Goal: Task Accomplishment & Management: Use online tool/utility

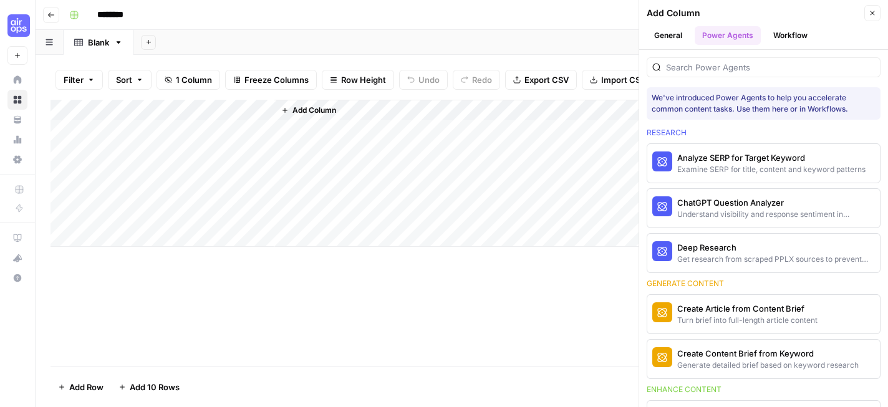
click at [667, 34] on button "General" at bounding box center [668, 35] width 43 height 19
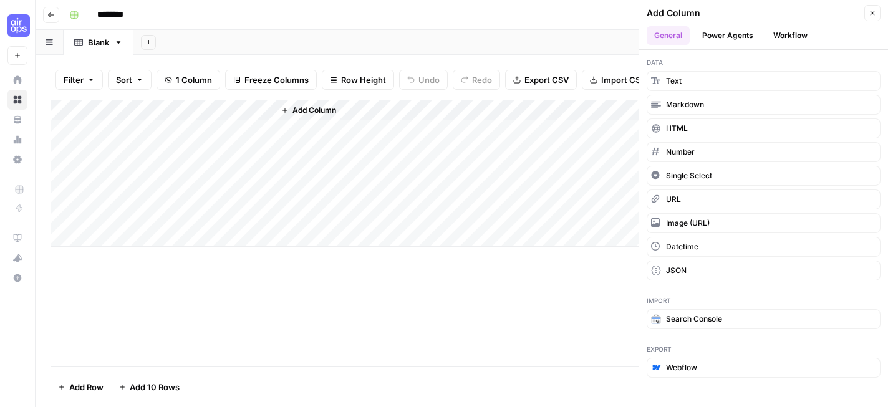
click at [712, 42] on button "Power Agents" at bounding box center [728, 35] width 66 height 19
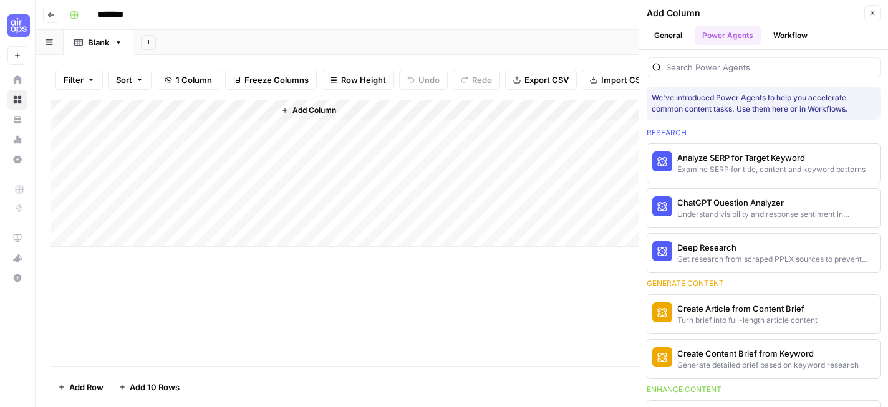
click at [783, 38] on button "Workflow" at bounding box center [790, 35] width 49 height 19
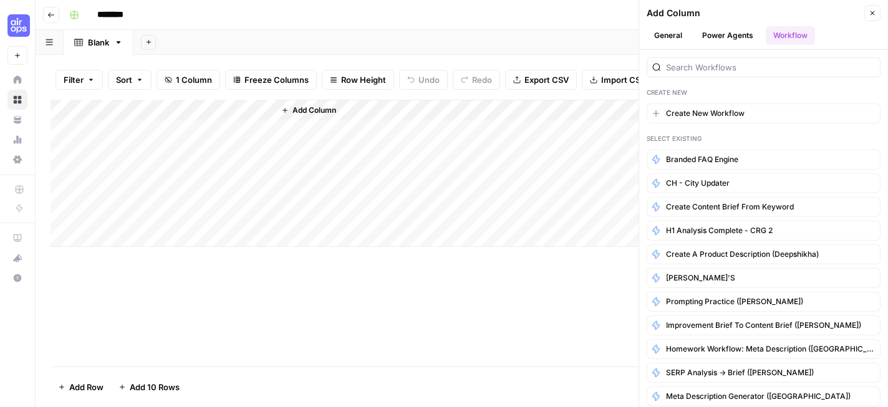
click at [730, 35] on button "Power Agents" at bounding box center [728, 35] width 66 height 19
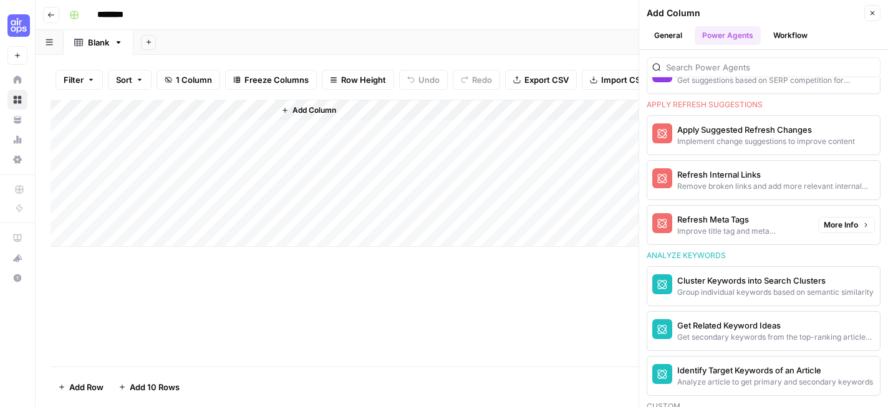
scroll to position [862, 0]
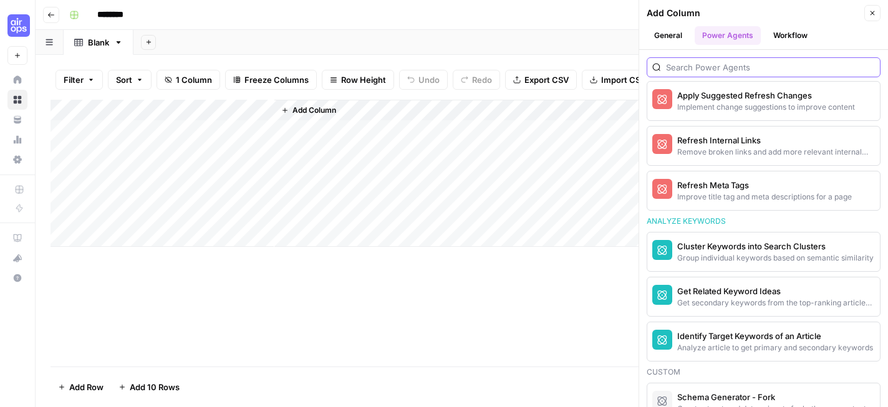
click at [746, 65] on input "search" at bounding box center [770, 67] width 209 height 12
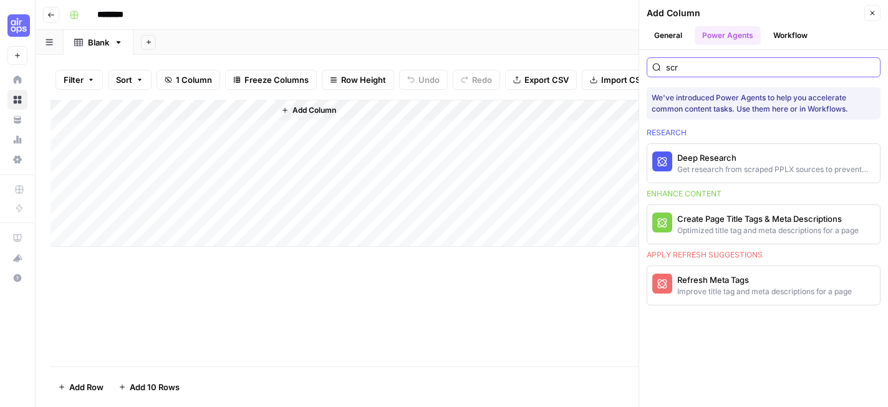
scroll to position [0, 0]
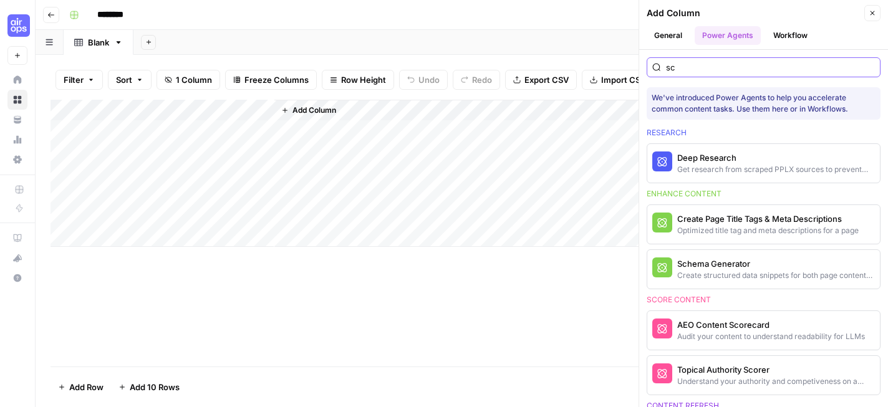
type input "s"
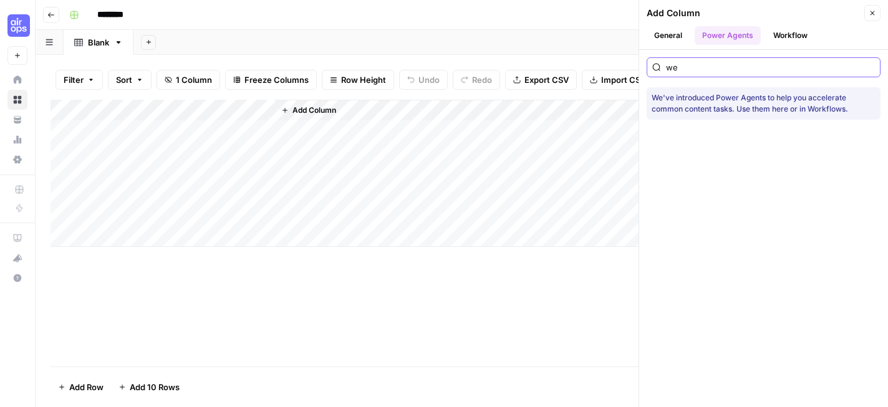
type input "w"
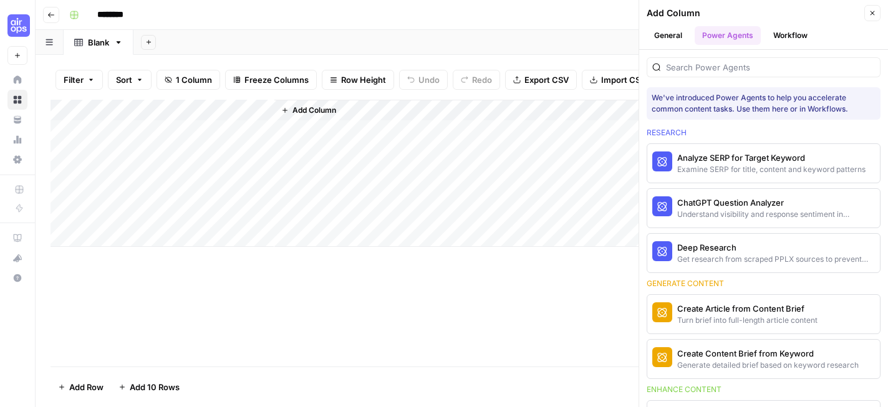
click at [793, 36] on button "Workflow" at bounding box center [790, 35] width 49 height 19
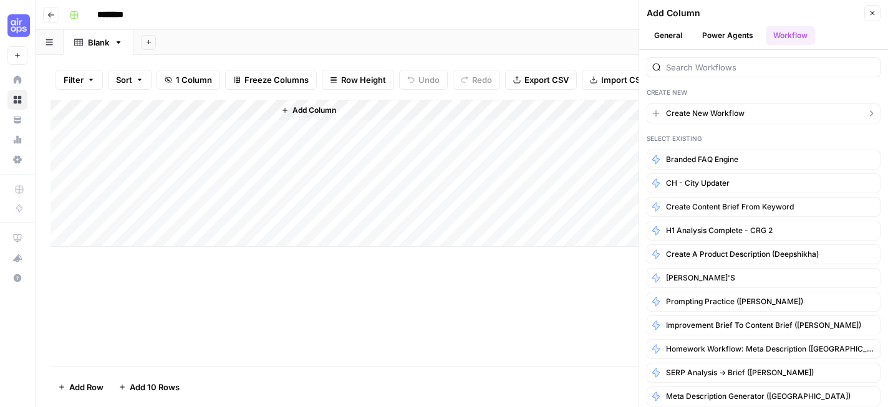
click at [707, 111] on span "Create New Workflow" at bounding box center [705, 113] width 79 height 11
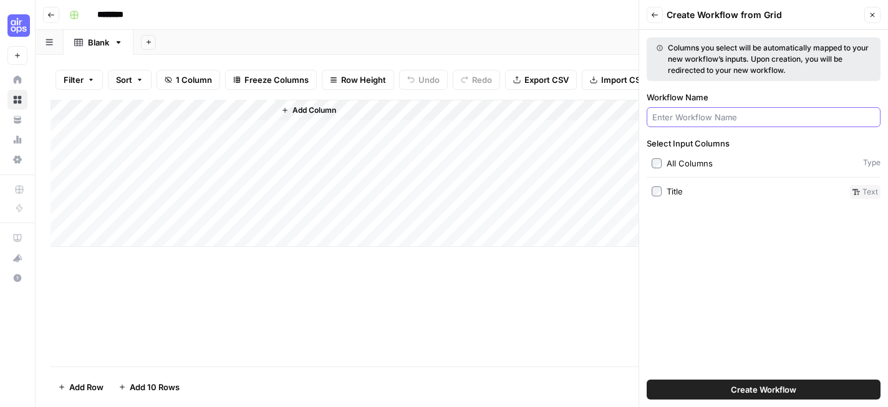
click at [720, 120] on input "Workflow Name" at bounding box center [763, 117] width 223 height 12
click at [678, 117] on input "Analyze Review Sites" at bounding box center [763, 117] width 223 height 12
type input "Analyse Review Sites"
click at [683, 161] on div "All Columns" at bounding box center [690, 163] width 46 height 12
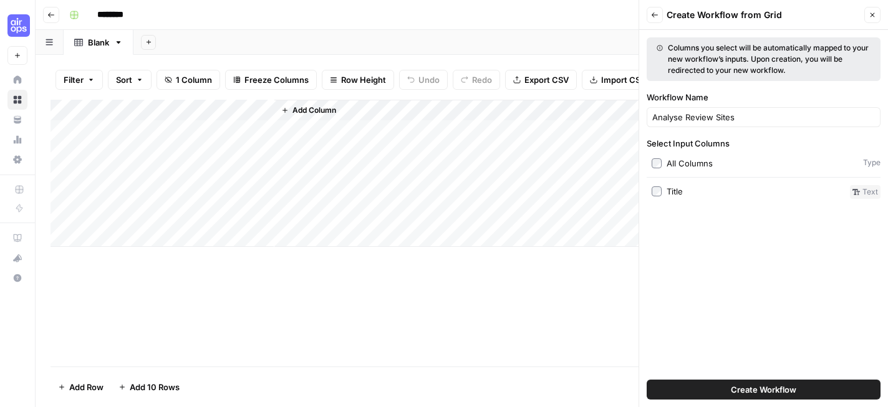
click at [731, 393] on span "Create Workflow" at bounding box center [763, 390] width 65 height 12
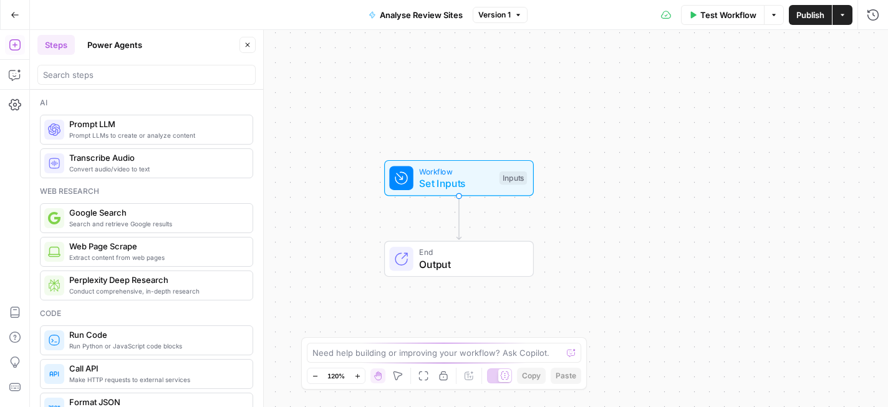
click at [422, 19] on span "Analyse Review Sites" at bounding box center [421, 15] width 83 height 12
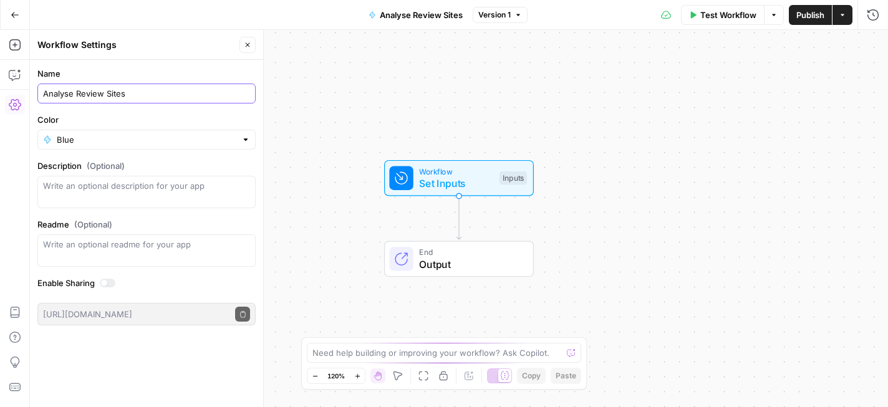
click at [181, 89] on input "Analyse Review Sites" at bounding box center [146, 93] width 207 height 12
type input "Analyse Review Sites (Deepshikha)"
click at [365, 92] on div "Workflow Set Inputs Inputs End Output" at bounding box center [459, 218] width 858 height 377
click at [152, 134] on input "Color" at bounding box center [147, 139] width 180 height 12
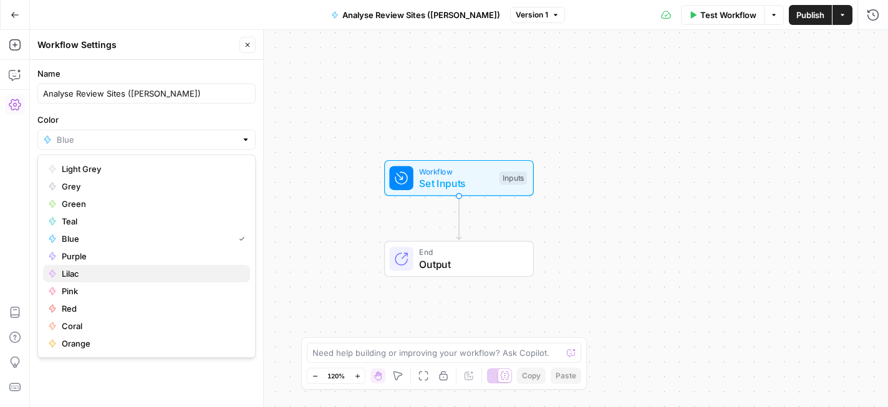
click at [113, 271] on span "Lilac" at bounding box center [151, 274] width 178 height 12
type input "Lilac"
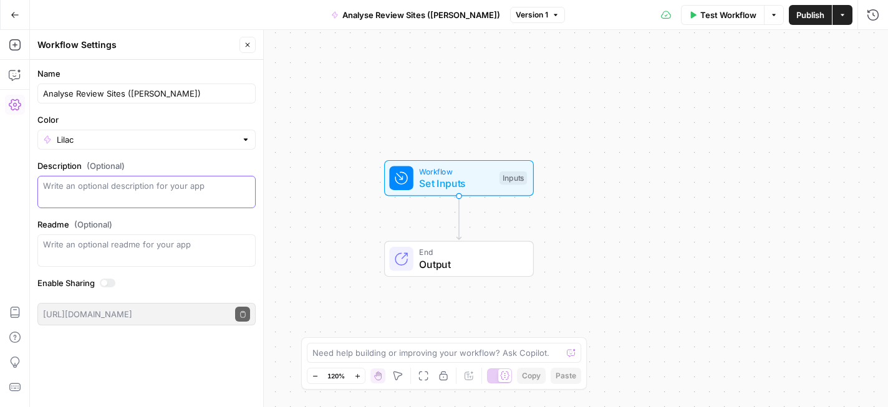
click at [149, 188] on textarea "Description (Optional)" at bounding box center [146, 192] width 207 height 25
click at [499, 176] on div "Inputs" at bounding box center [512, 178] width 27 height 14
click at [755, 90] on span "Add Field" at bounding box center [748, 85] width 36 height 12
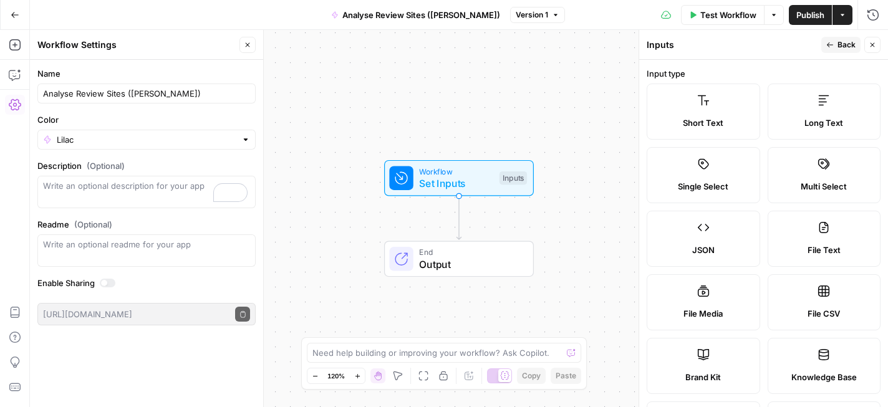
click at [721, 102] on label "Short Text" at bounding box center [703, 112] width 113 height 56
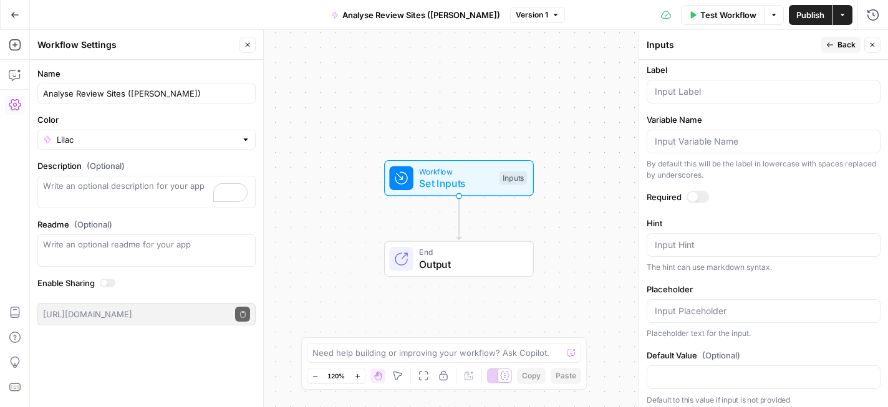
scroll to position [407, 0]
click at [721, 84] on input "Label" at bounding box center [764, 88] width 218 height 12
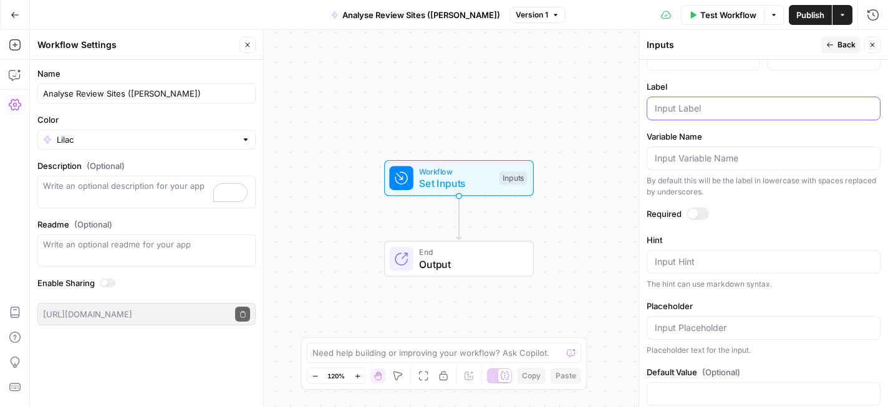
scroll to position [387, 0]
click at [723, 111] on input "Label" at bounding box center [764, 109] width 218 height 12
type input "U"
type input "URL G2"
click at [780, 127] on form "Input type Short Text Long Text Single Select Multi Select JSON File Text File …" at bounding box center [763, 233] width 249 height 347
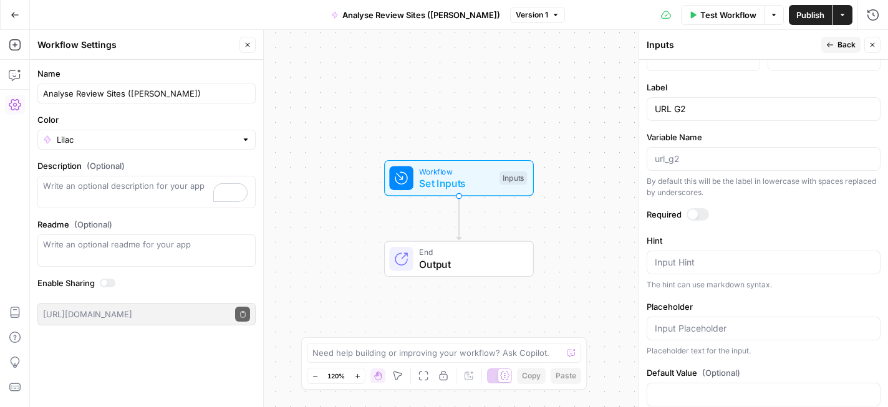
click at [842, 41] on span "Back" at bounding box center [846, 44] width 18 height 11
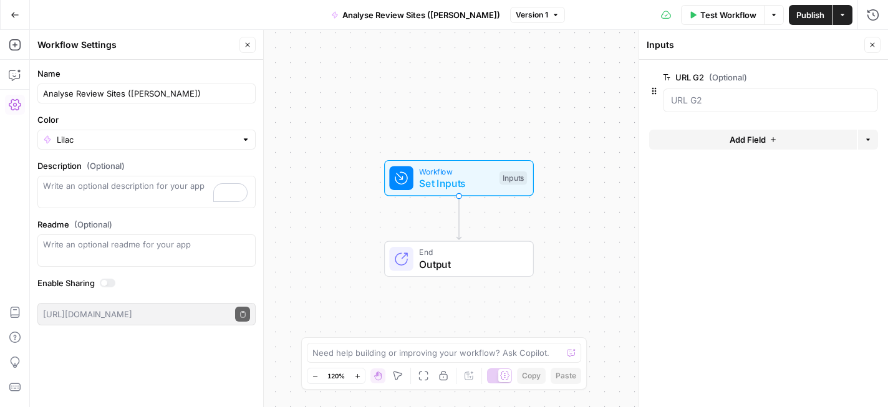
click at [743, 139] on span "Add Field" at bounding box center [748, 139] width 36 height 12
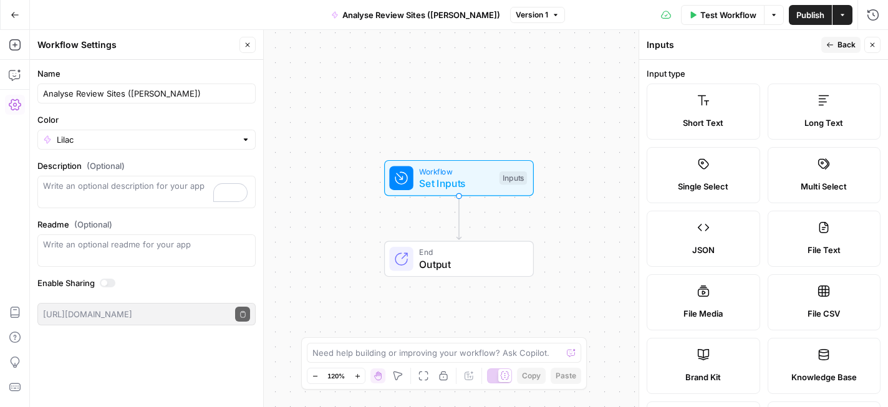
click at [734, 117] on div "Short Text" at bounding box center [703, 123] width 92 height 12
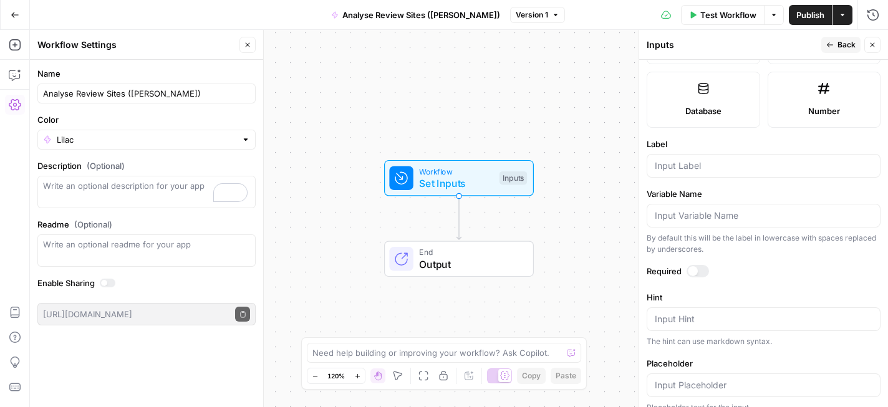
scroll to position [410, 0]
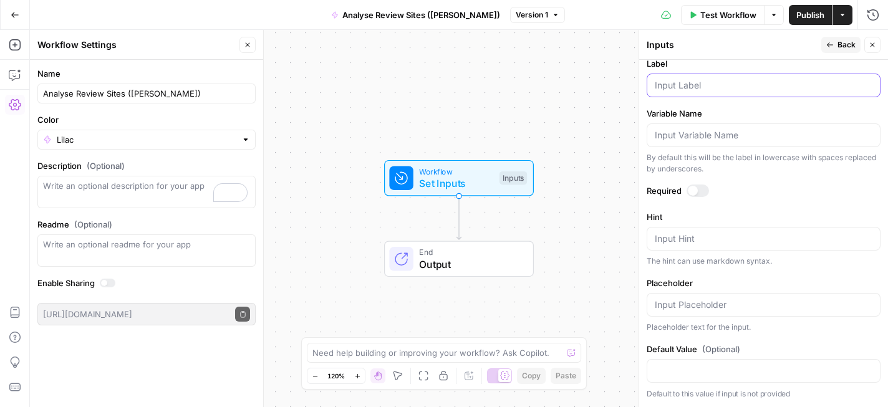
click at [713, 87] on input "Label" at bounding box center [764, 85] width 218 height 12
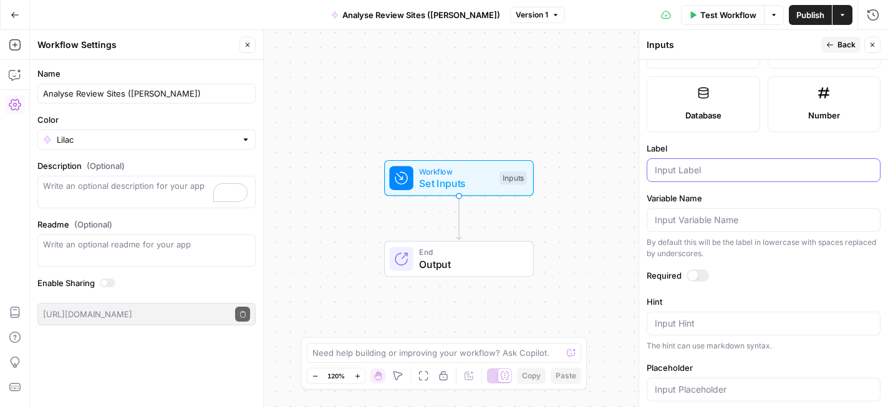
scroll to position [326, 0]
click at [721, 171] on input "Label" at bounding box center [764, 169] width 218 height 12
type input "URL Capterra"
click at [834, 43] on button "Back" at bounding box center [840, 45] width 39 height 16
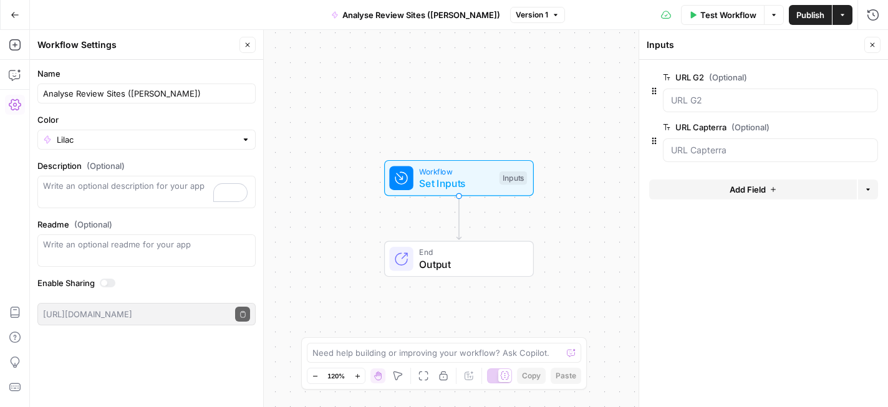
click at [731, 183] on span "Add Field" at bounding box center [748, 189] width 36 height 12
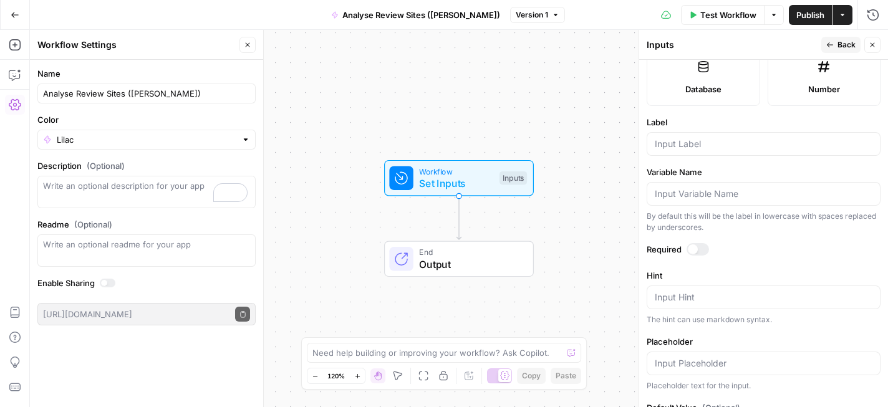
scroll to position [351, 0]
click at [721, 152] on div at bounding box center [764, 145] width 234 height 24
type input "URL Reddit"
click at [836, 44] on button "Back" at bounding box center [840, 45] width 39 height 16
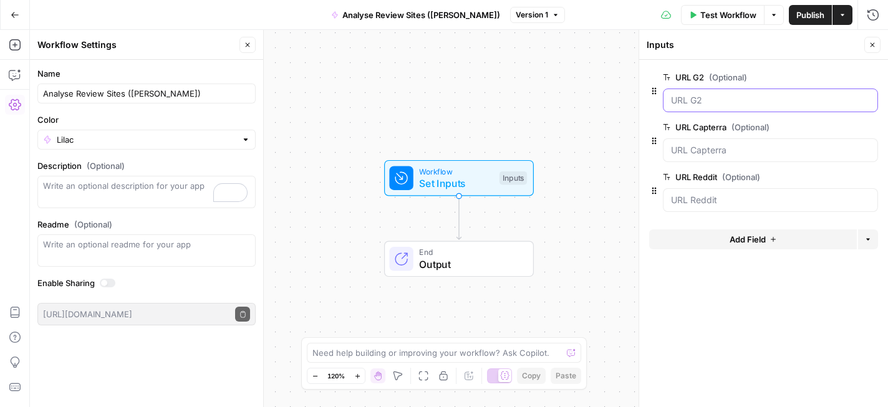
click at [734, 97] on G2 "URL G2 (Optional)" at bounding box center [770, 100] width 199 height 12
click at [836, 76] on span "edit field" at bounding box center [831, 77] width 27 height 10
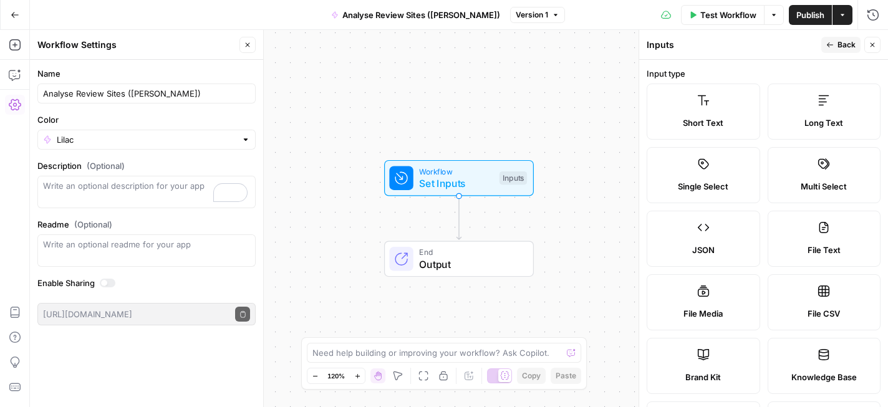
click at [736, 106] on label "Short Text" at bounding box center [703, 112] width 113 height 56
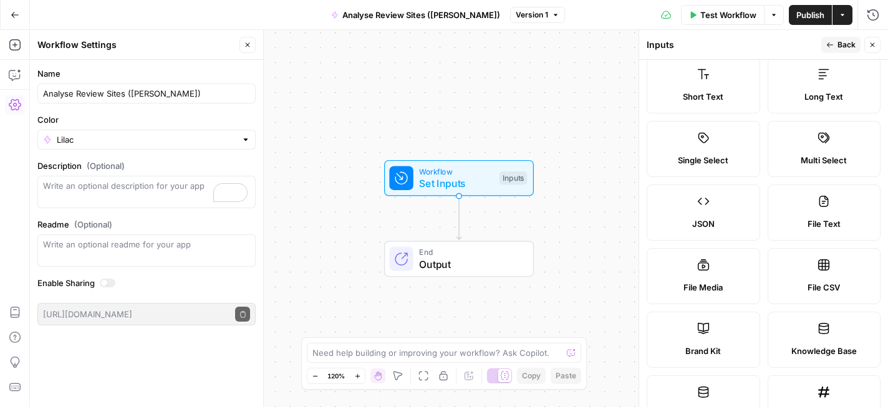
click at [819, 137] on icon at bounding box center [823, 137] width 11 height 11
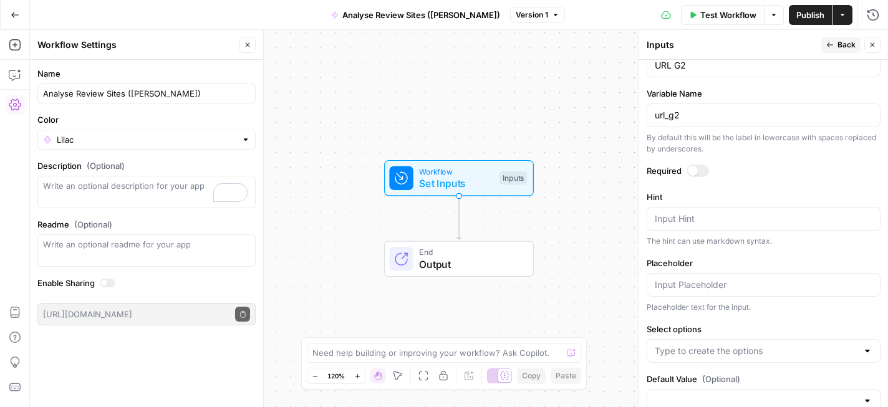
scroll to position [460, 0]
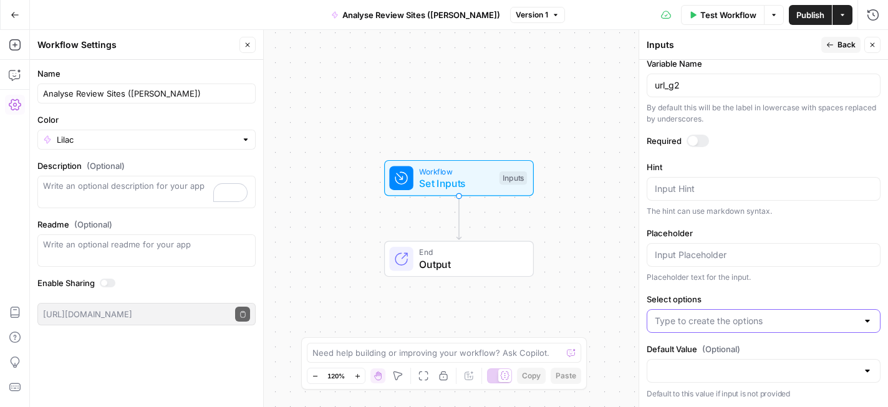
click at [758, 316] on input "Select options" at bounding box center [756, 321] width 203 height 12
click at [762, 358] on button "↵ Press enter to create an option" at bounding box center [763, 352] width 223 height 17
click at [780, 371] on input "Default Value (Optional)" at bounding box center [756, 371] width 203 height 12
click at [784, 334] on div "No results" at bounding box center [763, 337] width 223 height 12
click at [801, 228] on label "Placeholder" at bounding box center [764, 233] width 234 height 12
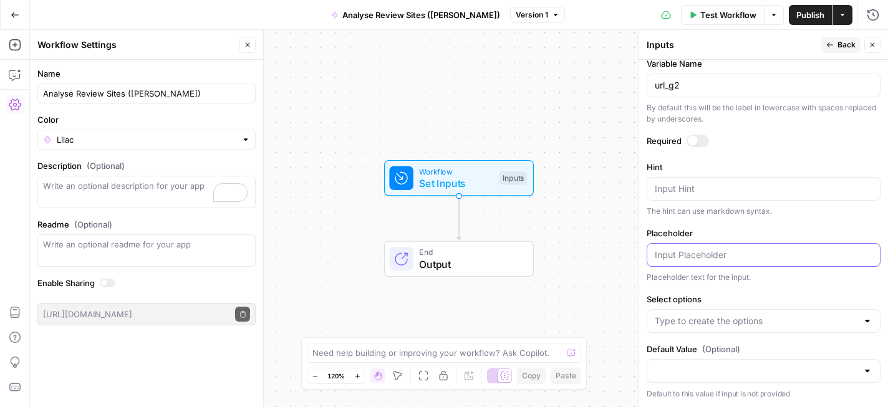
click at [801, 249] on input "Placeholder" at bounding box center [764, 255] width 218 height 12
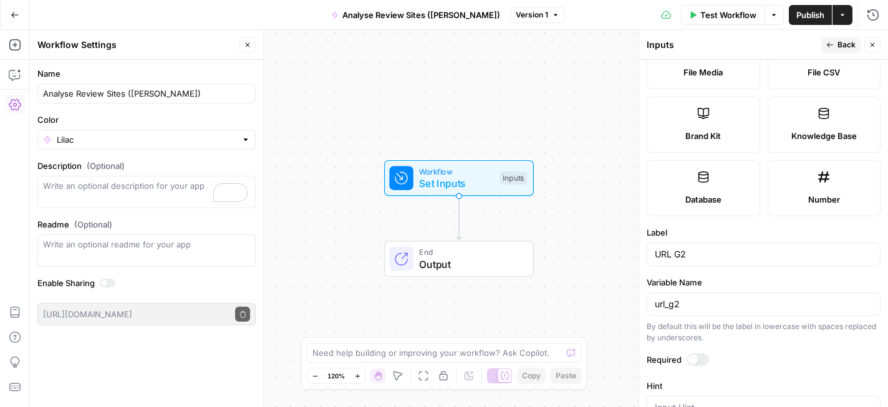
scroll to position [224, 0]
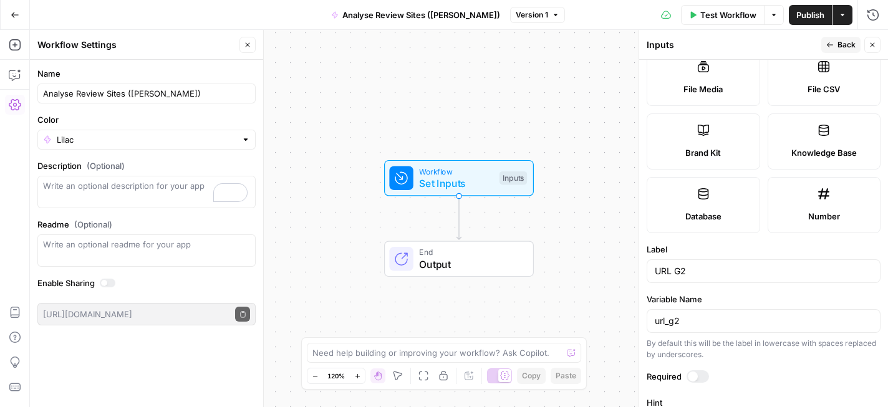
click at [717, 147] on span "Brand Kit" at bounding box center [703, 153] width 36 height 12
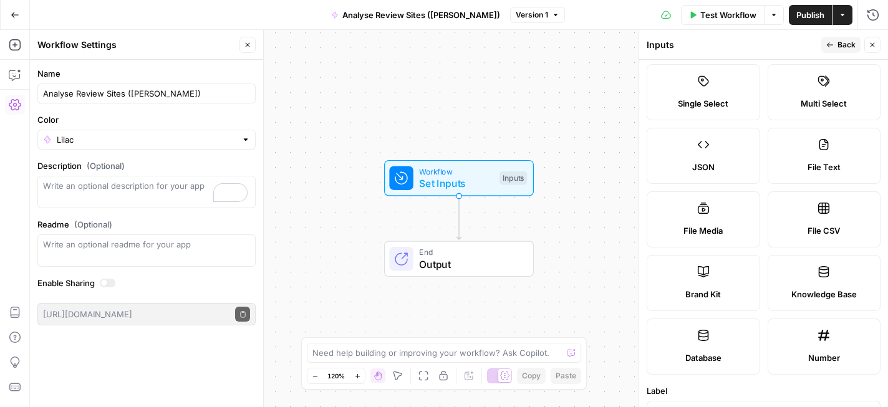
scroll to position [0, 0]
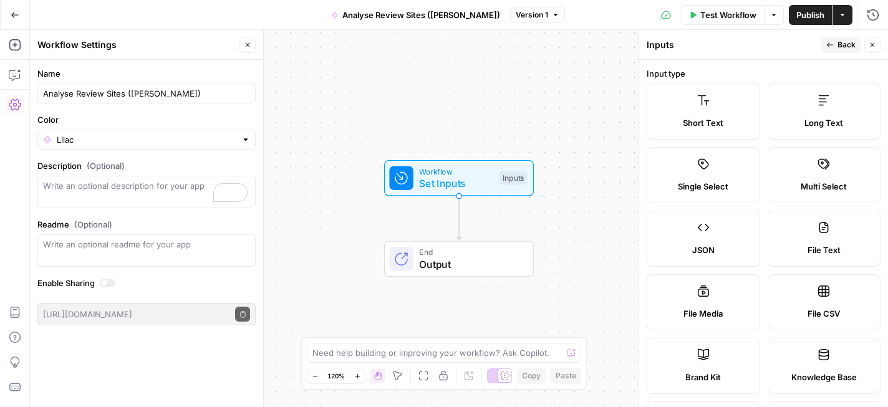
click at [836, 42] on button "Back" at bounding box center [840, 45] width 39 height 16
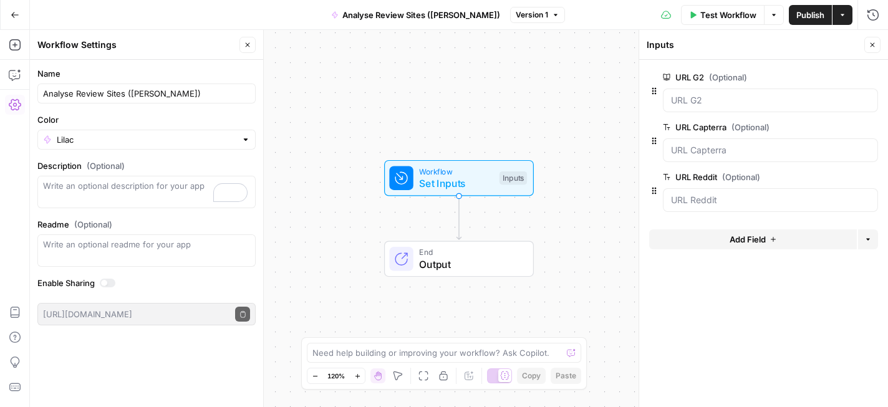
click at [730, 76] on span "(Optional)" at bounding box center [728, 77] width 38 height 12
click at [730, 94] on G2 "URL G2 (Optional)" at bounding box center [770, 100] width 199 height 12
click at [683, 74] on label "URL G2 (Optional)" at bounding box center [735, 77] width 145 height 12
click at [683, 94] on G2 "URL G2 (Optional)" at bounding box center [770, 100] width 199 height 12
click at [846, 79] on button "edit field" at bounding box center [837, 77] width 48 height 15
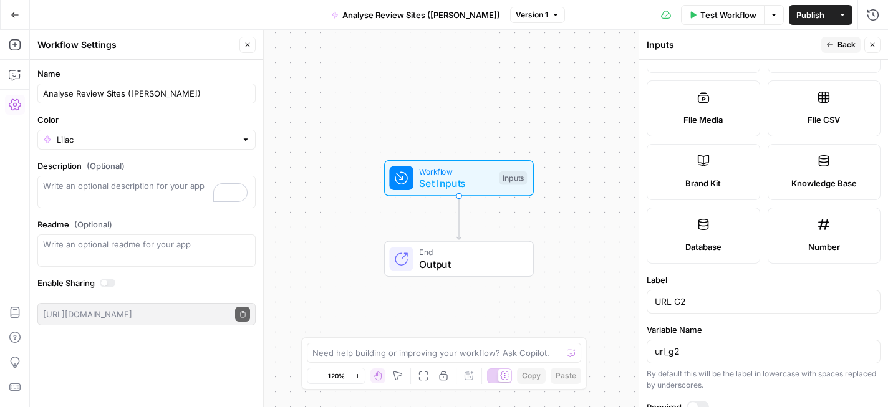
scroll to position [277, 0]
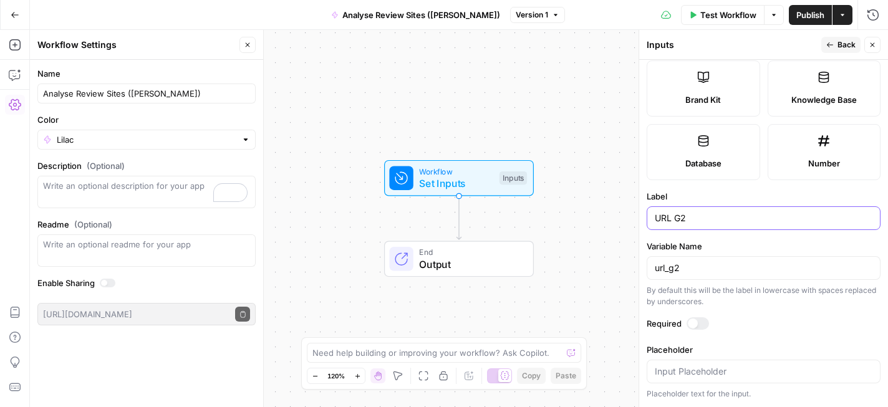
click at [742, 215] on input "URL G2" at bounding box center [764, 218] width 218 height 12
click at [750, 274] on input "url_g2" at bounding box center [764, 268] width 218 height 12
click at [701, 324] on div at bounding box center [698, 323] width 22 height 12
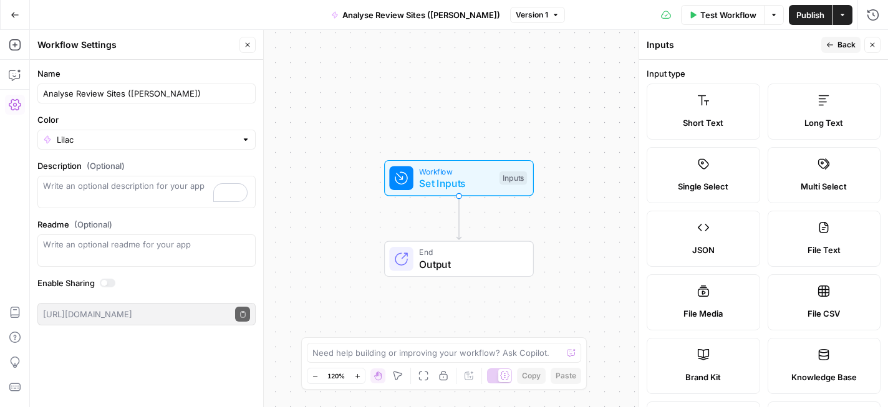
click at [833, 45] on icon "button" at bounding box center [829, 44] width 7 height 7
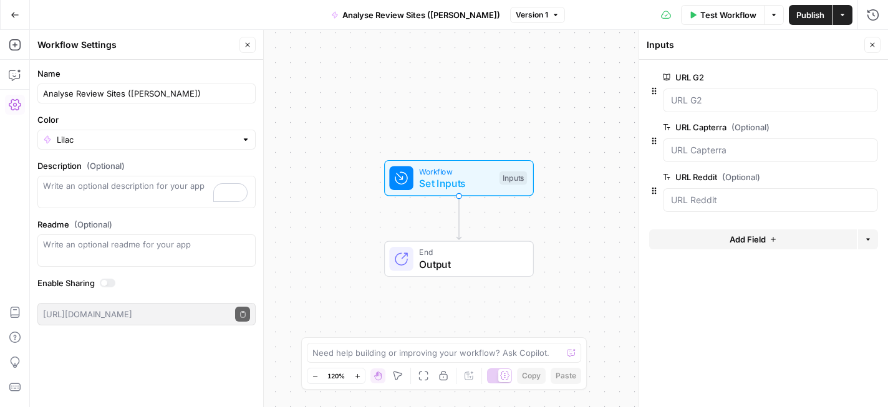
click at [730, 129] on label "URL Capterra (Optional)" at bounding box center [735, 127] width 145 height 12
click at [730, 144] on Capterra "URL Capterra (Optional)" at bounding box center [770, 150] width 199 height 12
click at [834, 133] on button "edit field" at bounding box center [837, 127] width 48 height 15
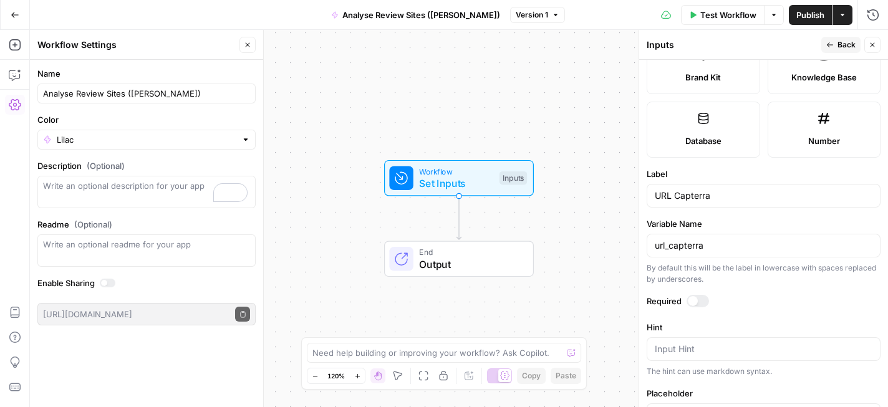
scroll to position [410, 0]
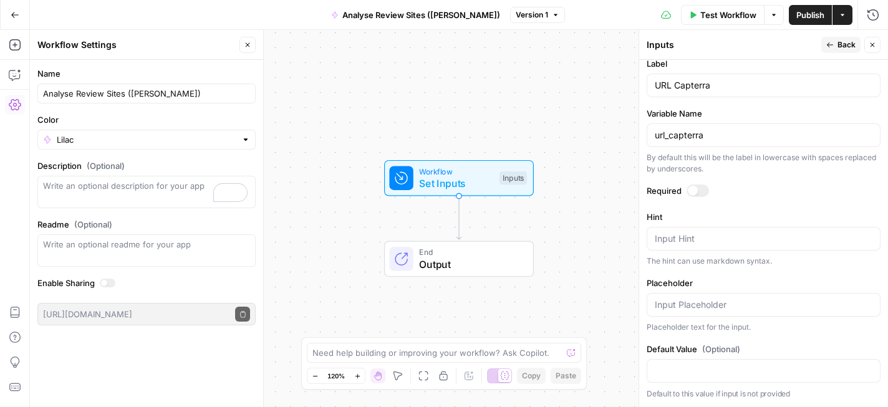
click at [694, 190] on div at bounding box center [693, 191] width 10 height 10
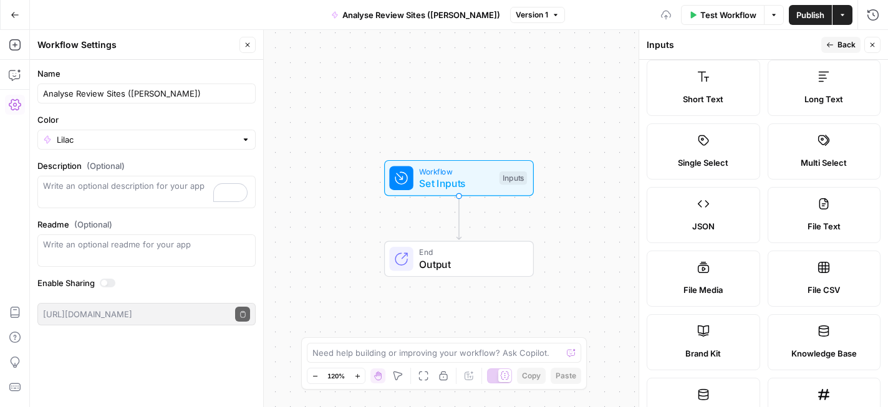
scroll to position [0, 0]
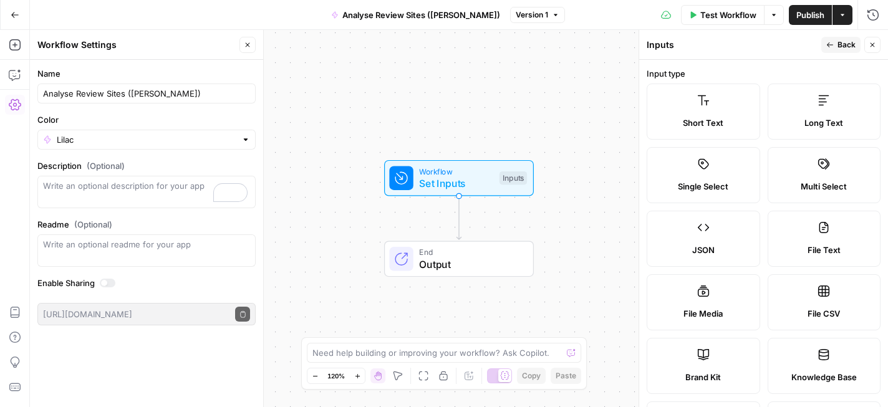
click at [829, 44] on icon "button" at bounding box center [829, 44] width 7 height 7
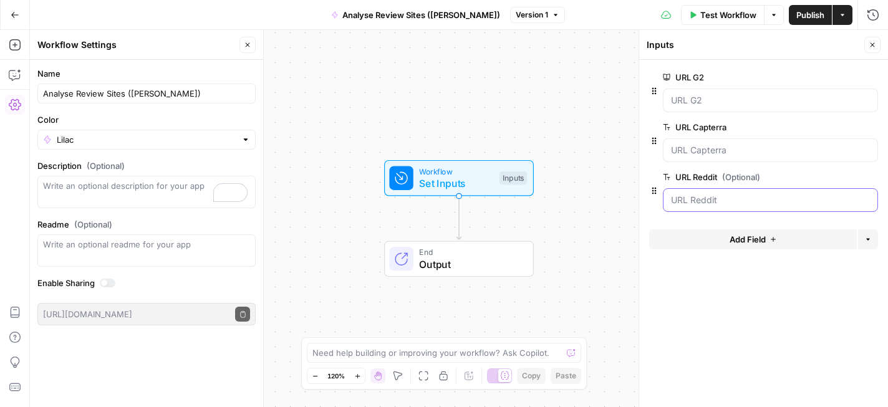
click at [720, 200] on Reddit "URL Reddit (Optional)" at bounding box center [770, 200] width 199 height 12
click at [836, 176] on span "edit field" at bounding box center [831, 177] width 27 height 10
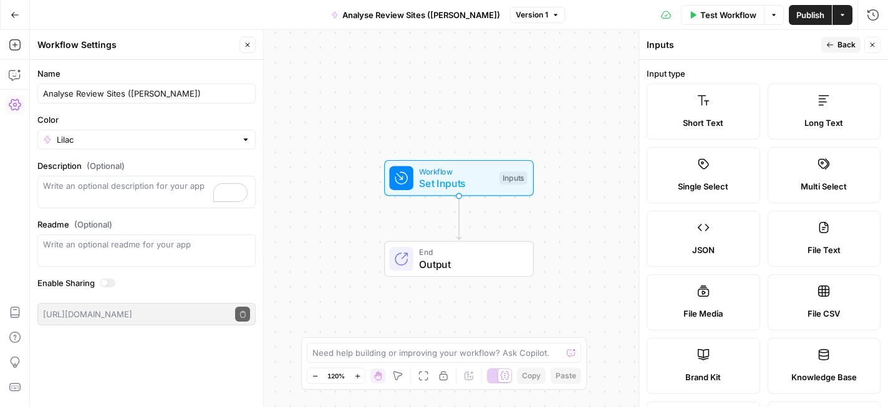
scroll to position [410, 0]
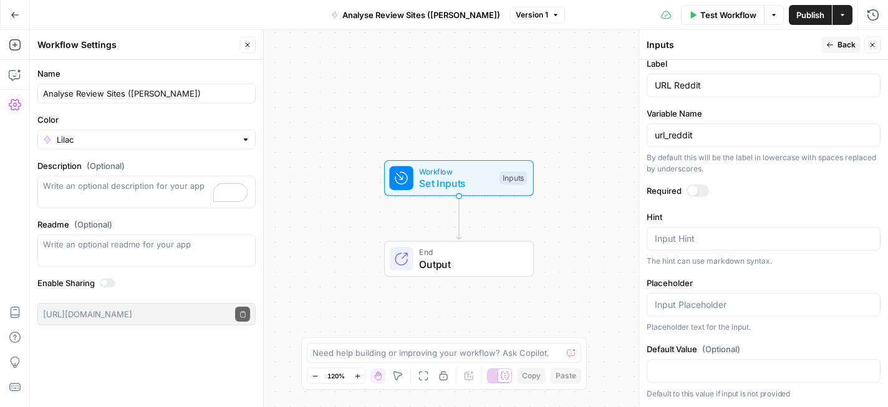
click at [700, 187] on div at bounding box center [698, 191] width 22 height 12
click at [839, 41] on span "Back" at bounding box center [846, 44] width 18 height 11
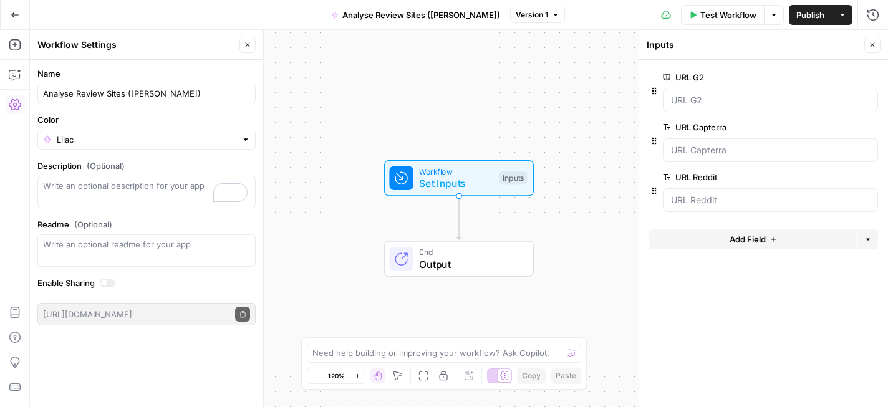
click at [724, 14] on span "Test Workflow" at bounding box center [728, 15] width 56 height 12
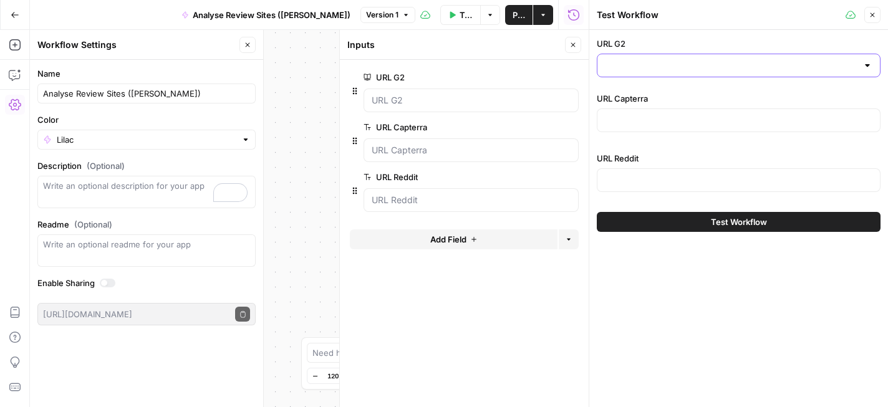
click at [690, 71] on input "URL G2" at bounding box center [731, 65] width 253 height 12
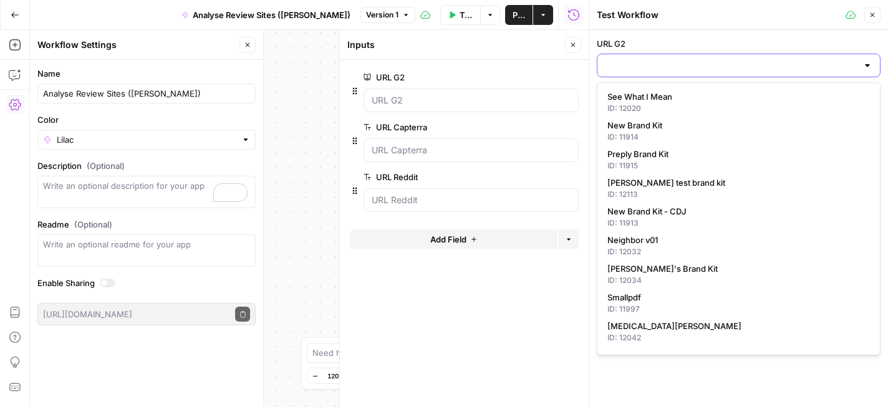
click at [697, 67] on input "URL G2" at bounding box center [731, 65] width 253 height 12
paste input "https://www.g2.com/products/expensify/reviews"
type input "https://www.g2.com/products/expensify/reviews"
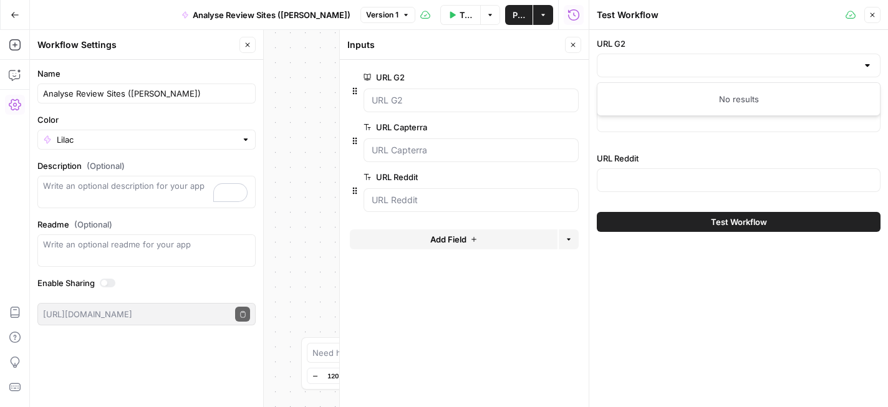
click at [758, 262] on div "URL G2 URL Capterra URL Reddit Test Workflow" at bounding box center [738, 218] width 299 height 377
click at [747, 67] on input "URL G2" at bounding box center [731, 65] width 253 height 12
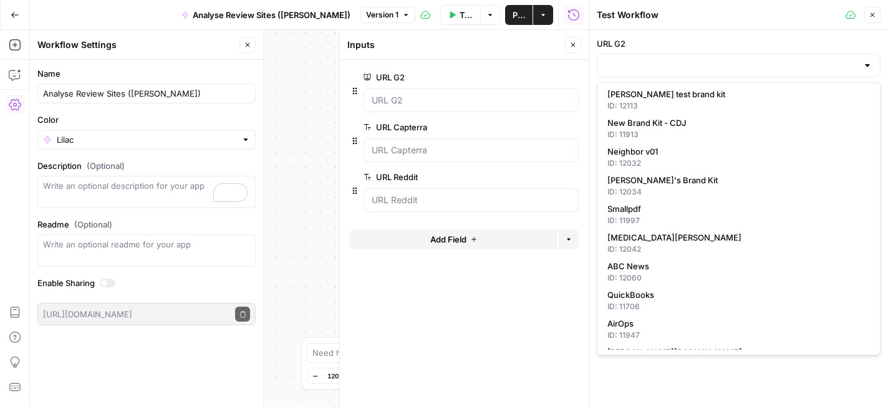
scroll to position [0, 0]
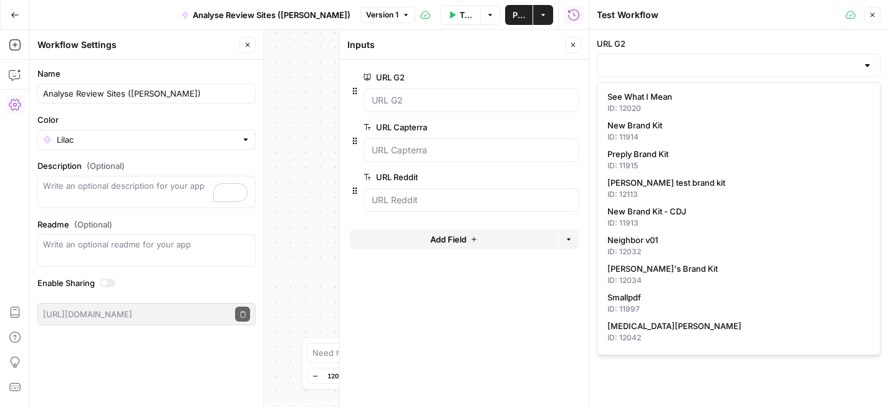
click at [714, 47] on label "URL G2" at bounding box center [739, 43] width 284 height 12
click at [714, 59] on input "URL G2" at bounding box center [731, 65] width 253 height 12
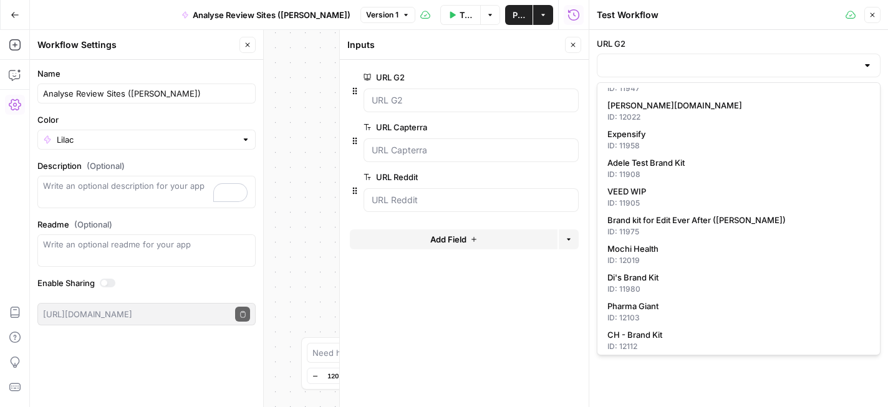
scroll to position [350, 0]
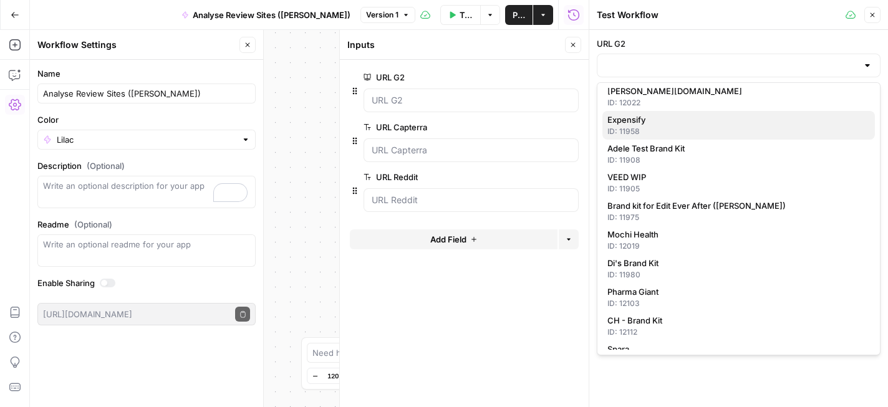
click at [665, 128] on div "ID: 11958" at bounding box center [738, 131] width 263 height 11
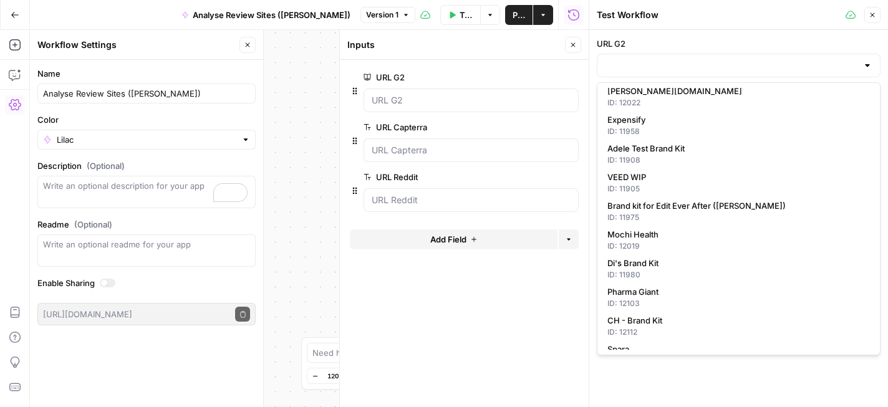
type input "Expensify"
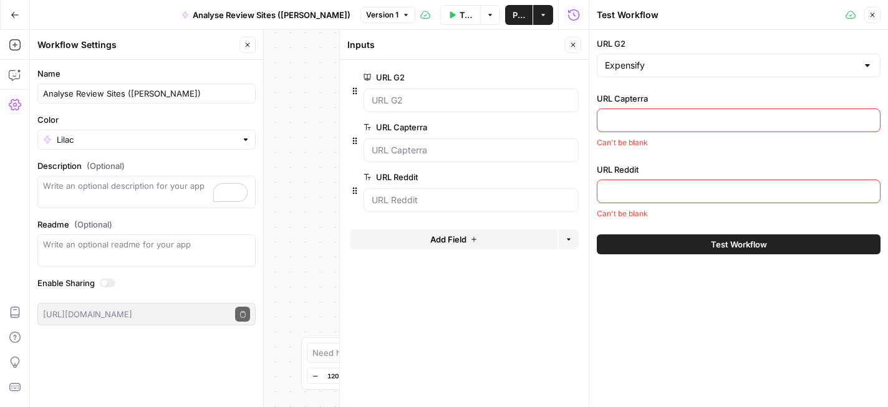
click at [677, 120] on input "URL Capterra" at bounding box center [739, 120] width 268 height 12
click at [703, 246] on button "Test Workflow" at bounding box center [739, 244] width 284 height 20
click at [741, 247] on span "Test Workflow" at bounding box center [739, 244] width 56 height 12
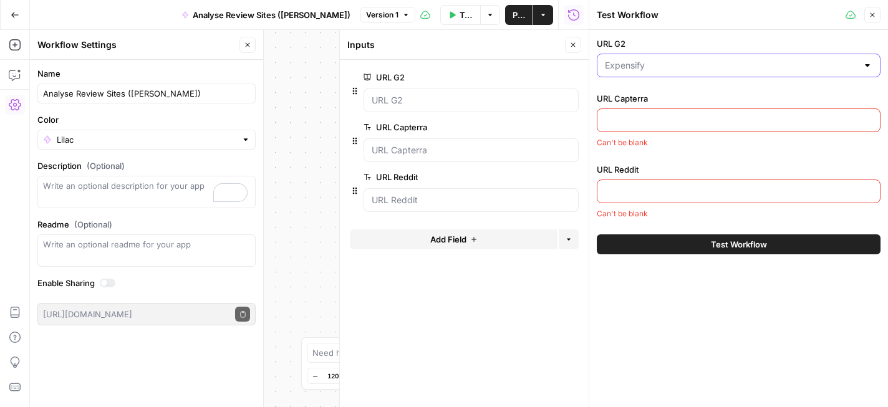
click at [712, 65] on input "URL G2" at bounding box center [731, 65] width 253 height 12
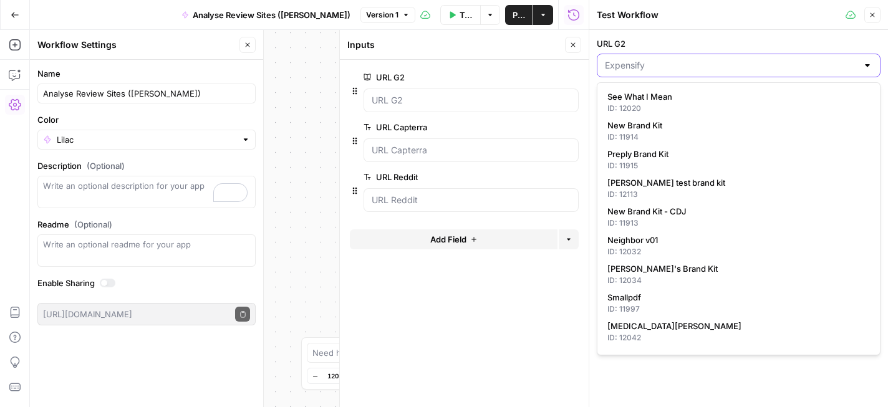
paste input "https://www.g2.com/products/expensify/reviews"
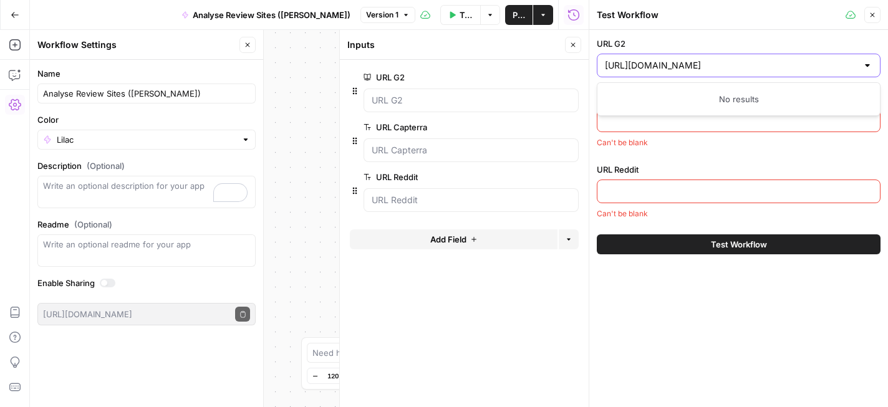
type input "Expensify"
click at [712, 143] on div "Can't be blank" at bounding box center [739, 142] width 284 height 11
click at [712, 109] on div at bounding box center [739, 121] width 284 height 24
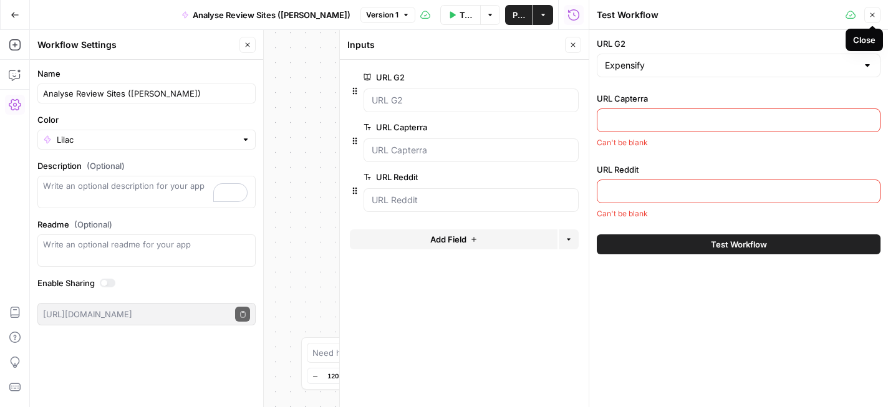
click at [871, 11] on icon "button" at bounding box center [872, 14] width 7 height 7
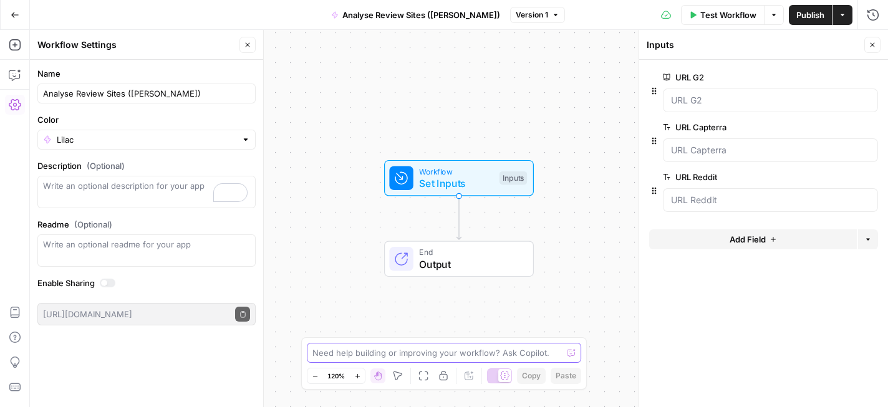
click at [388, 354] on textarea at bounding box center [436, 353] width 249 height 12
paste textarea "https://www.g2.com/products/expensify/reviews"
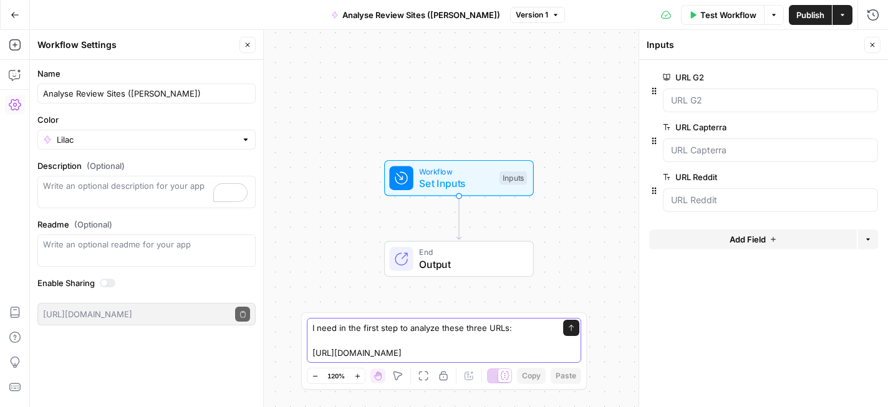
click at [506, 351] on textarea "I need in the first step to analyze these three URLs: https://www.g2.com/produc…" at bounding box center [431, 340] width 238 height 37
paste textarea "https://www.reddit.com/r/Accounting/comments/1loecqe/expensify_is_horrible/?q=E…"
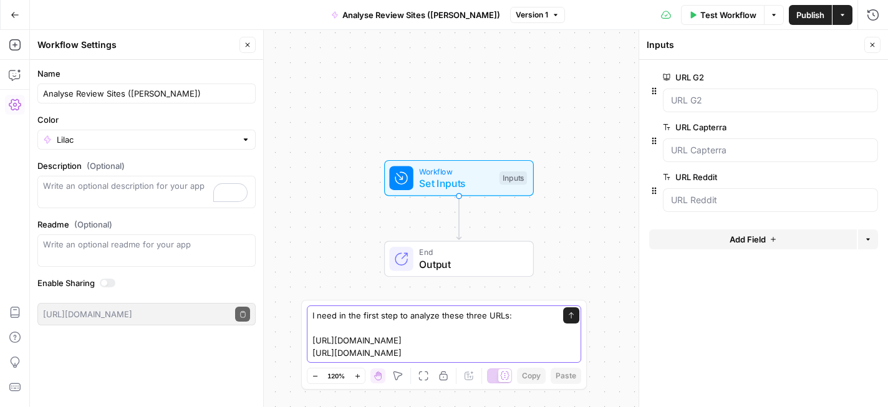
paste textarea "https://www.capterra.com/p/97594/Expensify/"
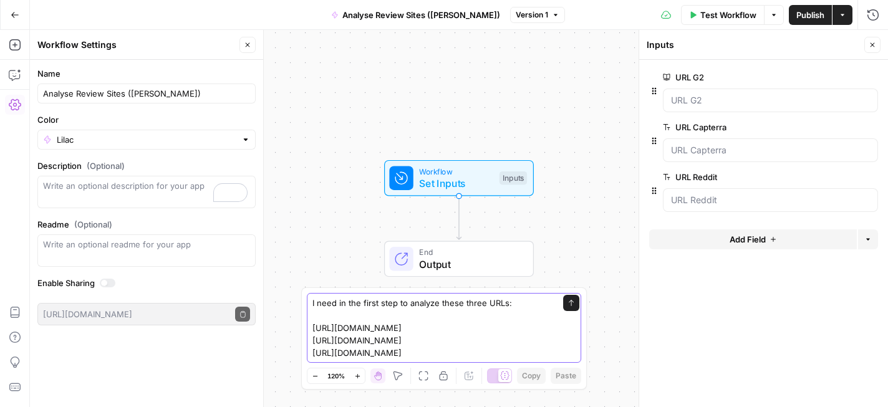
paste textarea "https://www.reddit.com/r/smallbusiness/comments/xj9sjx/does_anyone_have_experie…"
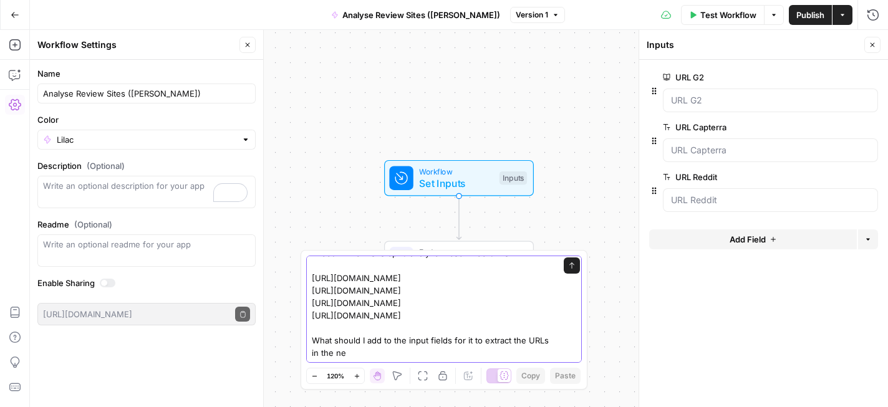
scroll to position [32, 0]
type textarea "I need in the first step to analyze these three URLs: https://www.g2.com/produc…"
click at [551, 353] on textarea "I need in the first step to analyze these three URLs: https://www.g2.com/produc…" at bounding box center [431, 303] width 239 height 112
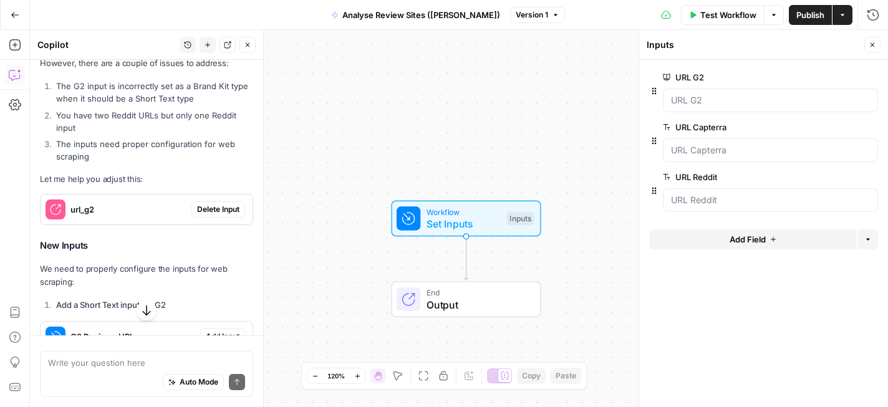
scroll to position [442, 0]
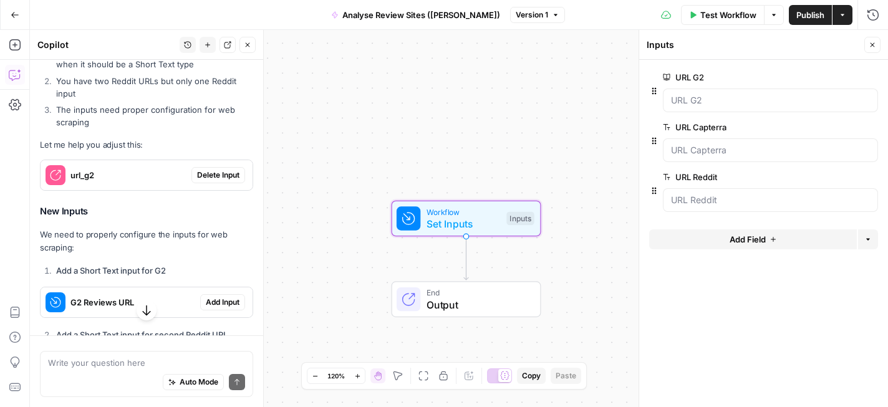
click at [227, 170] on span "Delete Input" at bounding box center [218, 175] width 42 height 11
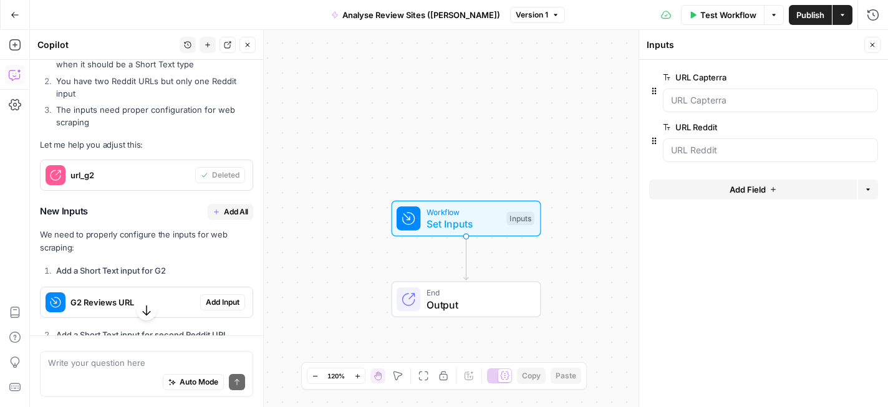
scroll to position [494, 0]
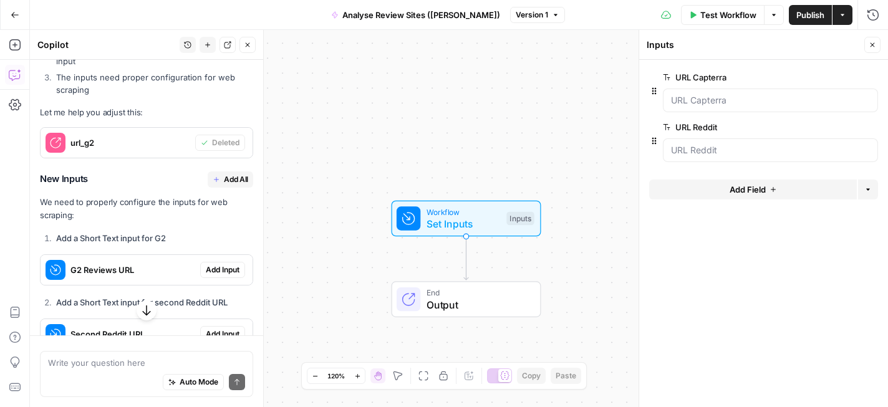
click at [231, 174] on span "Add All" at bounding box center [236, 179] width 24 height 11
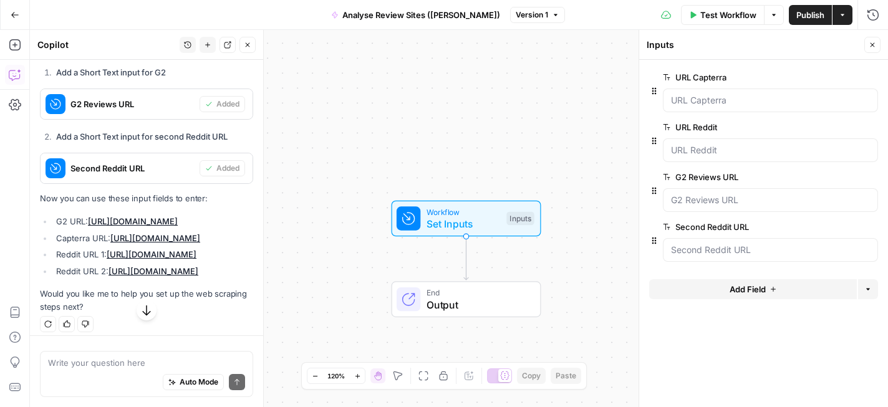
scroll to position [663, 0]
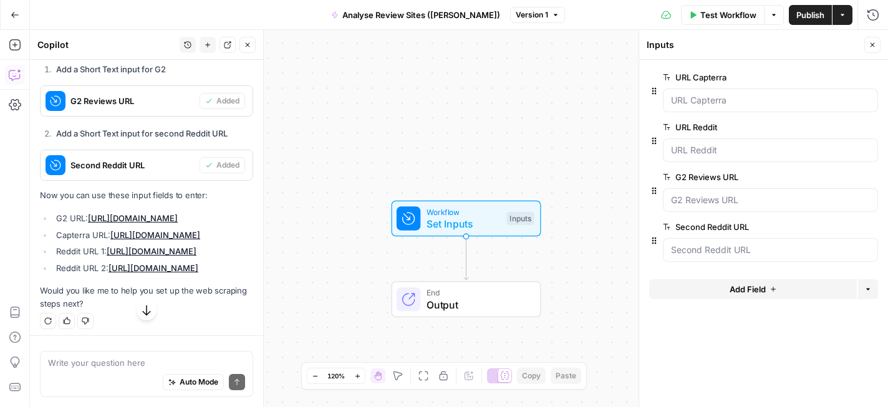
click at [113, 189] on p "Now you can use these input fields to enter:" at bounding box center [146, 195] width 213 height 13
click at [145, 189] on p "Now you can use these input fields to enter:" at bounding box center [146, 195] width 213 height 13
drag, startPoint x: 252, startPoint y: 204, endPoint x: 53, endPoint y: 204, distance: 198.9
click at [53, 212] on li "G2 URL: https://www.g2.com/products/expensify/reviews" at bounding box center [153, 218] width 200 height 12
copy link "https://www.g2.com/products/expensify/reviews"
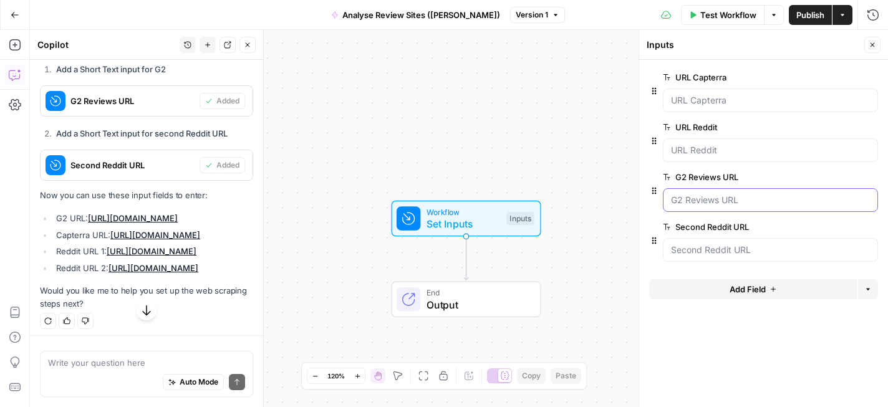
click at [720, 198] on URL "G2 Reviews URL" at bounding box center [770, 200] width 199 height 12
click at [503, 146] on div "Workflow Set Inputs Inputs End Output" at bounding box center [459, 218] width 858 height 377
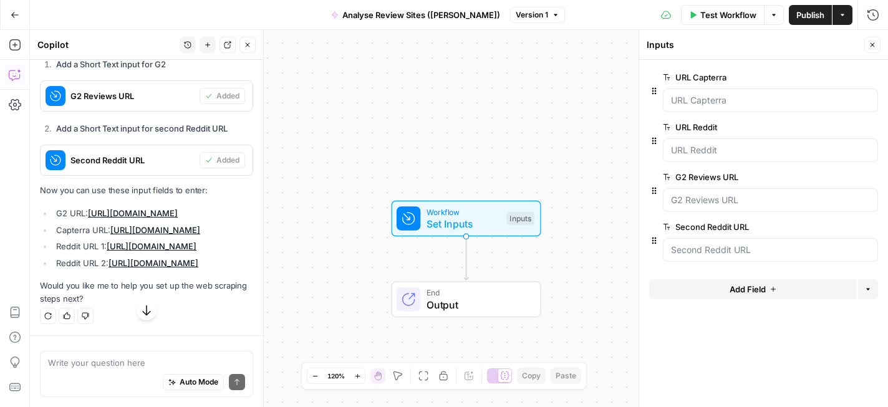
scroll to position [743, 0]
click at [145, 359] on textarea at bounding box center [146, 363] width 197 height 12
type textarea "Where do I add these URLs?"
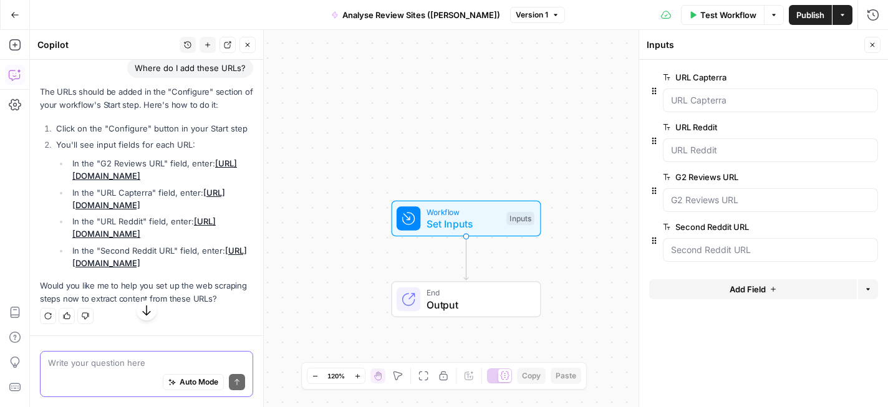
scroll to position [966, 0]
click at [875, 46] on icon "button" at bounding box center [872, 44] width 7 height 7
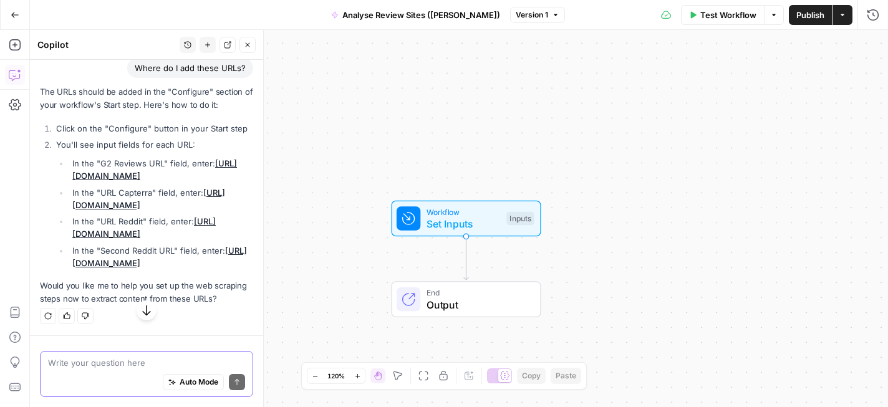
click at [143, 359] on textarea at bounding box center [146, 363] width 197 height 12
type textarea "Where's the configure step?"
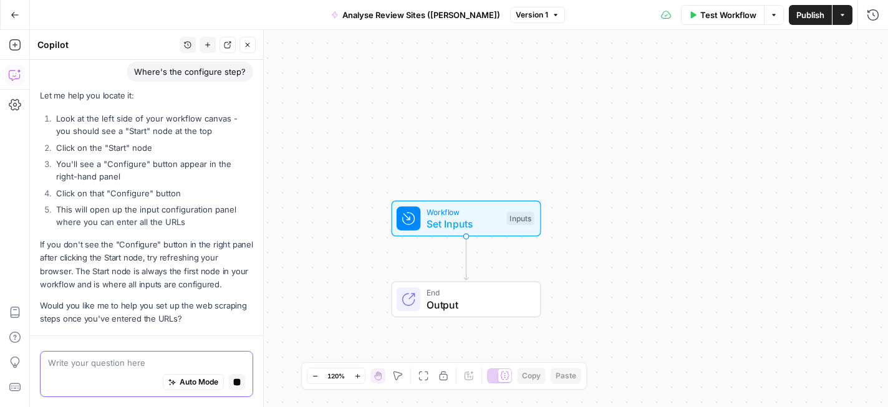
scroll to position [1344, 0]
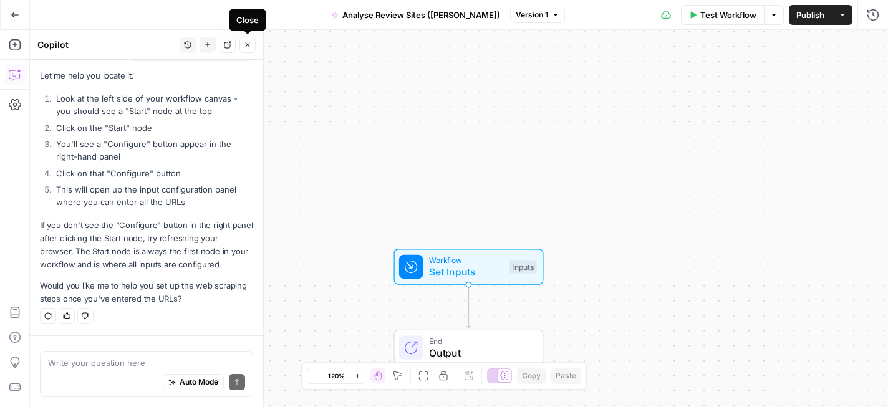
click at [246, 49] on button "Close" at bounding box center [247, 45] width 16 height 16
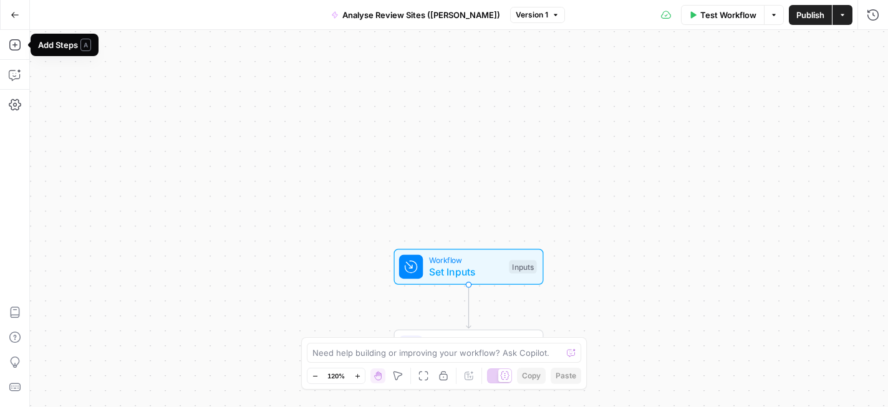
click at [13, 19] on button "Go Back" at bounding box center [15, 15] width 22 height 22
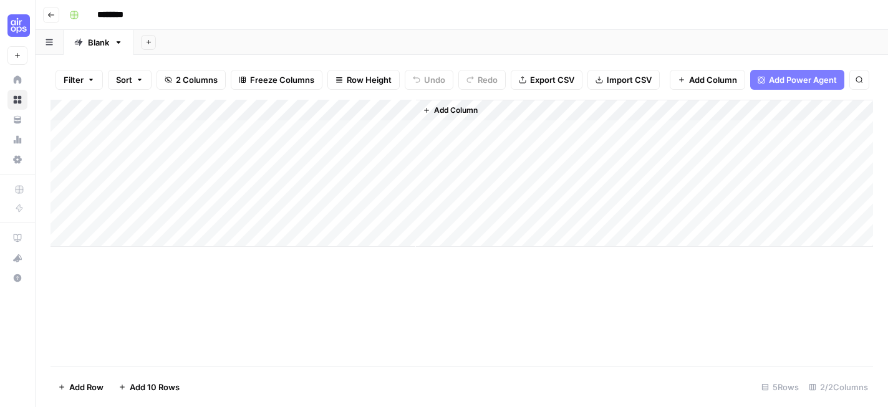
click at [391, 110] on div "Add Column" at bounding box center [462, 173] width 823 height 147
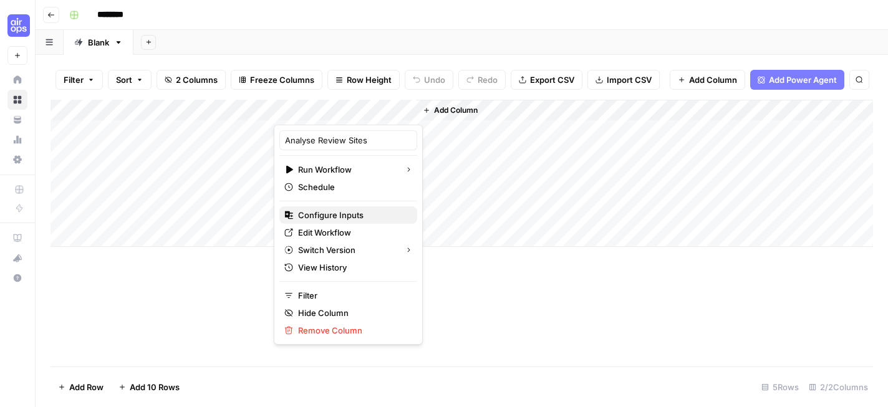
click at [344, 215] on span "Configure Inputs" at bounding box center [352, 215] width 109 height 12
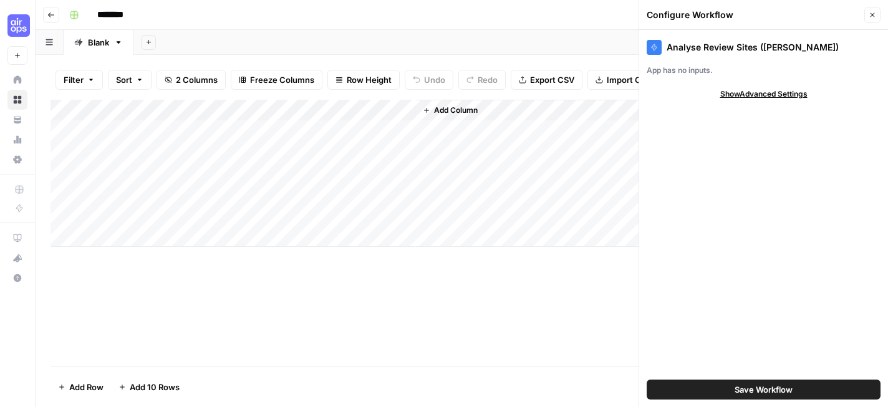
click at [770, 97] on span "Show Advanced Settings" at bounding box center [763, 94] width 87 height 11
click at [760, 133] on input "Version" at bounding box center [756, 131] width 209 height 12
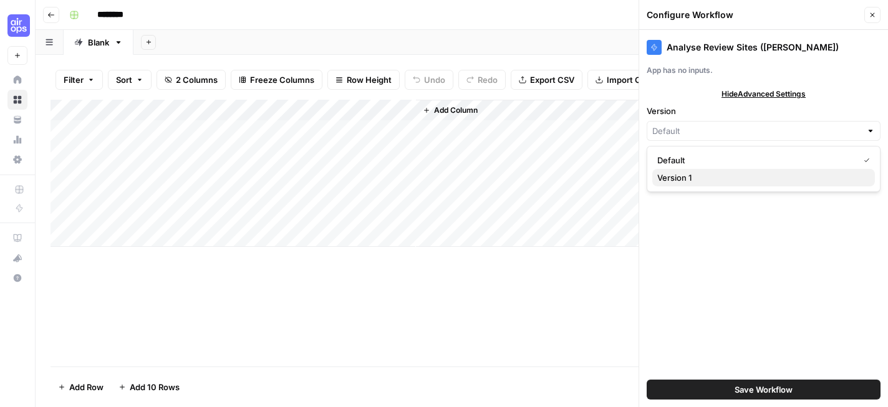
click at [748, 182] on span "Version 1" at bounding box center [761, 177] width 208 height 12
type input "Version 1"
click at [763, 160] on div "Analyse Review Sites (Deepshikha) App has no inputs. Hide Advanced Settings Ver…" at bounding box center [763, 218] width 249 height 377
click at [789, 125] on input "Version" at bounding box center [756, 131] width 209 height 12
click at [769, 154] on span "Default" at bounding box center [761, 160] width 208 height 12
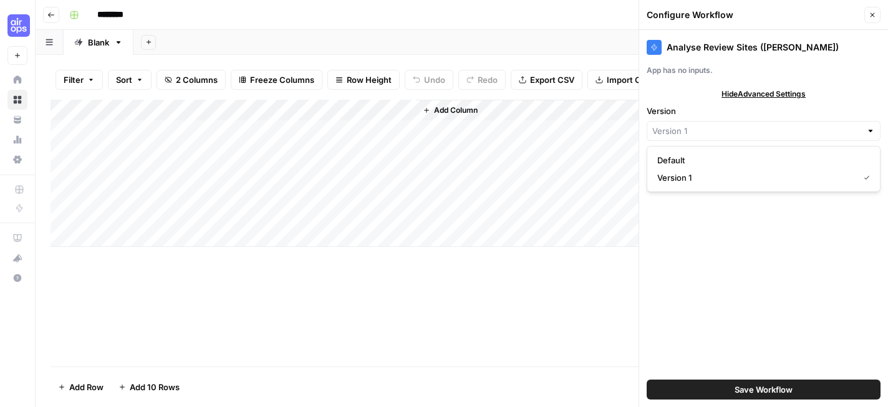
type input "Default"
click at [763, 249] on div "Analyse Review Sites (Deepshikha) App has no inputs. Hide Advanced Settings Ver…" at bounding box center [763, 218] width 249 height 377
click at [389, 111] on div "Add Column" at bounding box center [462, 173] width 823 height 147
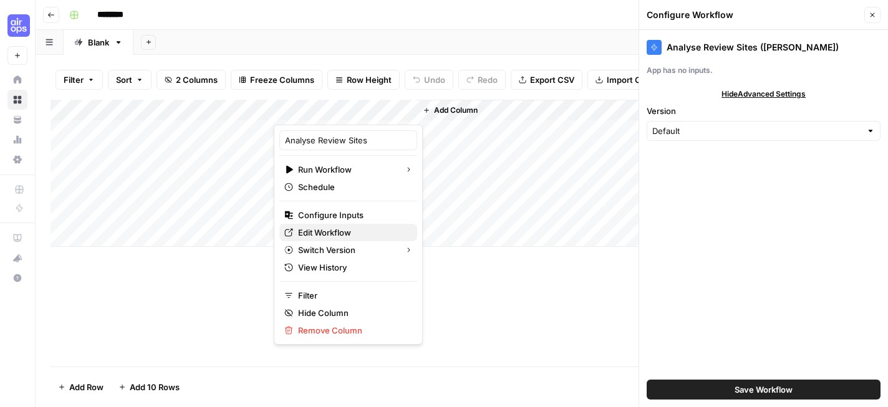
click at [347, 232] on span "Edit Workflow" at bounding box center [352, 232] width 109 height 12
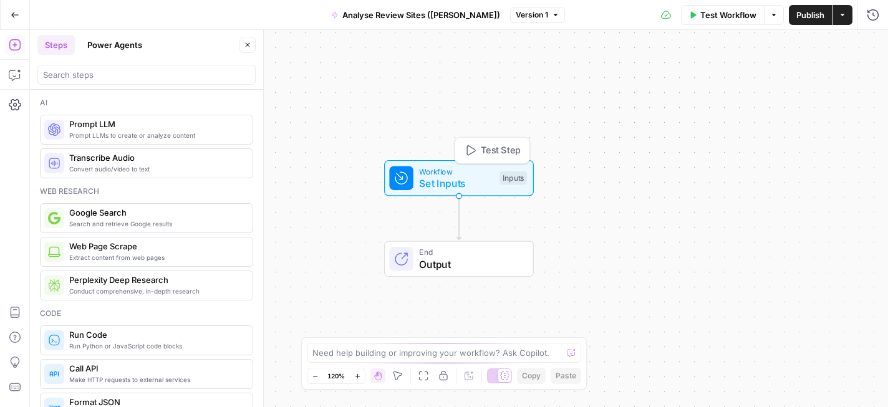
click at [442, 181] on span "Set Inputs" at bounding box center [456, 183] width 74 height 15
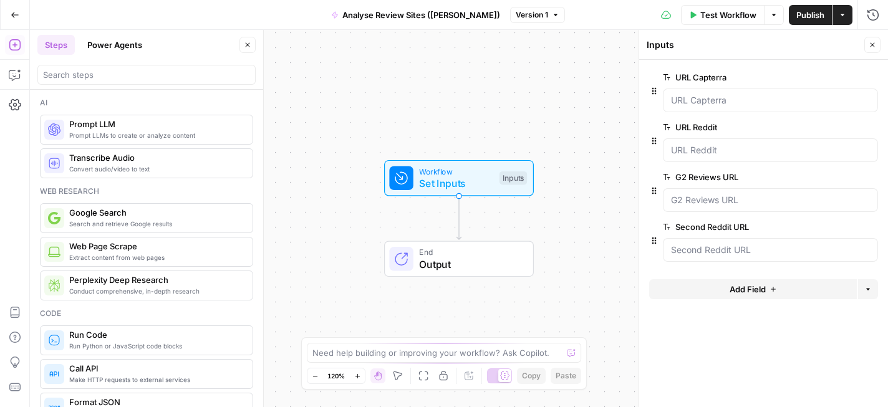
click at [654, 94] on icon "button" at bounding box center [654, 91] width 4 height 7
click at [655, 92] on icon "button" at bounding box center [654, 91] width 10 height 10
click at [742, 16] on span "Test Workflow" at bounding box center [728, 15] width 56 height 12
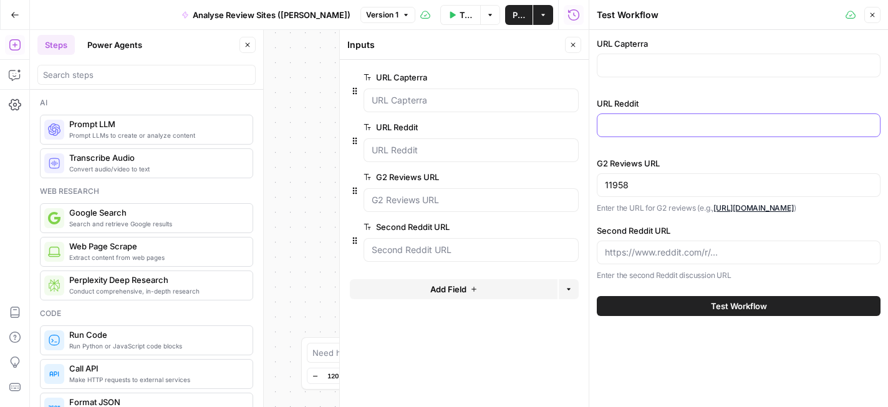
click at [702, 124] on input "URL Reddit" at bounding box center [739, 125] width 268 height 12
paste input "https://www.g2.com/products/expensify/reviews"
type input "https://www.g2.com/products/expensify/reviews"
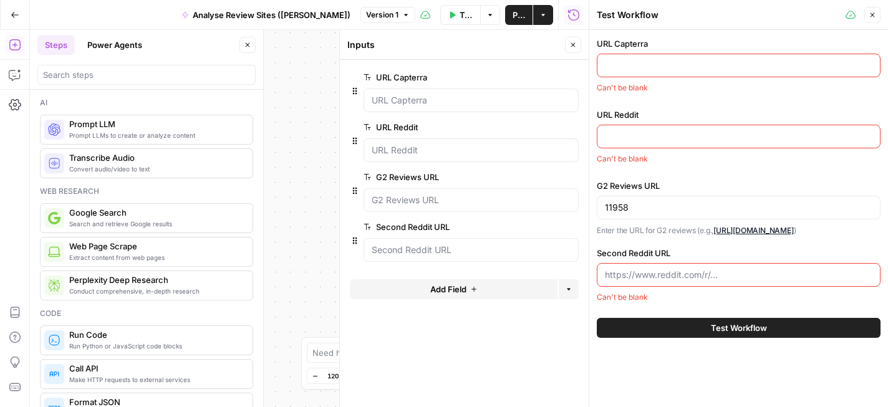
paste input "[URL][DOMAIN_NAME]"
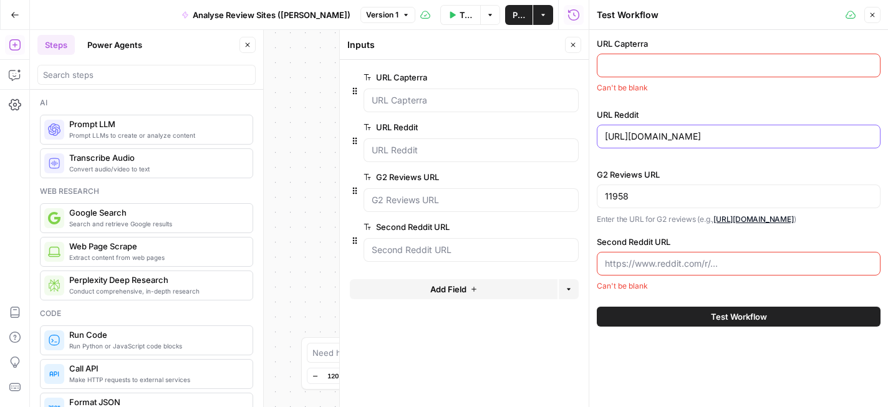
scroll to position [0, 176]
type input "[URL][DOMAIN_NAME]"
click at [681, 63] on input "URL Capterra" at bounding box center [739, 65] width 268 height 12
paste input "[URL][DOMAIN_NAME]"
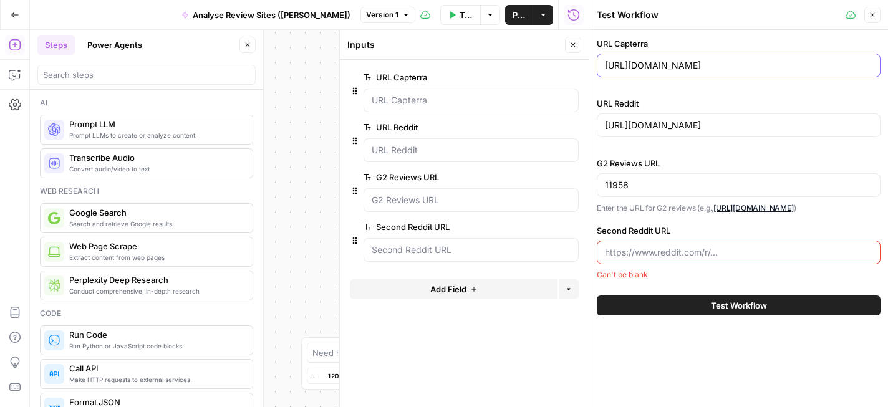
type input "[URL][DOMAIN_NAME]"
click at [679, 193] on div "11958" at bounding box center [739, 185] width 284 height 24
click at [668, 190] on input "11958" at bounding box center [739, 185] width 268 height 12
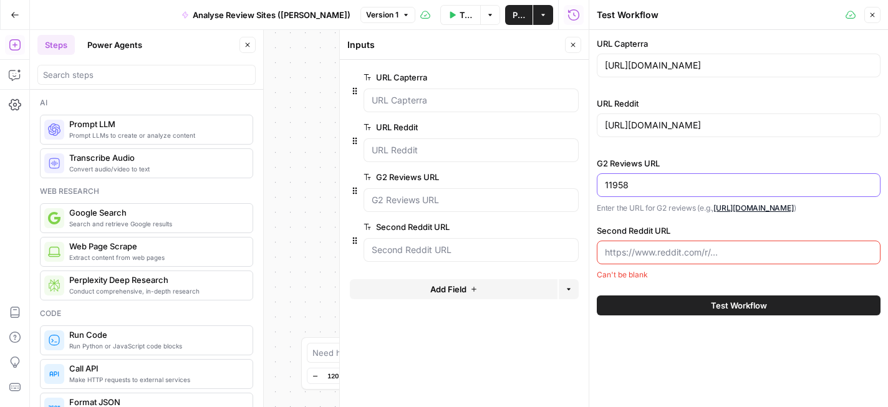
click at [668, 190] on input "11958" at bounding box center [739, 185] width 268 height 12
paste input "https://www.g2.com/products/expensify/reviews"
type input "https://www.g2.com/products/expensify/reviews"
click at [678, 257] on div at bounding box center [739, 253] width 284 height 24
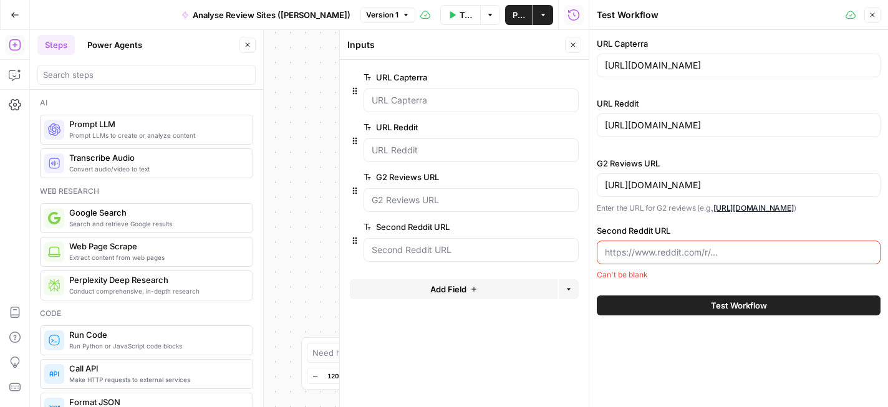
paste input "[URL][DOMAIN_NAME]"
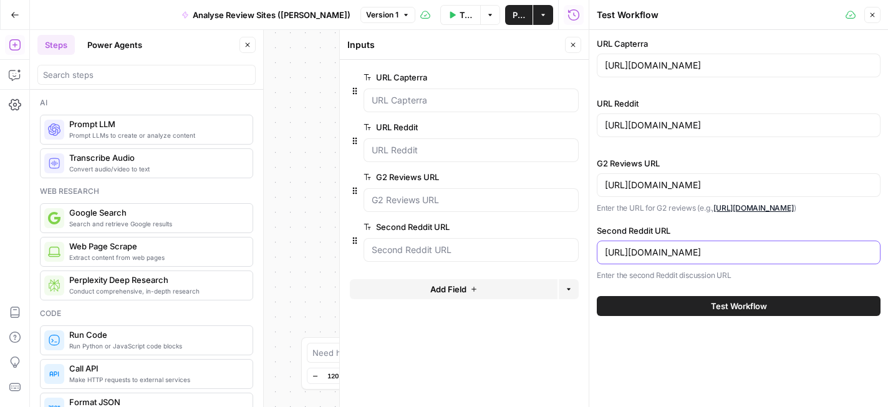
scroll to position [0, 170]
type input "[URL][DOMAIN_NAME]"
click at [703, 369] on div "URL Capterra https://www.capterra.com/p/97594/Expensify/ URL Reddit https://www…" at bounding box center [738, 218] width 299 height 377
click at [714, 312] on span "Test Workflow" at bounding box center [739, 306] width 56 height 12
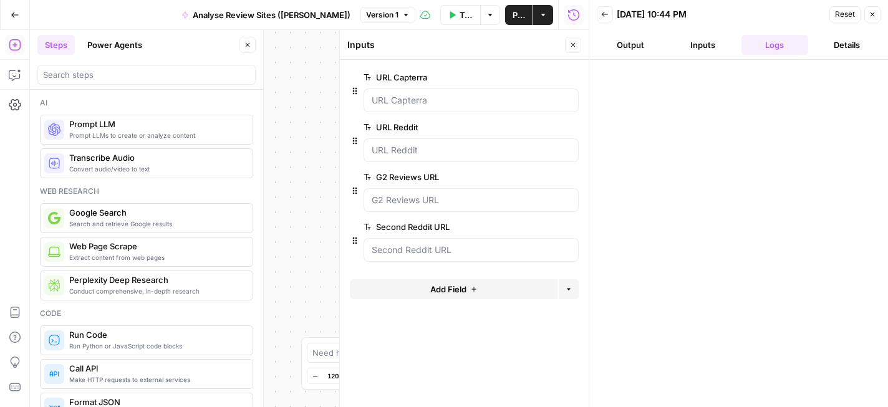
click at [634, 51] on button "Output" at bounding box center [630, 45] width 67 height 20
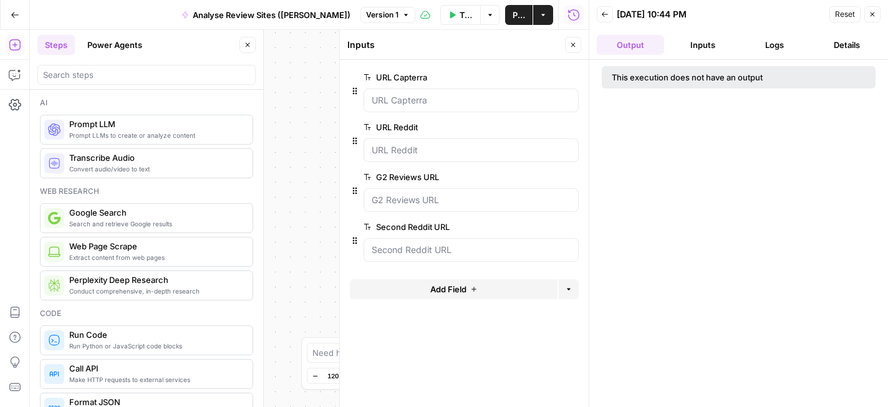
click at [686, 49] on button "Inputs" at bounding box center [702, 45] width 67 height 20
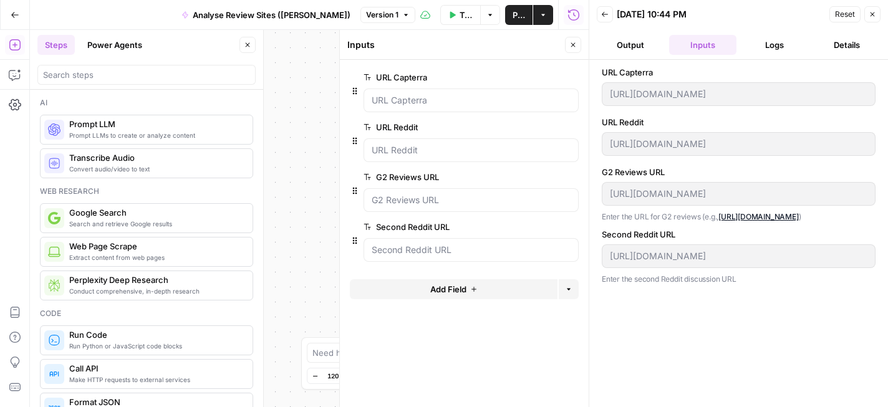
click at [609, 19] on button "Back" at bounding box center [605, 14] width 16 height 16
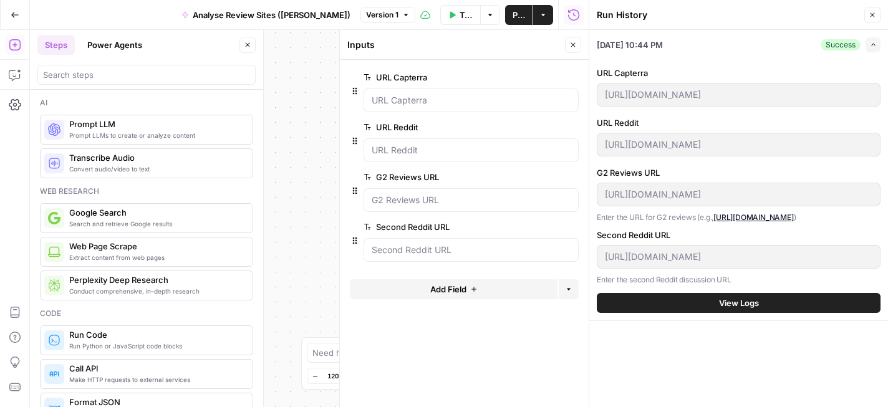
click at [874, 14] on icon "button" at bounding box center [872, 14] width 7 height 7
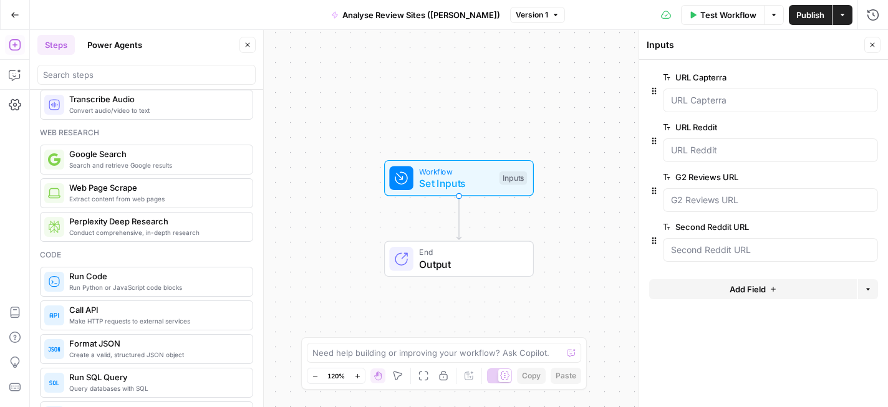
scroll to position [61, 0]
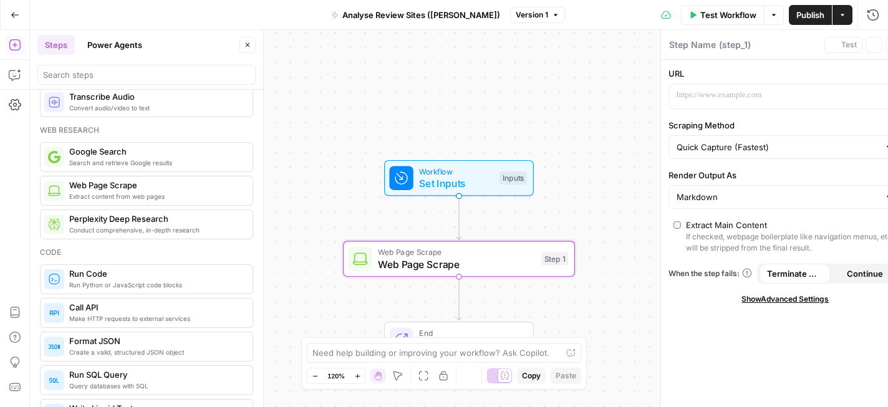
type textarea "Web Page Scrape"
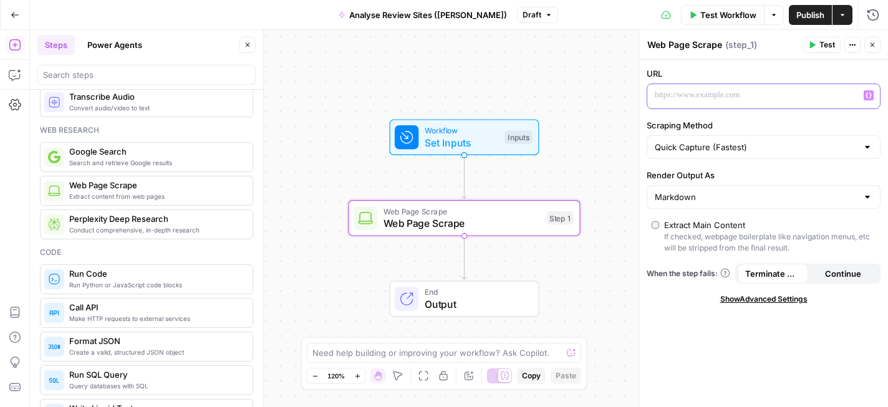
click at [755, 92] on p at bounding box center [754, 95] width 198 height 12
click at [770, 67] on label "URL" at bounding box center [764, 73] width 234 height 12
click at [750, 142] on input "Quick Capture (Fastest)" at bounding box center [756, 147] width 203 height 12
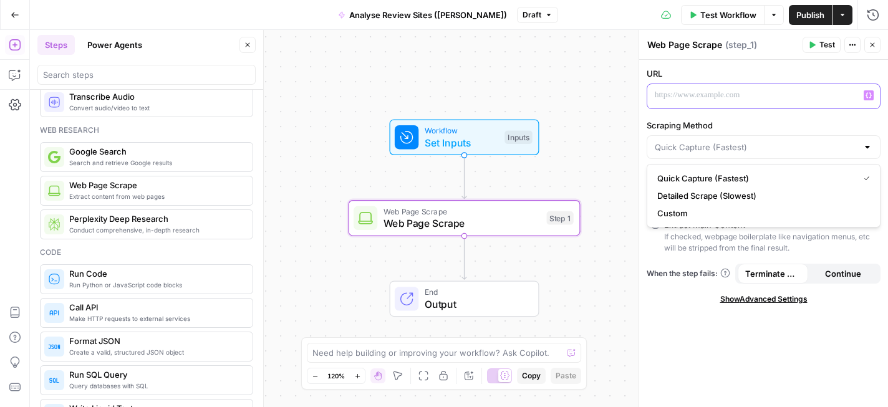
click at [793, 84] on div at bounding box center [753, 96] width 213 height 24
type input "Quick Capture (Fastest)"
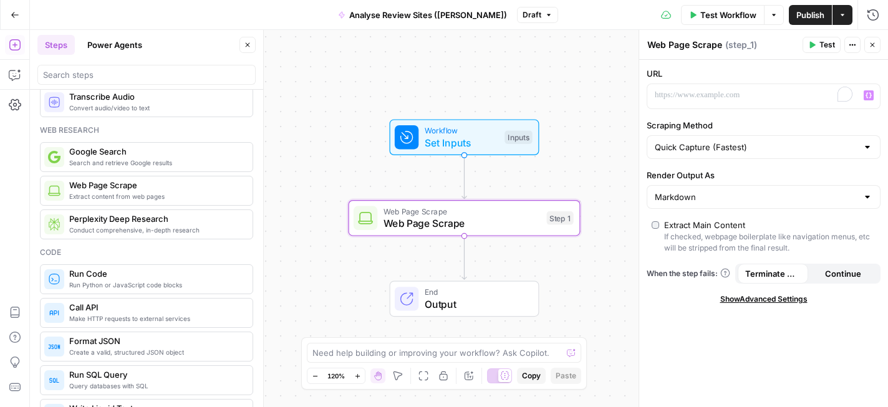
click at [778, 74] on label "URL" at bounding box center [764, 73] width 234 height 12
click at [494, 223] on span "Web Page Scrape" at bounding box center [462, 223] width 157 height 15
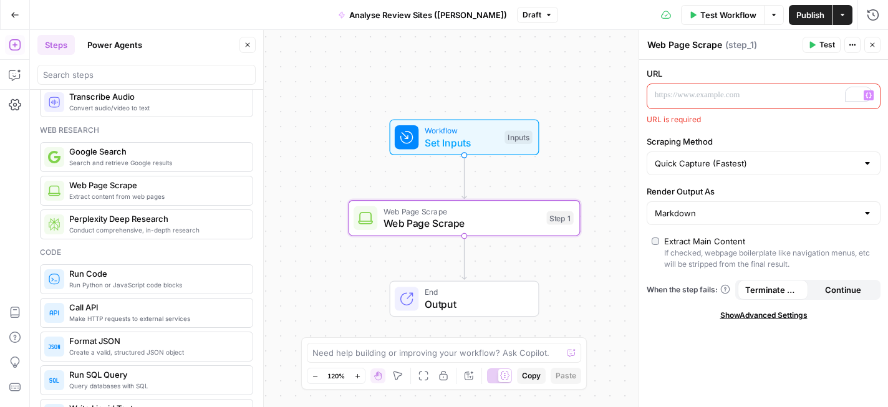
click at [730, 101] on p "To enrich screen reader interactions, please activate Accessibility in Grammarl…" at bounding box center [754, 95] width 198 height 12
click at [755, 134] on div "URL “/” to reference Variables Menu URL is required Scraping Method Quick Captu…" at bounding box center [763, 233] width 249 height 347
click at [762, 95] on p "To enrich screen reader interactions, please activate Accessibility in Grammarl…" at bounding box center [754, 95] width 198 height 12
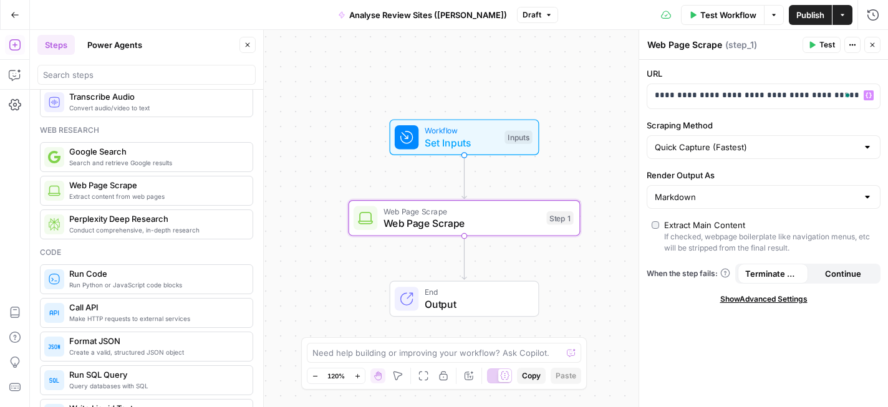
click at [766, 122] on label "Scraping Method" at bounding box center [764, 125] width 234 height 12
click at [766, 141] on input "Quick Capture (Fastest)" at bounding box center [756, 147] width 203 height 12
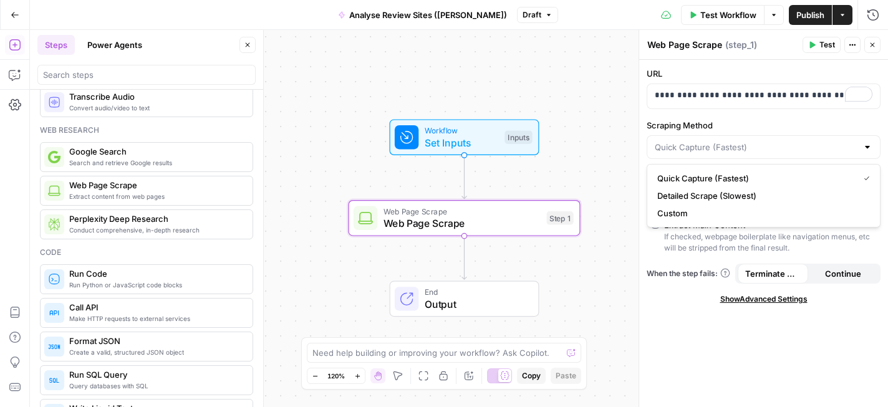
click at [701, 362] on div "**********" at bounding box center [763, 233] width 249 height 347
type input "Quick Capture (Fastest)"
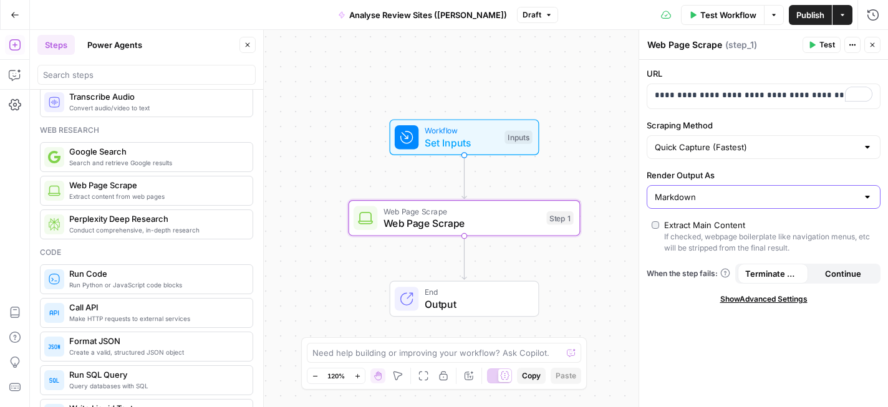
click at [711, 197] on input "Markdown" at bounding box center [756, 197] width 203 height 12
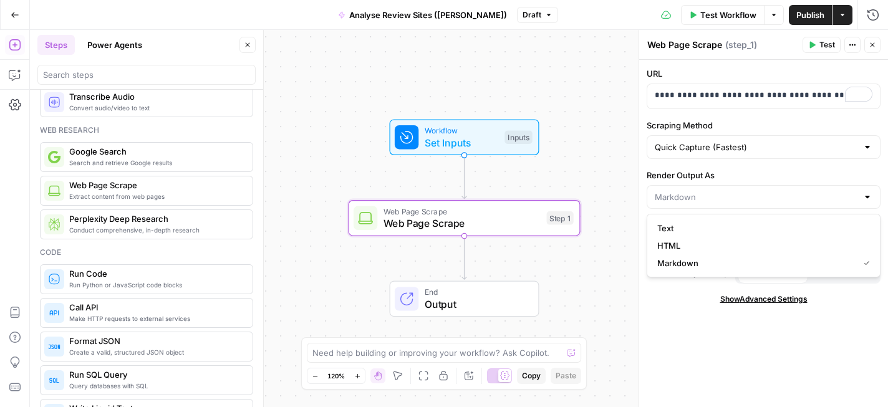
click at [687, 342] on div "**********" at bounding box center [763, 233] width 249 height 347
type input "Markdown"
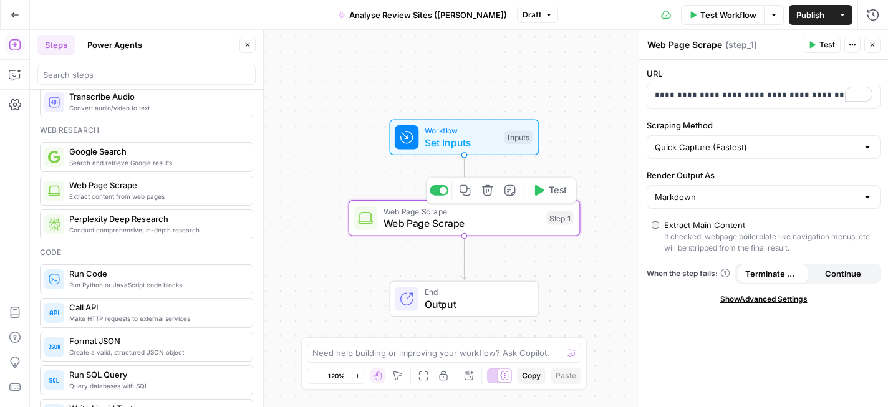
click at [511, 195] on icon "button" at bounding box center [509, 190] width 11 height 11
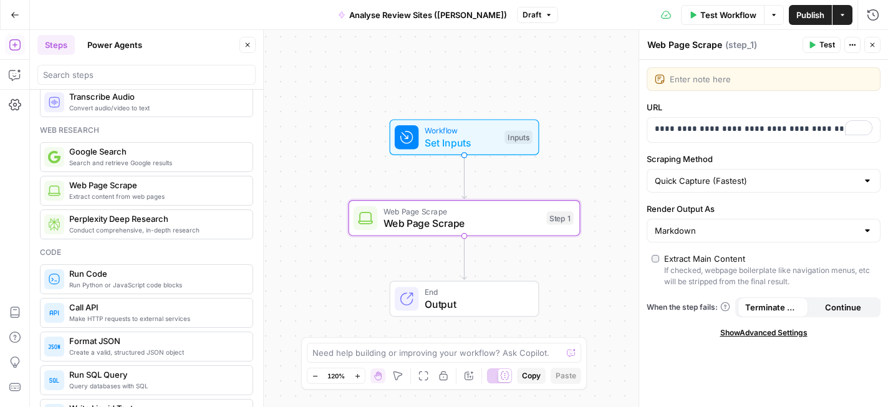
click at [741, 81] on textarea at bounding box center [771, 79] width 203 height 12
click at [735, 101] on label "URL" at bounding box center [764, 107] width 234 height 12
click at [697, 374] on div "**********" at bounding box center [763, 233] width 249 height 347
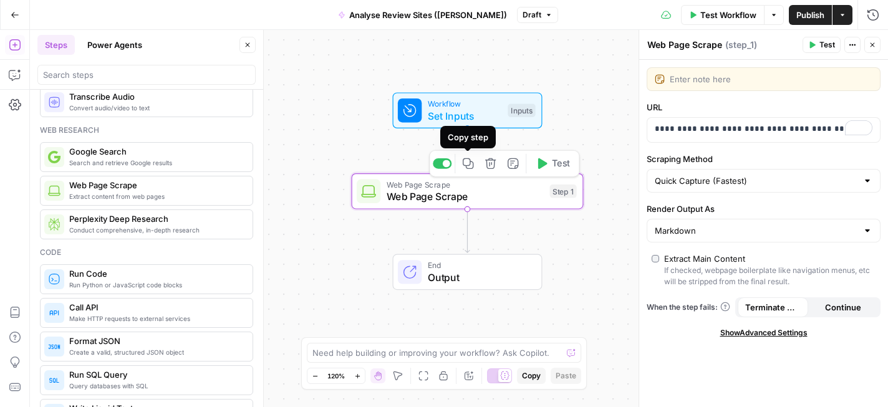
click at [468, 163] on icon "button" at bounding box center [468, 164] width 12 height 12
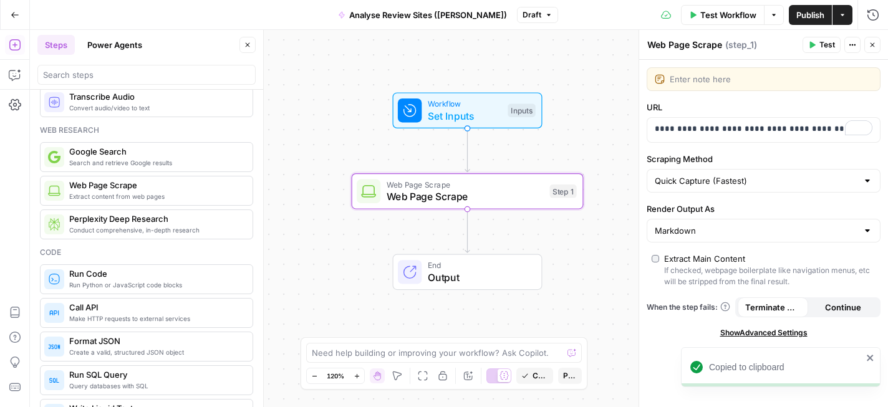
click at [812, 39] on button "Test" at bounding box center [822, 45] width 38 height 16
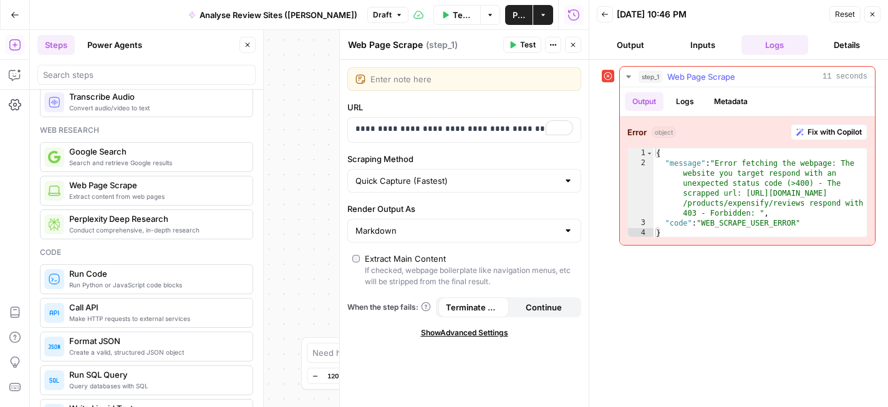
click at [826, 128] on span "Fix with Copilot" at bounding box center [835, 132] width 54 height 11
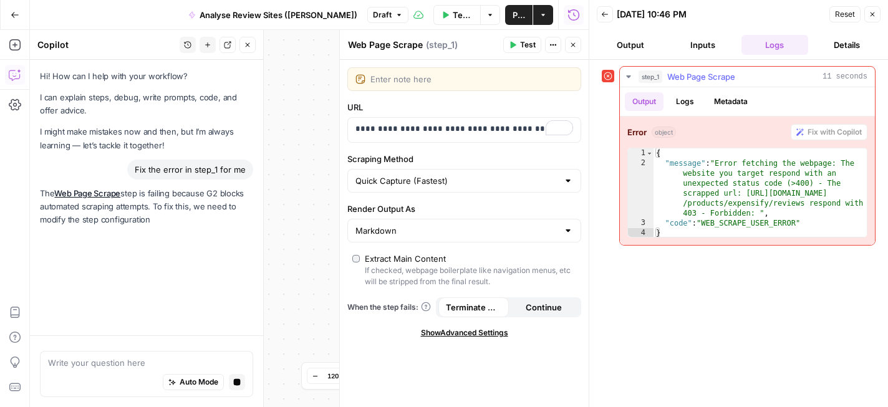
click at [695, 102] on button "Logs" at bounding box center [684, 101] width 33 height 19
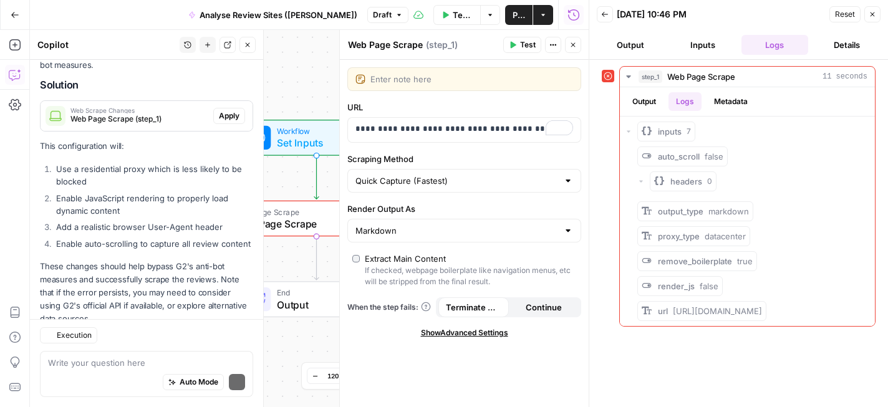
scroll to position [204, 0]
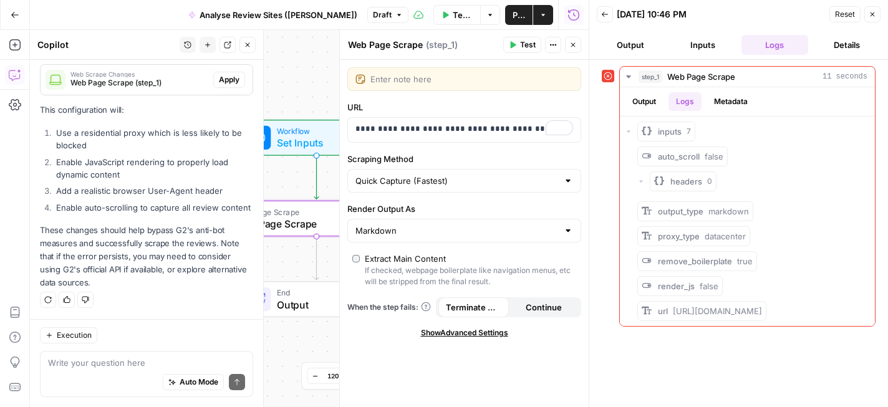
click at [230, 83] on span "Apply" at bounding box center [229, 79] width 21 height 11
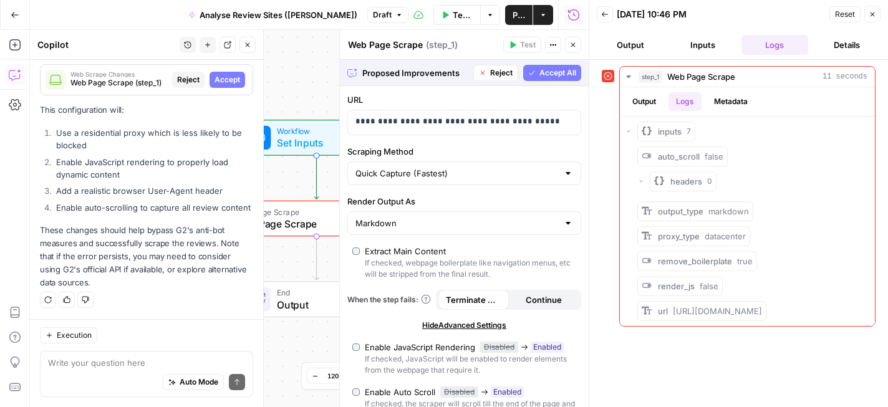
click at [630, 42] on button "Output" at bounding box center [630, 45] width 67 height 20
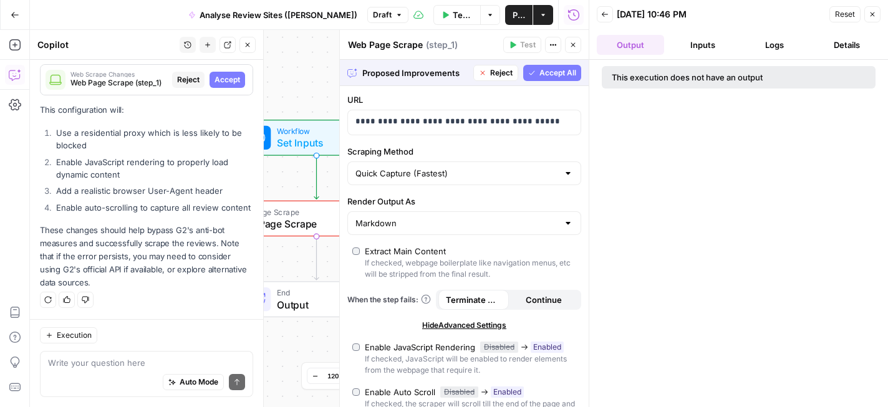
click at [876, 16] on icon "button" at bounding box center [872, 14] width 7 height 7
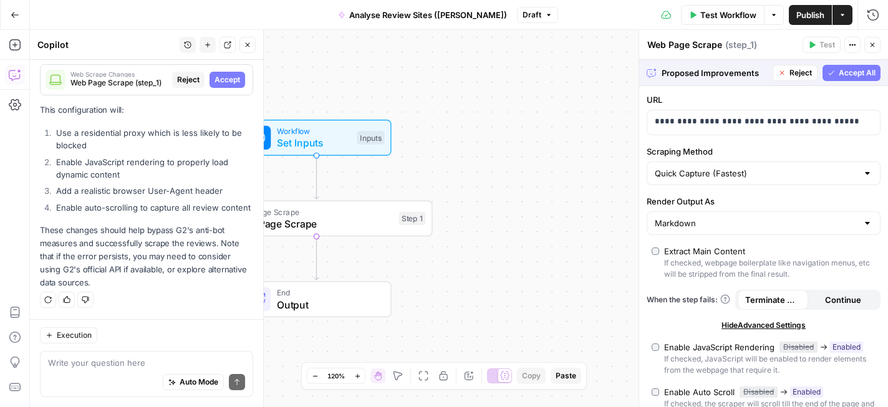
click at [859, 70] on span "Accept All" at bounding box center [857, 72] width 37 height 11
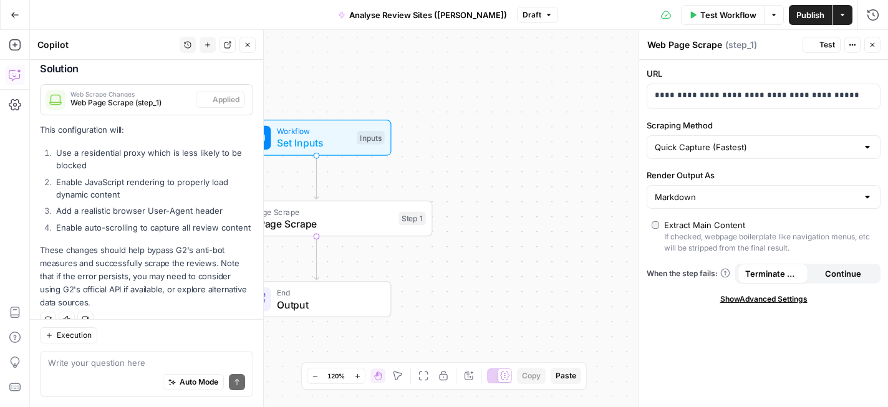
scroll to position [224, 0]
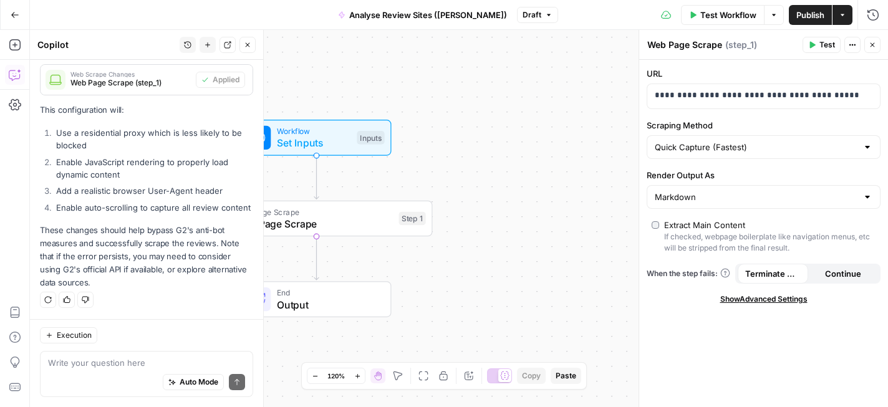
click at [817, 46] on button "Test" at bounding box center [822, 45] width 38 height 16
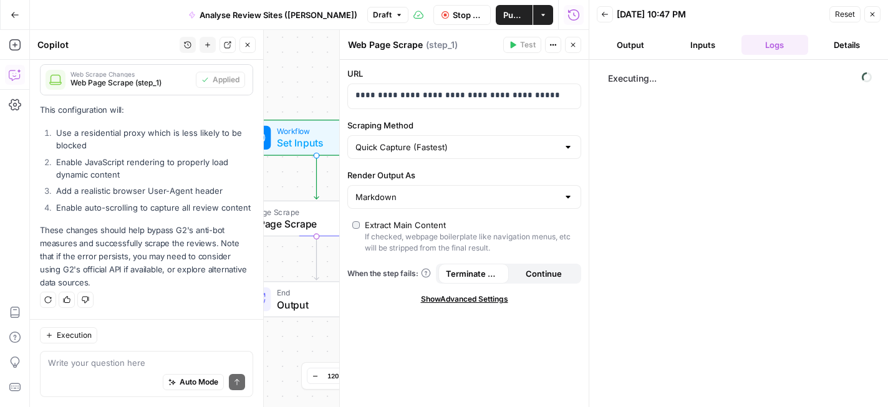
click at [249, 46] on icon "button" at bounding box center [248, 45] width 4 height 4
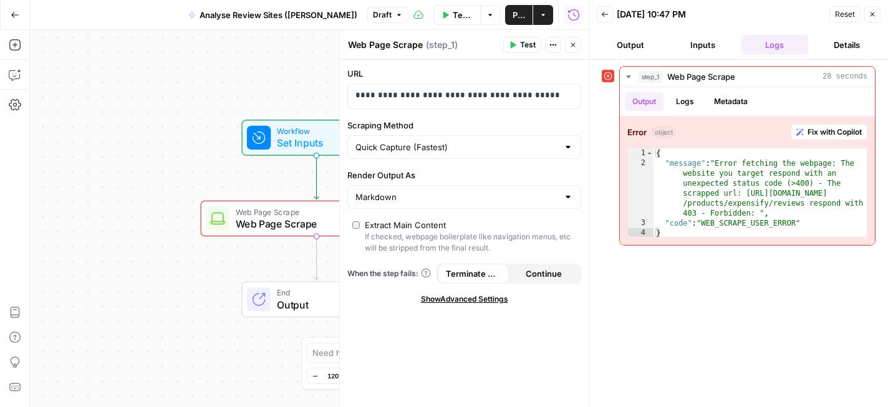
click at [630, 46] on button "Output" at bounding box center [630, 45] width 67 height 20
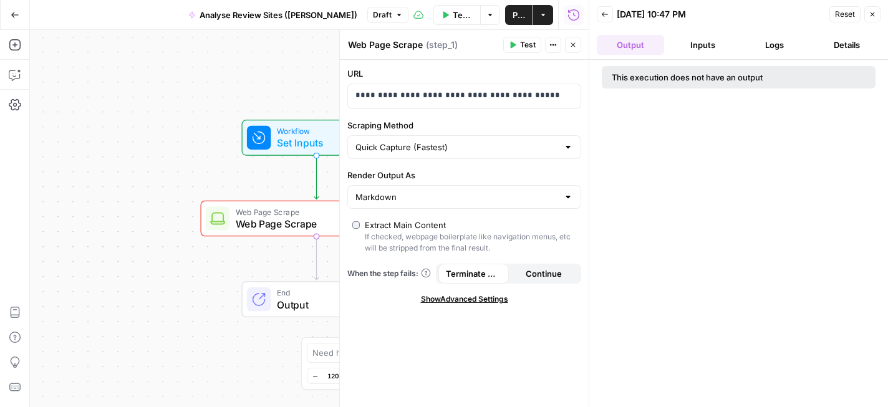
click at [692, 47] on button "Inputs" at bounding box center [702, 45] width 67 height 20
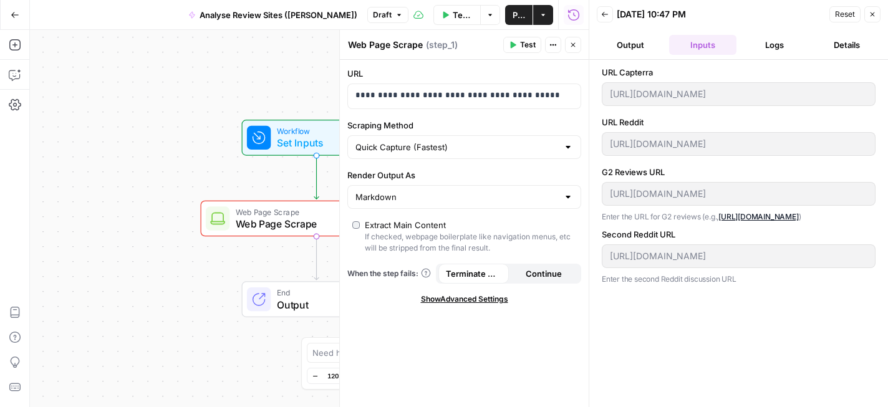
click at [877, 15] on button "Close" at bounding box center [872, 14] width 16 height 16
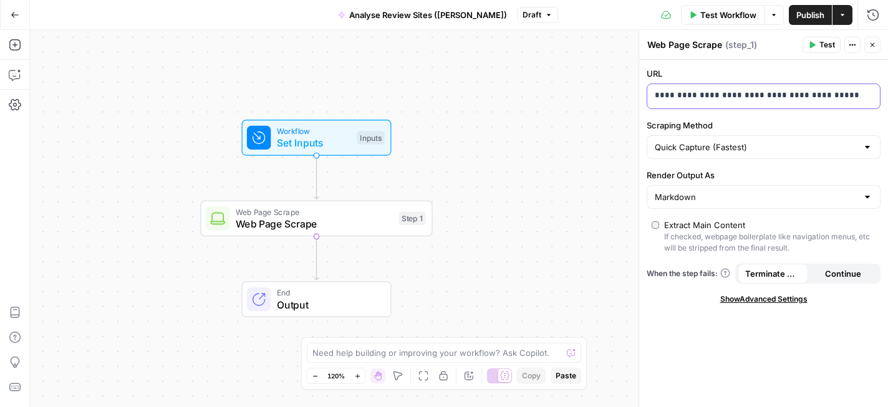
click at [729, 97] on p "**********" at bounding box center [764, 95] width 218 height 12
click at [814, 44] on icon "button" at bounding box center [813, 45] width 6 height 7
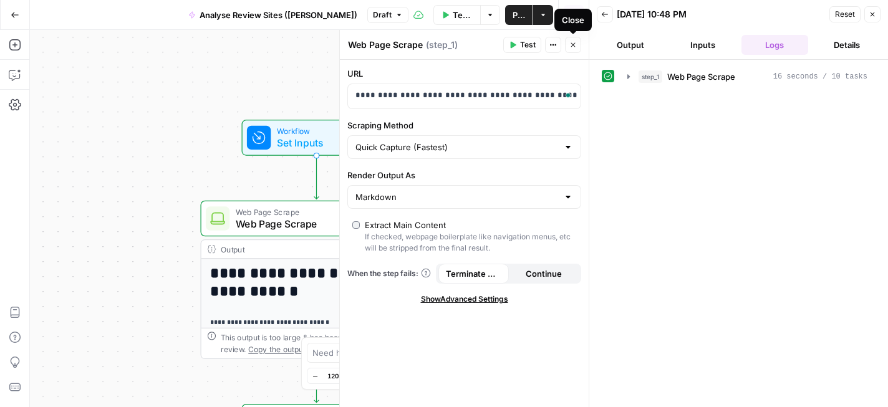
click at [574, 45] on icon "button" at bounding box center [572, 44] width 7 height 7
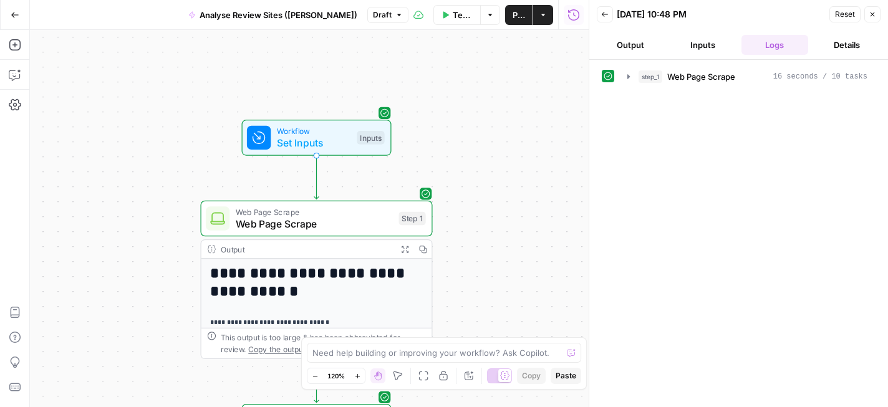
click at [869, 12] on icon "button" at bounding box center [872, 14] width 7 height 7
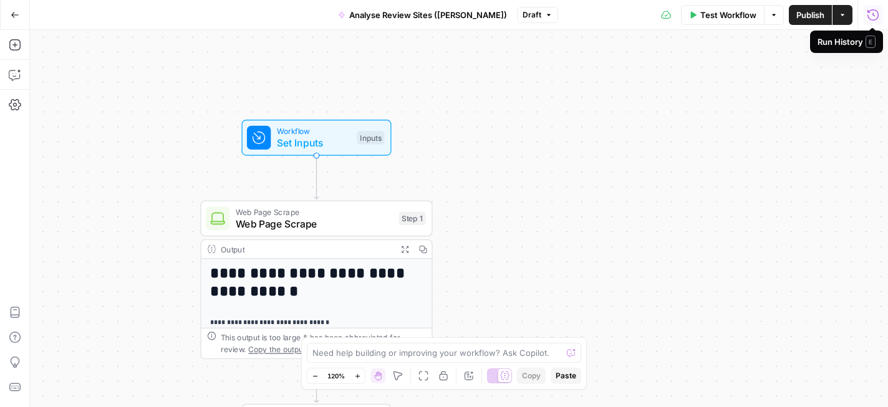
click at [349, 217] on span "Web Page Scrape" at bounding box center [314, 223] width 157 height 15
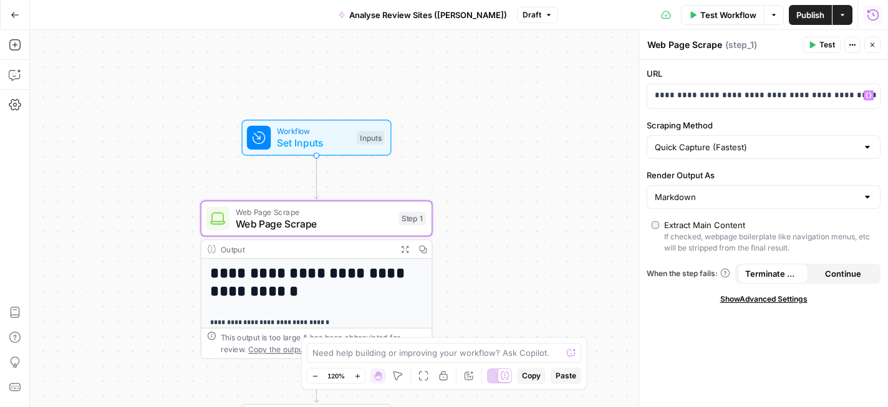
click at [692, 51] on div "Web Page Scrape Web Page Scrape" at bounding box center [684, 44] width 81 height 15
click at [718, 46] on textarea "Web Page Scrape" at bounding box center [684, 45] width 75 height 12
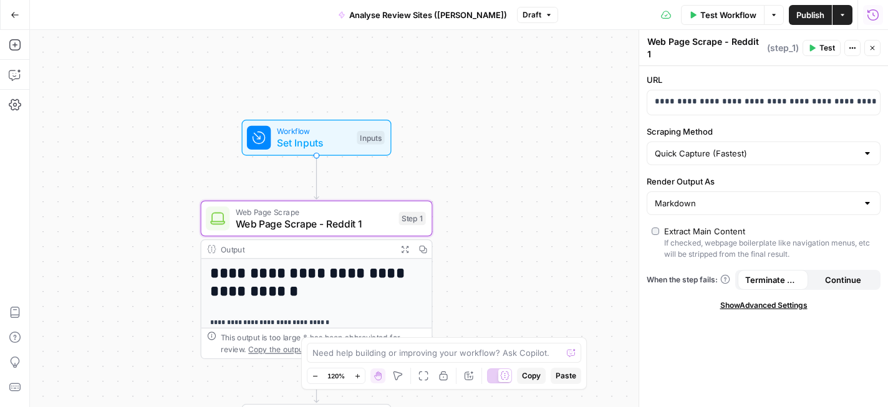
type textarea "Web Page Scrape - Reddit 1"
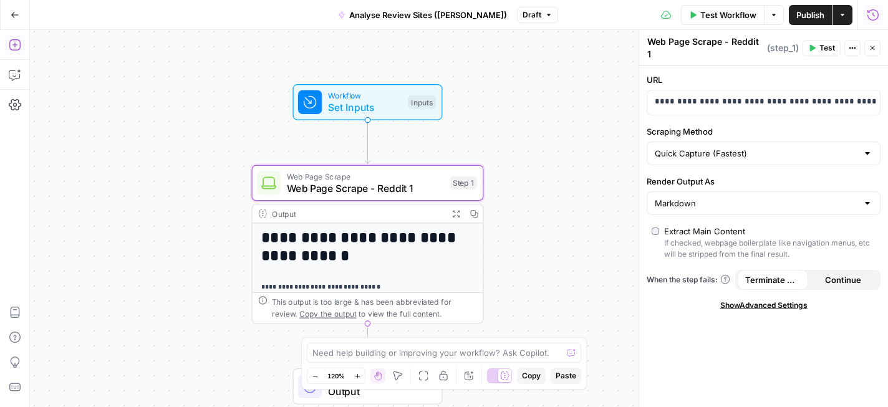
click at [16, 42] on icon "button" at bounding box center [15, 45] width 12 height 12
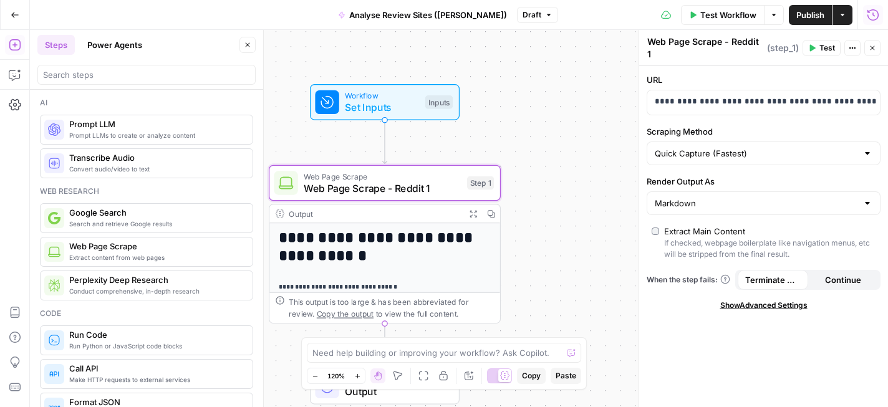
click at [598, 225] on div "**********" at bounding box center [459, 218] width 858 height 377
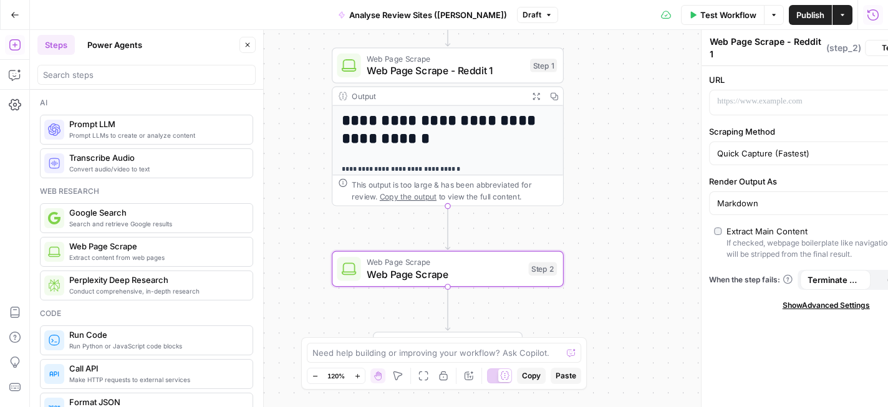
type textarea "Web Page Scrape"
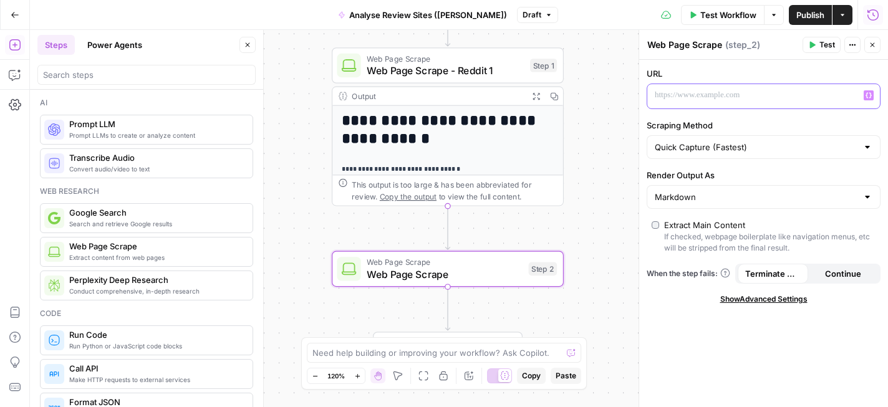
click at [763, 93] on p at bounding box center [754, 95] width 198 height 12
click at [702, 93] on p "To enrich screen reader interactions, please activate Accessibility in Grammarl…" at bounding box center [754, 95] width 198 height 12
click at [761, 128] on label "Scraping Method" at bounding box center [764, 125] width 234 height 12
click at [761, 141] on input "Quick Capture (Fastest)" at bounding box center [756, 147] width 203 height 12
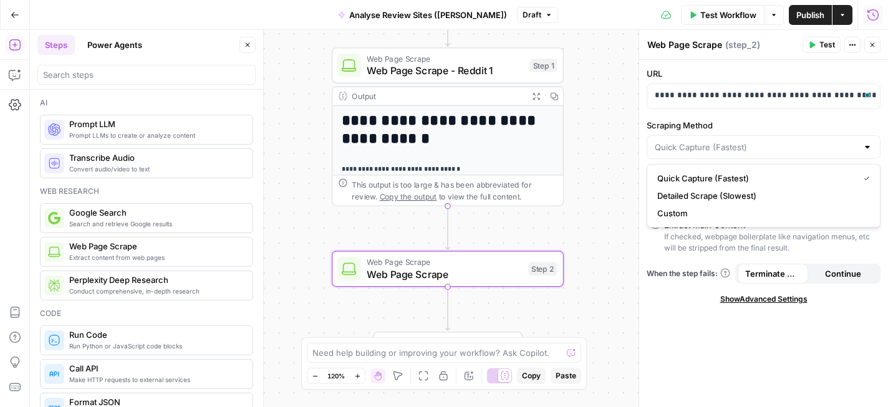
click at [682, 342] on div "**********" at bounding box center [763, 233] width 249 height 347
type input "Quick Capture (Fastest)"
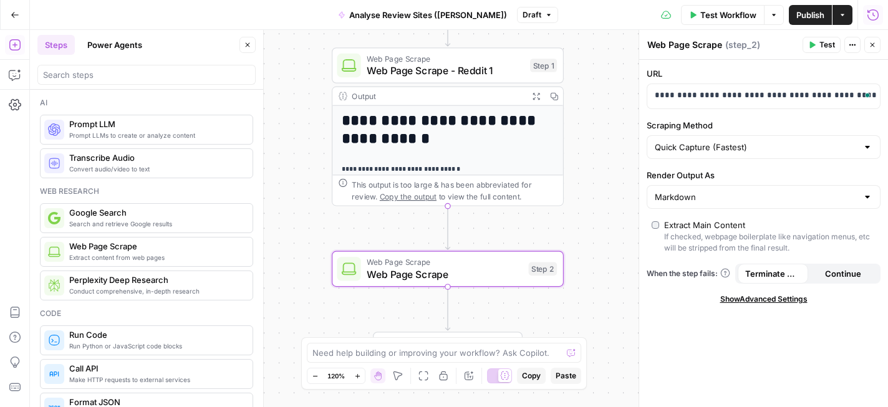
click at [814, 48] on icon "button" at bounding box center [811, 44] width 7 height 7
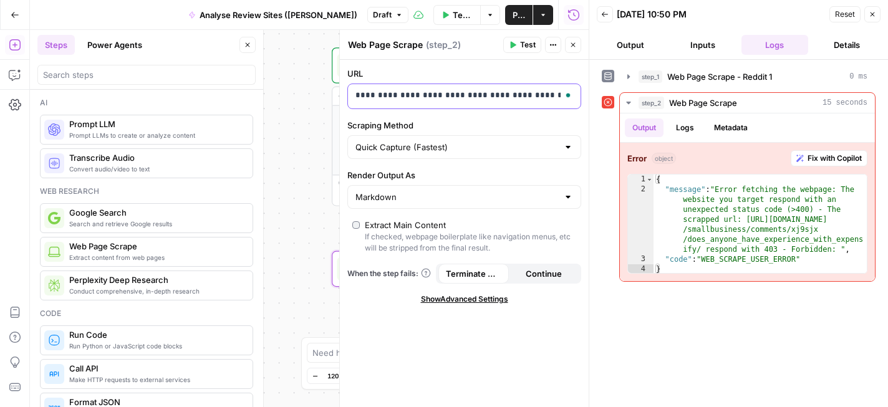
click at [481, 96] on p "**********" at bounding box center [464, 95] width 218 height 12
click at [481, 96] on p "**********" at bounding box center [454, 95] width 198 height 12
click at [877, 14] on button "Close" at bounding box center [872, 14] width 16 height 16
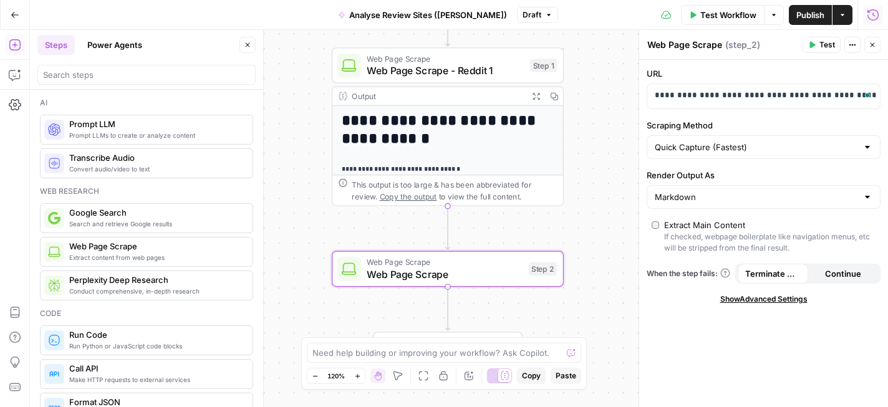
click at [813, 46] on icon "button" at bounding box center [813, 45] width 6 height 7
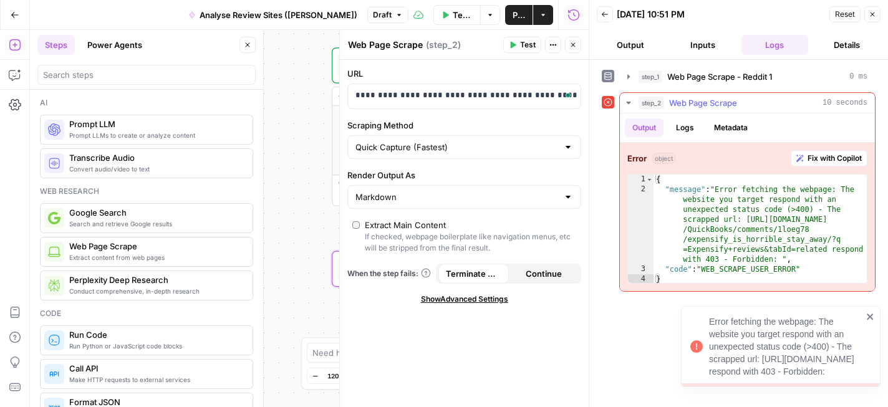
click at [826, 160] on span "Fix with Copilot" at bounding box center [835, 158] width 54 height 11
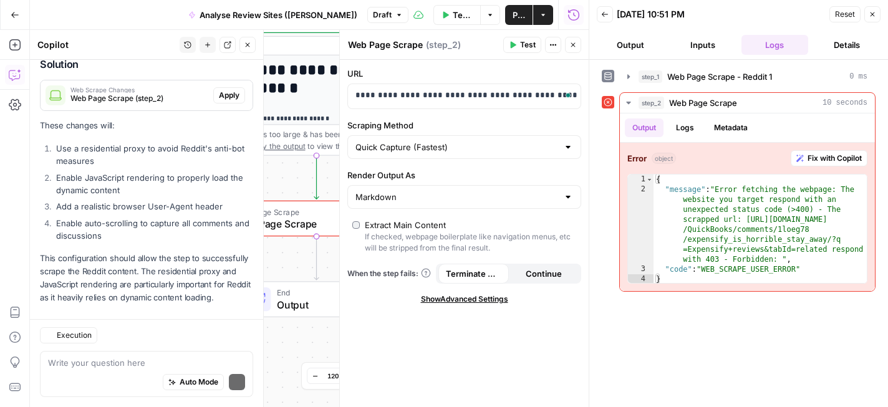
scroll to position [562, 0]
click at [872, 12] on icon "button" at bounding box center [872, 14] width 7 height 7
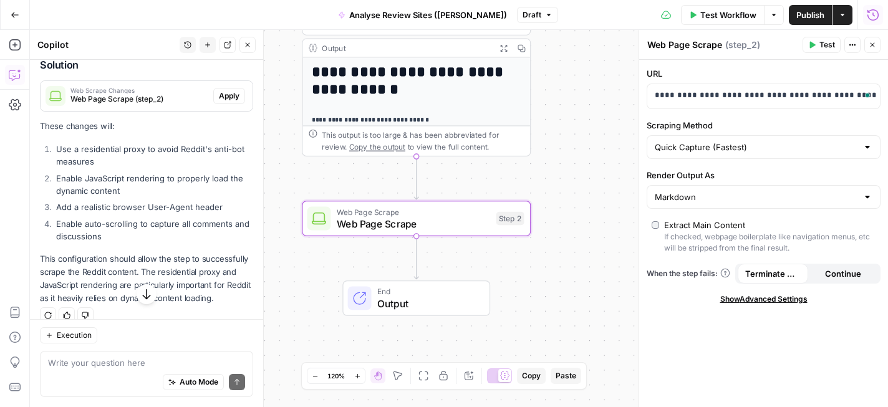
click at [236, 100] on span "Apply" at bounding box center [229, 95] width 21 height 11
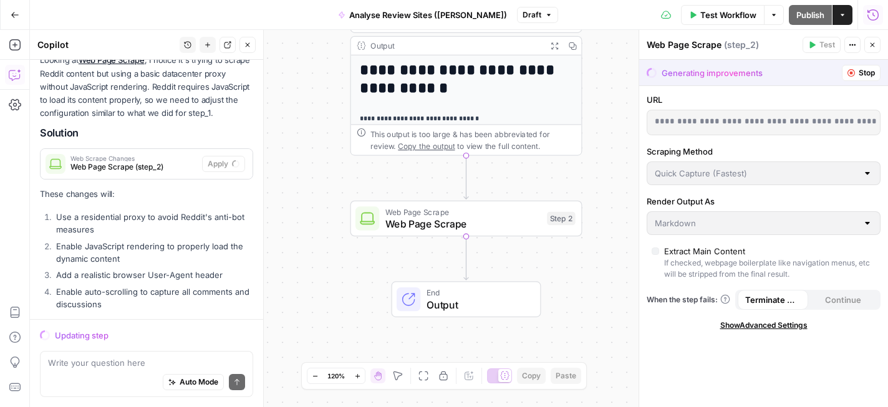
scroll to position [461, 0]
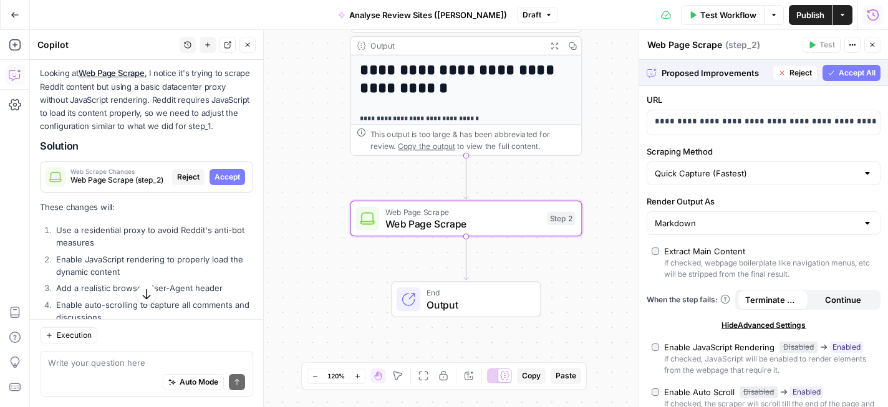
click at [233, 176] on span "Accept" at bounding box center [228, 176] width 26 height 11
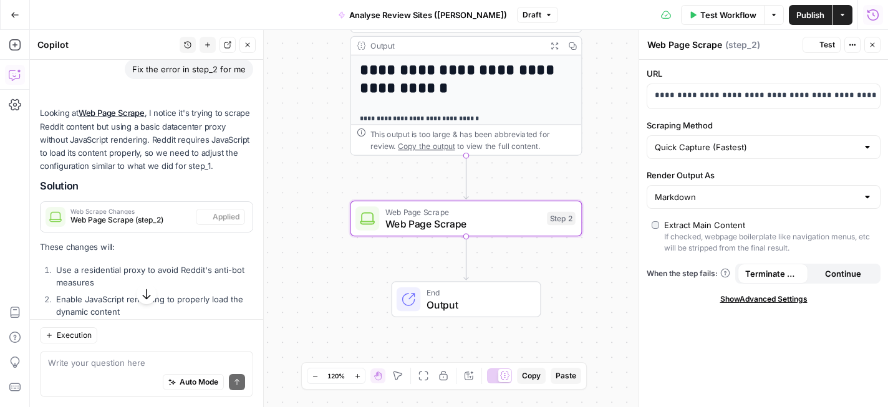
scroll to position [501, 0]
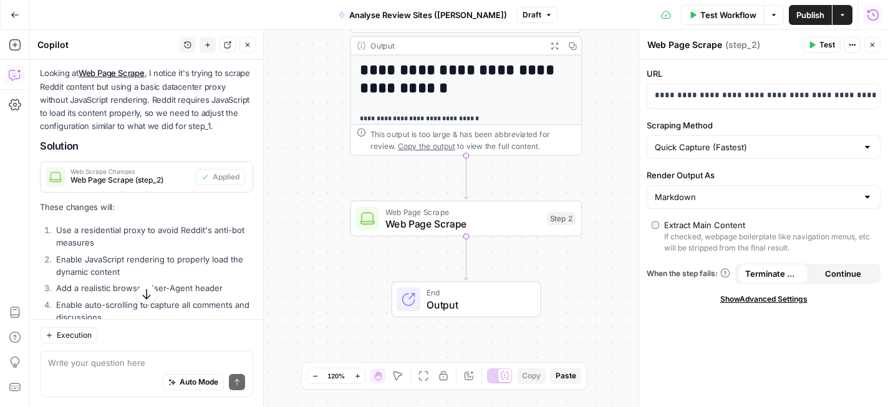
click at [811, 46] on icon "button" at bounding box center [813, 45] width 6 height 7
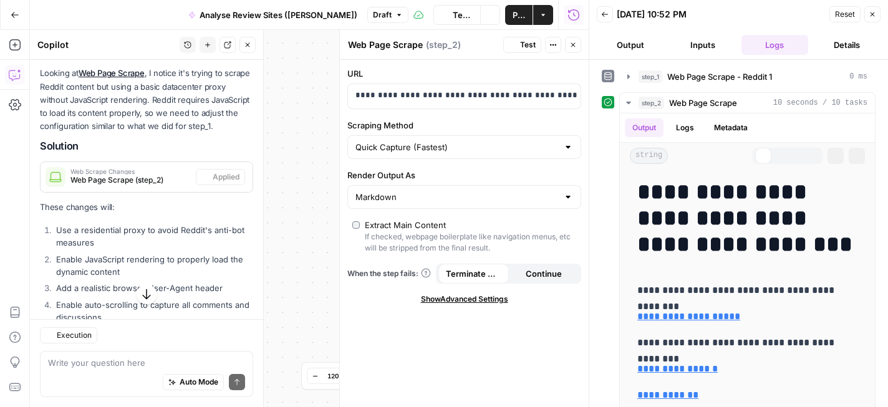
scroll to position [501, 0]
click at [872, 18] on button "Close" at bounding box center [872, 14] width 16 height 16
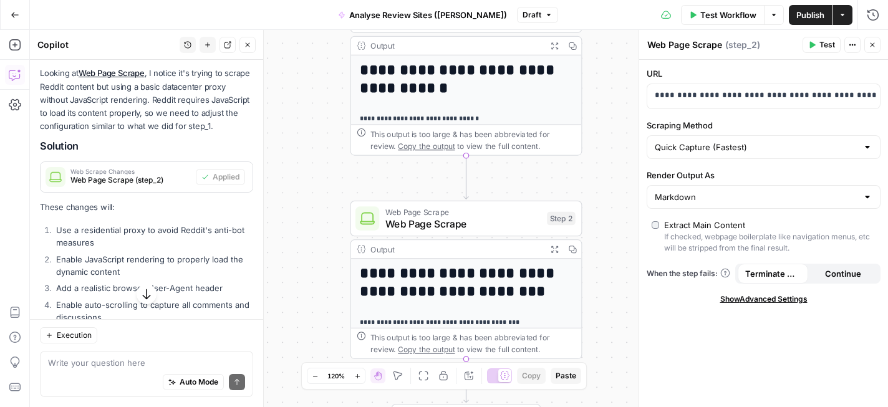
click at [675, 42] on textarea "Web Page Scrape" at bounding box center [684, 45] width 75 height 12
click at [720, 46] on textarea "Web Page Scrape" at bounding box center [684, 45] width 75 height 12
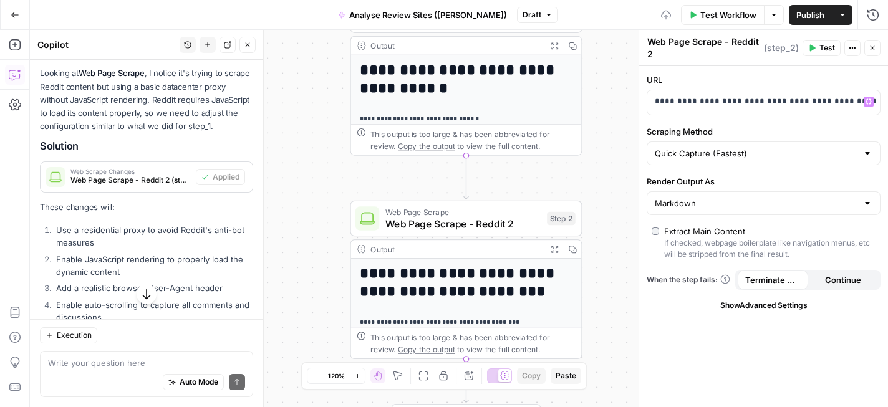
type textarea "Web Page Scrape - Reddit 2"
click at [873, 46] on icon "button" at bounding box center [872, 47] width 7 height 7
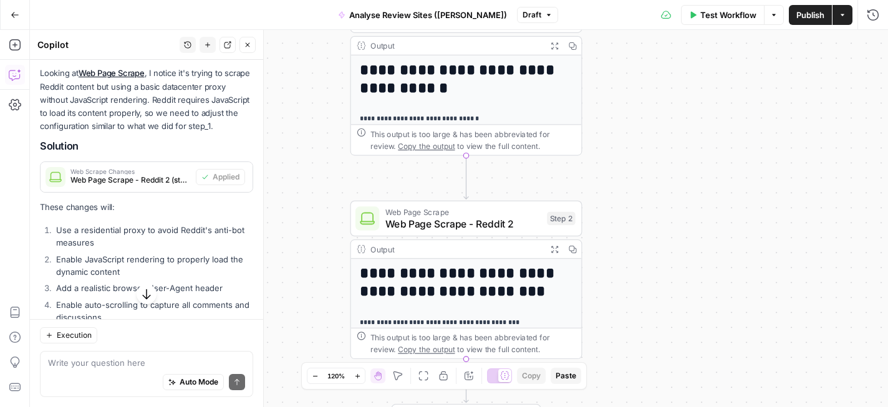
click at [253, 41] on button "Close" at bounding box center [247, 45] width 16 height 16
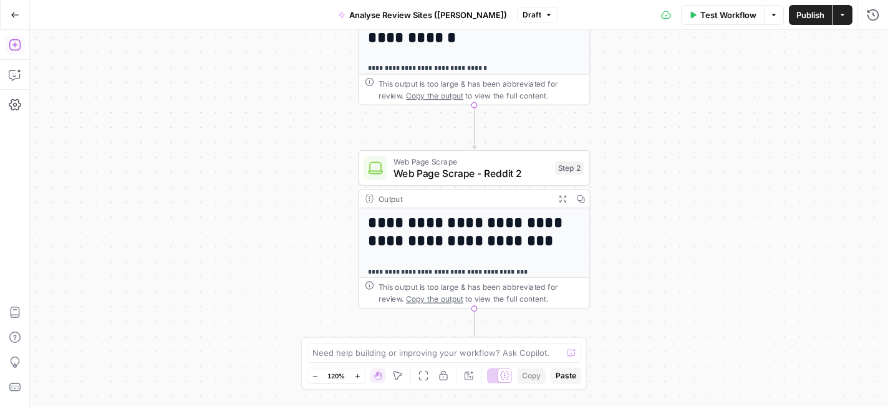
click at [19, 52] on button "Add Steps" at bounding box center [15, 45] width 20 height 20
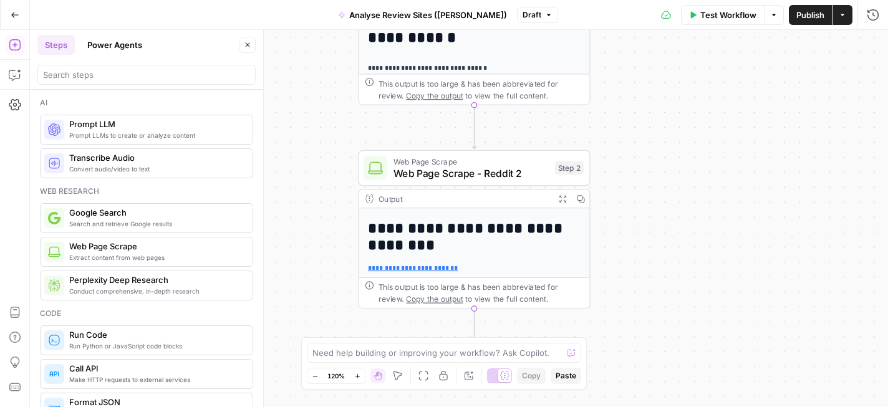
scroll to position [213, 0]
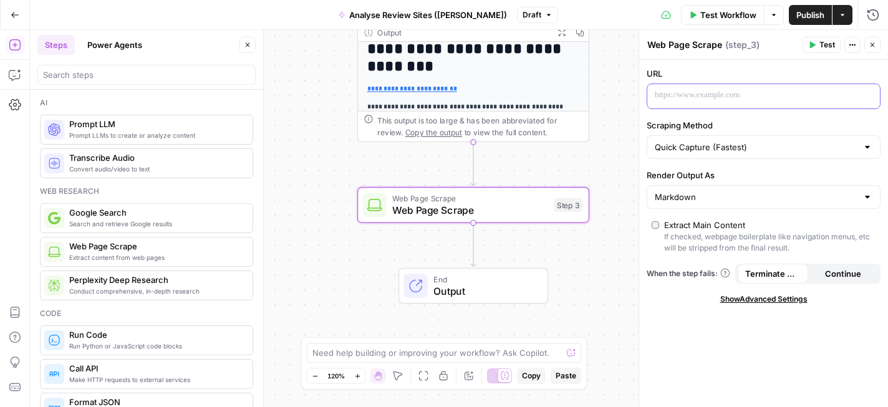
click at [684, 99] on p at bounding box center [754, 95] width 198 height 12
click at [831, 44] on span "Test" at bounding box center [827, 44] width 16 height 11
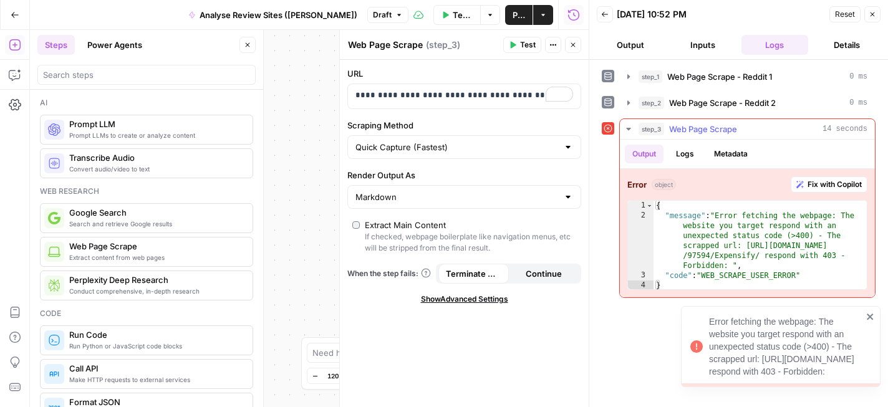
click at [839, 190] on span "Fix with Copilot" at bounding box center [835, 184] width 54 height 11
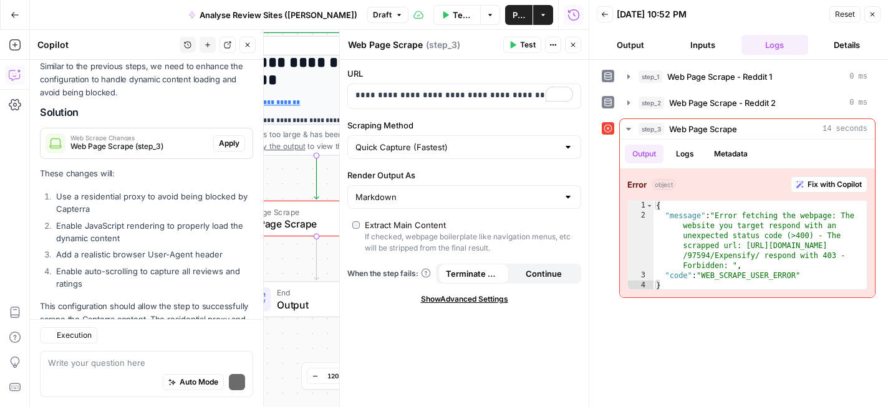
scroll to position [978, 0]
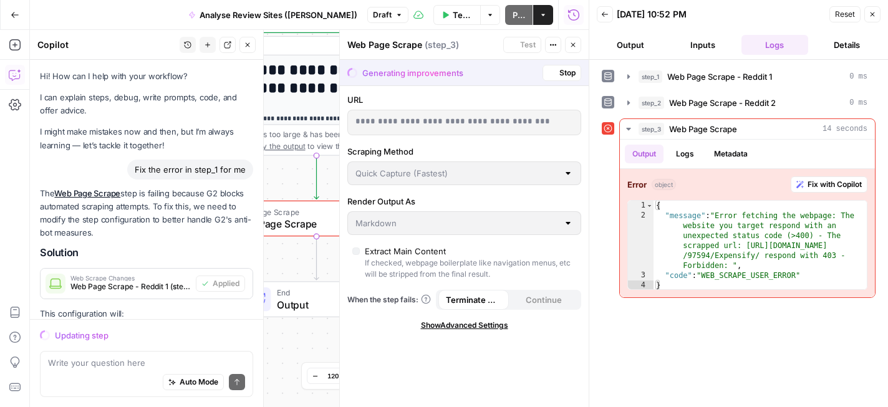
scroll to position [939, 0]
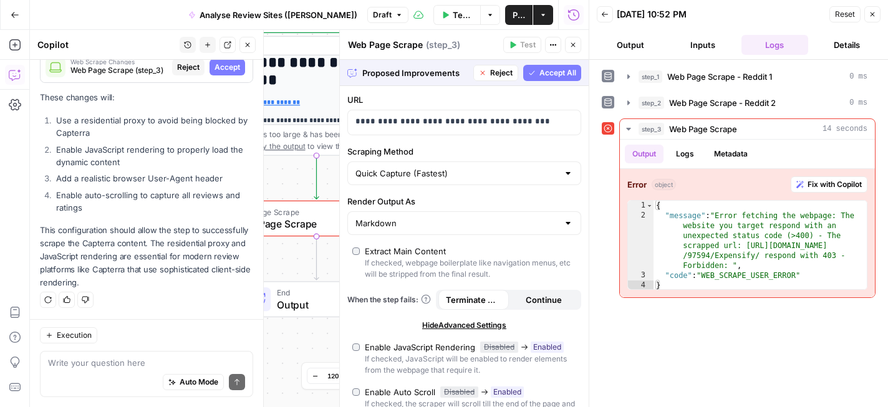
click at [550, 72] on span "Accept All" at bounding box center [557, 72] width 37 height 11
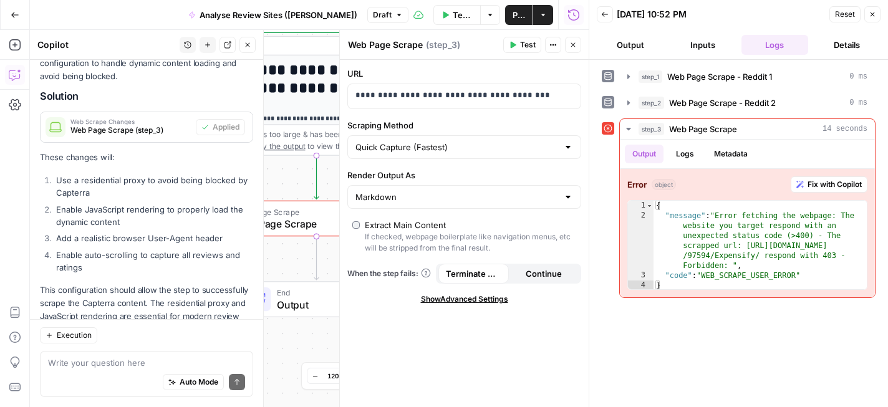
scroll to position [998, 0]
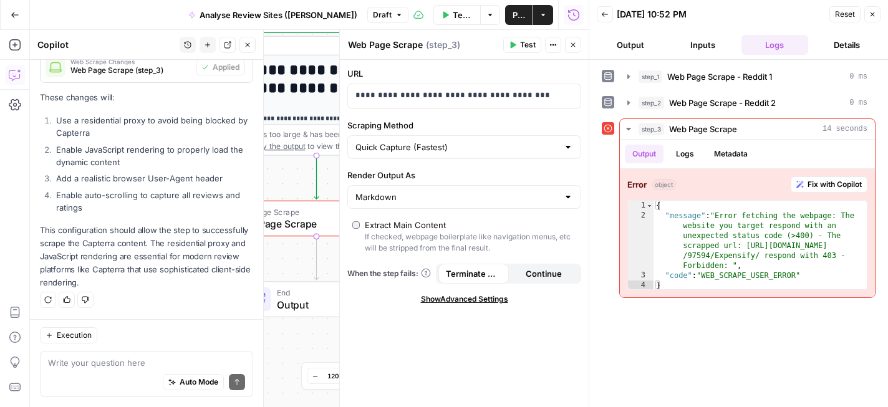
click at [877, 19] on button "Close" at bounding box center [872, 14] width 16 height 16
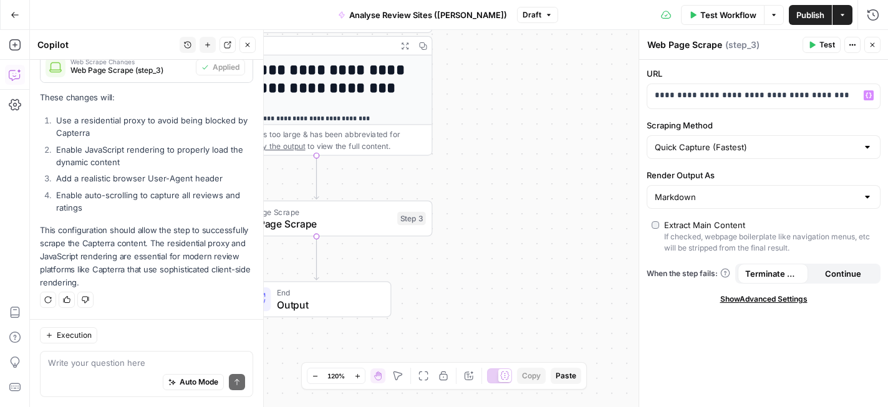
click at [827, 39] on span "Test" at bounding box center [827, 44] width 16 height 11
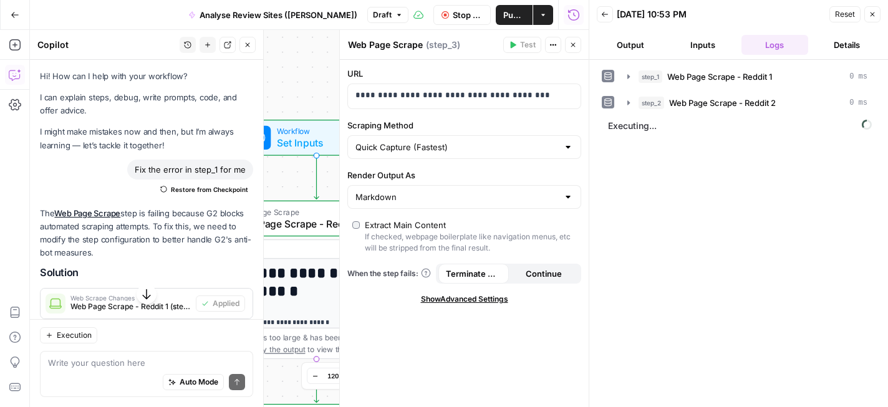
click at [252, 46] on button "Close" at bounding box center [247, 45] width 16 height 16
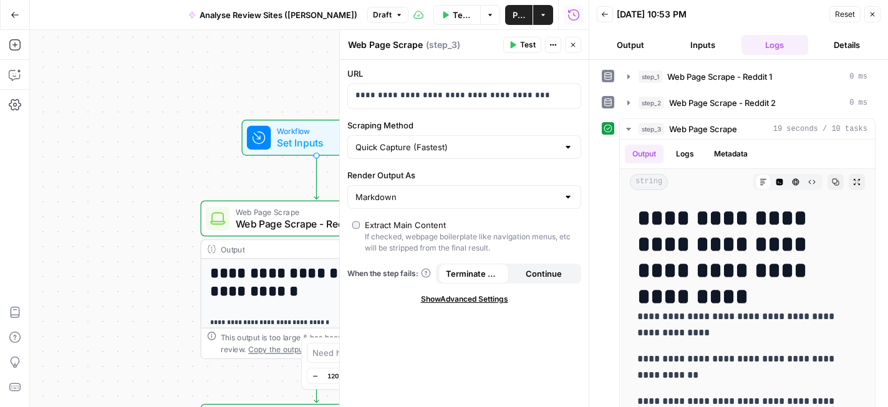
click at [877, 14] on button "Close" at bounding box center [872, 14] width 16 height 16
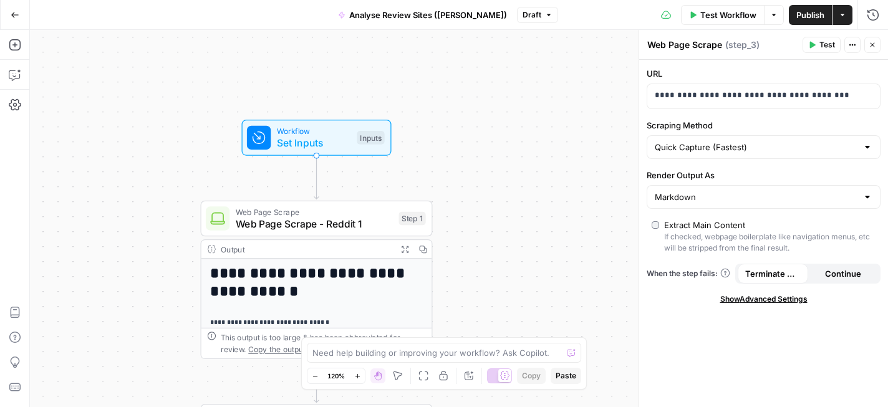
click at [312, 145] on span "Set Inputs" at bounding box center [314, 142] width 74 height 15
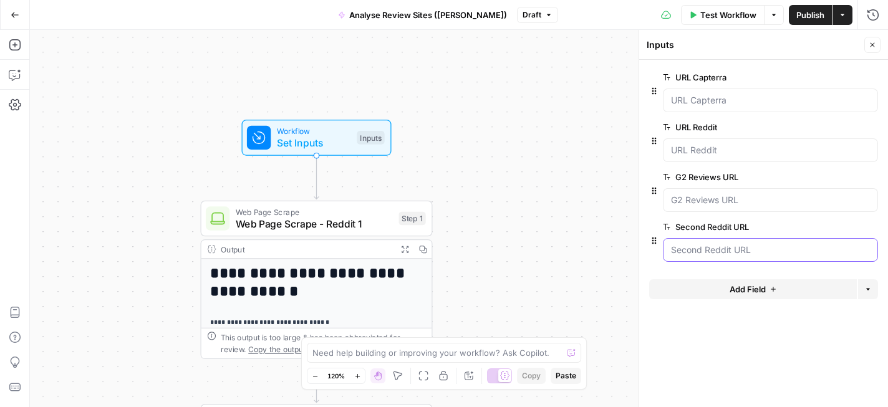
click at [741, 251] on URL "Second Reddit URL" at bounding box center [770, 250] width 199 height 12
click at [743, 319] on form "URL Capterra edit field Delete group URL Reddit edit field Delete group G2 Revi…" at bounding box center [763, 233] width 249 height 347
click at [871, 178] on icon "button" at bounding box center [870, 177] width 7 height 7
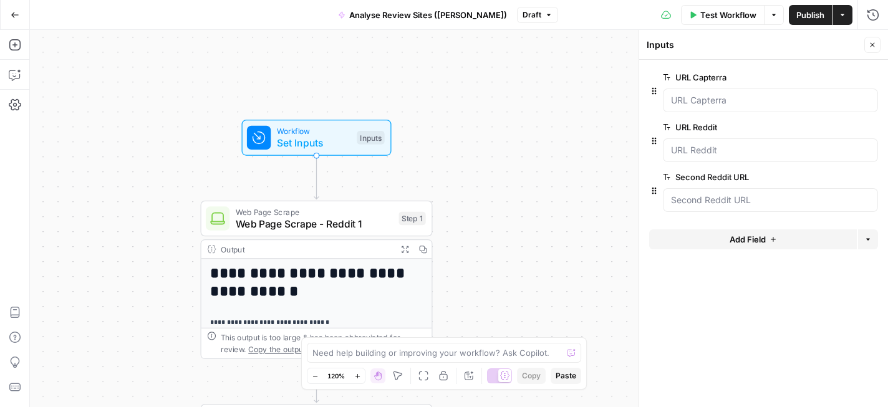
click at [766, 244] on button "Add Field" at bounding box center [753, 239] width 208 height 20
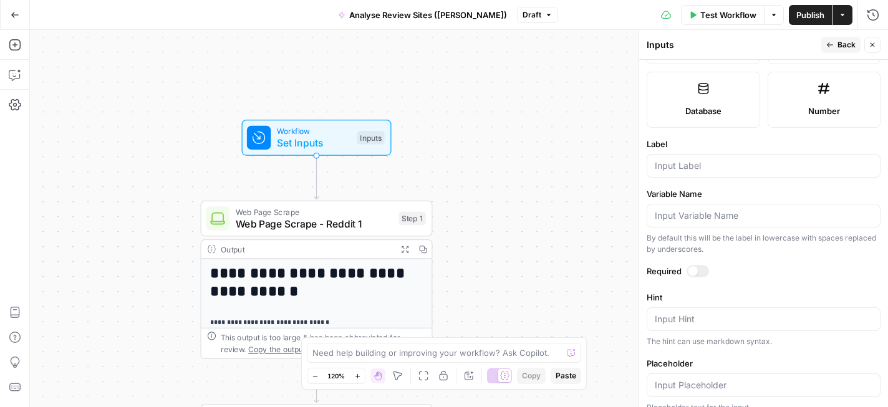
scroll to position [329, 0]
click at [697, 155] on div at bounding box center [764, 167] width 234 height 24
type input "Trustpilot URL"
click at [721, 16] on span "Test Workflow" at bounding box center [728, 15] width 56 height 12
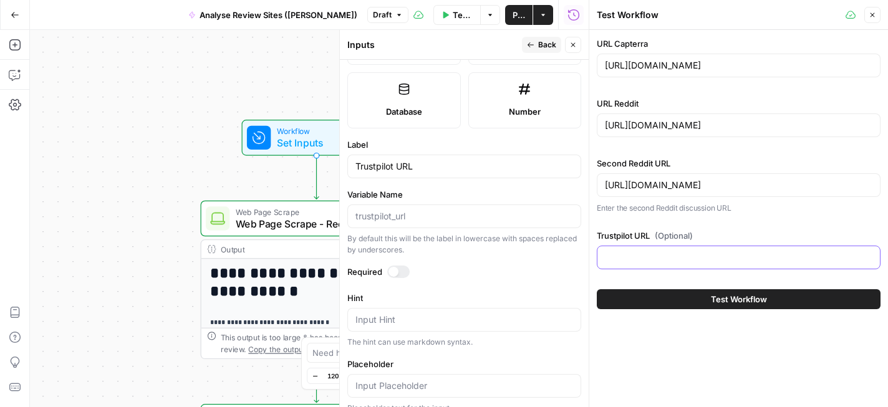
click at [707, 259] on input "Trustpilot URL (Optional)" at bounding box center [739, 257] width 268 height 12
paste input "[URL][DOMAIN_NAME][DOMAIN_NAME]"
type input "[URL][DOMAIN_NAME][DOMAIN_NAME]"
click at [703, 348] on div "URL Capterra https://www.capterra.com/p/97594/Expensify/ URL Reddit https://www…" at bounding box center [738, 218] width 299 height 377
click at [873, 13] on icon "button" at bounding box center [872, 14] width 7 height 7
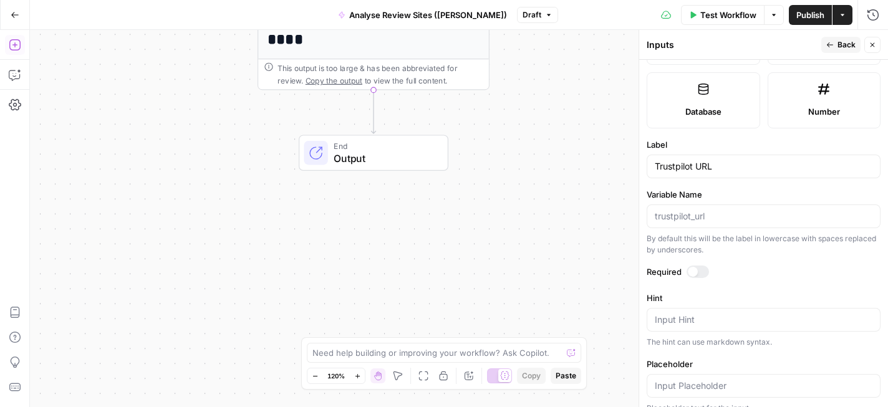
click at [9, 47] on icon "button" at bounding box center [14, 44] width 11 height 11
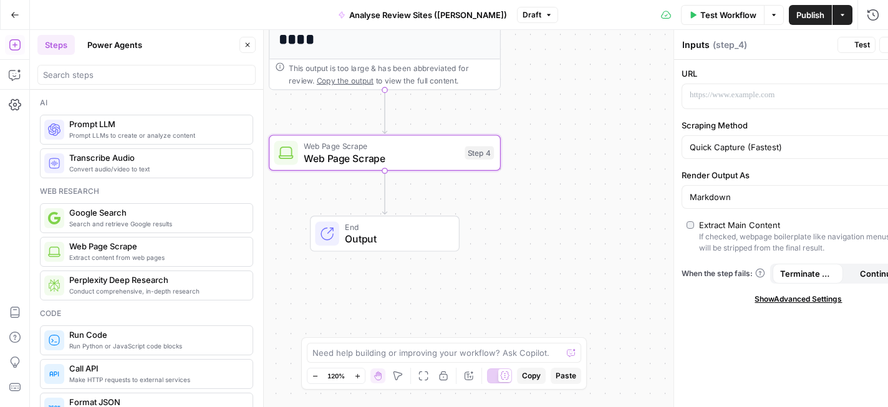
type textarea "Web Page Scrape"
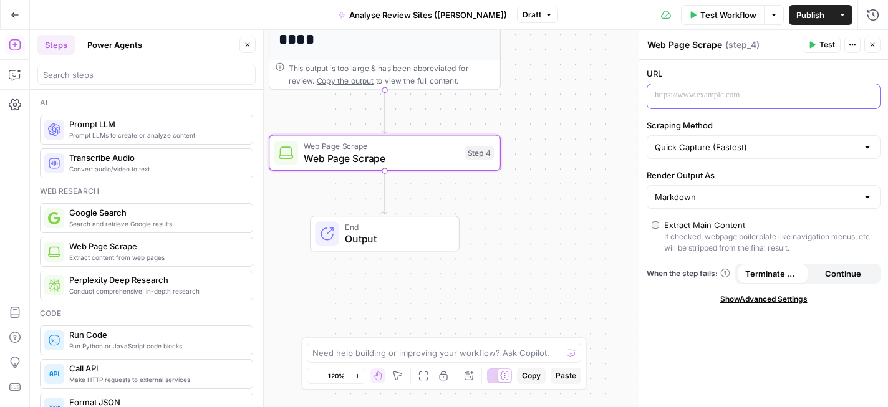
click at [713, 100] on p at bounding box center [754, 95] width 198 height 12
click at [824, 54] on header "Web Page Scrape Web Page Scrape ( step_4 ) Test Actions Close" at bounding box center [763, 45] width 249 height 30
click at [823, 50] on span "Test" at bounding box center [827, 44] width 16 height 11
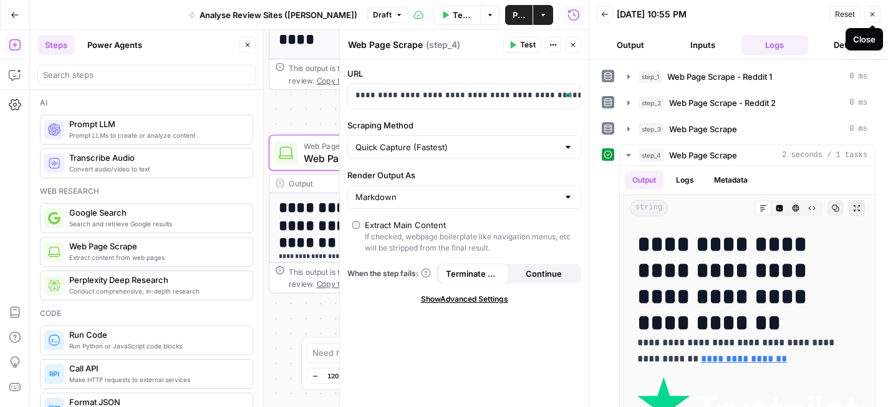
click at [874, 16] on icon "button" at bounding box center [872, 14] width 7 height 7
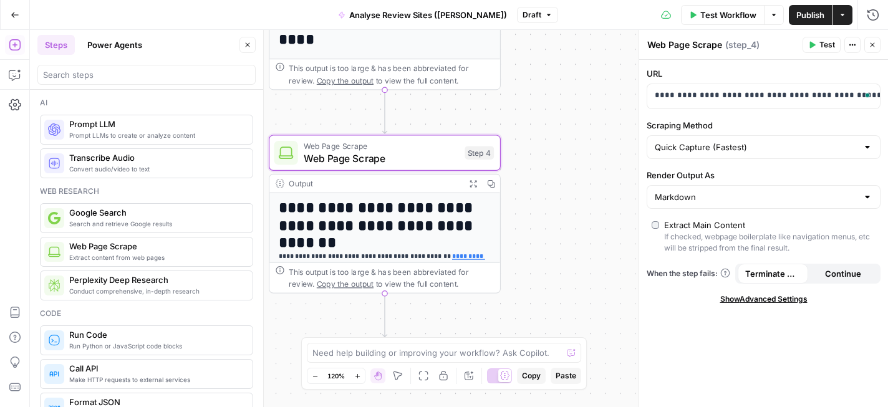
click at [870, 44] on icon "button" at bounding box center [872, 44] width 7 height 7
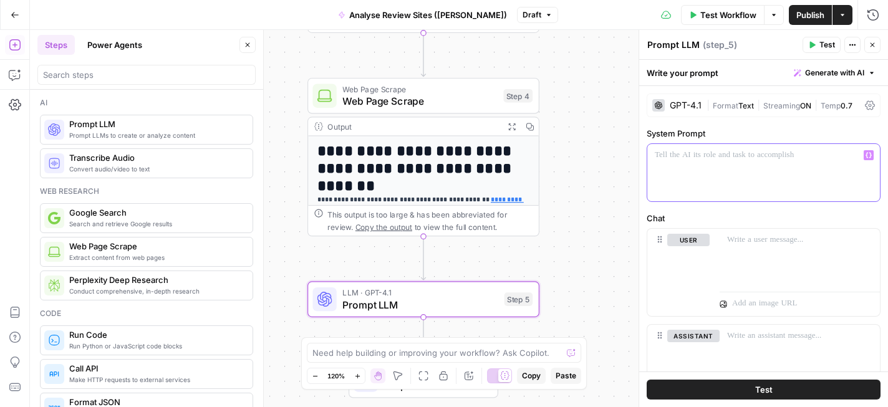
click at [743, 166] on div at bounding box center [763, 172] width 233 height 57
click at [739, 157] on p "To enrich screen reader interactions, please activate Accessibility in Grammarl…" at bounding box center [764, 155] width 218 height 12
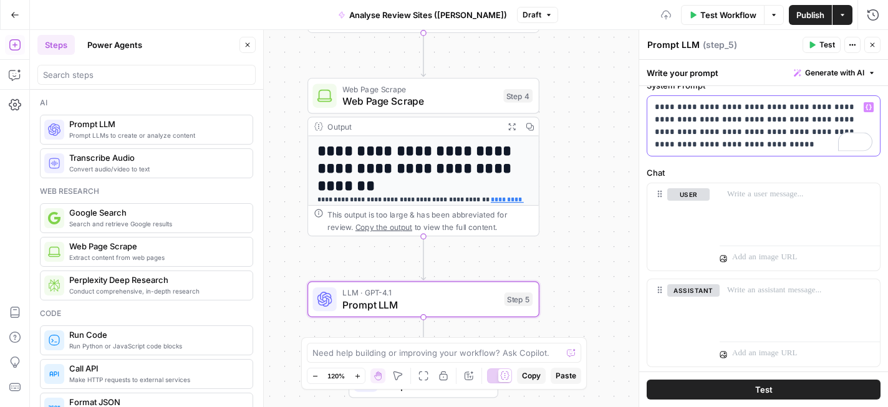
scroll to position [66, 0]
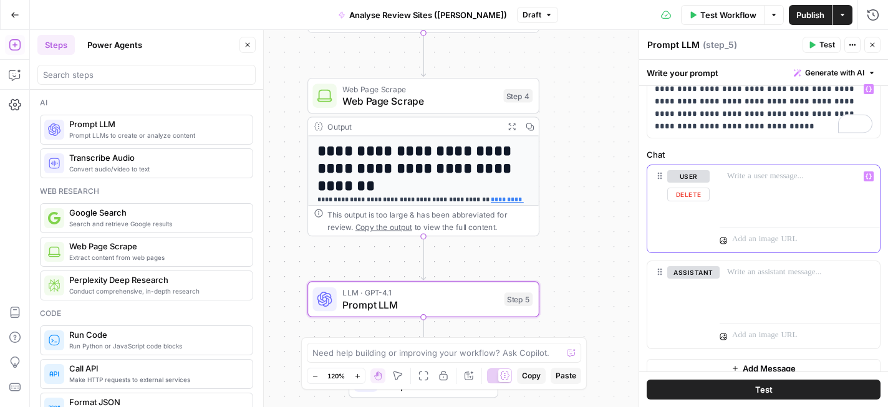
click at [765, 178] on p at bounding box center [799, 176] width 145 height 12
click at [761, 181] on p "To enrich screen reader interactions, please activate Accessibility in Grammarl…" at bounding box center [799, 176] width 145 height 12
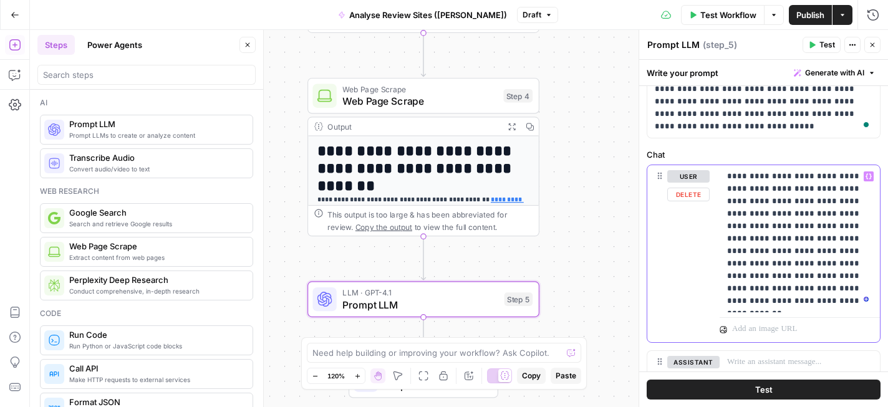
click at [751, 177] on p "**********" at bounding box center [799, 238] width 145 height 137
click at [389, 11] on span "Analyse Review Sites (Deepshikha)" at bounding box center [428, 15] width 158 height 12
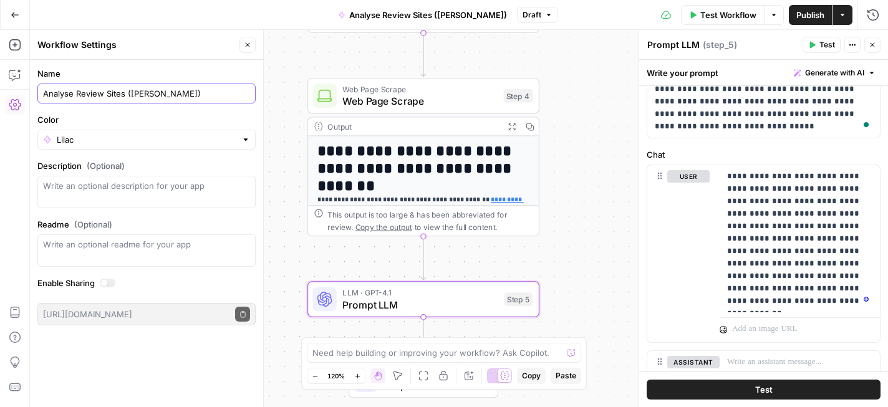
click at [68, 96] on input "Analyse Review Sites (Deepshikha)" at bounding box center [146, 93] width 207 height 12
type input "Analyze Review Sites (Deepshikha)"
click at [294, 47] on div "**********" at bounding box center [459, 218] width 858 height 377
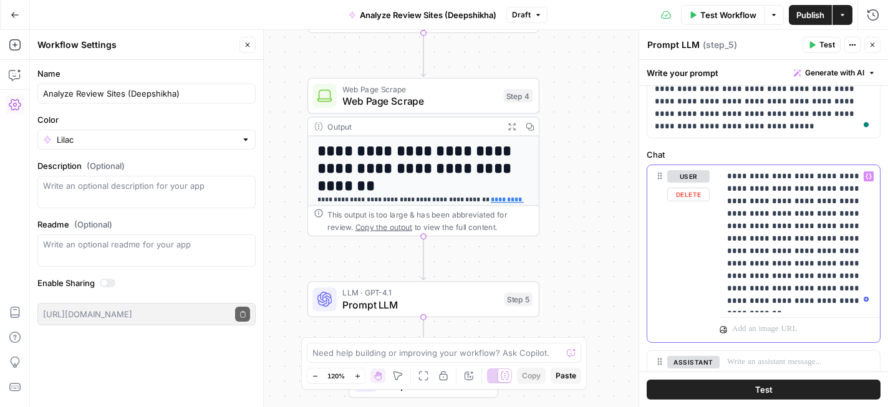
click at [791, 233] on p "**********" at bounding box center [799, 238] width 145 height 137
click at [826, 177] on p "**********" at bounding box center [799, 238] width 145 height 137
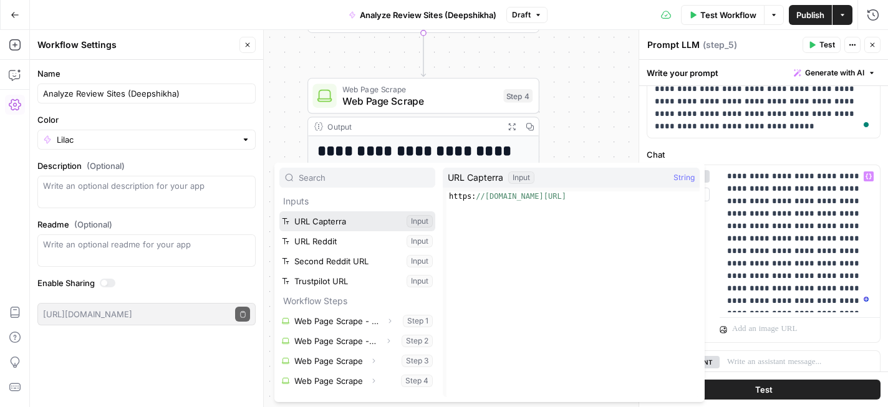
click at [367, 216] on button "Select variable URL Capterra" at bounding box center [357, 221] width 156 height 20
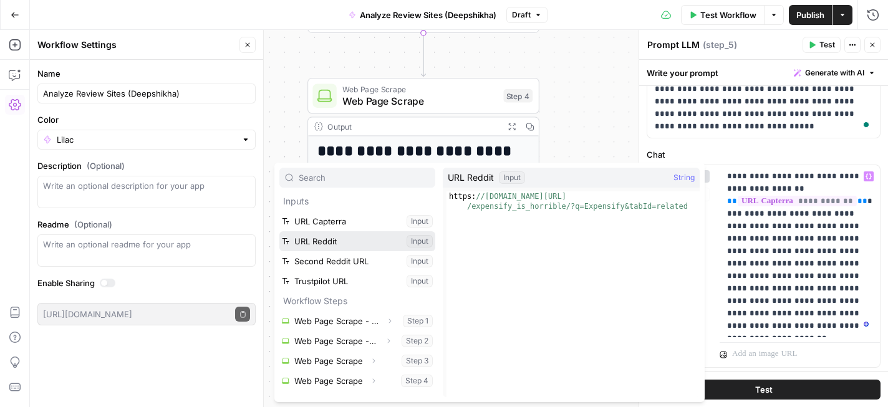
click at [340, 238] on button "Select variable URL Reddit" at bounding box center [357, 241] width 156 height 20
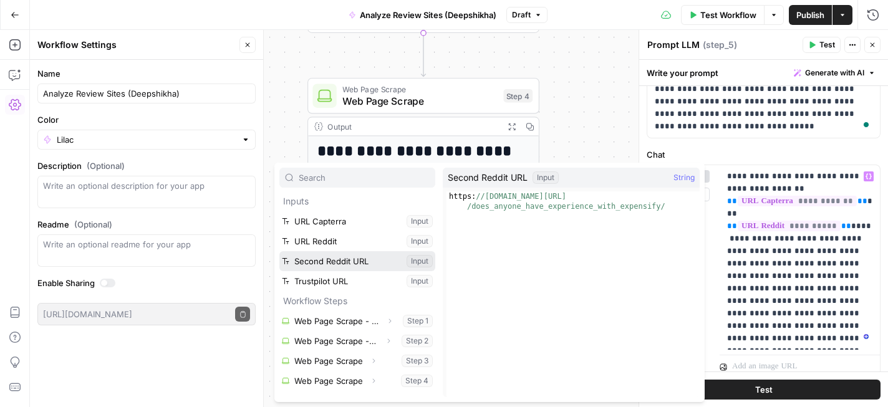
click at [316, 261] on button "Select variable Second Reddit URL" at bounding box center [357, 261] width 156 height 20
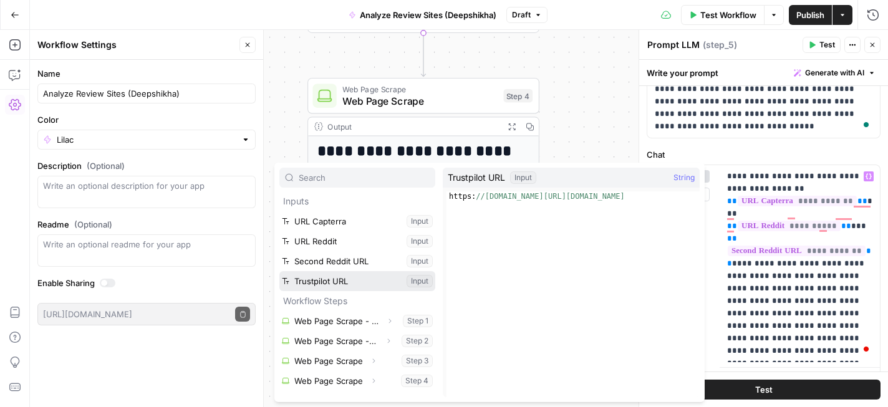
click at [339, 281] on button "Select variable Trustpilot URL" at bounding box center [357, 281] width 156 height 20
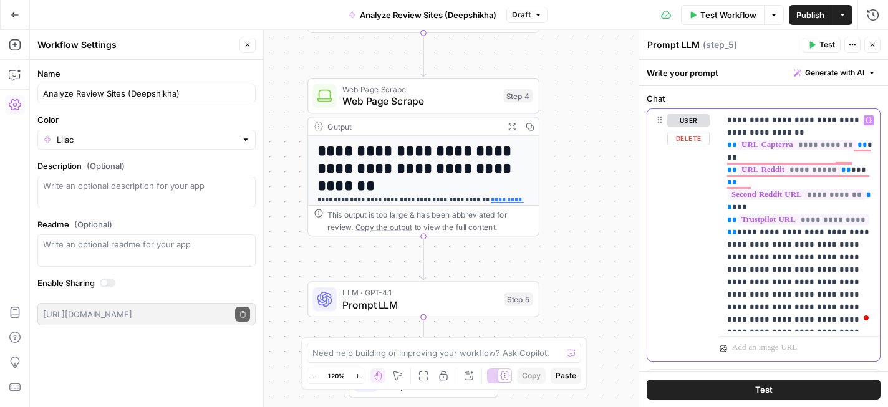
scroll to position [122, 0]
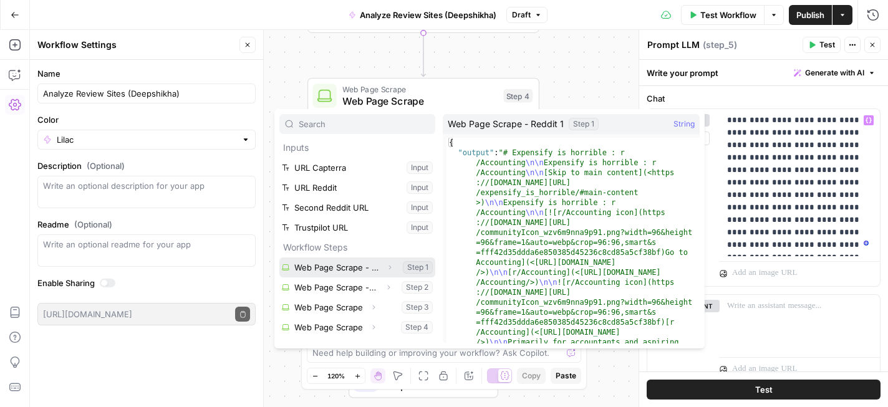
click at [373, 265] on button "Select variable Web Page Scrape - Reddit 1" at bounding box center [357, 268] width 156 height 20
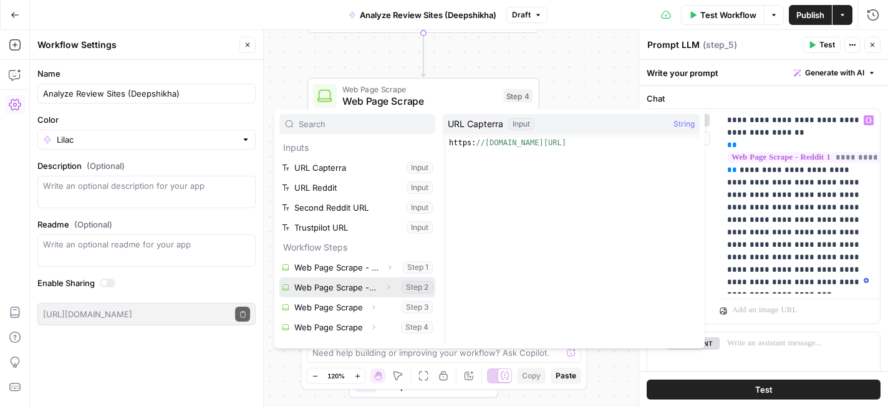
click at [349, 291] on button "Select variable Web Page Scrape - Reddit 2" at bounding box center [357, 287] width 156 height 20
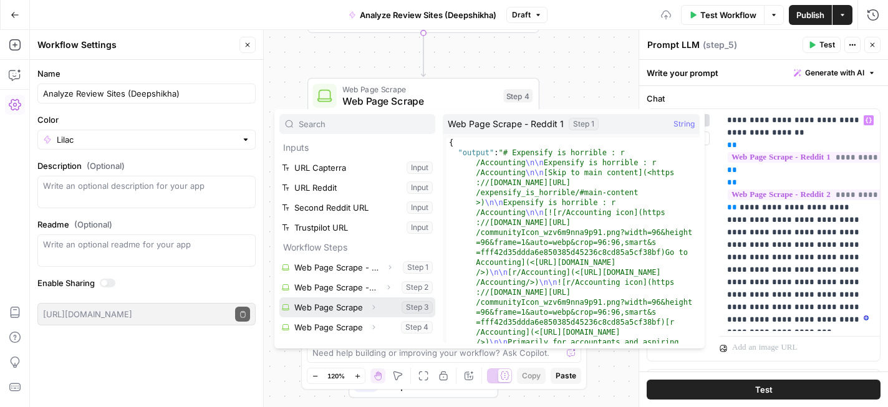
click at [349, 306] on button "Select variable Web Page Scrape" at bounding box center [357, 307] width 156 height 20
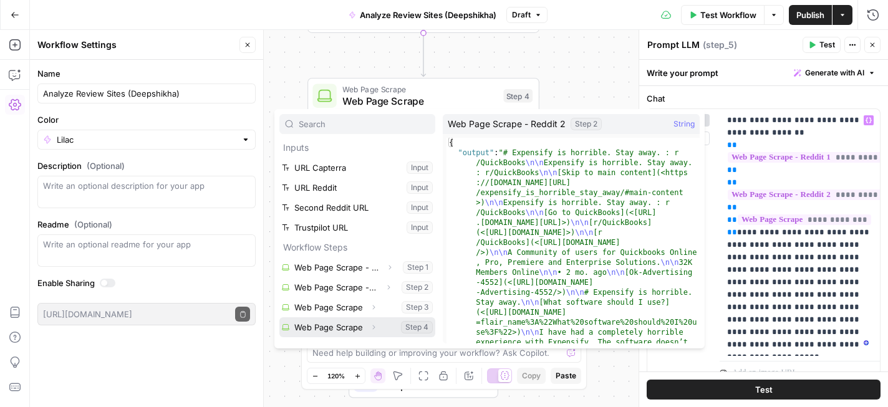
click at [360, 326] on button "Select variable Web Page Scrape" at bounding box center [357, 327] width 156 height 20
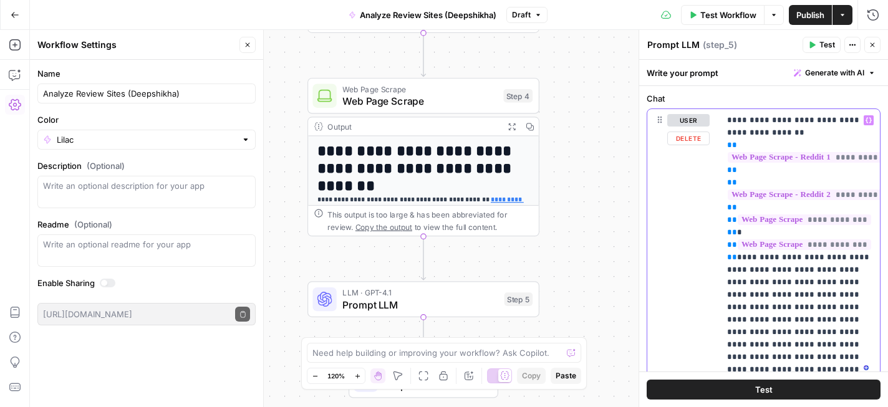
click at [761, 229] on p "**********" at bounding box center [799, 245] width 145 height 262
click at [779, 294] on p "**********" at bounding box center [799, 245] width 145 height 262
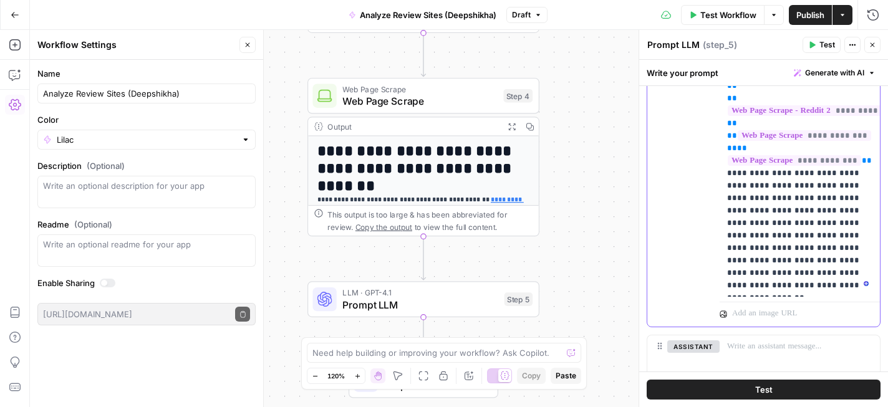
scroll to position [206, 0]
click at [802, 261] on p "**********" at bounding box center [799, 161] width 145 height 262
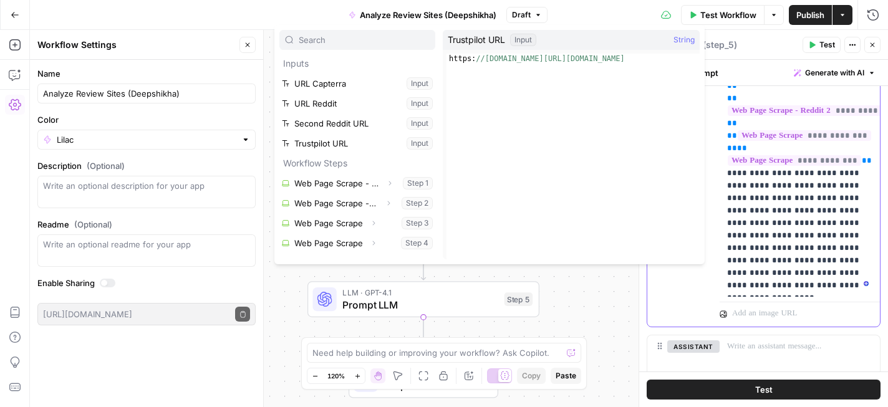
click at [817, 277] on p "**********" at bounding box center [799, 161] width 145 height 262
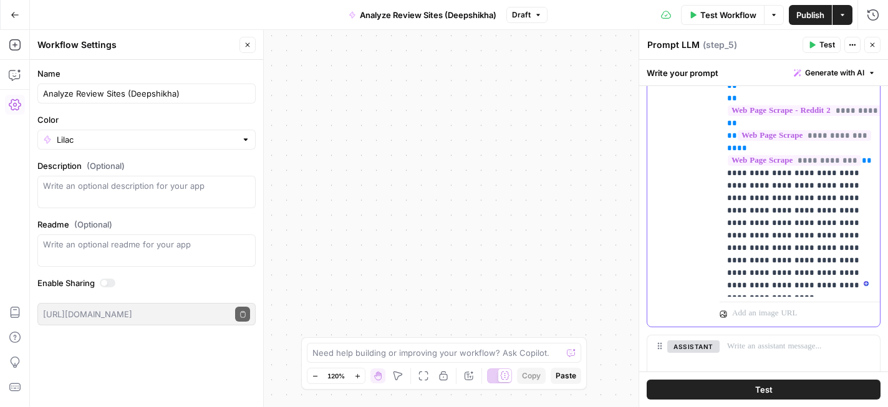
click at [789, 243] on p "**********" at bounding box center [799, 161] width 145 height 262
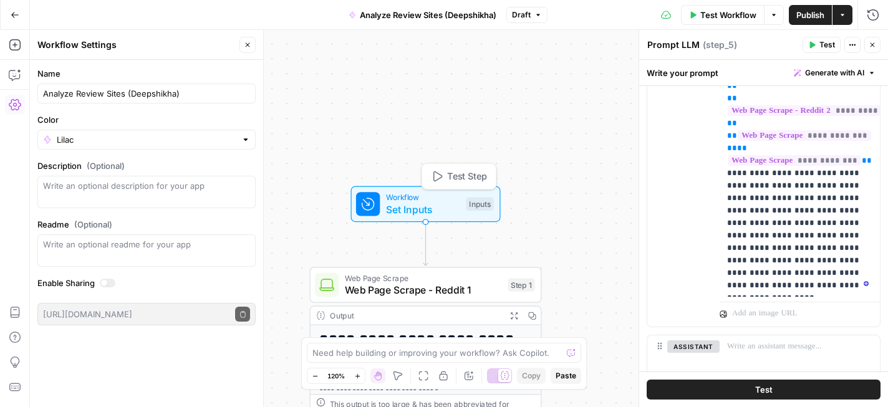
click at [412, 202] on span "Set Inputs" at bounding box center [423, 209] width 74 height 15
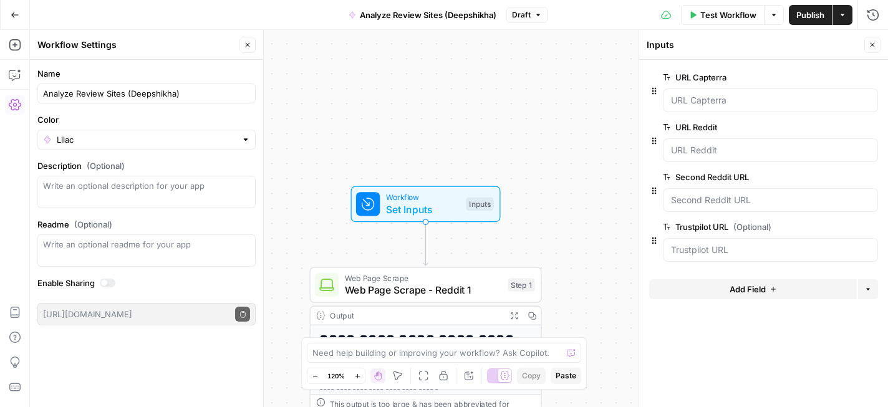
click at [872, 44] on icon "button" at bounding box center [873, 45] width 4 height 4
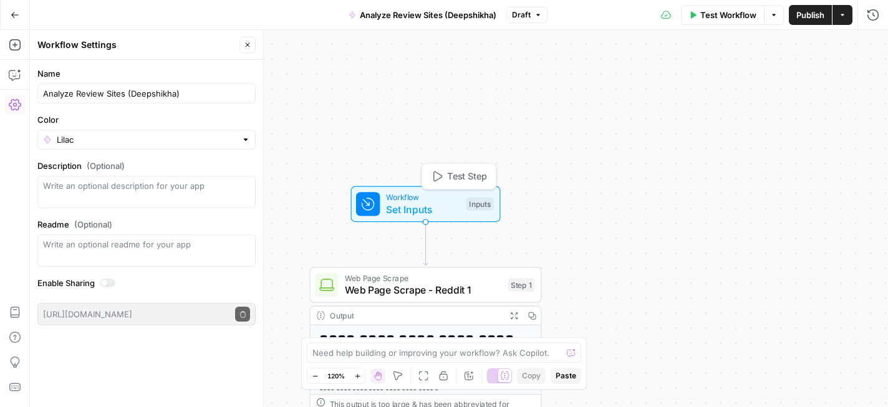
click at [414, 202] on span "Set Inputs" at bounding box center [423, 209] width 74 height 15
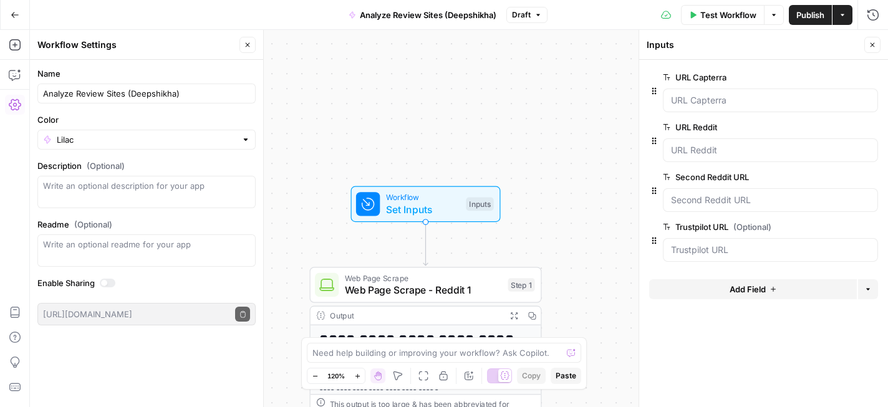
click at [770, 296] on button "Add Field" at bounding box center [753, 289] width 208 height 20
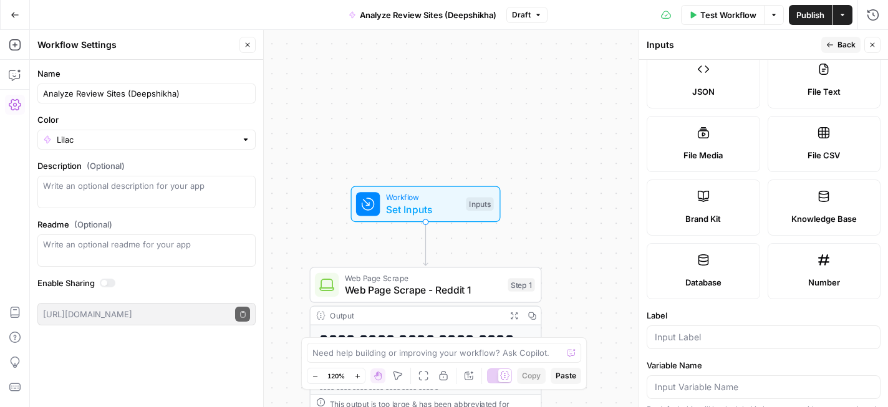
scroll to position [163, 0]
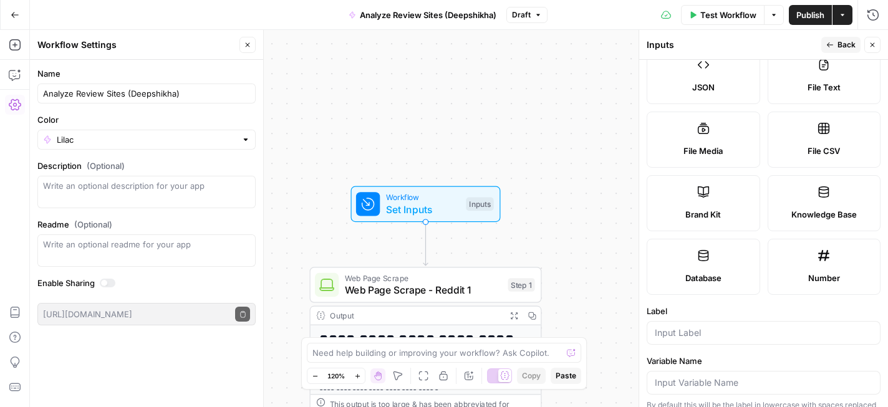
click at [728, 207] on label "Brand Kit" at bounding box center [703, 203] width 113 height 56
click at [726, 329] on input "Label" at bounding box center [764, 333] width 218 height 12
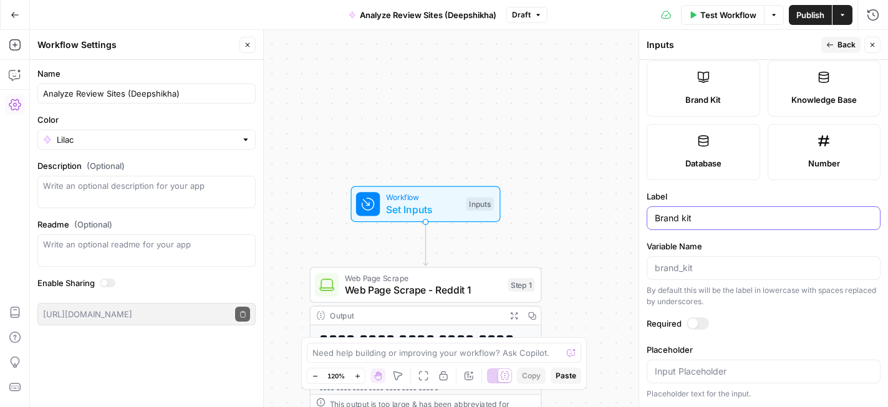
type input "Brand kit"
click at [856, 45] on button "Back" at bounding box center [840, 45] width 39 height 16
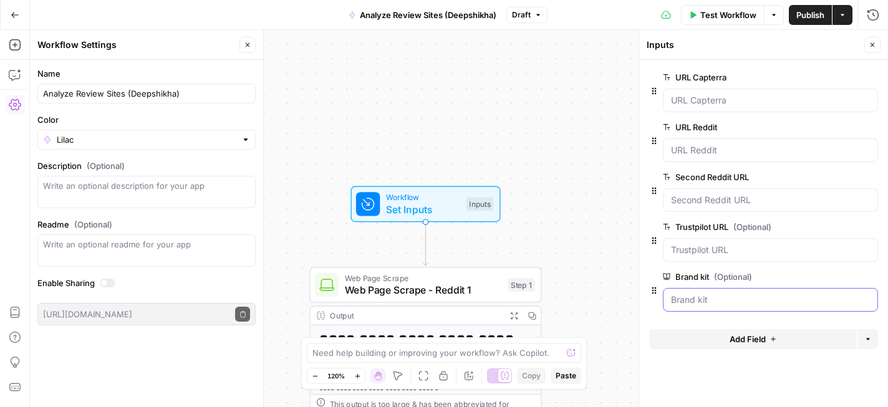
click at [758, 299] on kit "Brand kit (Optional)" at bounding box center [770, 300] width 199 height 12
click at [712, 12] on span "Test Workflow" at bounding box center [728, 15] width 56 height 12
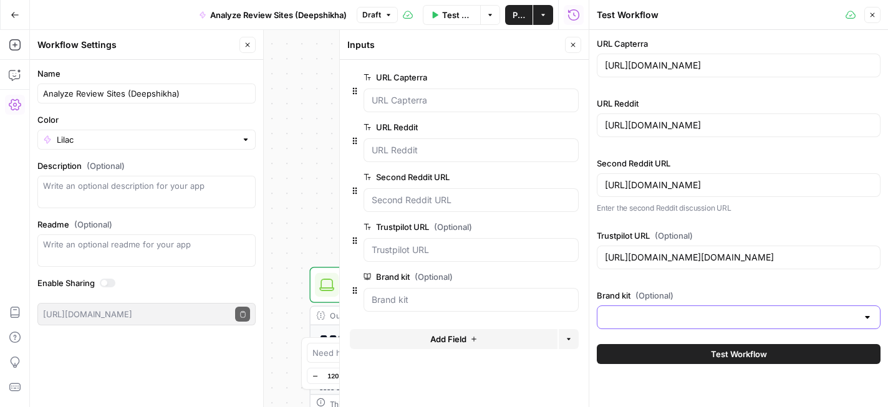
click at [708, 323] on input "Brand kit (Optional)" at bounding box center [731, 317] width 253 height 12
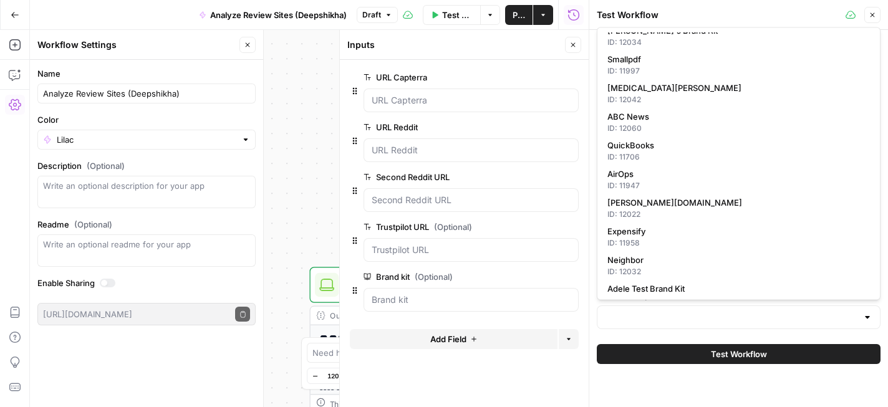
scroll to position [171, 0]
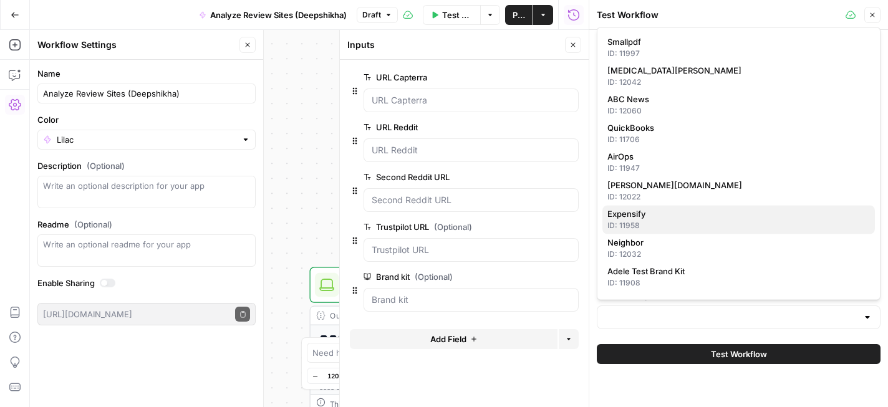
click at [683, 213] on span "Expensify" at bounding box center [736, 214] width 258 height 12
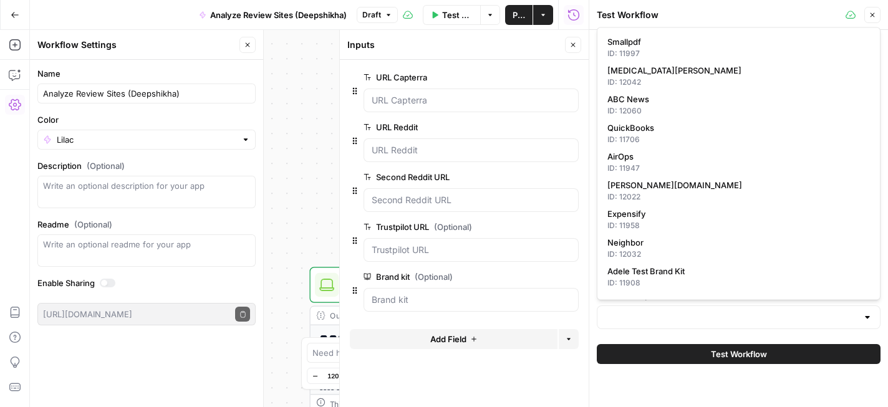
type input "Expensify"
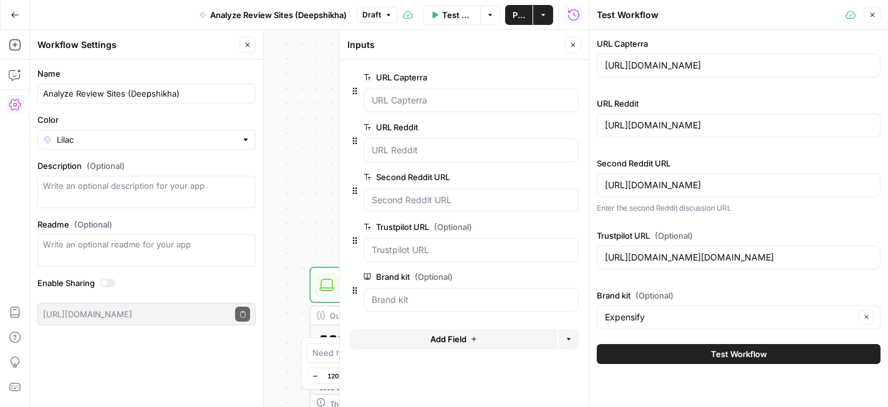
click at [878, 19] on button "Close" at bounding box center [872, 15] width 16 height 16
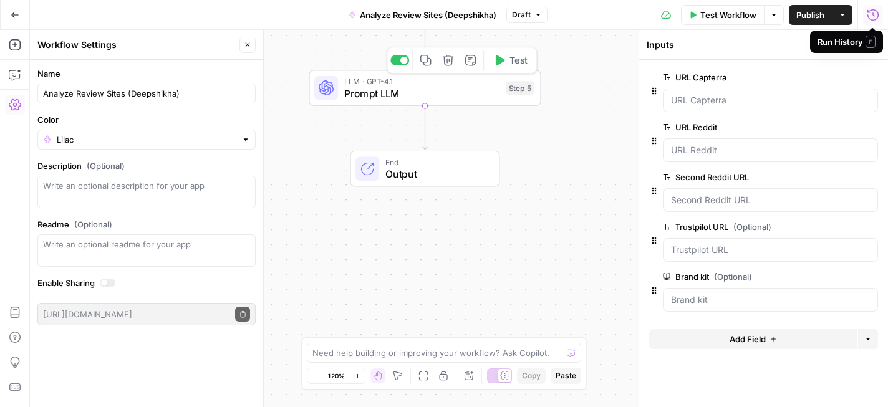
click at [387, 92] on span "Prompt LLM" at bounding box center [422, 93] width 156 height 15
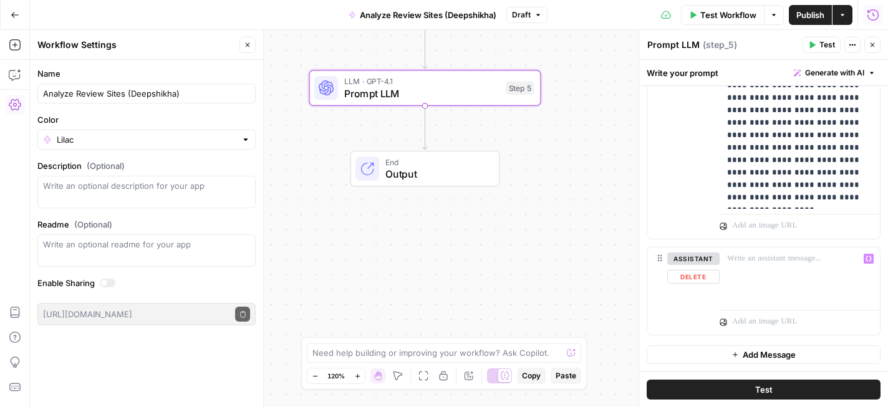
scroll to position [269, 0]
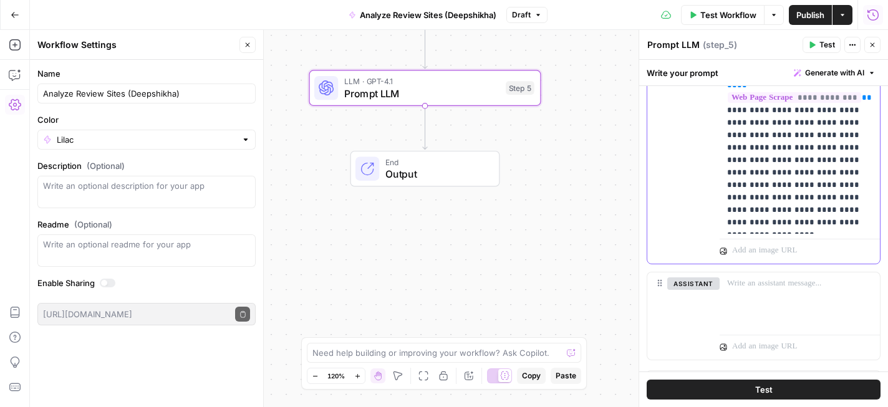
click at [806, 196] on p "**********" at bounding box center [799, 98] width 145 height 262
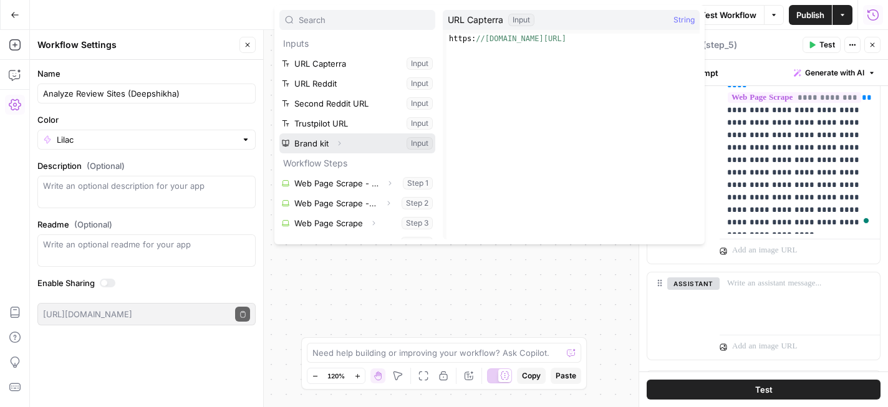
click at [328, 147] on button "Select variable Brand kit" at bounding box center [357, 143] width 156 height 20
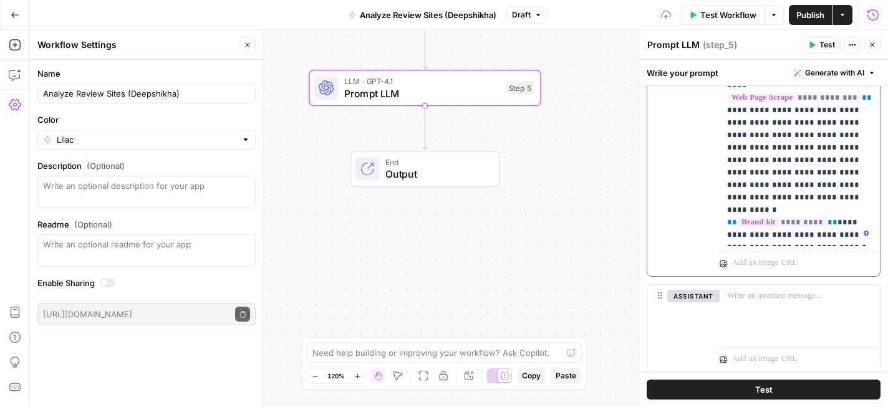
click at [802, 217] on span "*********" at bounding box center [782, 222] width 89 height 11
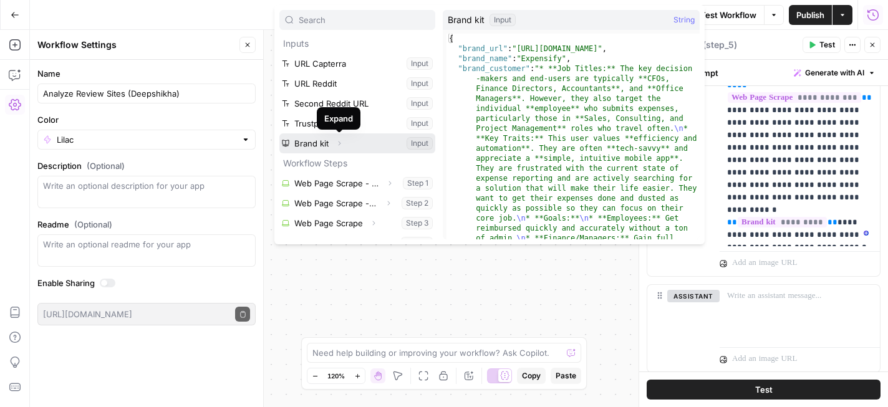
click at [343, 139] on button "Expand" at bounding box center [339, 143] width 16 height 16
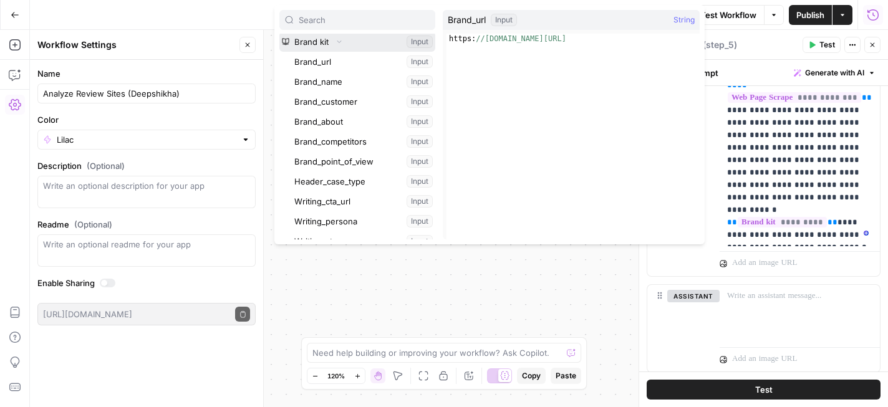
scroll to position [81, 0]
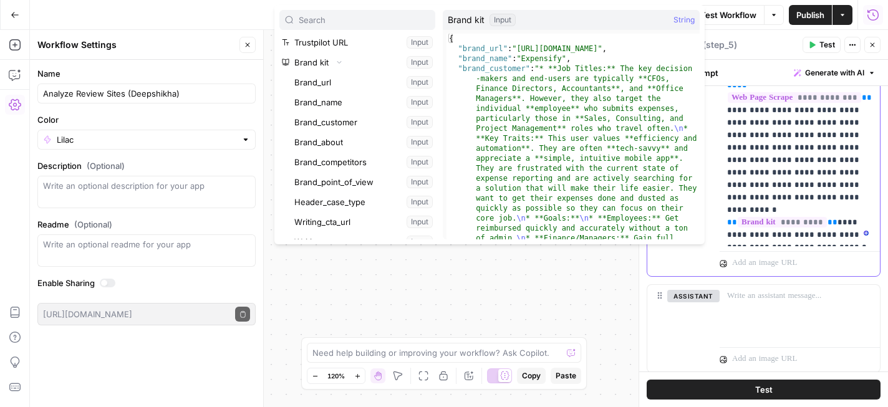
click at [832, 178] on p "**********" at bounding box center [799, 104] width 145 height 274
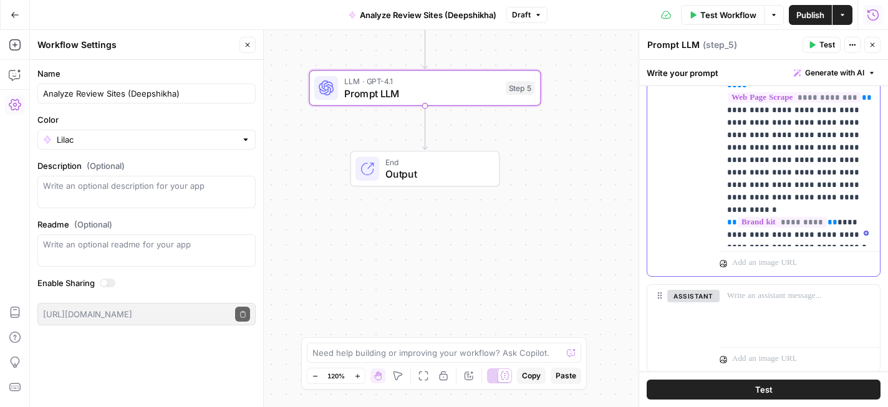
scroll to position [297, 0]
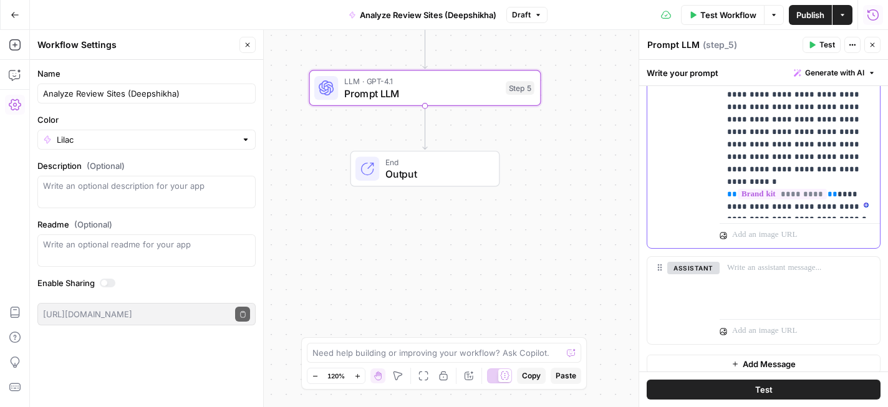
click at [846, 209] on p "**********" at bounding box center [799, 76] width 145 height 274
drag, startPoint x: 791, startPoint y: 208, endPoint x: 837, endPoint y: 210, distance: 46.2
click at [837, 210] on p "**********" at bounding box center [799, 76] width 145 height 274
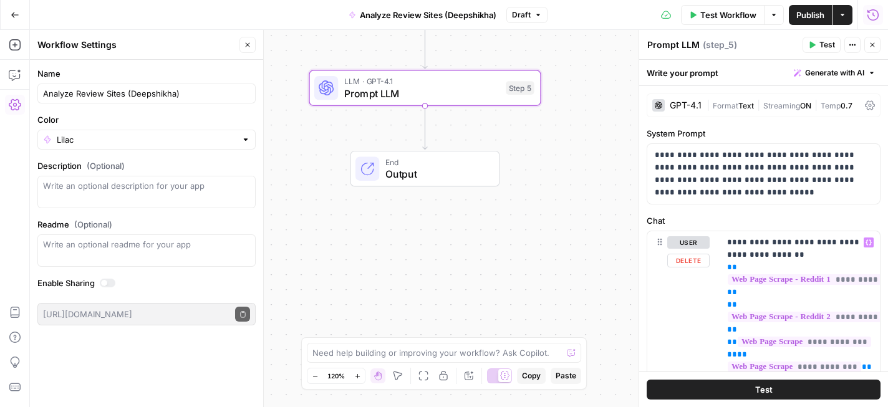
scroll to position [297, 0]
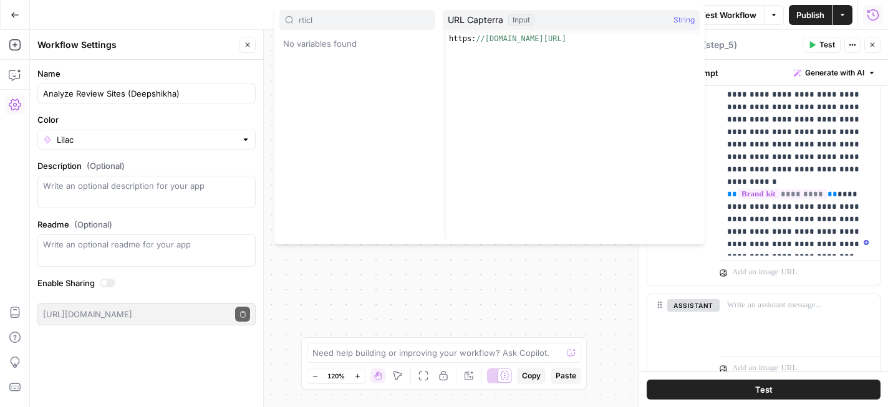
type input "rticl"
click at [821, 247] on p "**********" at bounding box center [799, 95] width 145 height 312
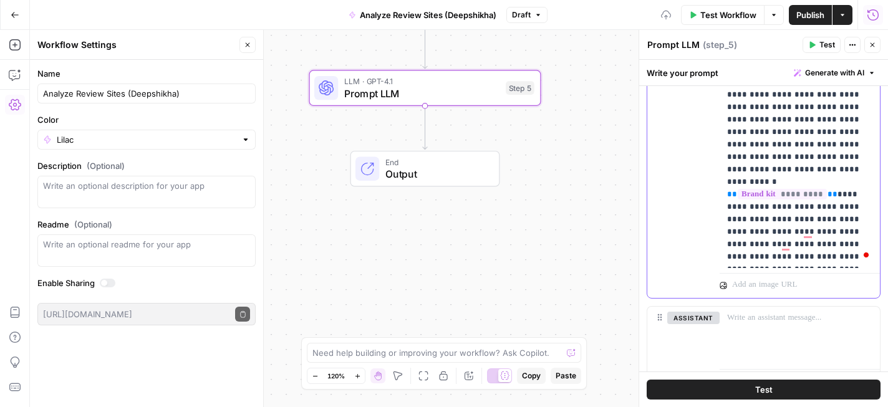
scroll to position [357, 0]
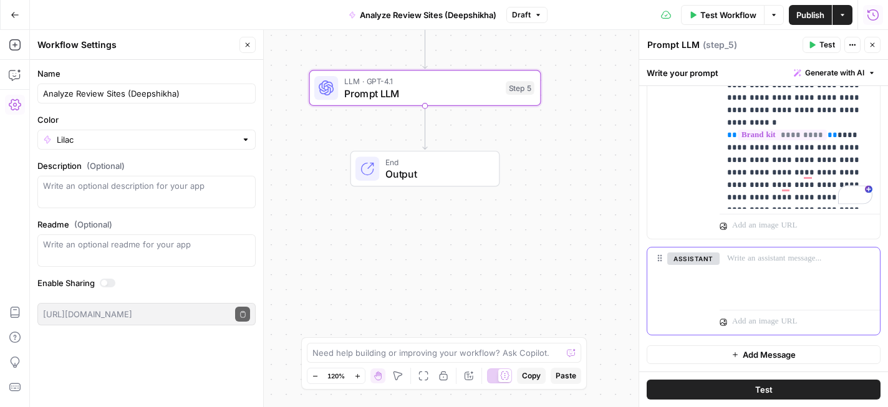
click at [788, 254] on p at bounding box center [799, 259] width 145 height 12
click at [838, 196] on p "**********" at bounding box center [799, 42] width 145 height 324
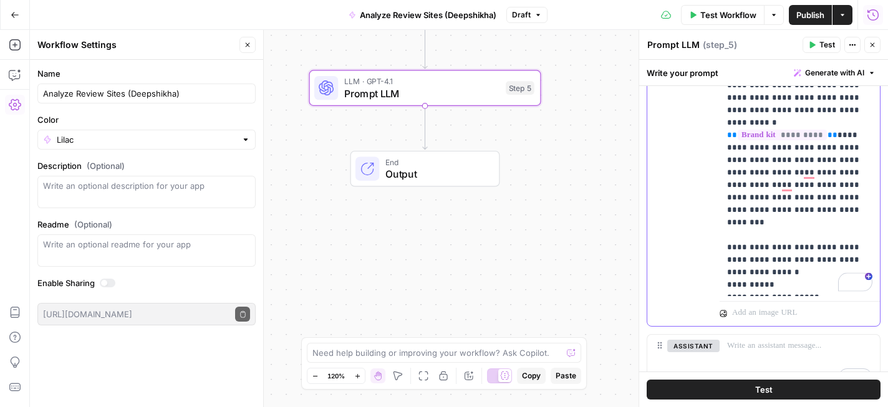
scroll to position [501, 0]
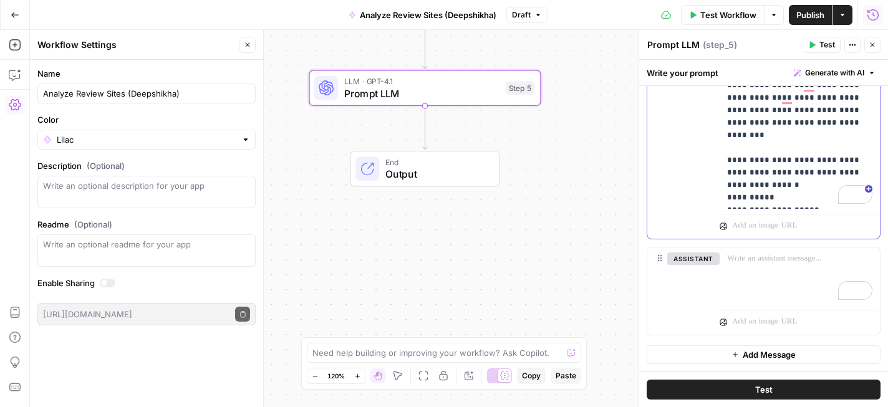
click at [779, 388] on button "Test" at bounding box center [764, 390] width 234 height 20
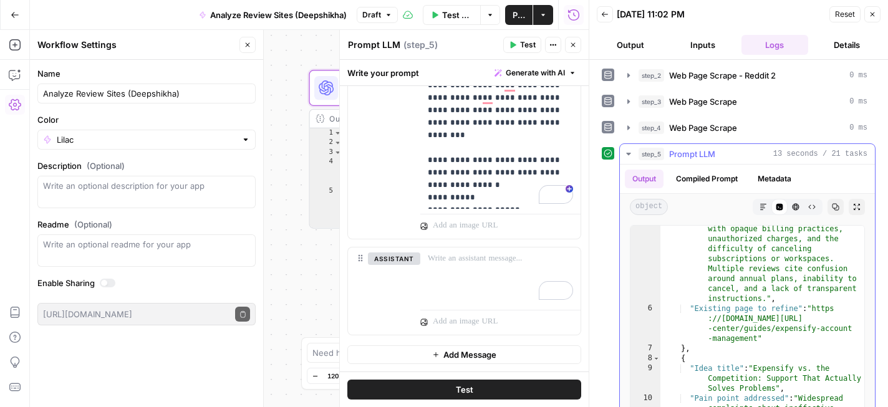
scroll to position [29, 0]
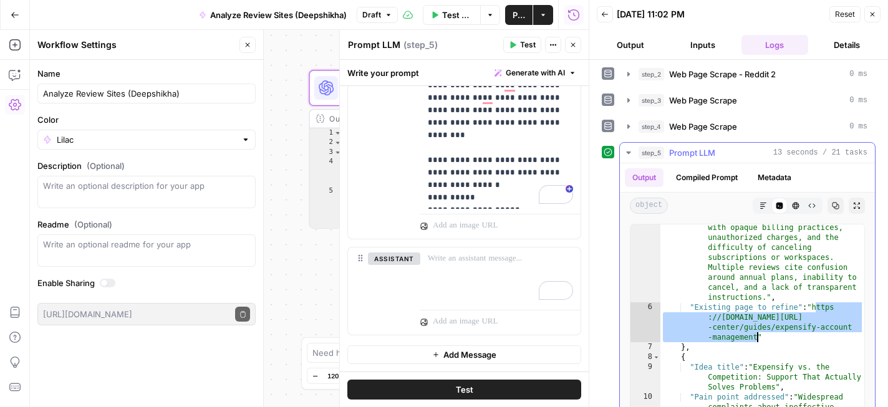
drag, startPoint x: 814, startPoint y: 309, endPoint x: 756, endPoint y: 337, distance: 64.4
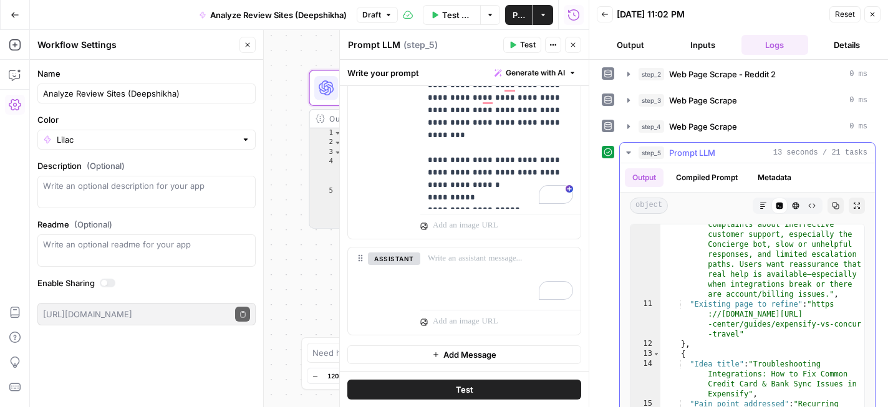
scroll to position [264, 0]
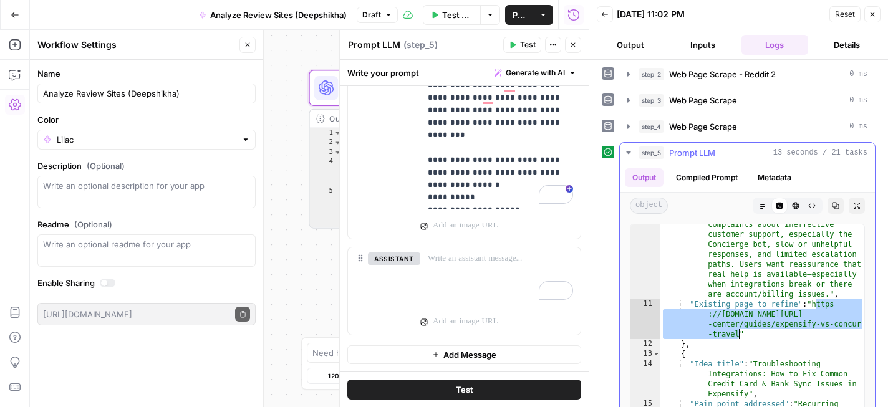
drag, startPoint x: 818, startPoint y: 304, endPoint x: 739, endPoint y: 335, distance: 84.3
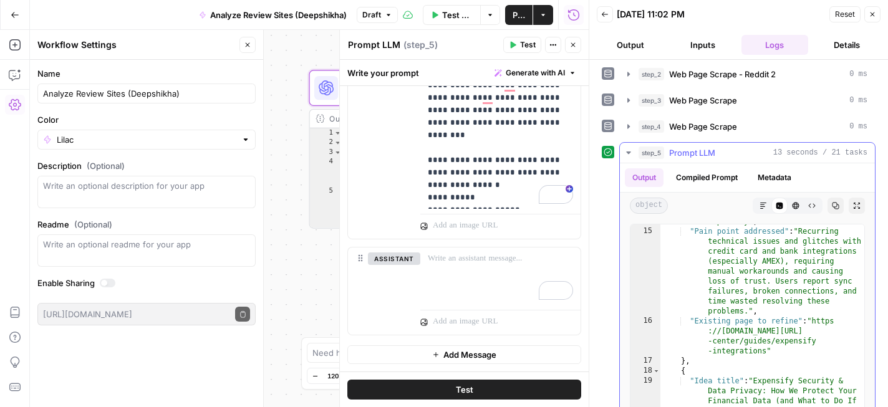
scroll to position [438, 0]
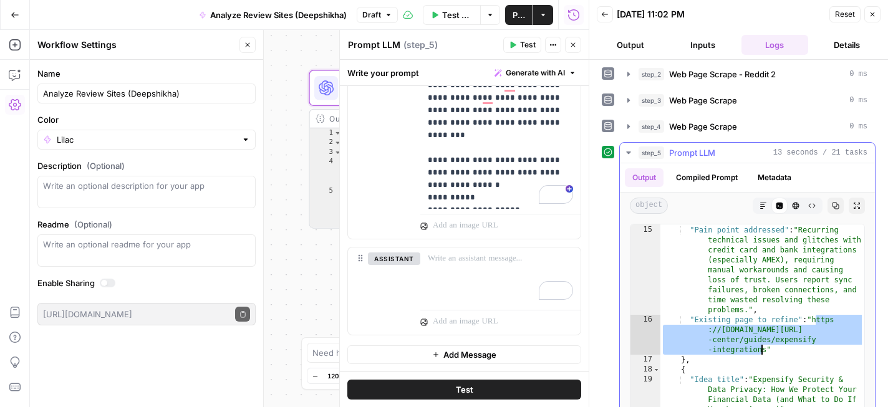
drag, startPoint x: 816, startPoint y: 323, endPoint x: 763, endPoint y: 351, distance: 60.0
click at [763, 351] on div ""Idea title" : "Troubleshooting Integrations: How to Fix Common Credit Card & B…" at bounding box center [762, 377] width 204 height 385
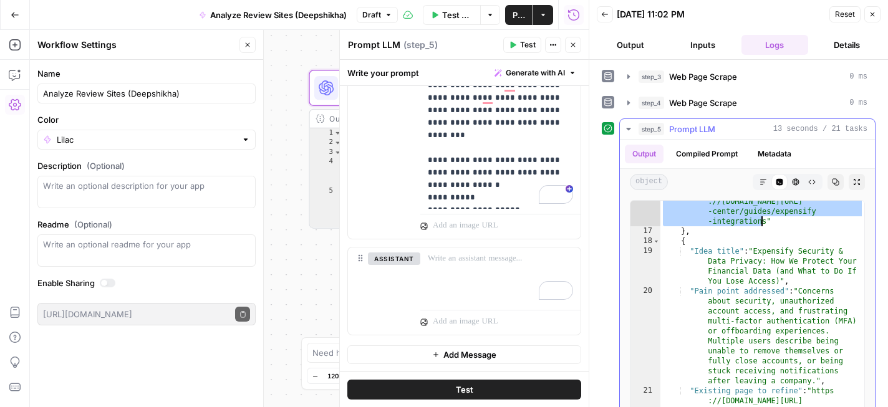
scroll to position [104, 0]
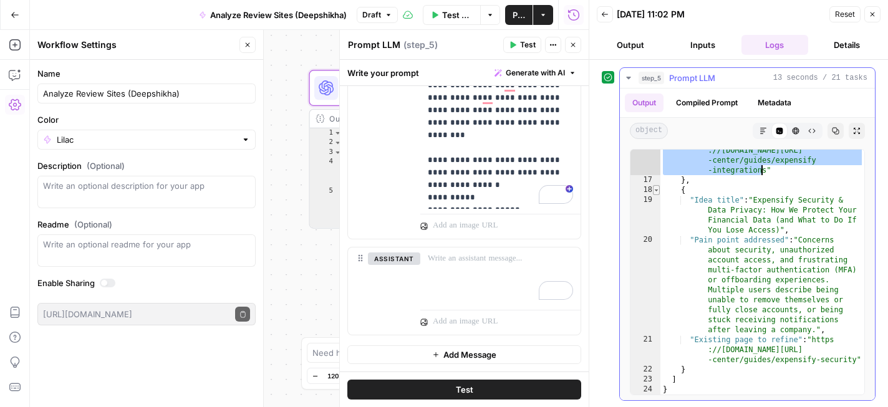
click at [655, 190] on span "Toggle code folding, rows 18 through 22" at bounding box center [656, 190] width 7 height 10
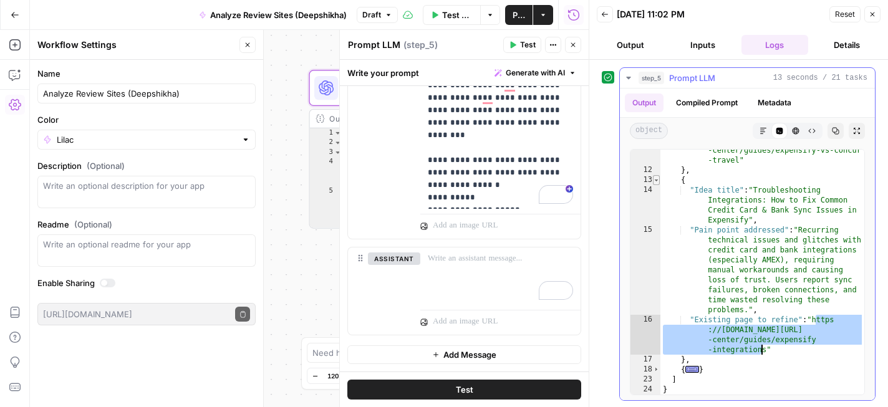
scroll to position [364, 0]
click at [656, 181] on span "Toggle code folding, rows 13 through 17" at bounding box center [656, 180] width 7 height 10
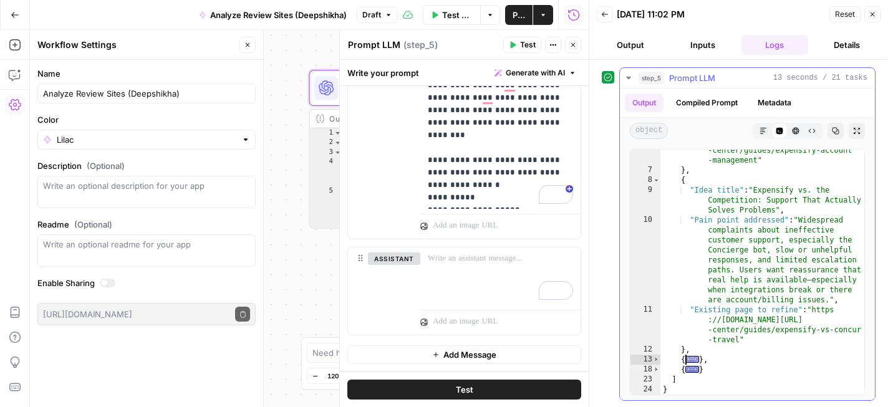
click at [692, 359] on span "..." at bounding box center [692, 359] width 14 height 7
type textarea "*"
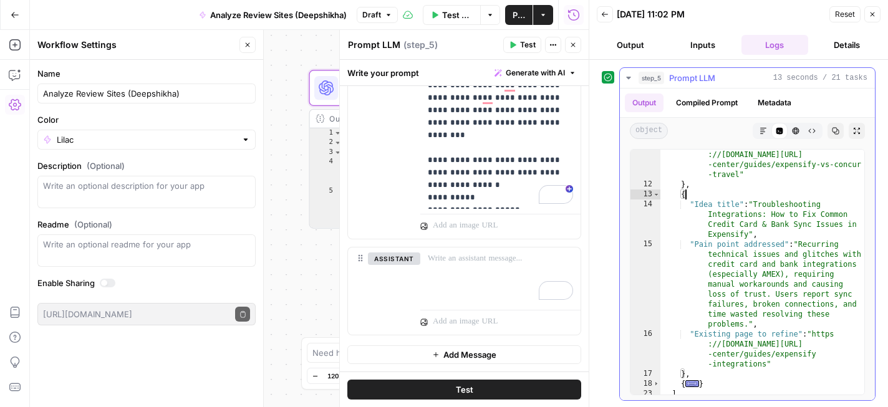
scroll to position [364, 0]
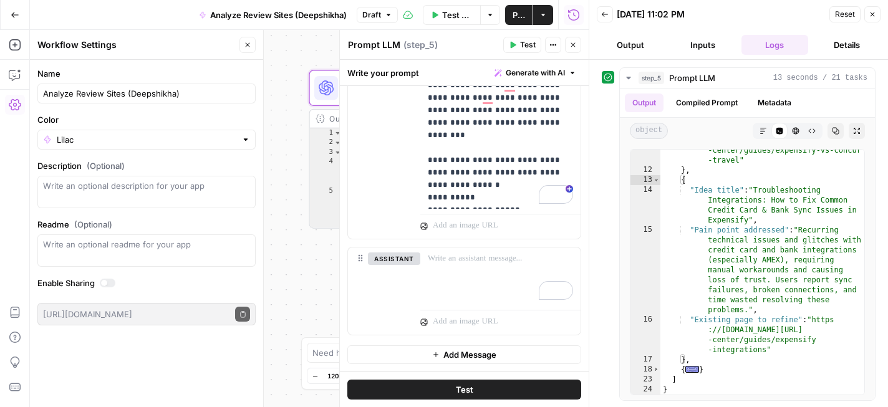
click at [853, 43] on button "Details" at bounding box center [846, 45] width 67 height 20
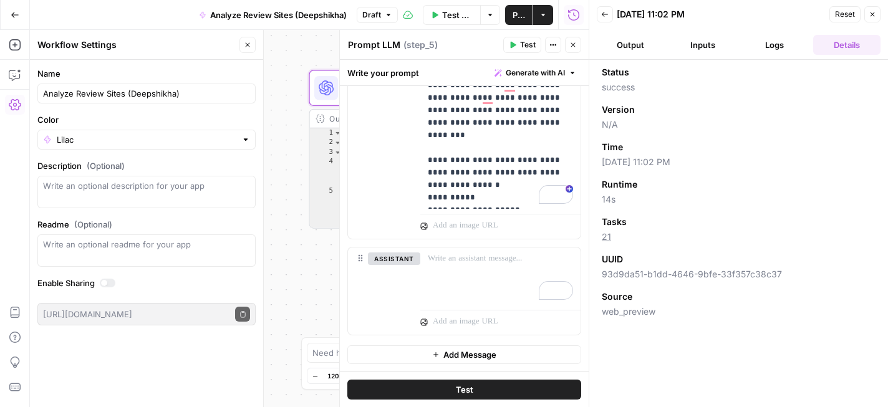
scroll to position [0, 0]
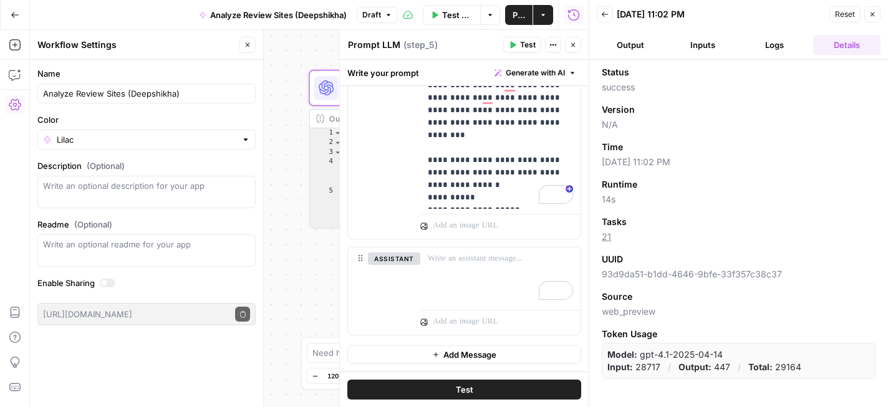
click at [709, 48] on button "Inputs" at bounding box center [702, 45] width 67 height 20
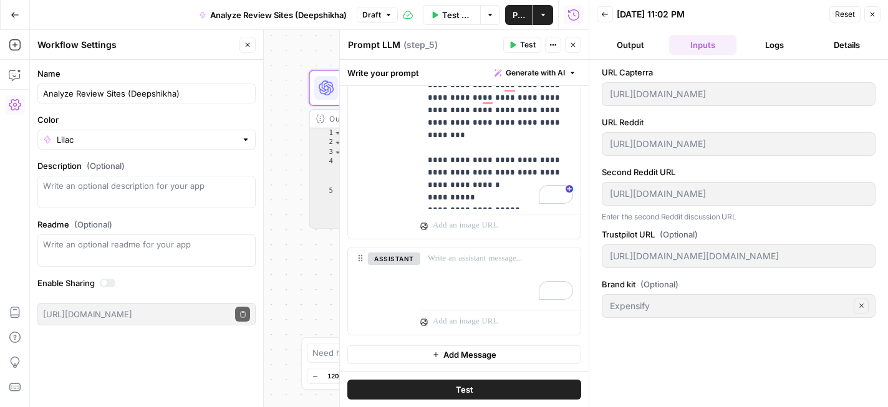
click at [642, 52] on button "Output" at bounding box center [630, 45] width 67 height 20
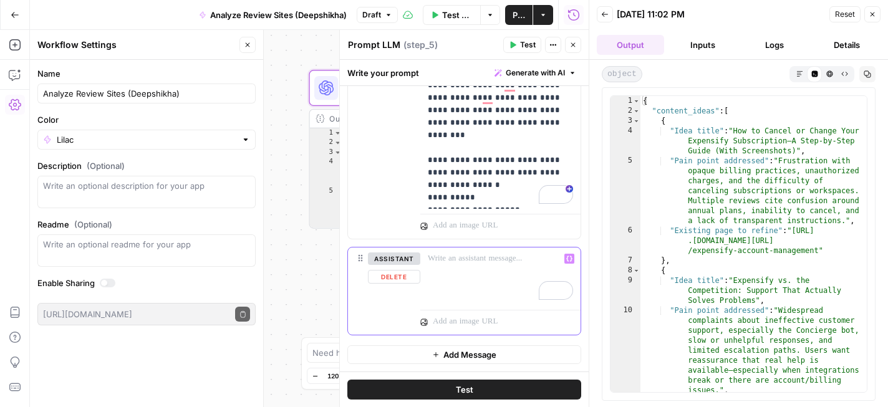
click at [490, 261] on p "To enrich screen reader interactions, please activate Accessibility in Grammarl…" at bounding box center [500, 259] width 145 height 12
click at [875, 15] on icon "button" at bounding box center [872, 14] width 7 height 7
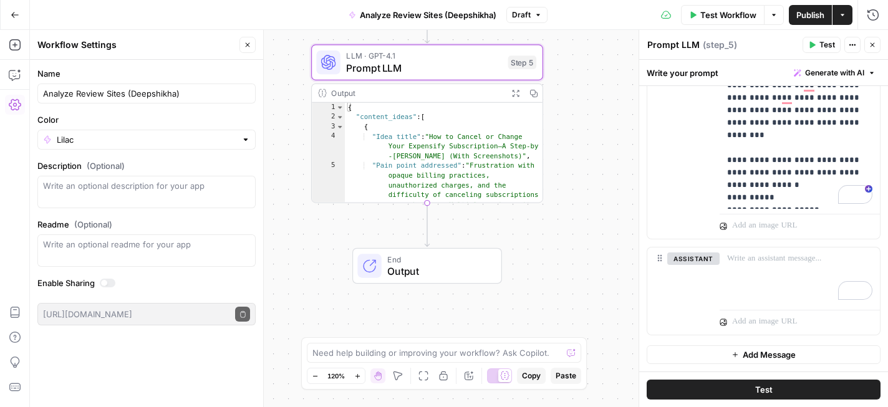
click at [295, 297] on div "**********" at bounding box center [459, 218] width 858 height 377
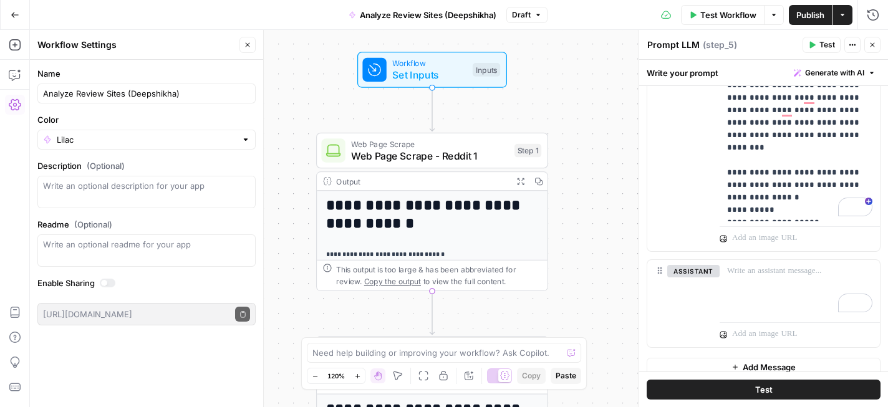
scroll to position [501, 0]
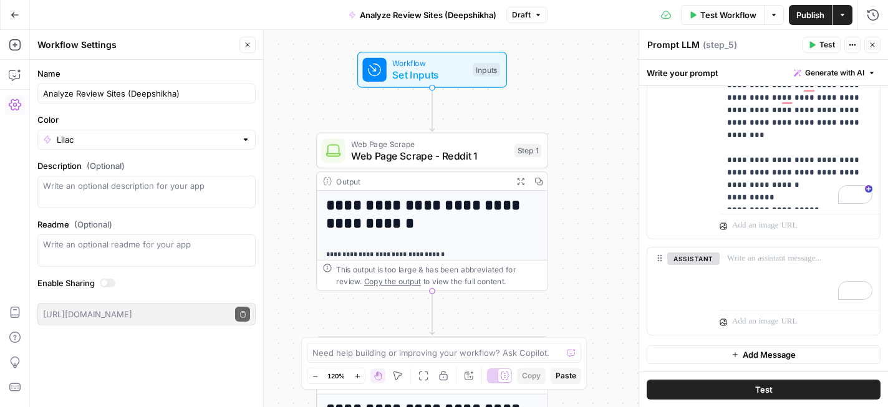
click at [415, 75] on span "Set Inputs" at bounding box center [429, 74] width 74 height 15
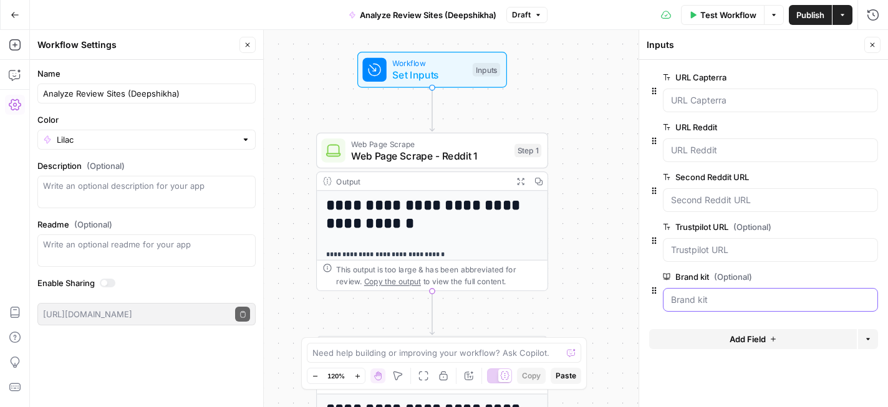
click at [697, 296] on kit "Brand kit (Optional)" at bounding box center [770, 300] width 199 height 12
click at [712, 16] on span "Test Workflow" at bounding box center [728, 15] width 56 height 12
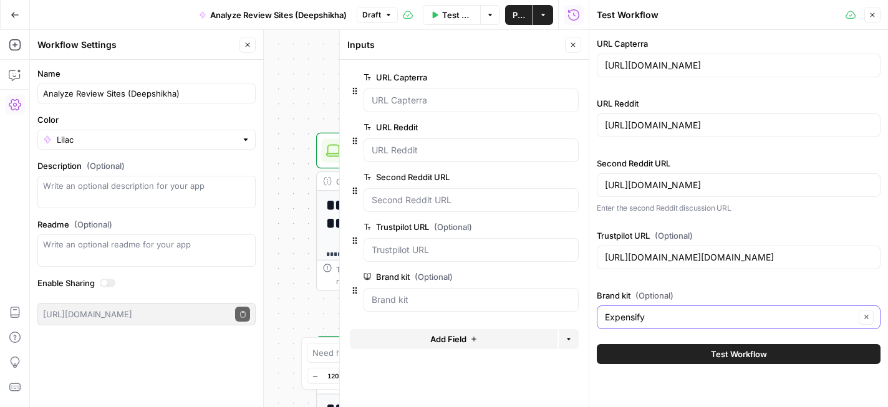
click at [684, 316] on input "Expensify" at bounding box center [730, 317] width 250 height 12
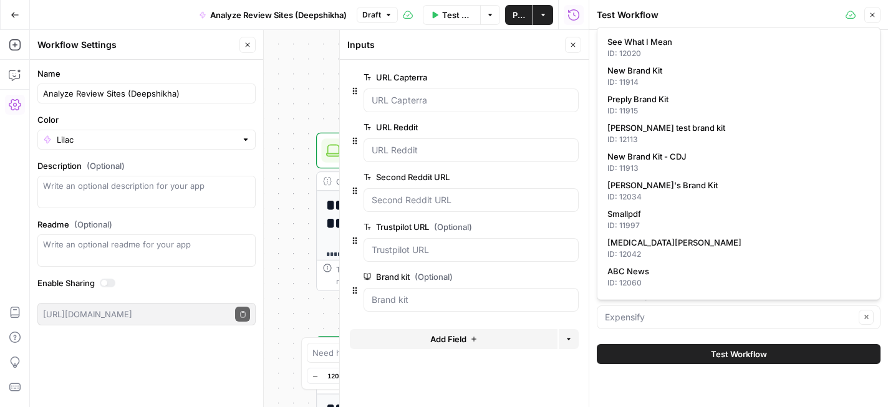
type input "Expensify"
click at [664, 384] on div "URL Capterra [URL][DOMAIN_NAME] URL Reddit [URL][DOMAIN_NAME] Second Reddit URL…" at bounding box center [738, 218] width 299 height 377
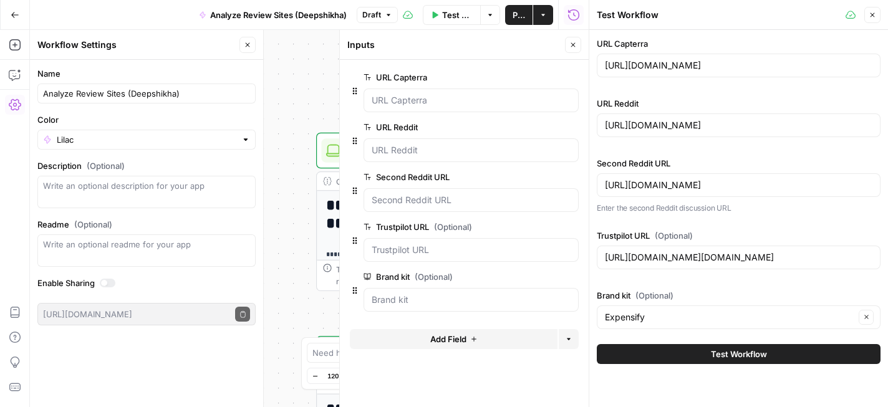
click at [877, 16] on button "Close" at bounding box center [872, 15] width 16 height 16
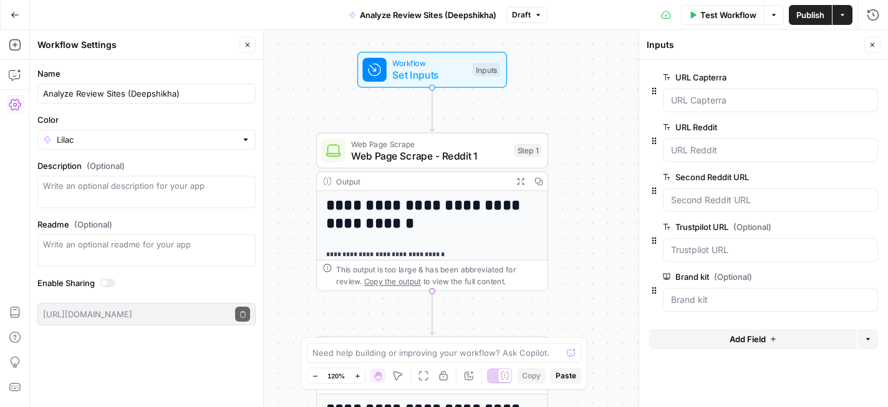
click at [19, 17] on icon "button" at bounding box center [15, 15] width 9 height 9
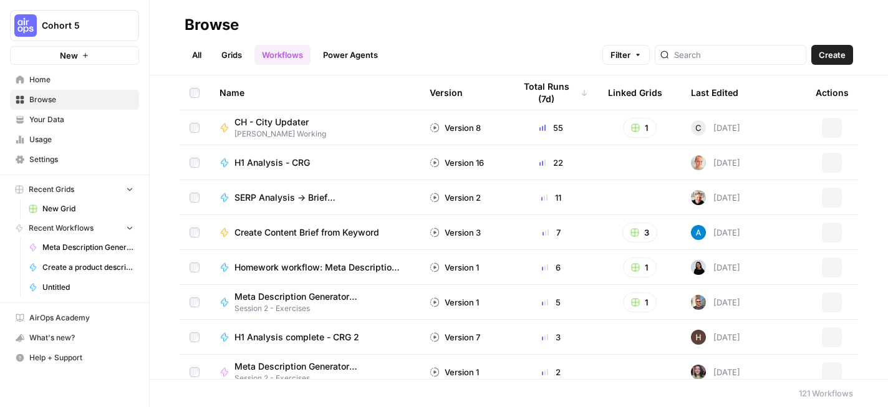
click at [75, 123] on span "Your Data" at bounding box center [81, 119] width 104 height 11
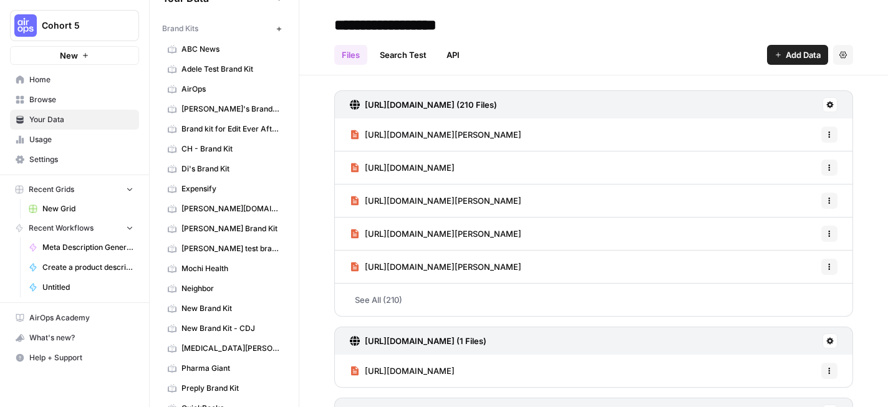
scroll to position [22, 0]
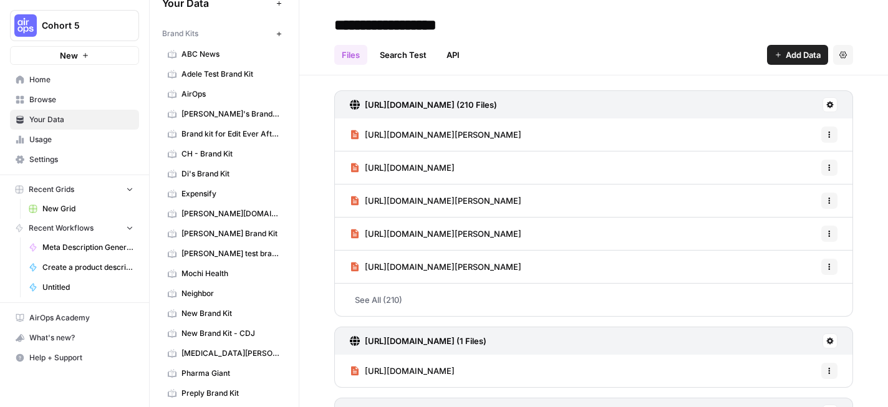
click at [226, 188] on span "Expensify" at bounding box center [230, 193] width 99 height 11
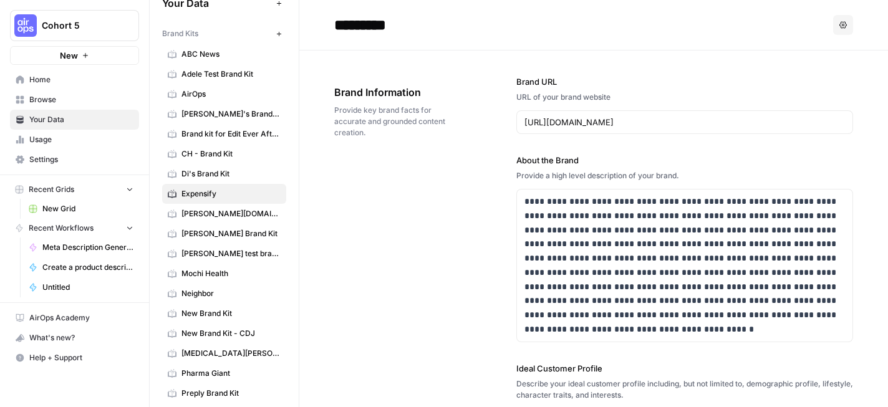
click at [403, 29] on input "*********" at bounding box center [429, 24] width 200 height 25
type input "**********"
click at [599, 50] on header "**********" at bounding box center [593, 25] width 589 height 51
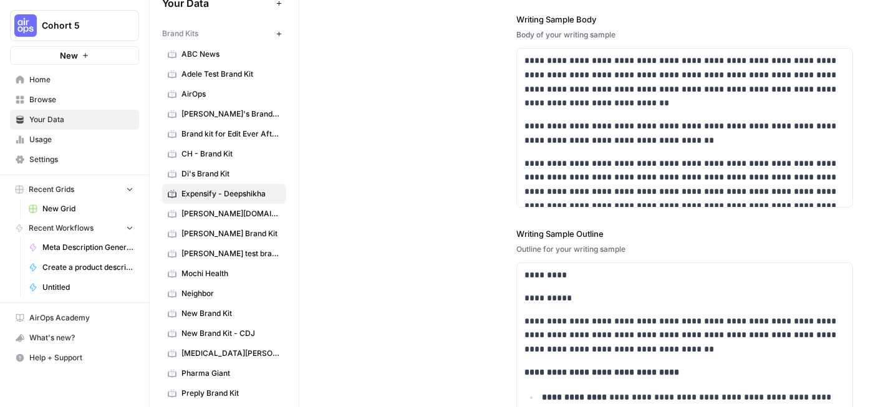
scroll to position [2033, 0]
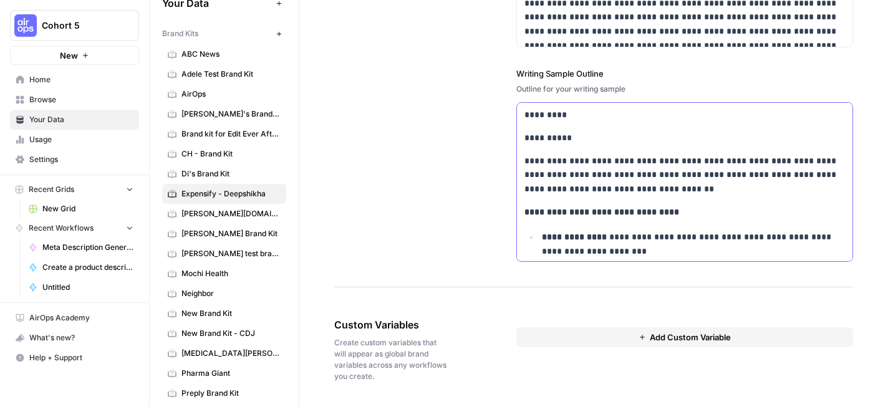
drag, startPoint x: 526, startPoint y: 114, endPoint x: 596, endPoint y: 148, distance: 77.5
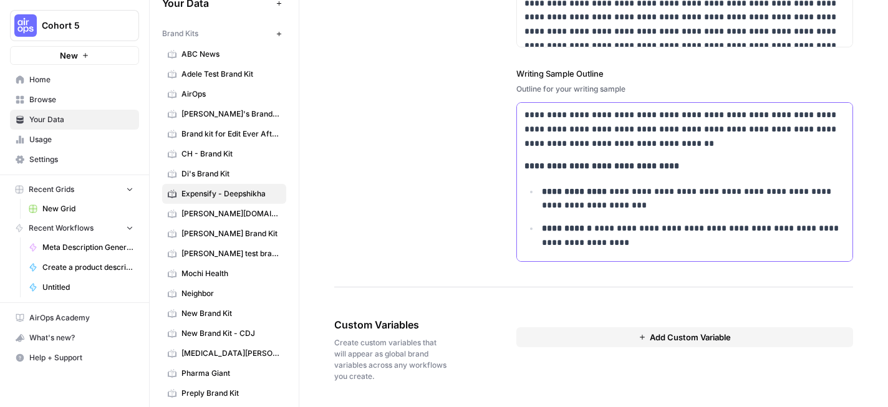
scroll to position [2018, 0]
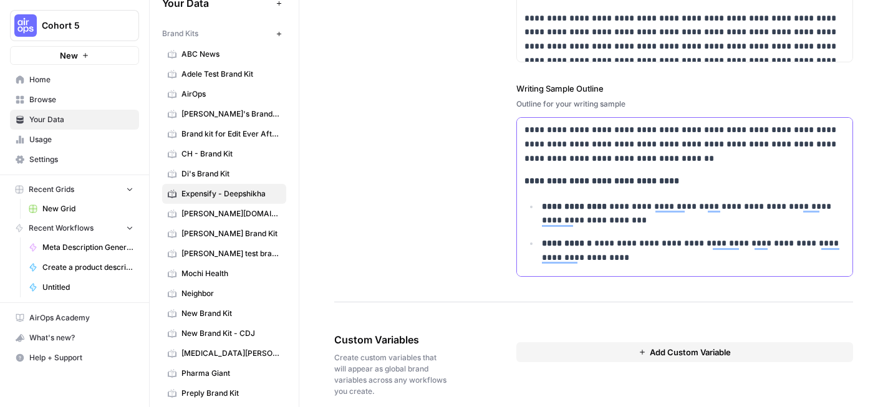
drag, startPoint x: 525, startPoint y: 129, endPoint x: 685, endPoint y: 143, distance: 160.2
click at [685, 143] on p "**********" at bounding box center [684, 144] width 321 height 42
drag, startPoint x: 525, startPoint y: 132, endPoint x: 681, endPoint y: 141, distance: 156.2
click at [681, 141] on p "**********" at bounding box center [684, 144] width 321 height 42
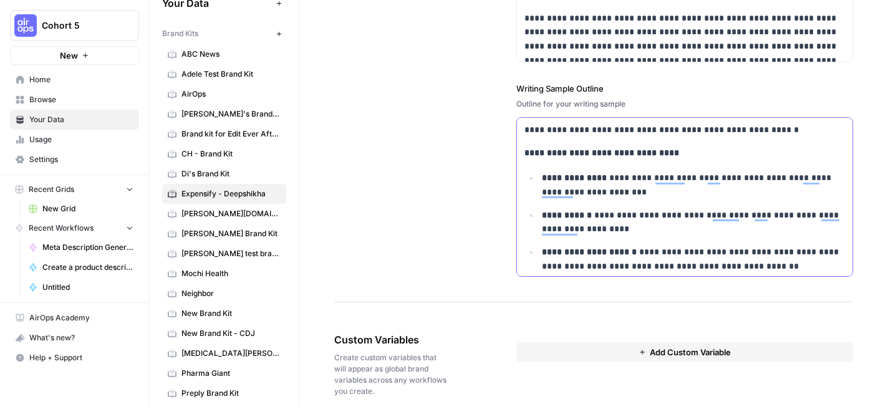
click at [754, 210] on p "**********" at bounding box center [693, 222] width 303 height 29
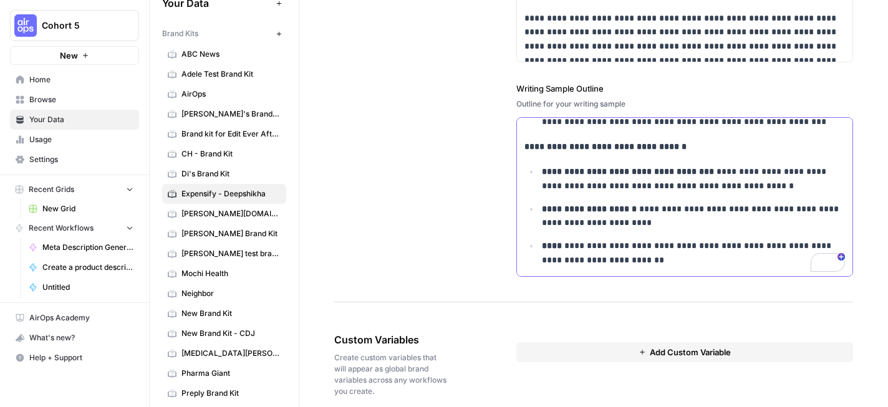
scroll to position [2033, 0]
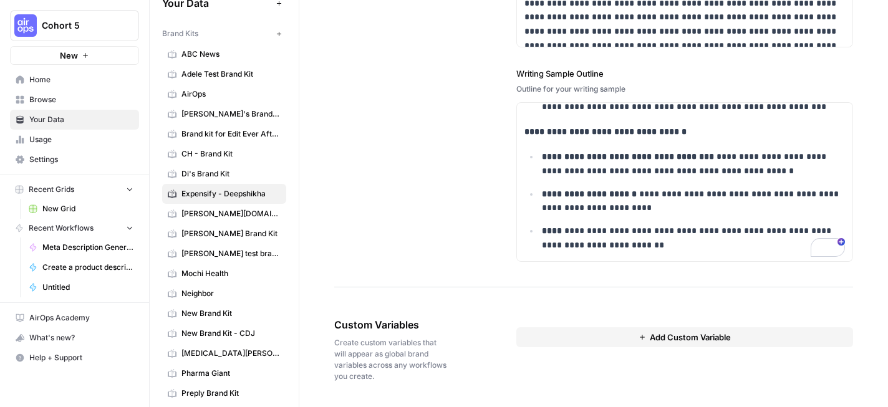
click at [650, 337] on span "Add Custom Variable" at bounding box center [690, 337] width 81 height 12
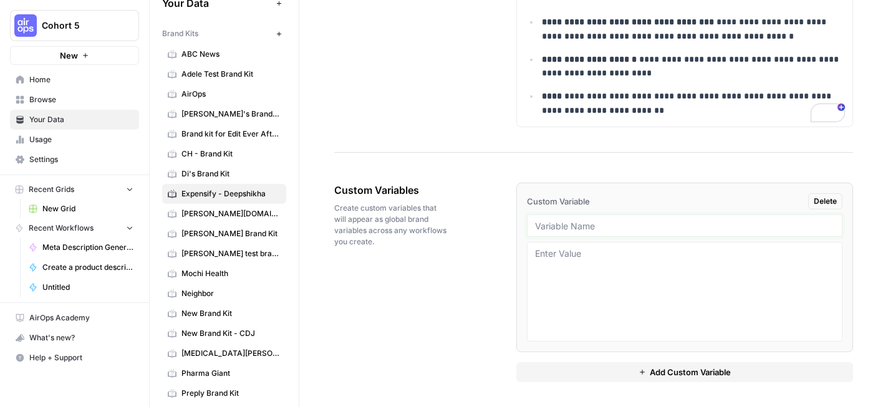
click at [623, 223] on input "text" at bounding box center [684, 225] width 299 height 11
click at [828, 203] on span "Delete" at bounding box center [825, 201] width 23 height 11
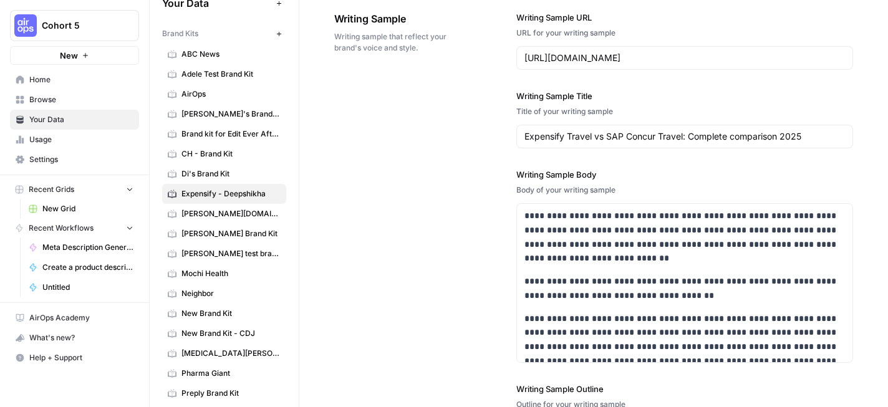
scroll to position [1590, 0]
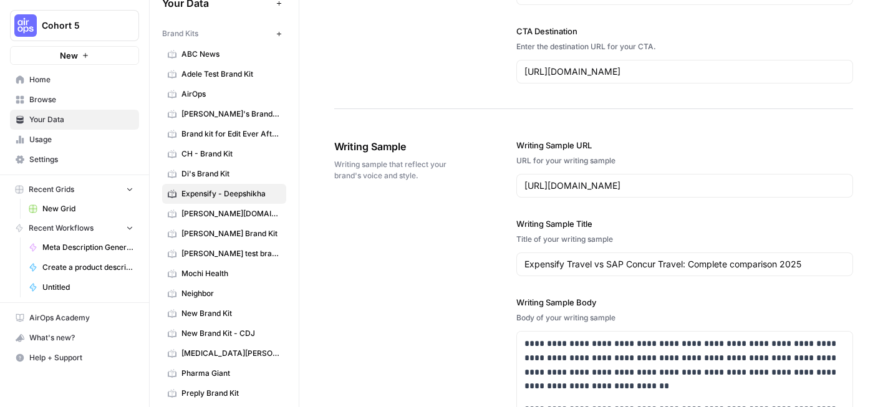
click at [398, 175] on span "Writing sample that reflect your brand's voice and style." at bounding box center [390, 170] width 112 height 22
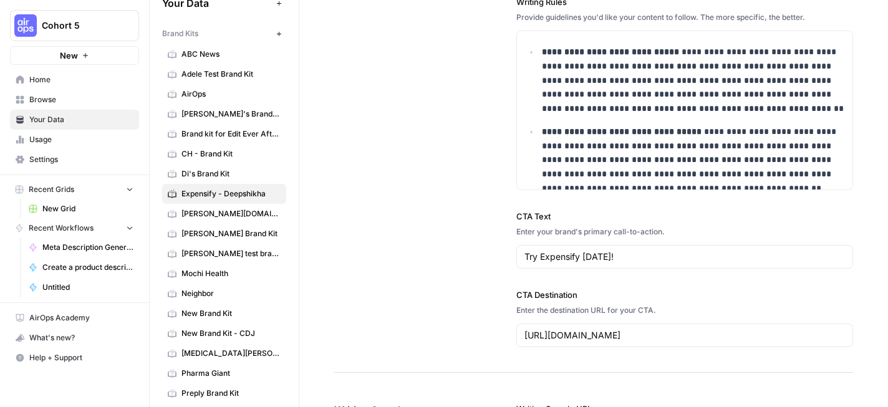
scroll to position [1326, 0]
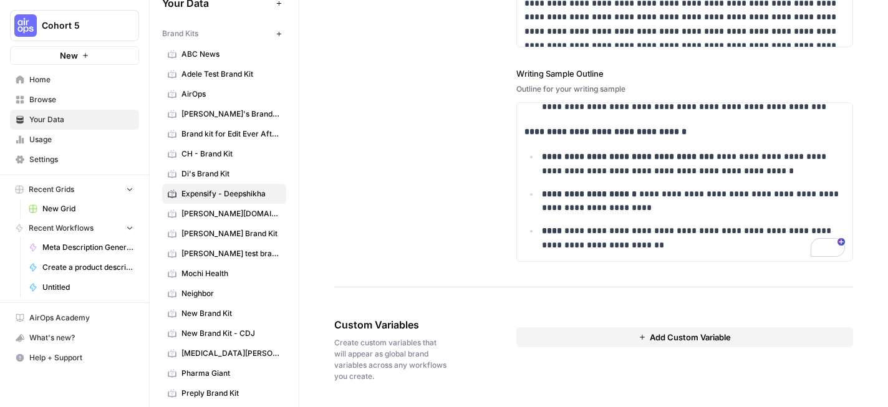
click at [551, 339] on button "Add Custom Variable" at bounding box center [684, 337] width 337 height 20
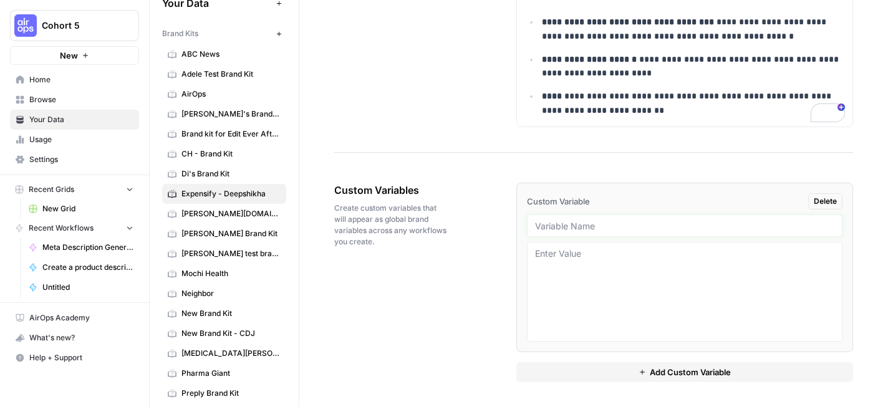
click at [593, 231] on input "text" at bounding box center [684, 225] width 299 height 11
click at [645, 226] on input "text" at bounding box center [684, 225] width 299 height 11
type input "Resource Center Guides and Tools"
click at [650, 262] on textarea at bounding box center [684, 292] width 299 height 89
click at [707, 256] on textarea "To enrich screen reader interactions, please activate Accessibility in Grammarl…" at bounding box center [684, 292] width 299 height 89
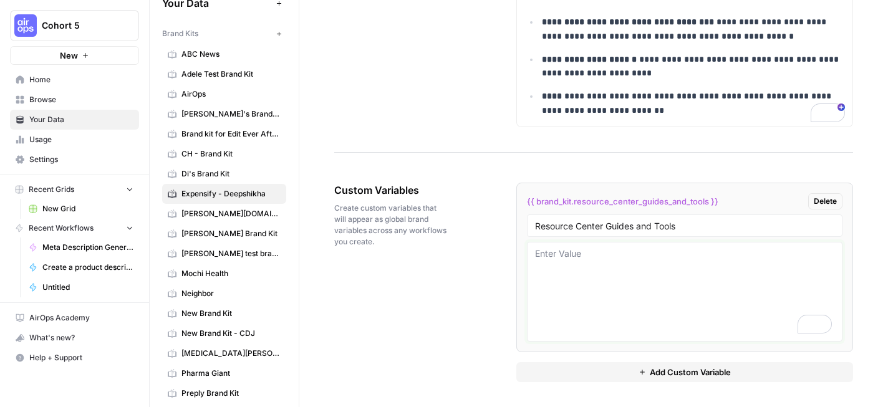
paste textarea "https://use.expensify.com/resource-center"
click at [640, 281] on textarea "https://use.expensify.com/resource-center" at bounding box center [684, 292] width 299 height 89
paste textarea "What You'll Find in the Resource Center Guides In-depth, expert-written article…"
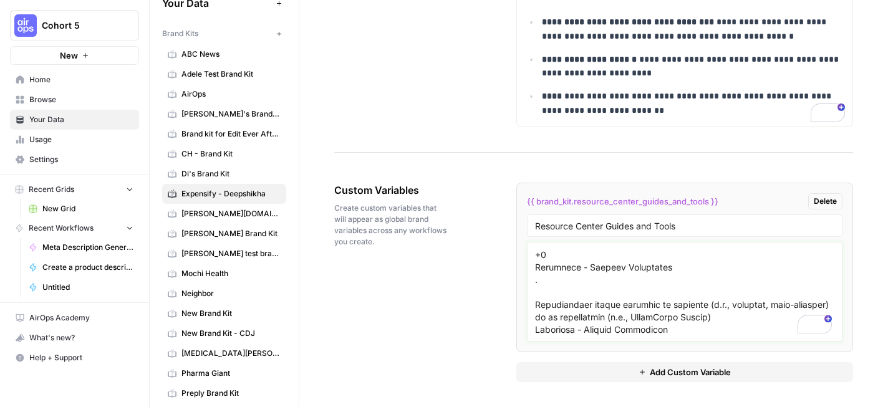
scroll to position [1383, 0]
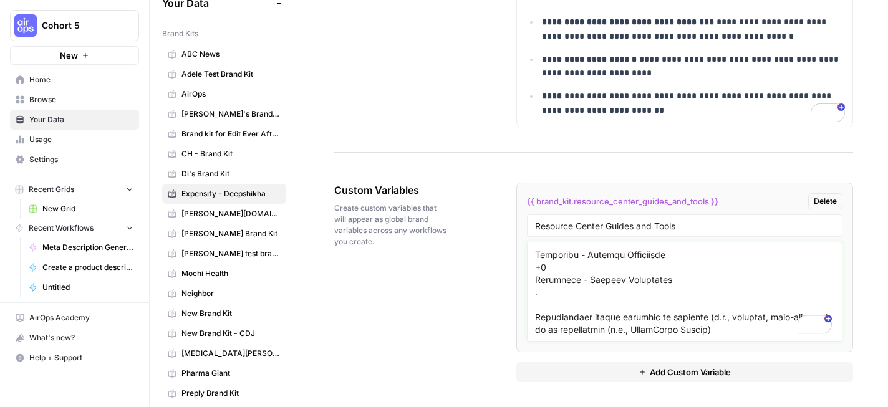
click at [625, 287] on textarea "To enrich screen reader interactions, please activate Accessibility in Grammarl…" at bounding box center [684, 292] width 299 height 89
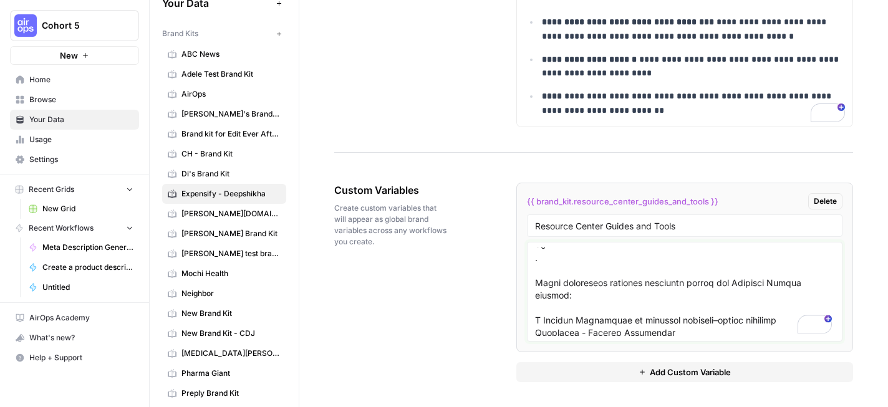
scroll to position [1336, 0]
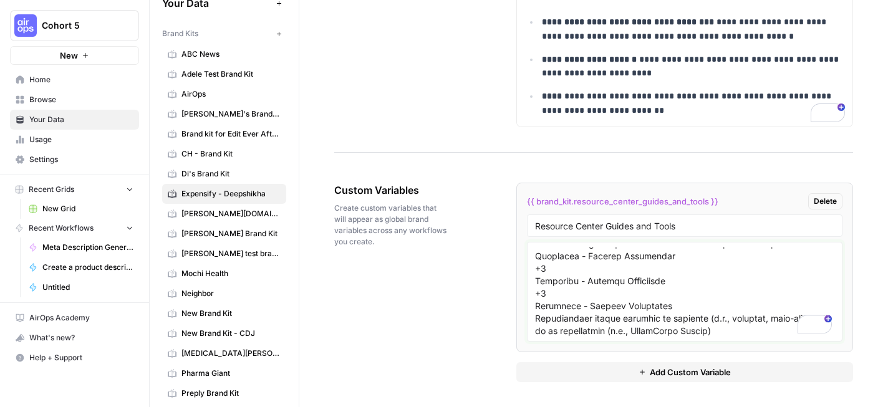
click at [617, 281] on textarea "To enrich screen reader interactions, please activate Accessibility in Grammarl…" at bounding box center [684, 292] width 299 height 89
click at [614, 292] on textarea "To enrich screen reader interactions, please activate Accessibility in Grammarl…" at bounding box center [684, 292] width 299 height 89
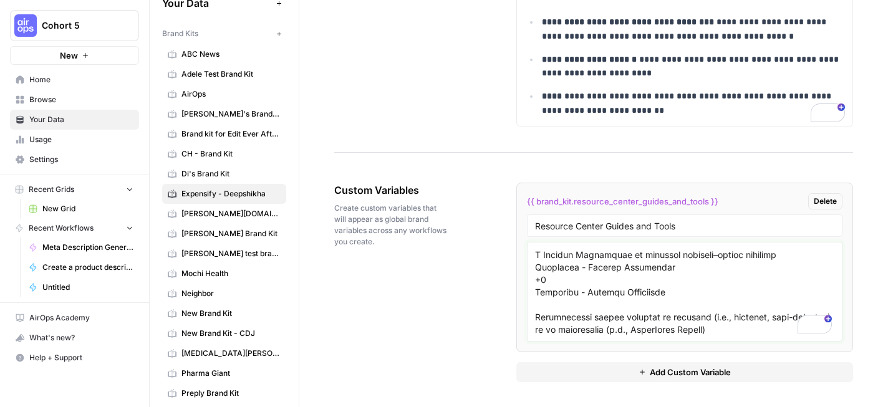
click at [606, 286] on textarea "To enrich screen reader interactions, please activate Accessibility in Grammarl…" at bounding box center [684, 292] width 299 height 89
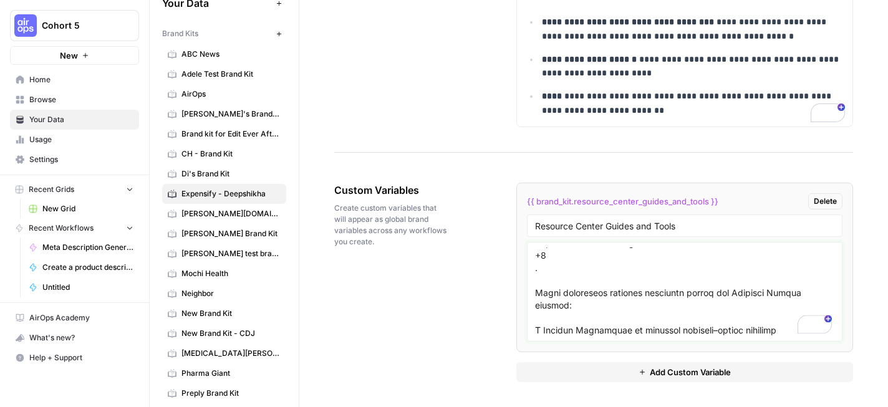
click at [589, 299] on textarea "To enrich screen reader interactions, please activate Accessibility in Grammarl…" at bounding box center [684, 292] width 299 height 89
click at [591, 316] on textarea "To enrich screen reader interactions, please activate Accessibility in Grammarl…" at bounding box center [684, 292] width 299 height 89
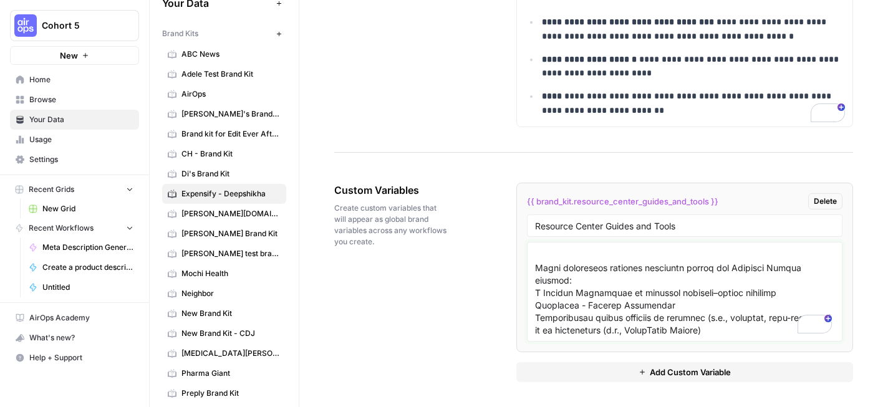
click at [635, 292] on textarea "To enrich screen reader interactions, please activate Accessibility in Grammarl…" at bounding box center [684, 292] width 299 height 89
paste textarea "https://use.expensify.com/resource-center/category/Tools?utm_source=chatgpt.com"
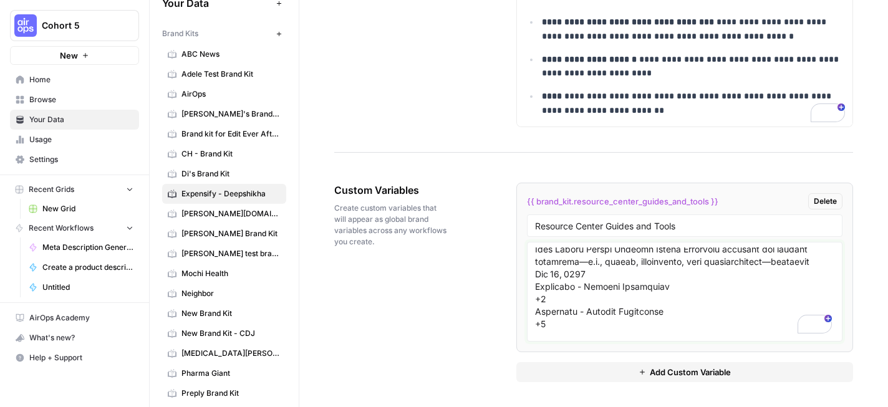
click at [592, 298] on textarea "To enrich screen reader interactions, please activate Accessibility in Grammarl…" at bounding box center [684, 292] width 299 height 89
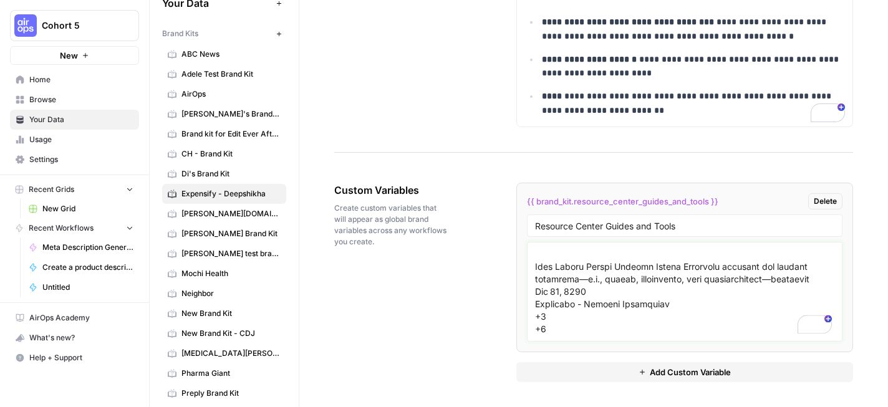
click at [572, 314] on textarea "To enrich screen reader interactions, please activate Accessibility in Grammarl…" at bounding box center [684, 292] width 299 height 89
click at [562, 291] on textarea "To enrich screen reader interactions, please activate Accessibility in Grammarl…" at bounding box center [684, 292] width 299 height 89
paste textarea "https://use.expensify.com/resource-center/tools/expense-report-template?utm_sou…"
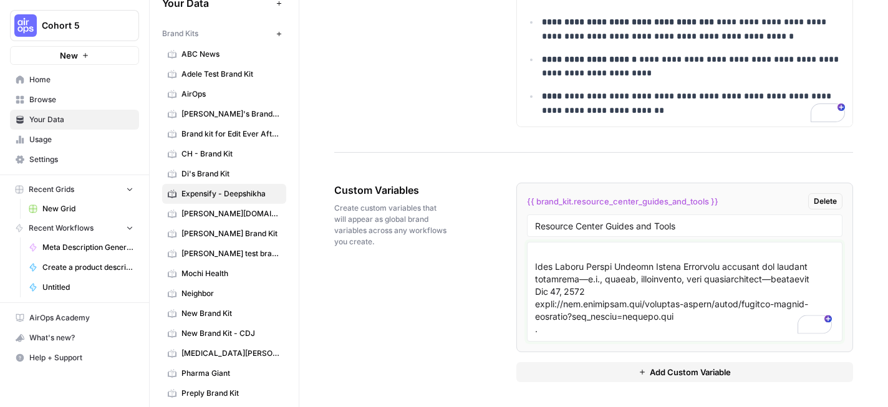
drag, startPoint x: 576, startPoint y: 306, endPoint x: 703, endPoint y: 311, distance: 127.3
click at [703, 311] on textarea "To enrich screen reader interactions, please activate Accessibility in Grammarl…" at bounding box center [684, 292] width 299 height 89
click at [712, 311] on textarea "To enrich screen reader interactions, please activate Accessibility in Grammarl…" at bounding box center [684, 292] width 299 height 89
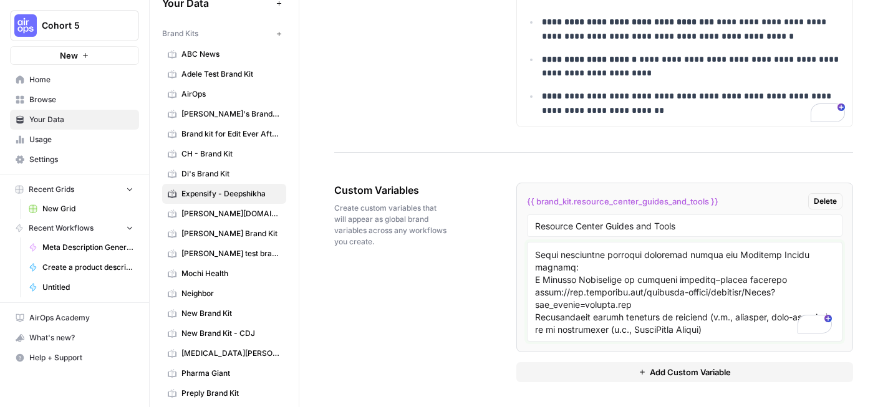
drag, startPoint x: 539, startPoint y: 294, endPoint x: 642, endPoint y: 292, distance: 103.5
click at [642, 292] on textarea "To enrich screen reader interactions, please activate Accessibility in Grammarl…" at bounding box center [684, 292] width 299 height 89
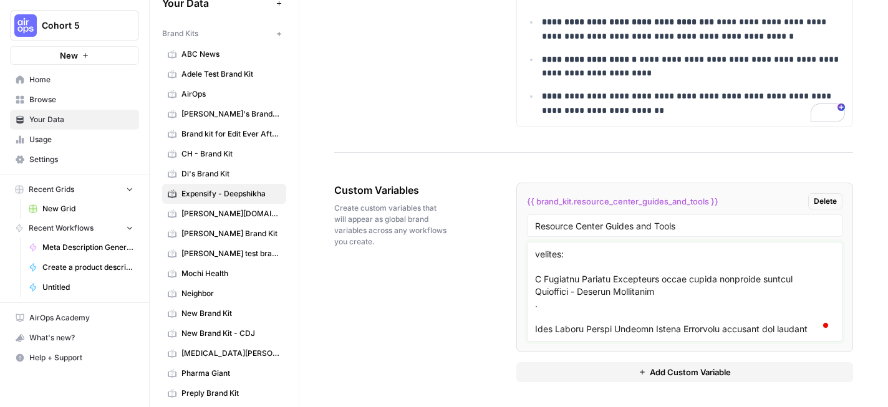
click at [601, 297] on textarea "To enrich screen reader interactions, please activate Accessibility in Grammarl…" at bounding box center [684, 292] width 299 height 89
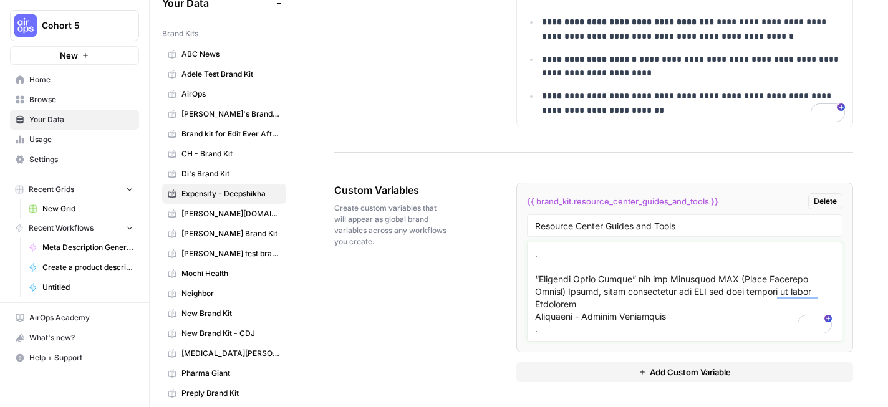
click at [612, 314] on textarea "To enrich screen reader interactions, please activate Accessibility in Grammarl…" at bounding box center [684, 292] width 299 height 89
click at [648, 301] on textarea "To enrich screen reader interactions, please activate Accessibility in Grammarl…" at bounding box center [684, 292] width 299 height 89
paste textarea "https://use.expensify.com/resource-center/category/Reports?utm_source=chatgpt.c…"
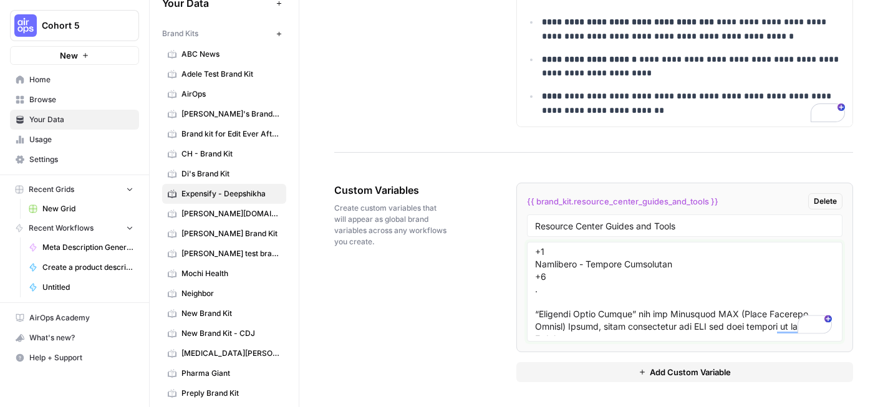
click at [584, 289] on textarea "To enrich screen reader interactions, please activate Accessibility in Grammarl…" at bounding box center [684, 292] width 299 height 89
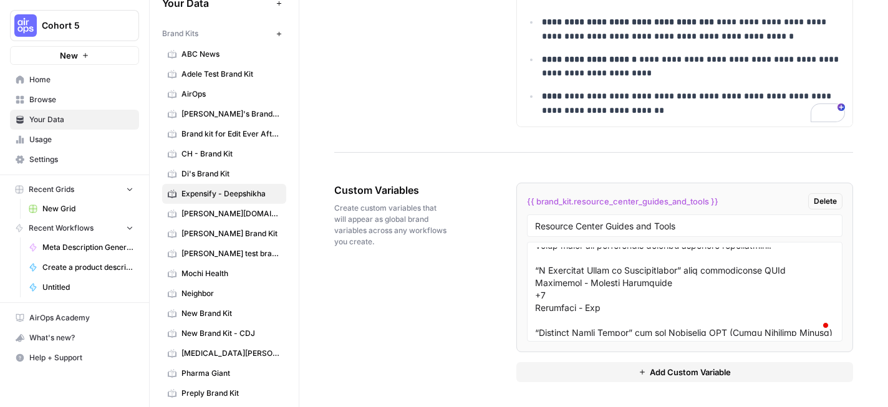
drag, startPoint x: 534, startPoint y: 290, endPoint x: 598, endPoint y: 316, distance: 69.4
click at [598, 316] on div at bounding box center [685, 292] width 316 height 100
drag, startPoint x: 607, startPoint y: 312, endPoint x: 534, endPoint y: 289, distance: 77.1
click at [534, 289] on div at bounding box center [685, 292] width 316 height 100
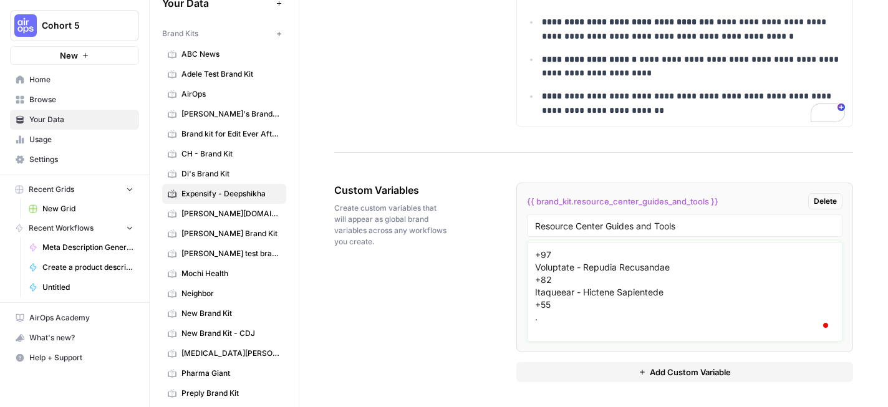
click at [580, 322] on textarea "To enrich screen reader interactions, please activate Accessibility in Grammarl…" at bounding box center [684, 292] width 299 height 89
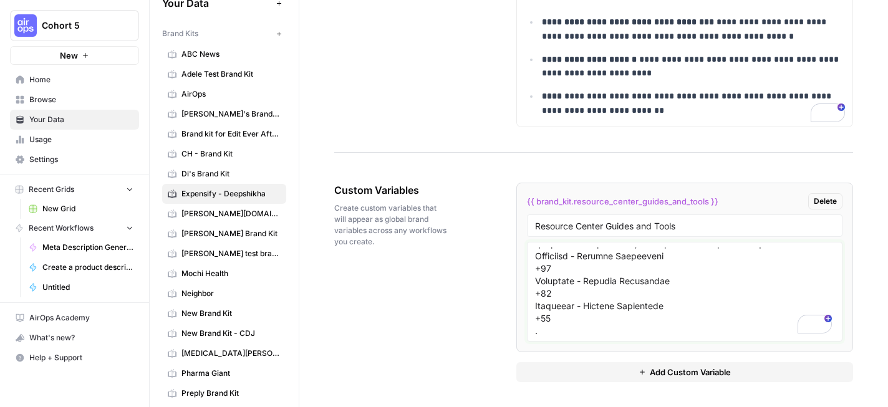
drag, startPoint x: 562, startPoint y: 328, endPoint x: 535, endPoint y: 263, distance: 70.2
click at [535, 263] on textarea "To enrich screen reader interactions, please activate Accessibility in Grammarl…" at bounding box center [684, 292] width 299 height 89
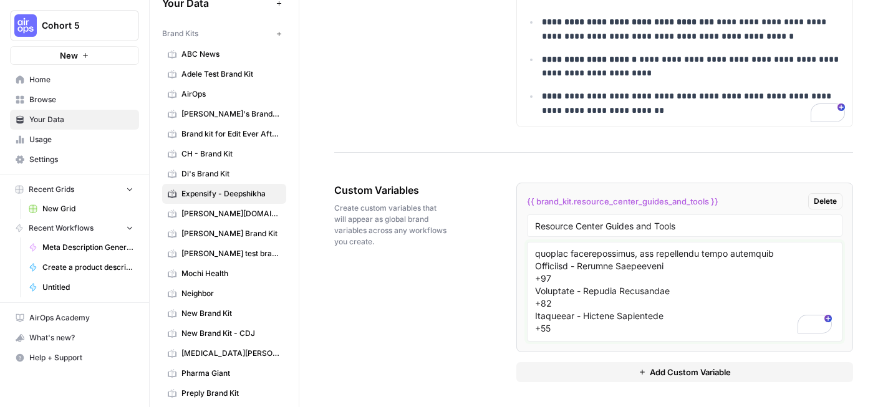
drag, startPoint x: 557, startPoint y: 329, endPoint x: 534, endPoint y: 251, distance: 81.3
click at [534, 251] on div at bounding box center [685, 292] width 316 height 100
click at [583, 296] on textarea "To enrich screen reader interactions, please activate Accessibility in Grammarl…" at bounding box center [684, 292] width 299 height 89
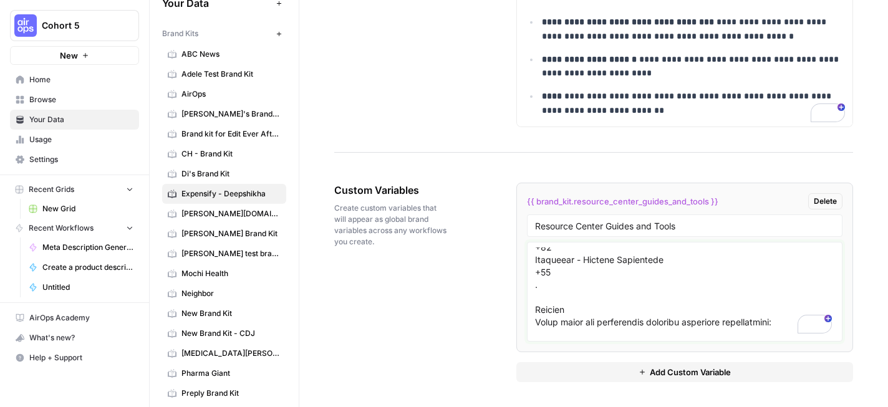
drag, startPoint x: 536, startPoint y: 271, endPoint x: 548, endPoint y: 283, distance: 17.2
click at [548, 283] on textarea "To enrich screen reader interactions, please activate Accessibility in Grammarl…" at bounding box center [684, 292] width 299 height 89
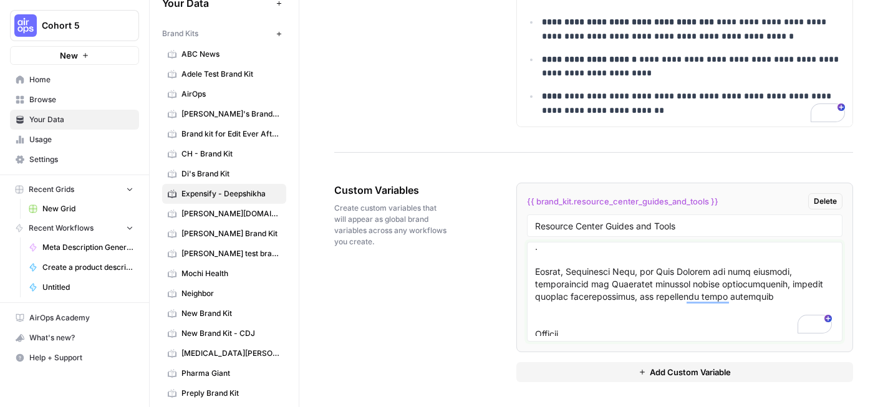
paste textarea "https://use.expensify.com/resource-center/category/Case%2BStudies"
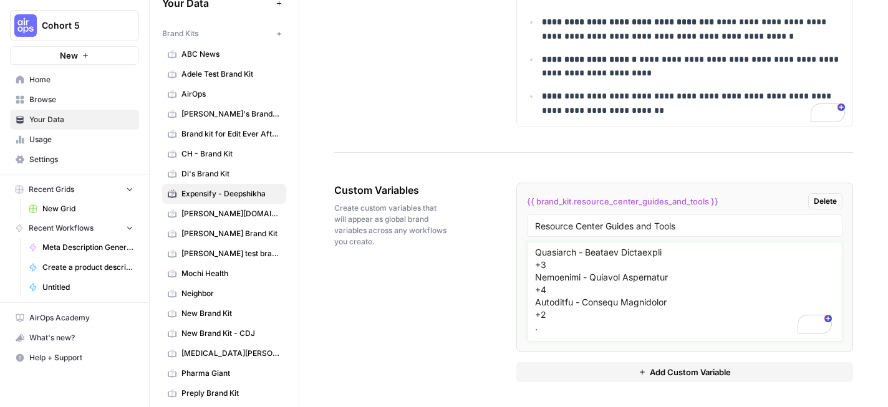
drag, startPoint x: 556, startPoint y: 333, endPoint x: 536, endPoint y: 258, distance: 78.2
click at [536, 258] on textarea "To enrich screen reader interactions, please activate Accessibility in Grammarl…" at bounding box center [684, 292] width 299 height 89
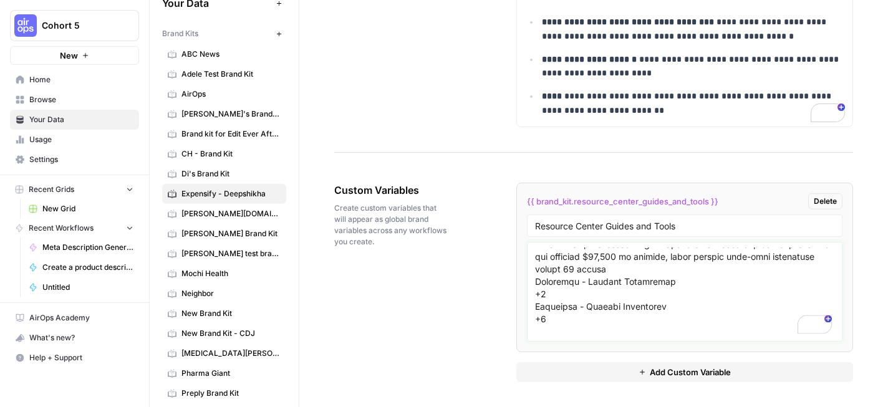
drag, startPoint x: 555, startPoint y: 324, endPoint x: 537, endPoint y: 269, distance: 58.4
click at [537, 269] on textarea "To enrich screen reader interactions, please activate Accessibility in Grammarl…" at bounding box center [684, 292] width 299 height 89
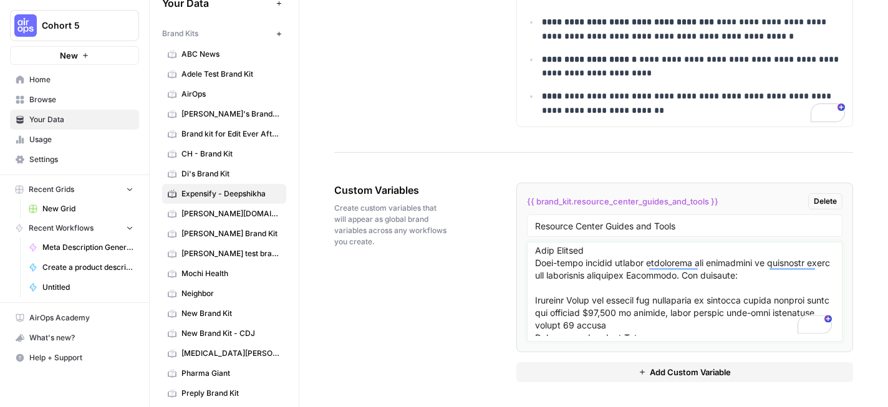
type textarea "https://use.expensify.com/resource-center What You'll Find in the Resource Cent…"
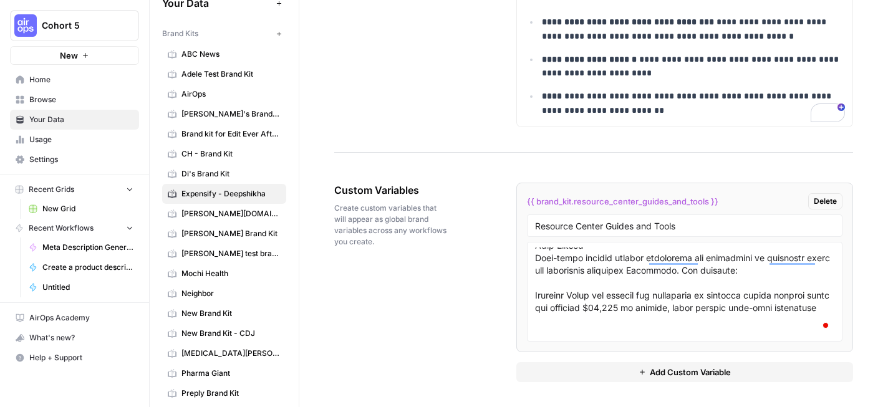
scroll to position [506, 0]
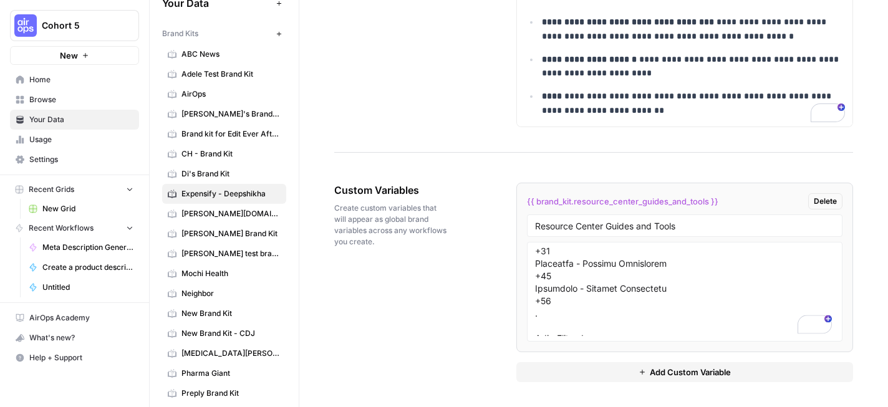
drag, startPoint x: 559, startPoint y: 315, endPoint x: 535, endPoint y: 256, distance: 64.0
click at [535, 256] on textarea "To enrich screen reader interactions, please activate Accessibility in Grammarl…" at bounding box center [684, 292] width 299 height 89
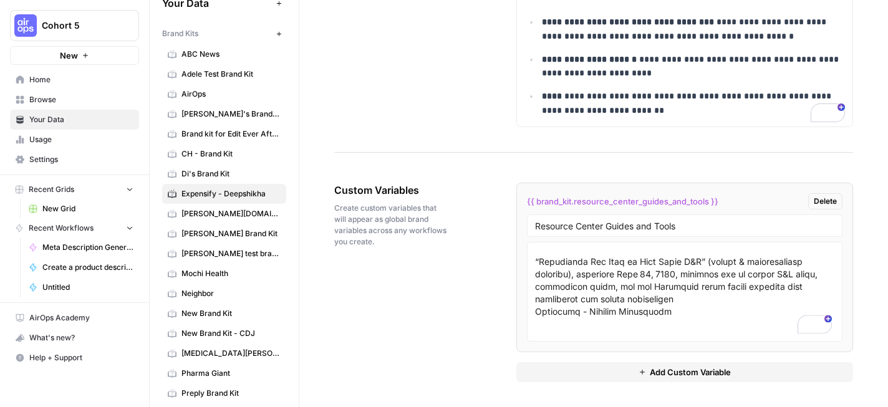
click at [597, 314] on textarea "To enrich screen reader interactions, please activate Accessibility in Grammarl…" at bounding box center [684, 292] width 299 height 89
paste textarea "https://use.expensify.com/resource-center/guides/everything-you-need-know-about…"
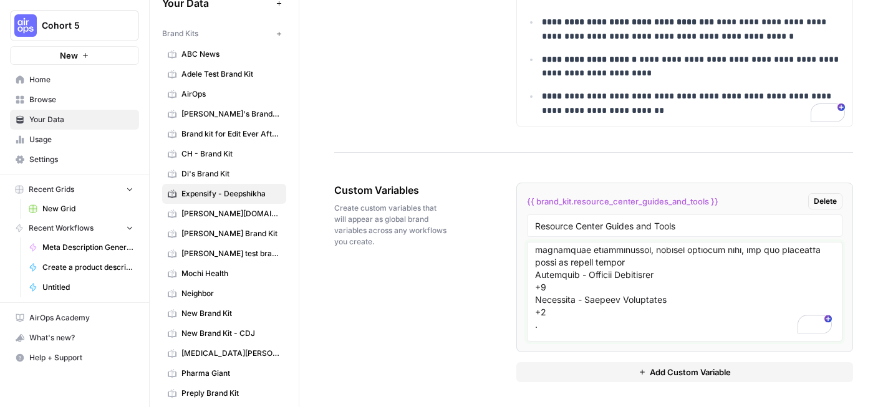
drag, startPoint x: 564, startPoint y: 316, endPoint x: 535, endPoint y: 279, distance: 47.5
click at [535, 279] on textarea "To enrich screen reader interactions, please activate Accessibility in Grammarl…" at bounding box center [684, 292] width 299 height 89
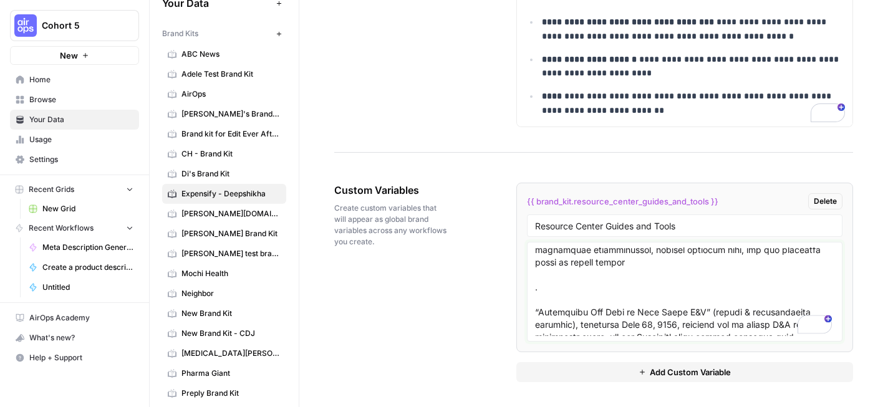
click at [548, 291] on textarea "To enrich screen reader interactions, please activate Accessibility in Grammarl…" at bounding box center [684, 292] width 299 height 89
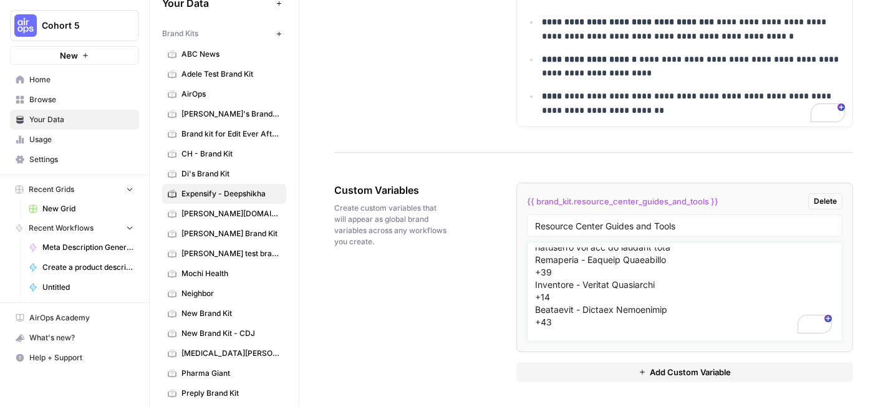
click at [535, 262] on textarea "To enrich screen reader interactions, please activate Accessibility in Grammarl…" at bounding box center [684, 292] width 299 height 89
drag, startPoint x: 535, startPoint y: 262, endPoint x: 557, endPoint y: 314, distance: 56.7
click at [557, 314] on textarea "To enrich screen reader interactions, please activate Accessibility in Grammarl…" at bounding box center [684, 292] width 299 height 89
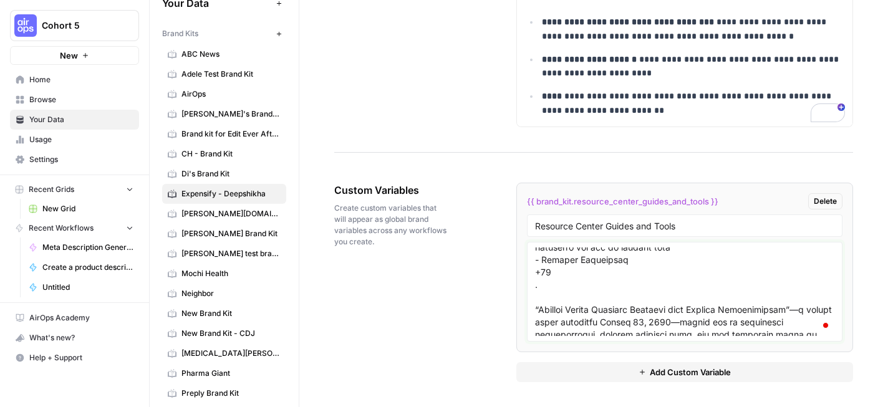
drag, startPoint x: 537, startPoint y: 263, endPoint x: 544, endPoint y: 282, distance: 20.7
click at [544, 282] on textarea "To enrich screen reader interactions, please activate Accessibility in Grammarl…" at bounding box center [684, 292] width 299 height 89
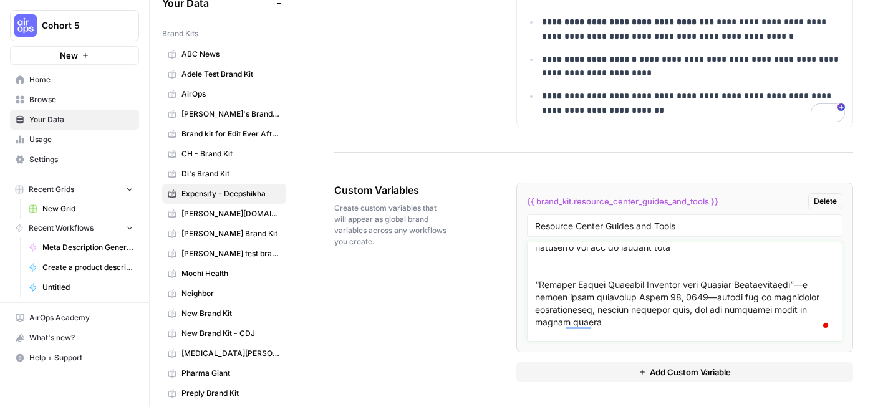
paste textarea "https://use.expensify.com/resource-center/guides/what-are-itemized-receipts"
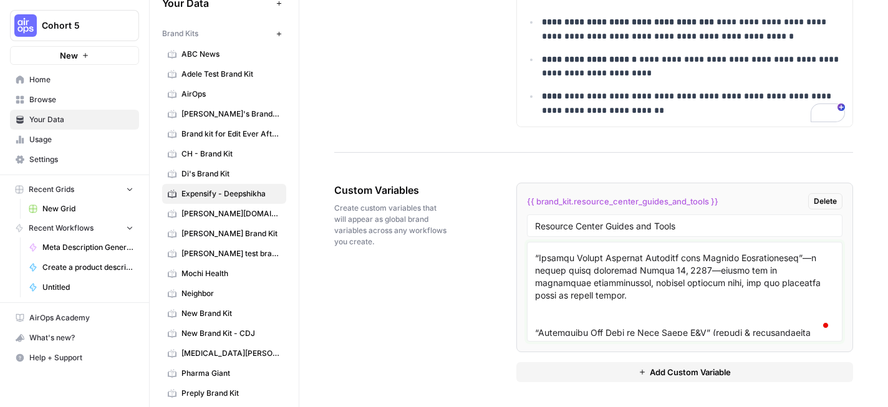
click at [604, 304] on textarea "To enrich screen reader interactions, please activate Accessibility in Grammarl…" at bounding box center [684, 292] width 299 height 89
paste textarea "https://use.expensify.com/resource-center/guides/receipt-reimbursement"
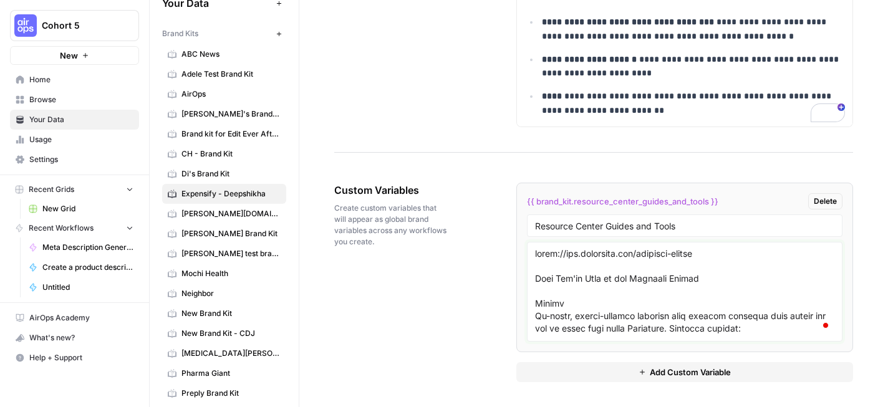
type textarea "https://use.expensify.com/resource-center What You'll Find in the Resource Cent…"
click at [494, 276] on div "Custom Variables Create custom variables that will appear as global brand varia…" at bounding box center [593, 282] width 519 height 249
click at [660, 374] on span "Add Custom Variable" at bounding box center [690, 372] width 81 height 12
click at [465, 317] on div "Custom Variables Create custom variables that will appear as global brand varia…" at bounding box center [593, 372] width 519 height 429
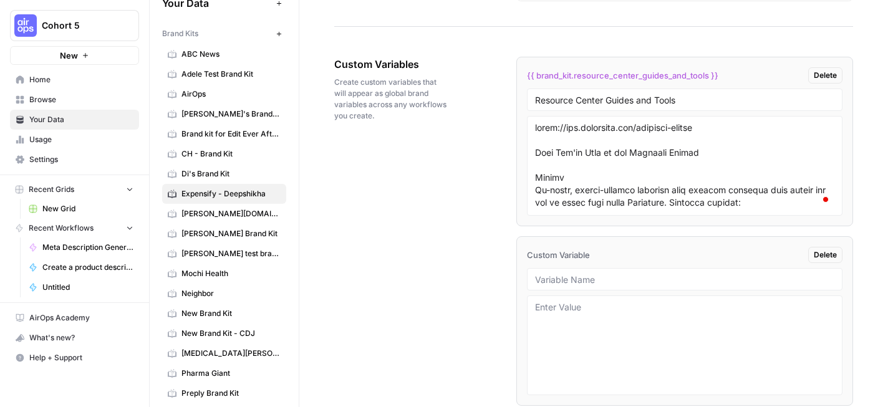
click at [567, 287] on div at bounding box center [685, 279] width 316 height 22
click at [584, 281] on input "text" at bounding box center [684, 279] width 299 height 11
type input "Blogs"
click at [475, 273] on div "Custom Variables Create custom variables that will appear as global brand varia…" at bounding box center [593, 246] width 519 height 429
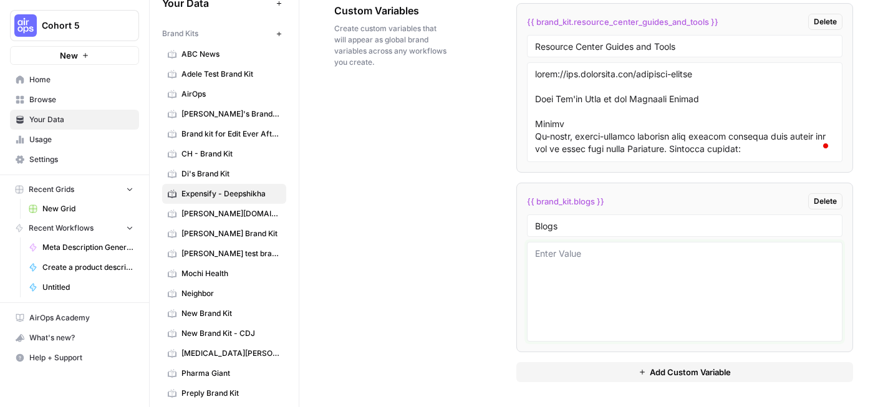
click at [603, 273] on textarea at bounding box center [684, 292] width 299 height 89
paste textarea "https://use.expensify.com/blog"
paste textarea "What You’ll Find There A variety of sections and content types include: Content…"
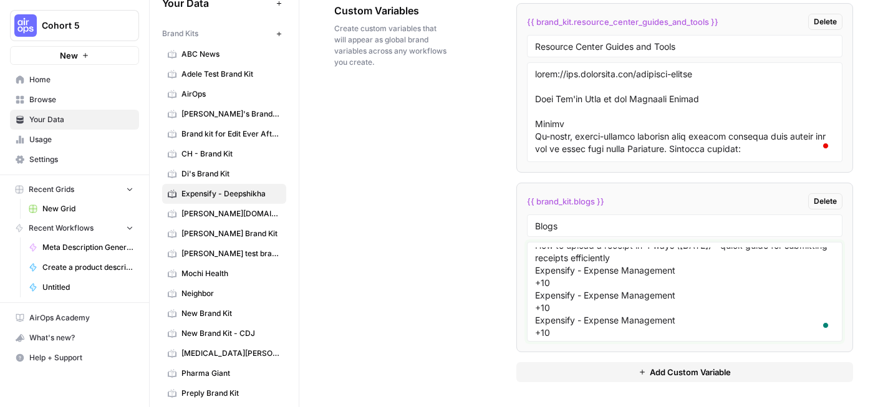
scroll to position [385, 0]
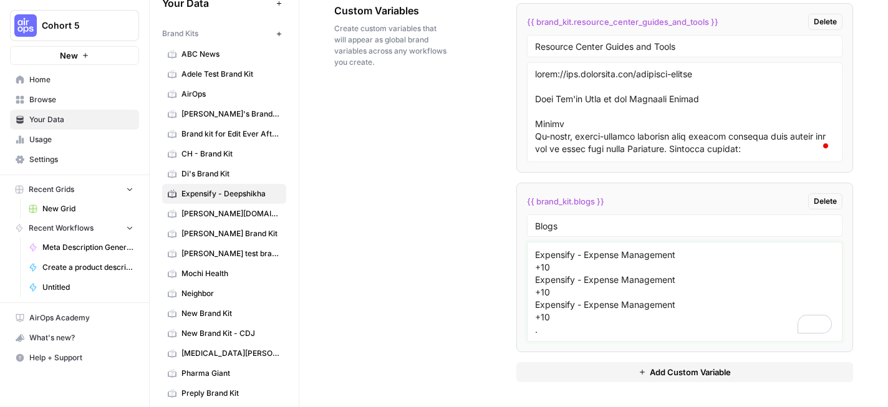
drag, startPoint x: 550, startPoint y: 327, endPoint x: 535, endPoint y: 261, distance: 68.4
click at [535, 261] on textarea "https://use.expensify.com/blog What You’ll Find There A variety of sections and…" at bounding box center [684, 292] width 299 height 89
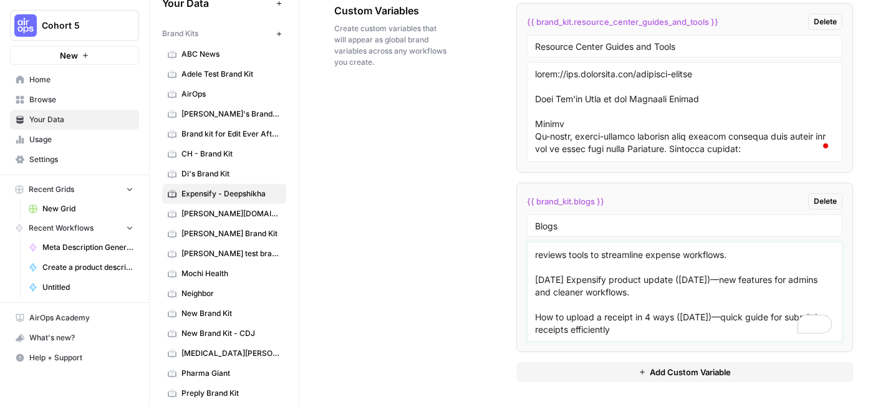
scroll to position [311, 0]
paste textarea "https://use.expensify.com/blog/how-to-upload-receipt"
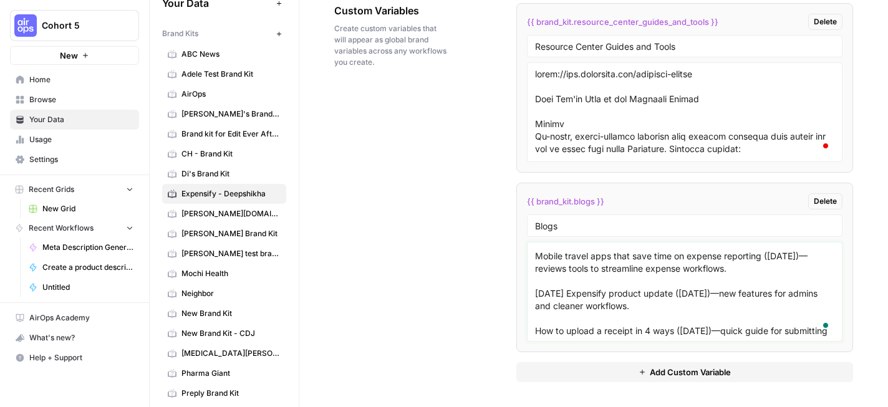
scroll to position [275, 0]
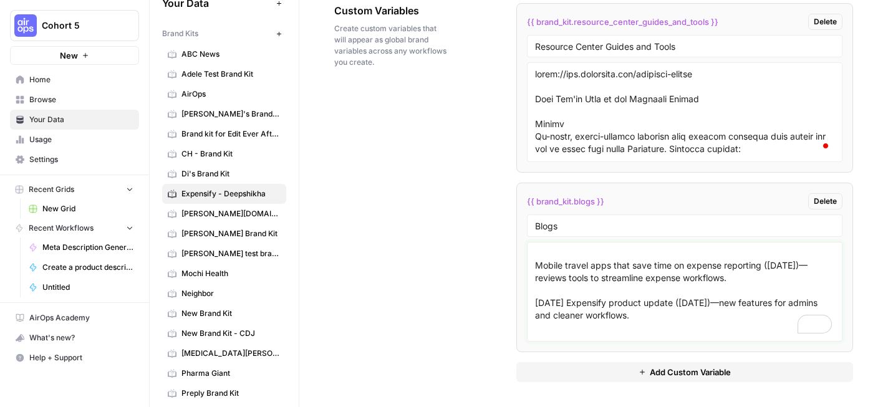
click at [716, 316] on textarea "https://use.expensify.com/blog What You’ll Find There A variety of sections and…" at bounding box center [684, 292] width 299 height 89
paste textarea "https://use.expensify.com/blog/expensify-august-2025-product-updates-new-travel…"
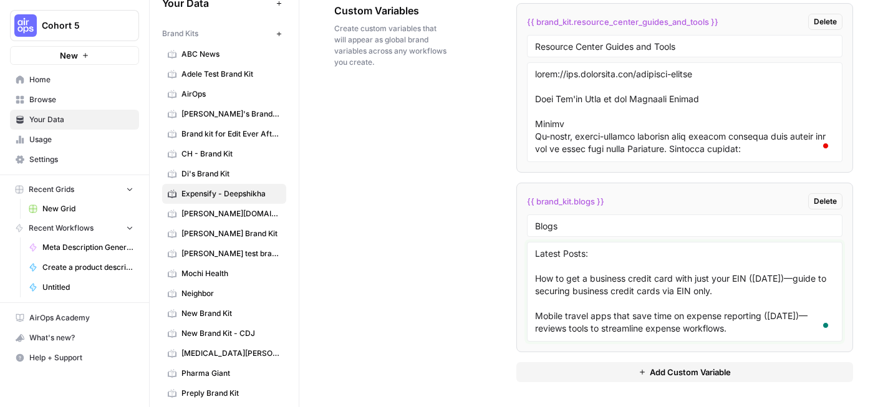
scroll to position [222, 0]
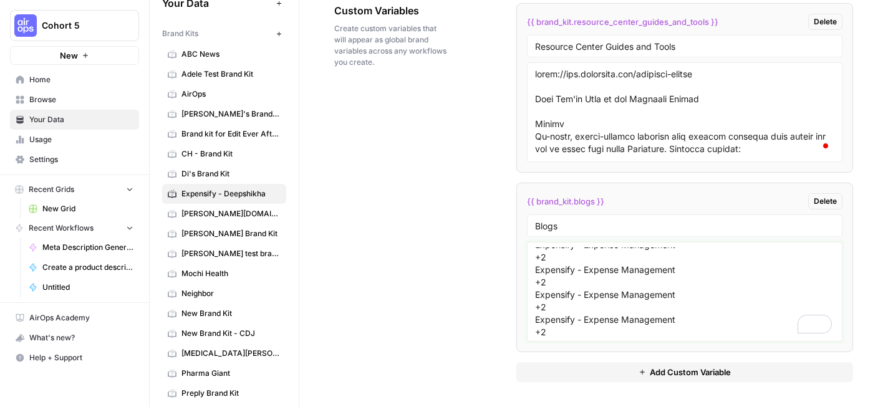
drag, startPoint x: 562, startPoint y: 332, endPoint x: 537, endPoint y: 260, distance: 75.9
click at [537, 260] on textarea "https://use.expensify.com/blog What You’ll Find There A variety of sections and…" at bounding box center [684, 292] width 299 height 89
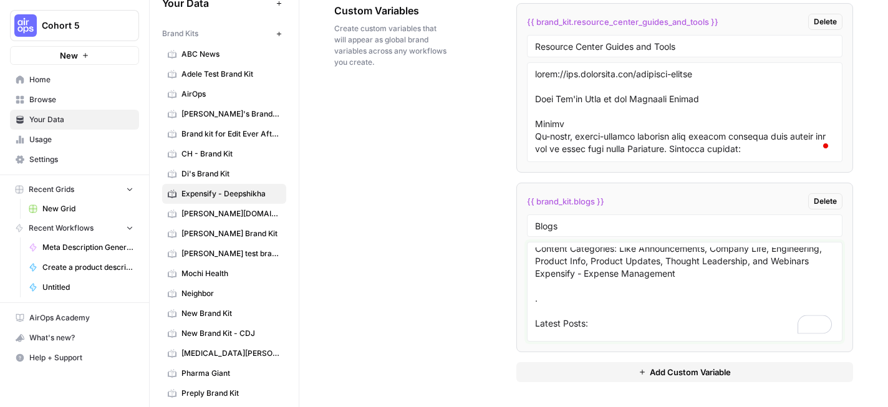
drag, startPoint x: 544, startPoint y: 299, endPoint x: 533, endPoint y: 279, distance: 22.9
click at [533, 279] on div "https://use.expensify.com/blog What You’ll Find There A variety of sections and…" at bounding box center [685, 292] width 316 height 100
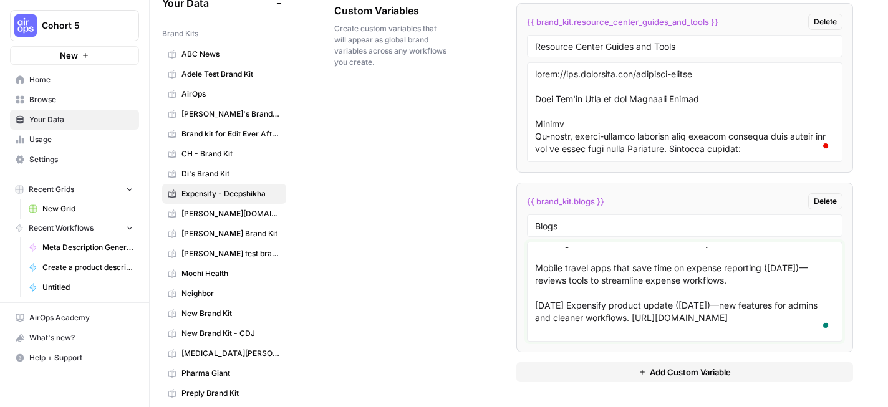
click at [750, 280] on textarea "https://use.expensify.com/blog What You’ll Find There A variety of sections and…" at bounding box center [684, 292] width 299 height 89
paste textarea "https://use.expensify.com/blog/best-expense-tracking-app-for-independent-contra…"
click at [610, 302] on textarea "https://use.expensify.com/blog What You’ll Find There A variety of sections and…" at bounding box center [684, 292] width 299 height 89
click at [784, 301] on textarea "https://use.expensify.com/blog What You’ll Find There A variety of sections and…" at bounding box center [684, 292] width 299 height 89
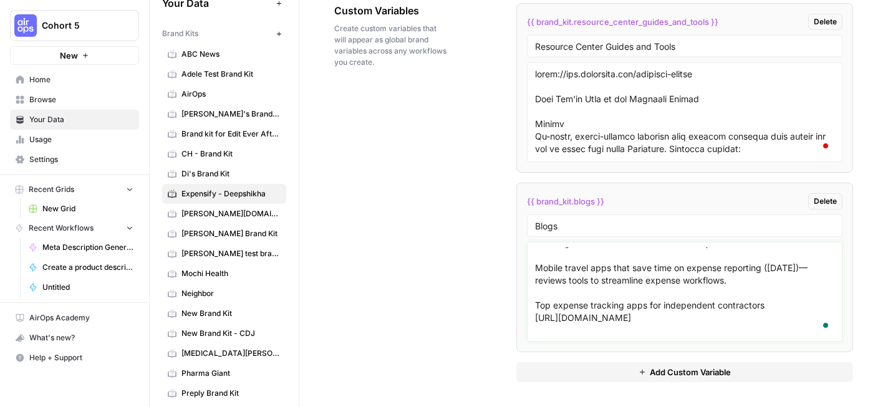
click at [741, 279] on textarea "https://use.expensify.com/blog What You’ll Find There A variety of sections and…" at bounding box center [684, 292] width 299 height 89
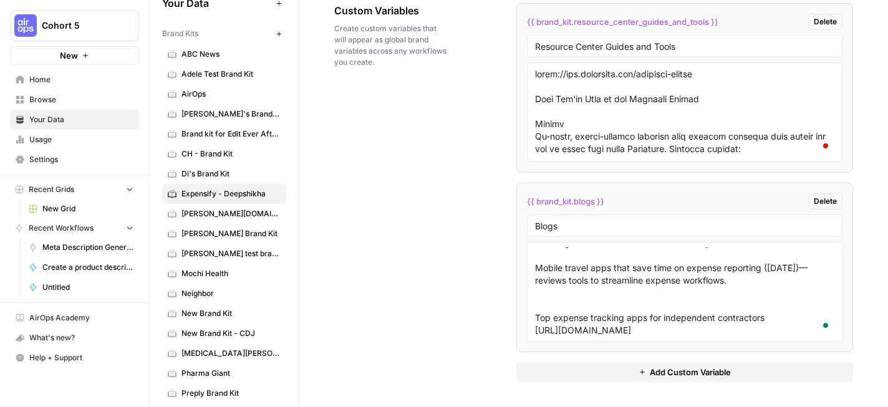
paste textarea "https://use.expensify.com/blog/travel-mobile-application"
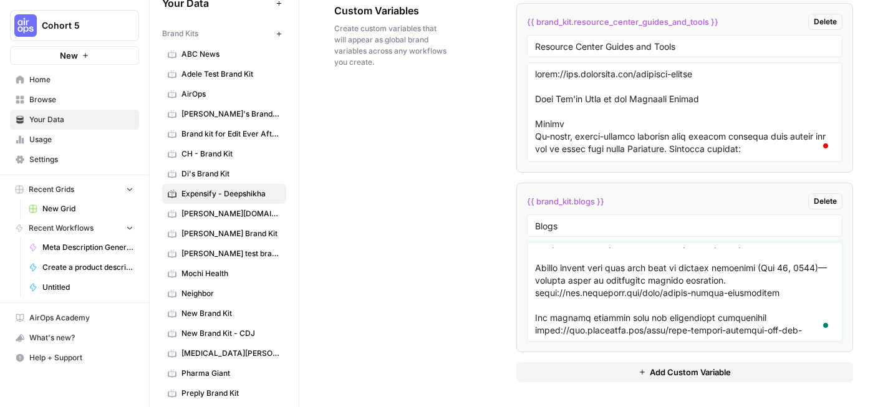
type textarea "https://use.expensify.com/blog What You’ll Find There A variety of sections and…"
click at [414, 221] on div "Custom Variables Create custom variables that will appear as global brand varia…" at bounding box center [593, 192] width 519 height 429
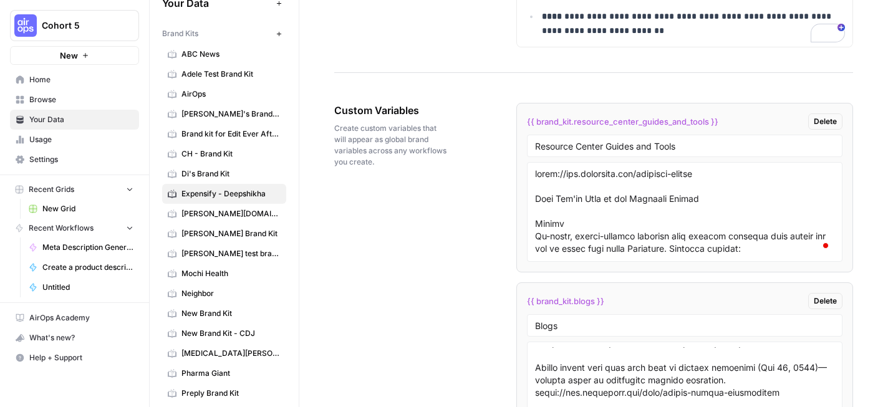
scroll to position [2224, 0]
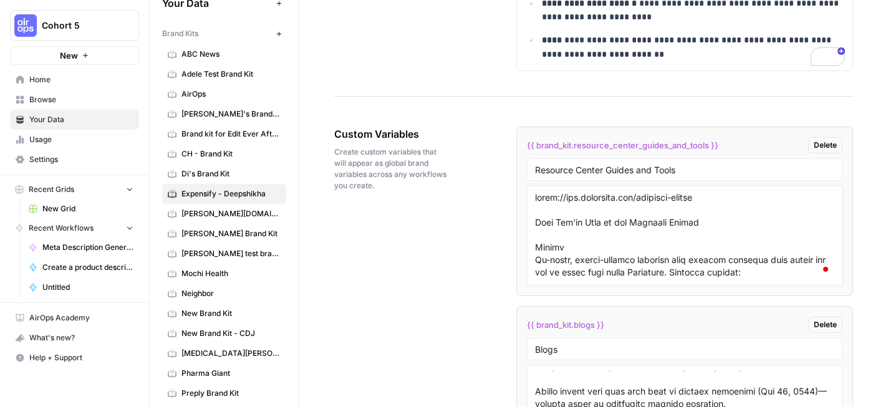
click at [609, 198] on textarea "To enrich screen reader interactions, please activate Accessibility in Grammarl…" at bounding box center [684, 235] width 299 height 89
click at [690, 171] on input "Resource Center Guides and Tools" at bounding box center [684, 169] width 299 height 11
paste input "https://use.expensify.com/resource-center"
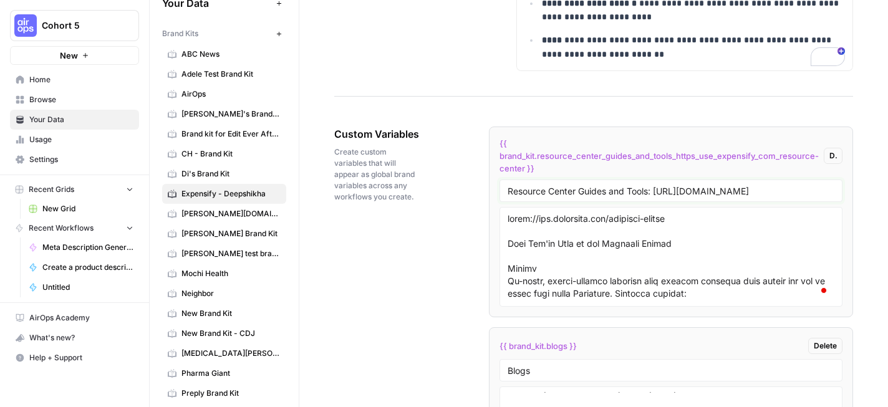
scroll to position [0, 2]
type input "Resource Center Guides and Tools: https://use.expensify.com/resource-center"
click at [432, 293] on div "Custom Variables Create custom variables that will appear as global brand varia…" at bounding box center [593, 327] width 519 height 450
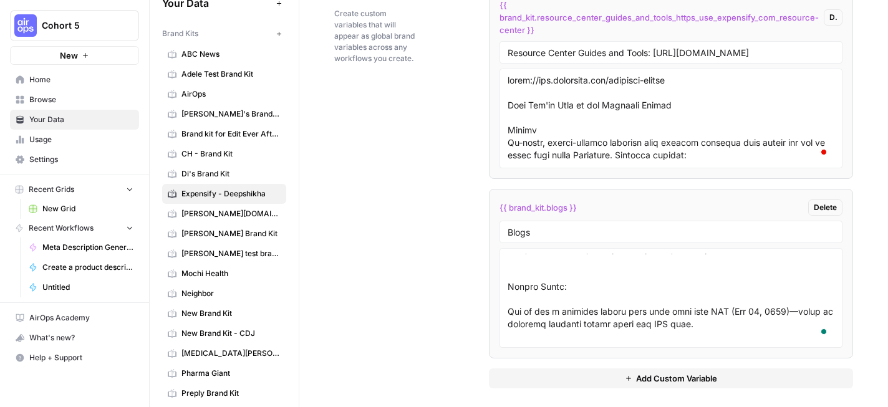
scroll to position [0, 0]
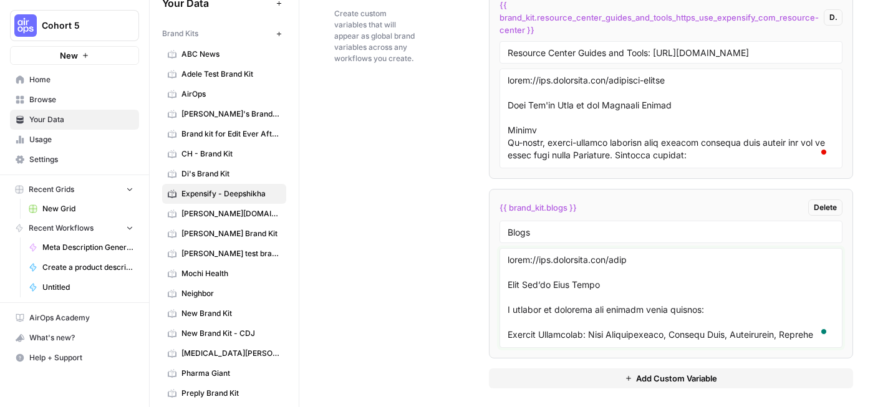
click at [606, 259] on textarea "To enrich screen reader interactions, please activate Accessibility in Grammarl…" at bounding box center [671, 298] width 327 height 89
click at [615, 230] on input "Blogs" at bounding box center [671, 231] width 327 height 11
paste input "https://use.expensify.com/blog"
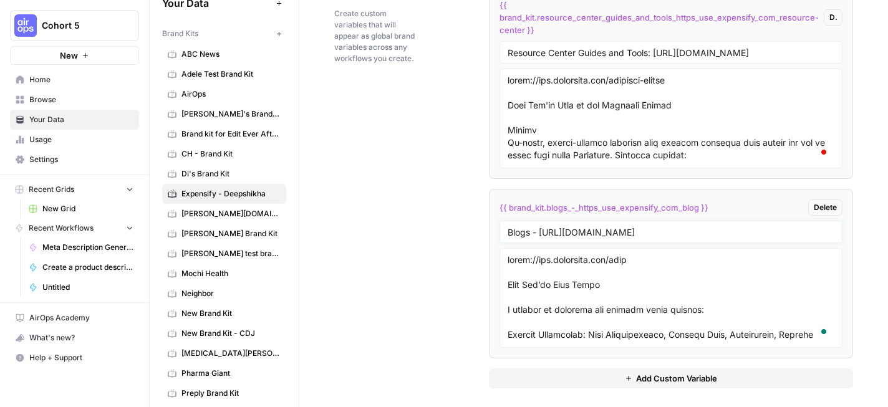
type input "Blogs - https://use.expensify.com/blog"
click at [410, 237] on div "Custom Variables Create custom variables that will appear as global brand varia…" at bounding box center [593, 188] width 519 height 450
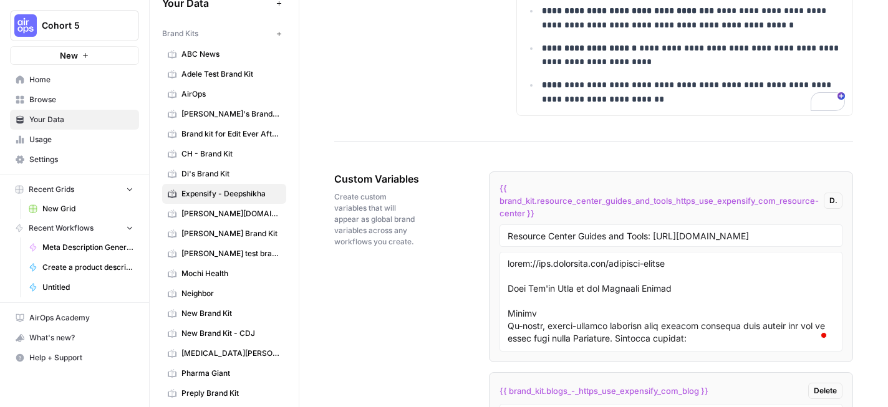
scroll to position [2173, 0]
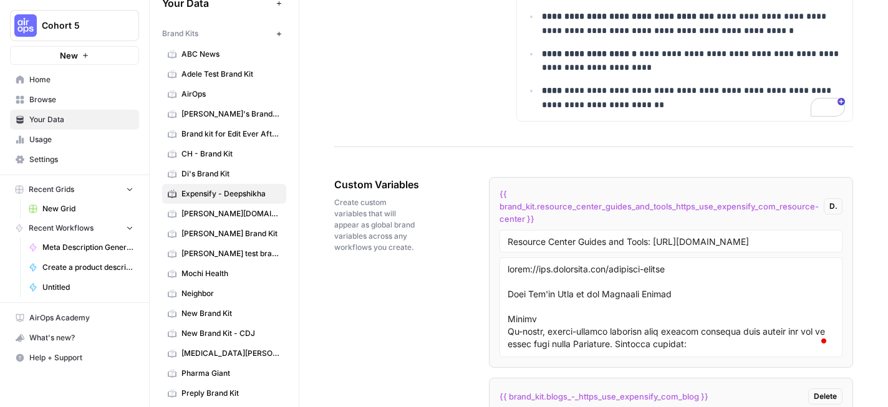
click at [81, 214] on span "New Grid" at bounding box center [87, 208] width 91 height 11
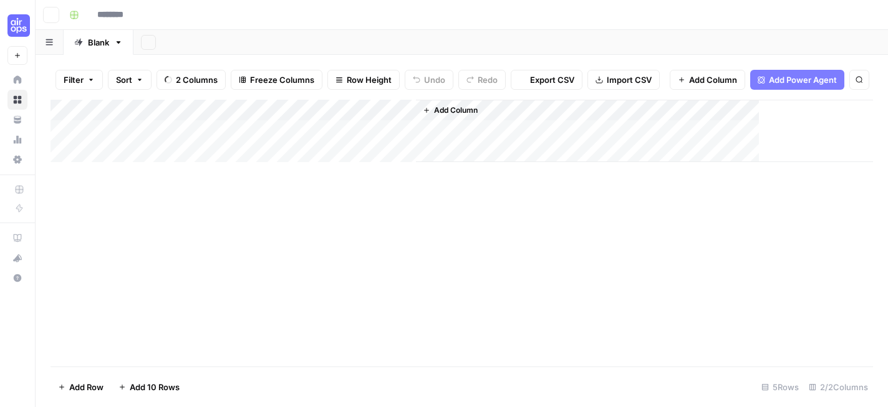
type input "********"
click at [333, 112] on div "Add Column" at bounding box center [462, 173] width 823 height 147
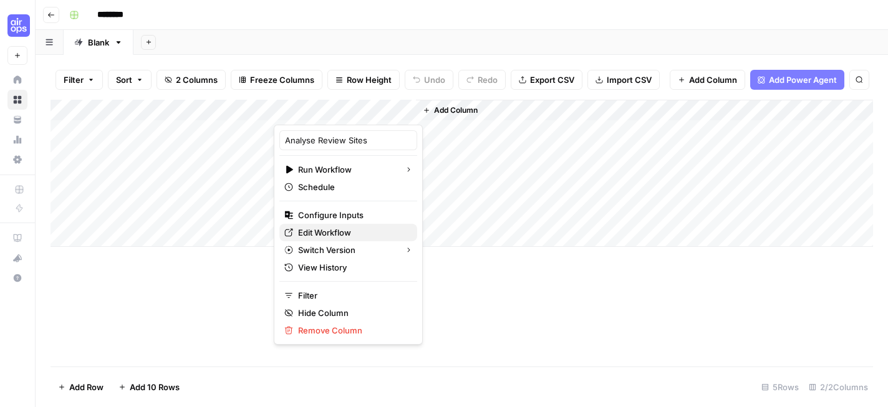
click at [317, 231] on span "Edit Workflow" at bounding box center [352, 232] width 109 height 12
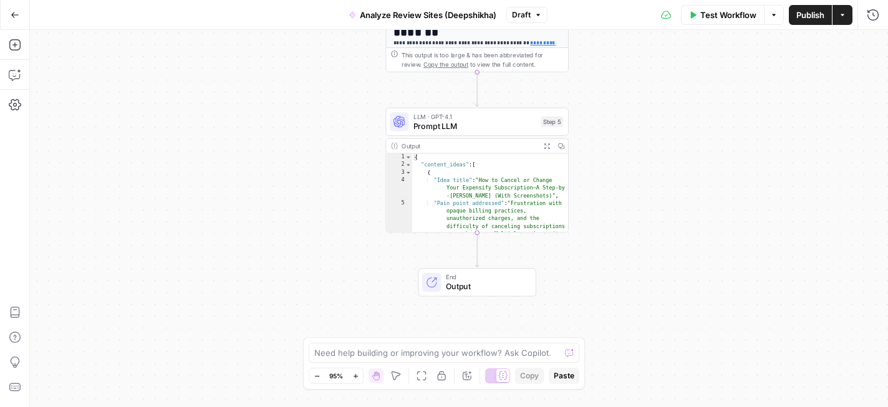
type textarea "**********"
click at [487, 202] on div "{ "content_ideas" : [ { "Idea title" : "How to Cancel or Change Your Expensify …" at bounding box center [490, 227] width 157 height 149
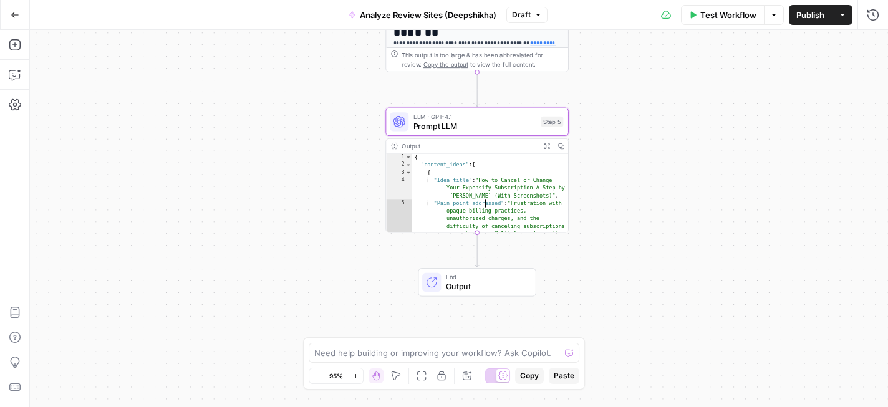
click at [607, 147] on div "**********" at bounding box center [459, 218] width 858 height 377
click at [806, 18] on span "Publish" at bounding box center [810, 15] width 28 height 12
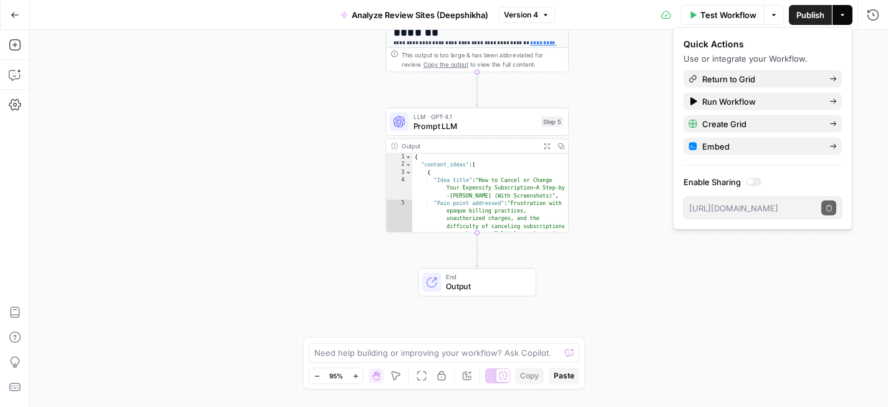
click at [630, 152] on div "**********" at bounding box center [459, 218] width 858 height 377
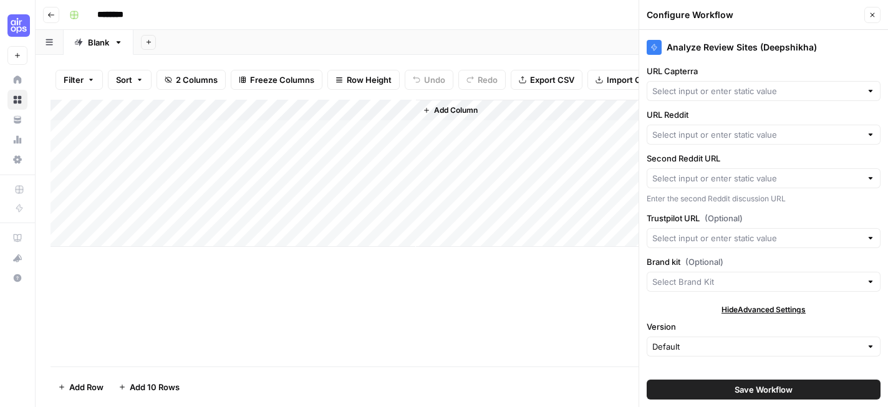
click at [112, 15] on input "********" at bounding box center [127, 15] width 70 height 20
click at [120, 14] on input "********" at bounding box center [127, 15] width 70 height 20
click at [224, 17] on input "**********" at bounding box center [200, 15] width 217 height 20
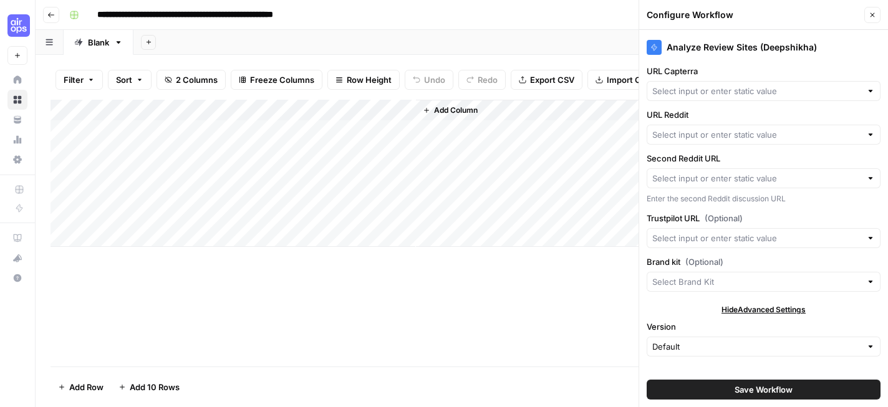
type input "**********"
click at [490, 8] on div "**********" at bounding box center [469, 15] width 811 height 20
click at [425, 25] on header "**********" at bounding box center [462, 15] width 852 height 30
click at [444, 110] on span "Add Column" at bounding box center [456, 110] width 44 height 11
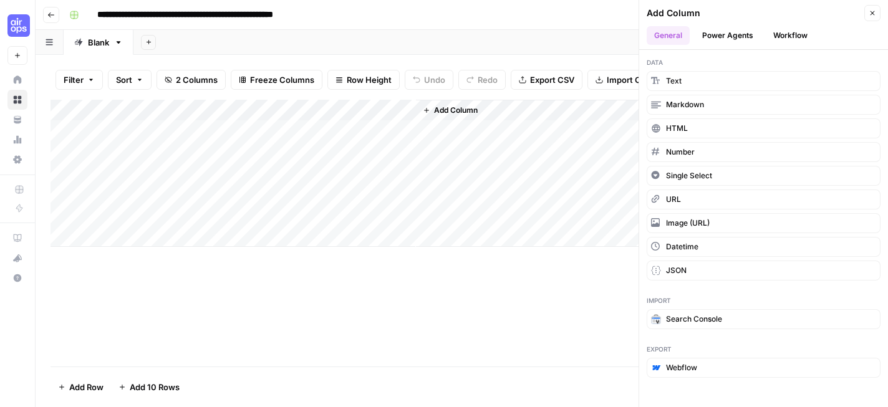
click at [731, 36] on button "Power Agents" at bounding box center [728, 35] width 66 height 19
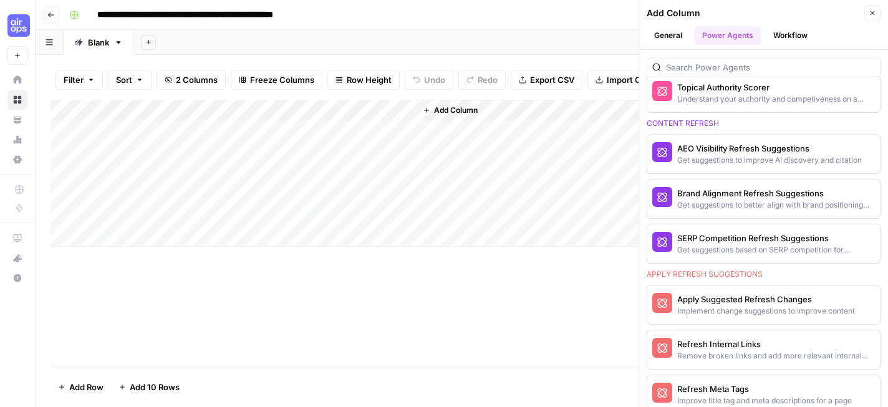
scroll to position [698, 0]
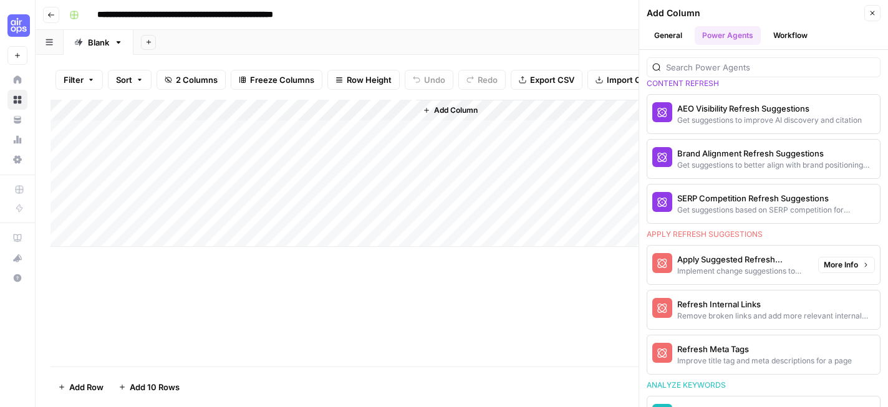
click at [727, 267] on div "Implement change suggestions to improve content" at bounding box center [742, 271] width 131 height 11
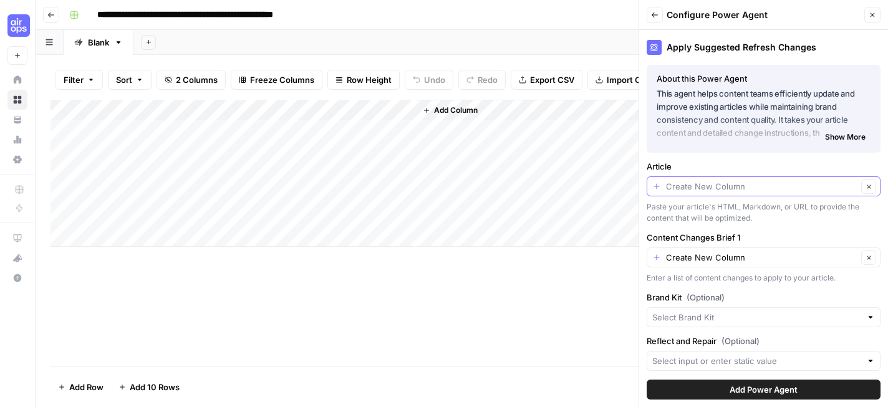
click at [765, 182] on input "Article" at bounding box center [761, 186] width 191 height 12
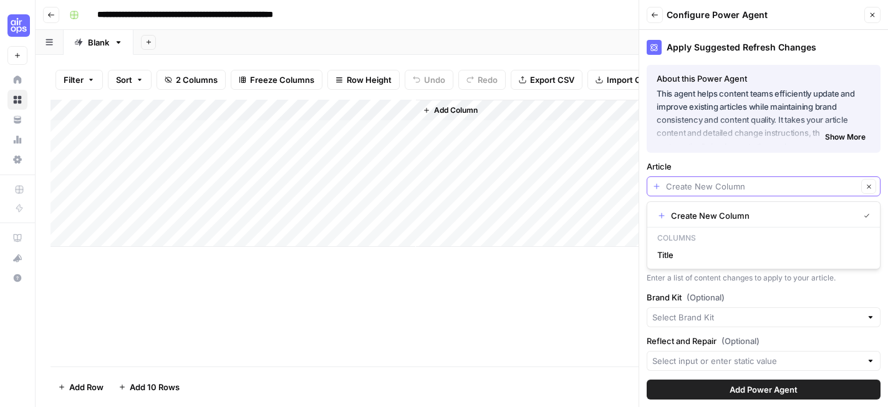
click at [765, 182] on input "Article" at bounding box center [761, 186] width 191 height 12
click at [764, 210] on span "Create New Column" at bounding box center [762, 216] width 183 height 12
type input "Create New Column"
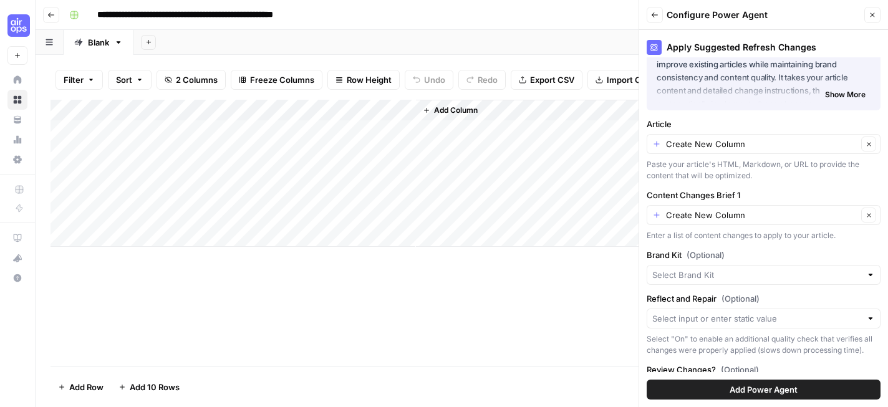
scroll to position [84, 0]
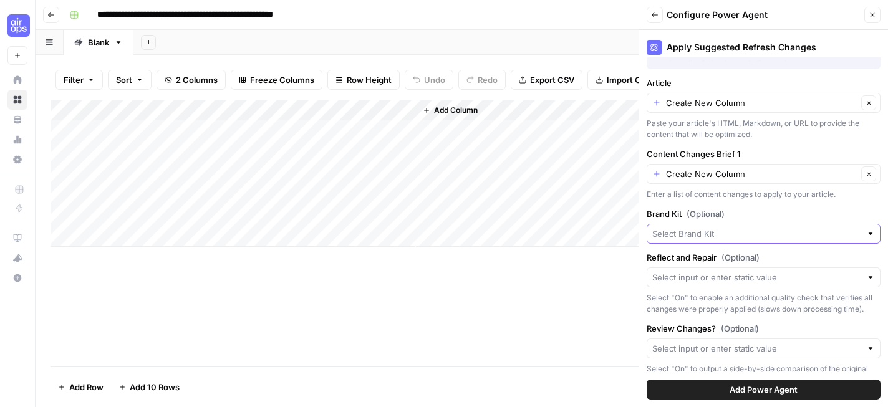
click at [772, 234] on input "Brand Kit (Optional)" at bounding box center [756, 234] width 209 height 12
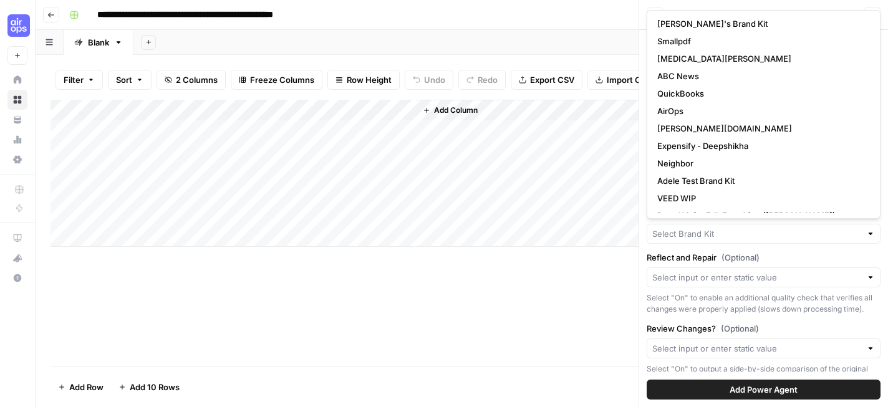
scroll to position [115, 0]
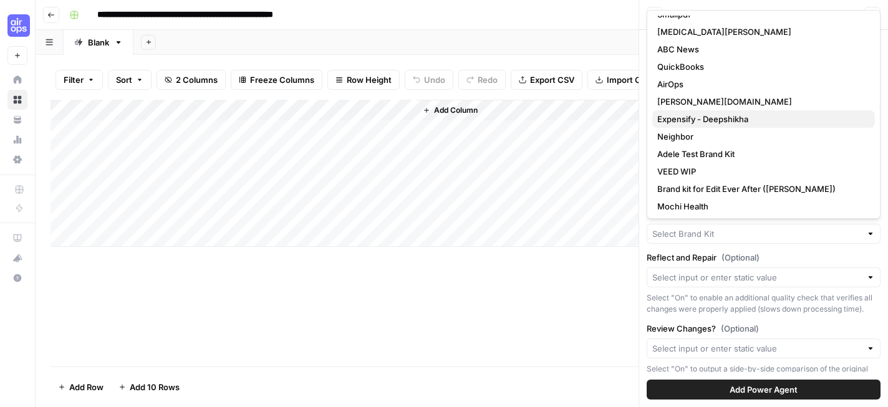
click at [756, 122] on span "Expensify - Deepshikha" at bounding box center [761, 119] width 208 height 12
type input "Expensify - Deepshikha"
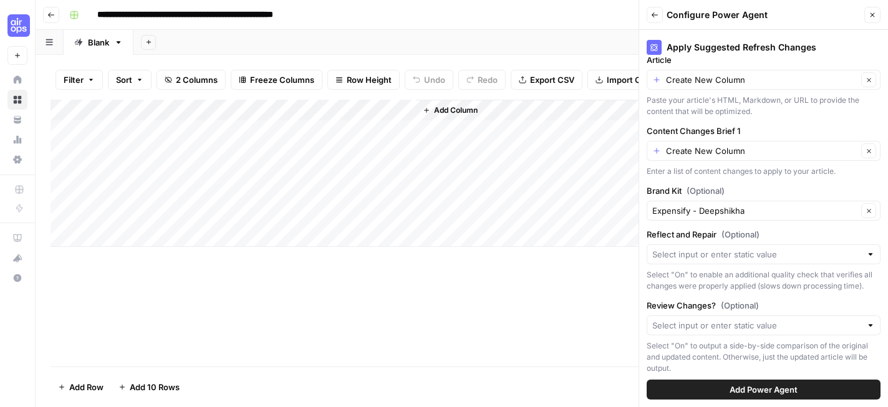
scroll to position [120, 0]
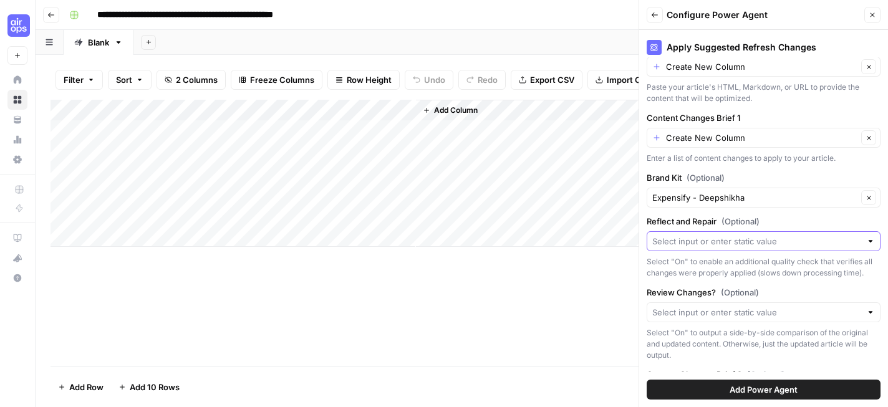
click at [771, 240] on input "Reflect and Repair (Optional)" at bounding box center [756, 241] width 209 height 12
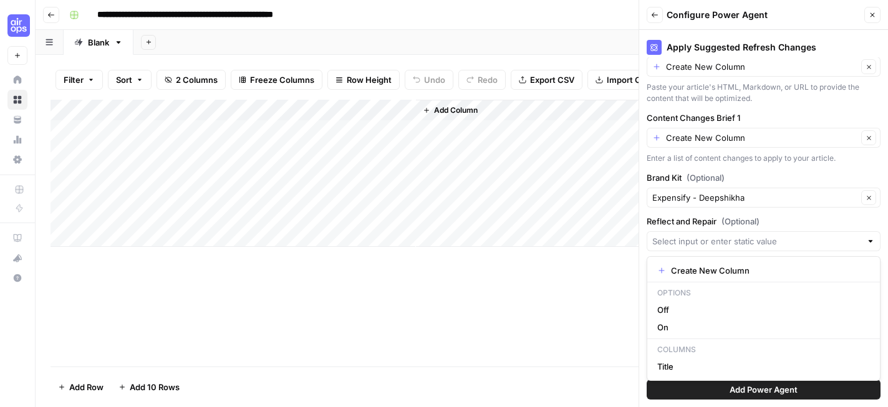
click at [631, 303] on div "Add Column" at bounding box center [462, 233] width 823 height 267
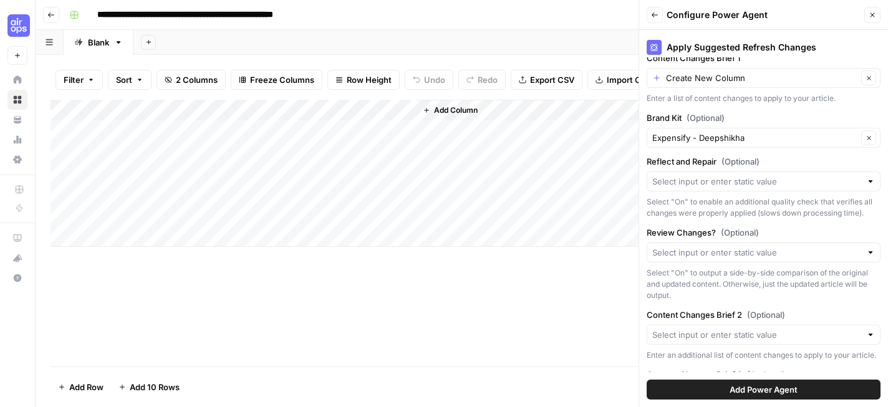
scroll to position [181, 0]
click at [753, 249] on input "Review Changes? (Optional)" at bounding box center [756, 250] width 209 height 12
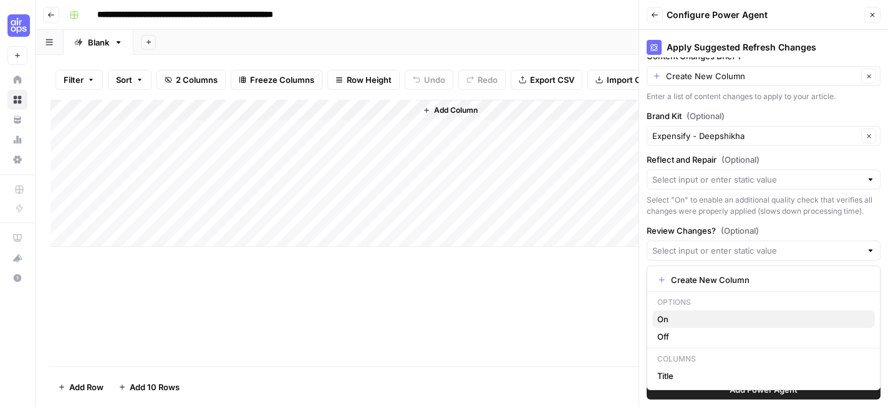
click at [705, 322] on span "On" at bounding box center [761, 319] width 208 height 12
type input "On"
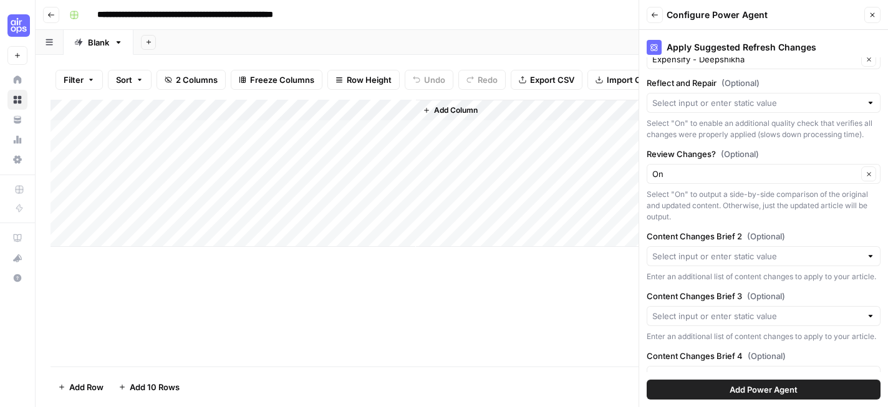
scroll to position [296, 0]
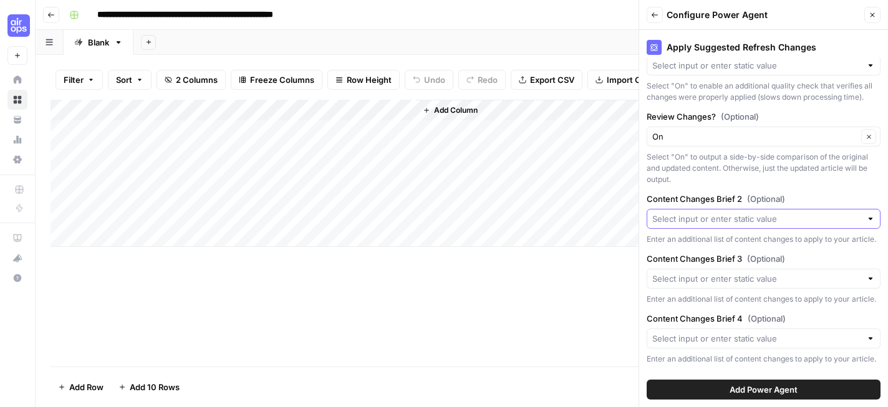
click at [751, 214] on input "Content Changes Brief 2 (Optional)" at bounding box center [756, 219] width 209 height 12
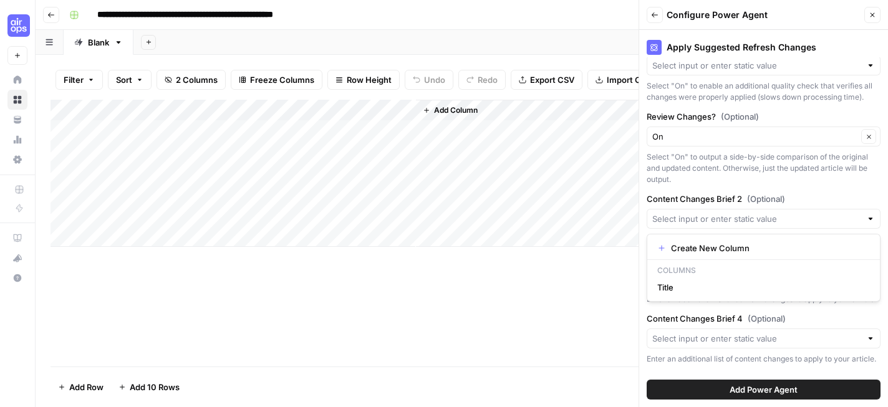
click at [766, 210] on div at bounding box center [764, 219] width 234 height 20
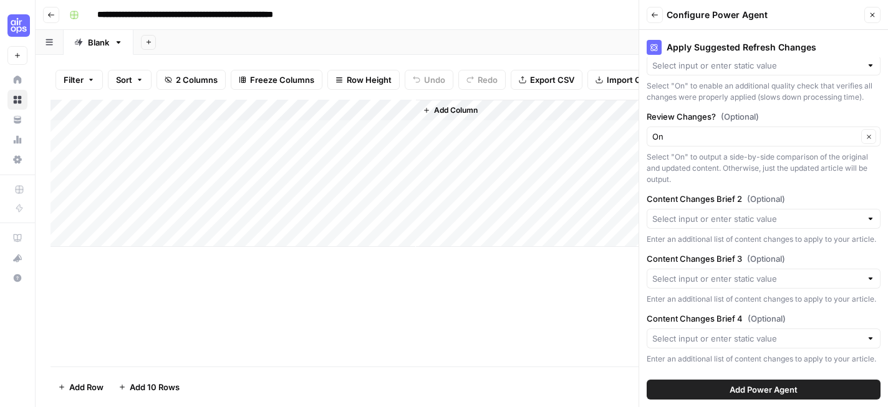
click at [803, 193] on label "Content Changes Brief 2 (Optional)" at bounding box center [764, 199] width 234 height 12
click at [803, 213] on input "Content Changes Brief 2 (Optional)" at bounding box center [756, 219] width 209 height 12
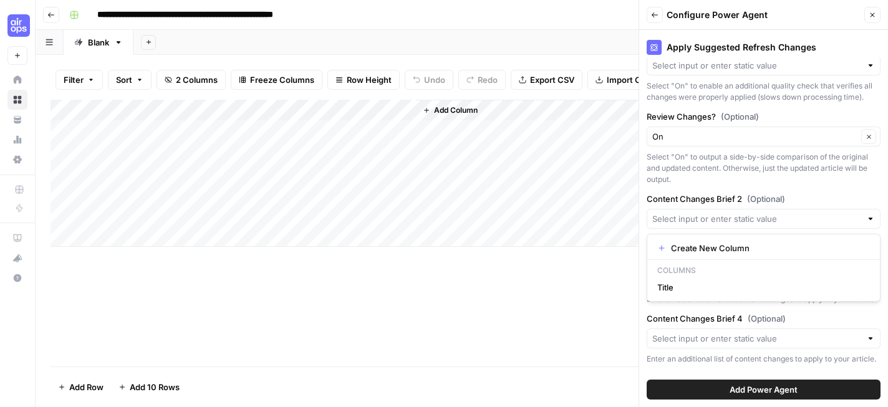
click at [601, 291] on div "Add Column" at bounding box center [462, 233] width 823 height 267
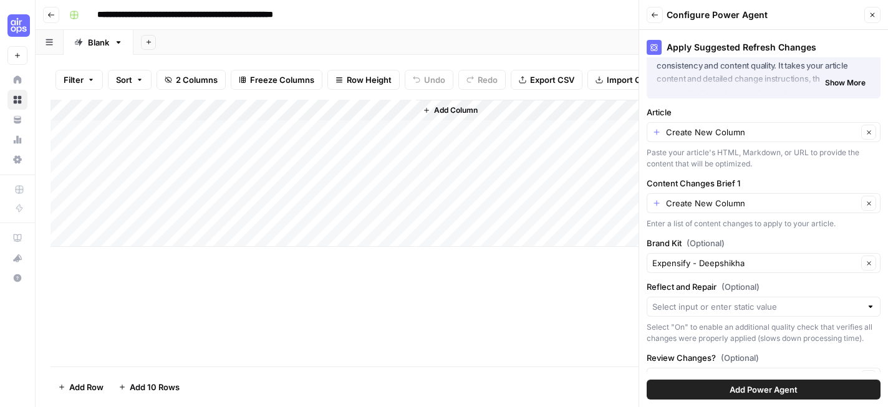
scroll to position [0, 0]
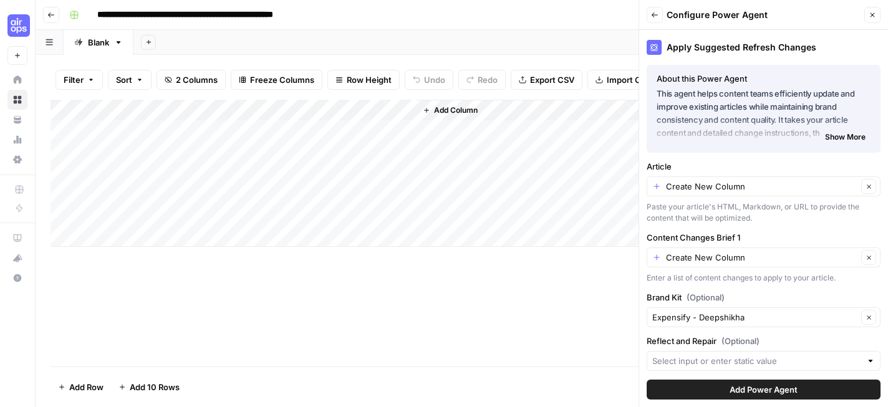
click at [839, 137] on span "Show More" at bounding box center [845, 137] width 41 height 11
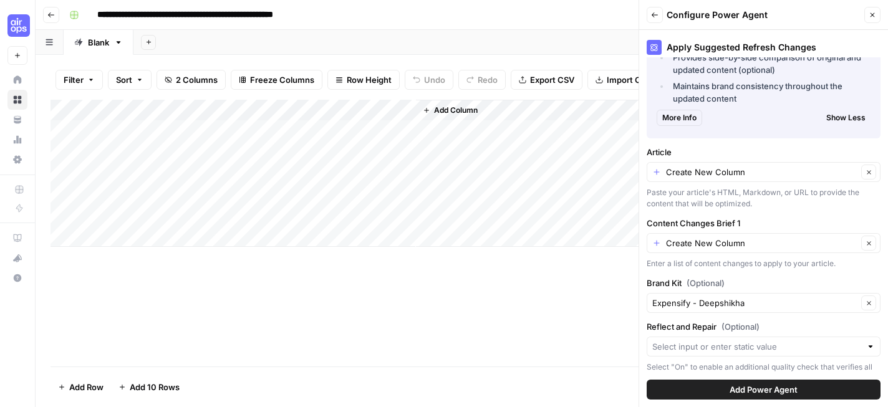
scroll to position [281, 0]
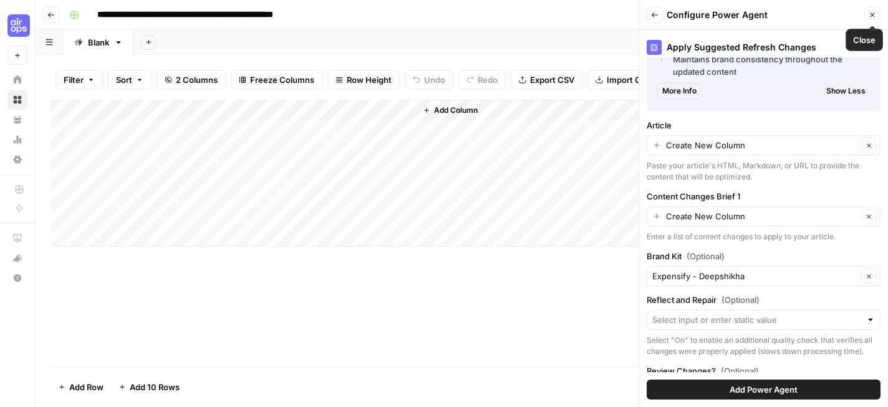
click at [874, 14] on icon "button" at bounding box center [872, 14] width 7 height 7
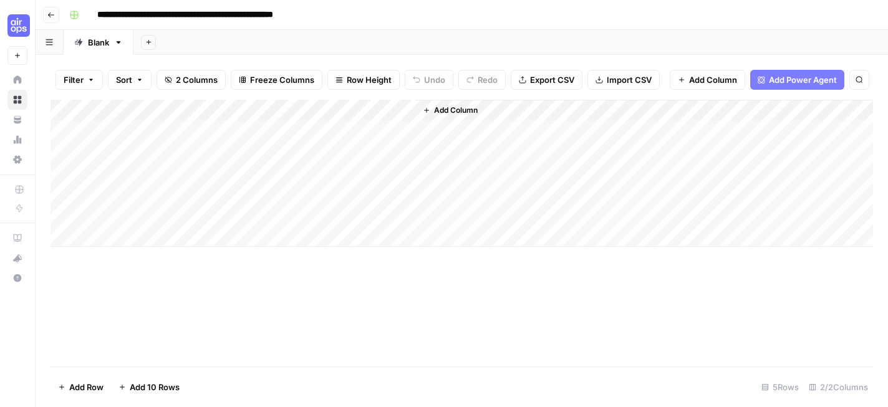
click at [777, 79] on span "Add Power Agent" at bounding box center [803, 80] width 68 height 12
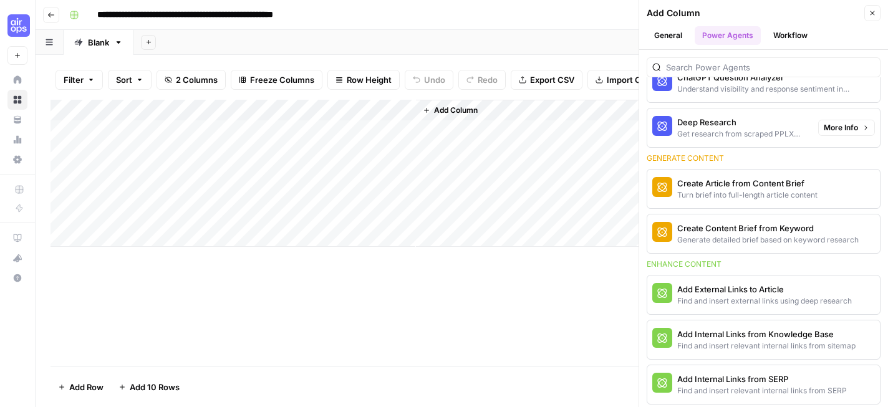
scroll to position [127, 0]
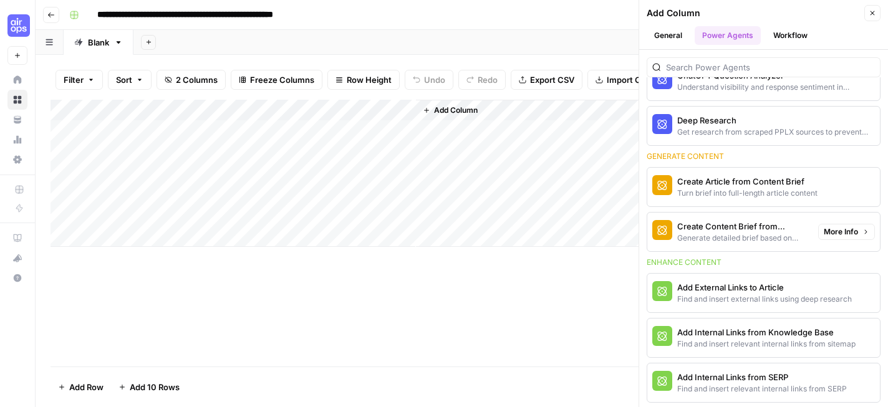
click at [510, 336] on div "Add Column" at bounding box center [462, 233] width 823 height 267
click at [870, 12] on icon "button" at bounding box center [872, 12] width 7 height 7
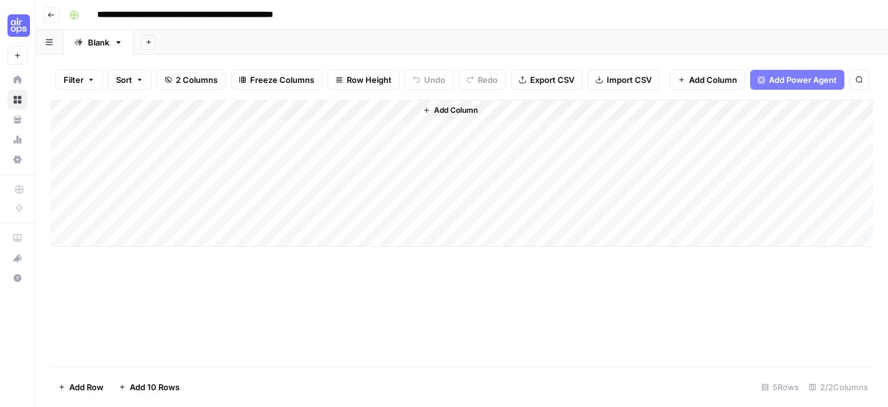
click at [391, 112] on div "Add Column" at bounding box center [462, 173] width 823 height 147
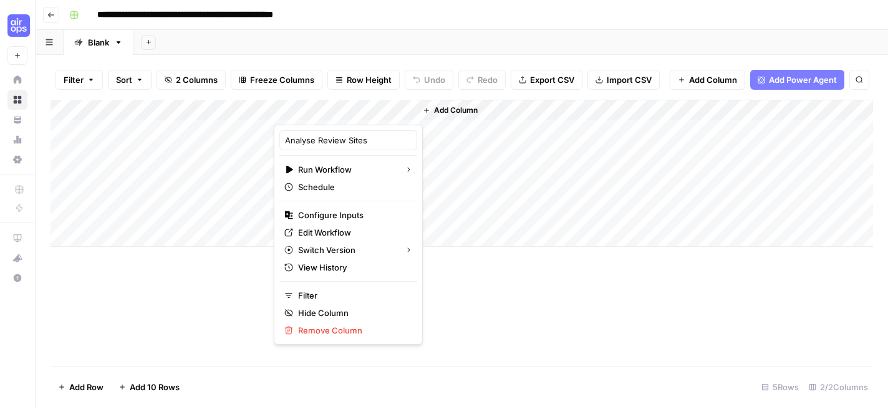
click at [181, 18] on input "**********" at bounding box center [220, 15] width 256 height 20
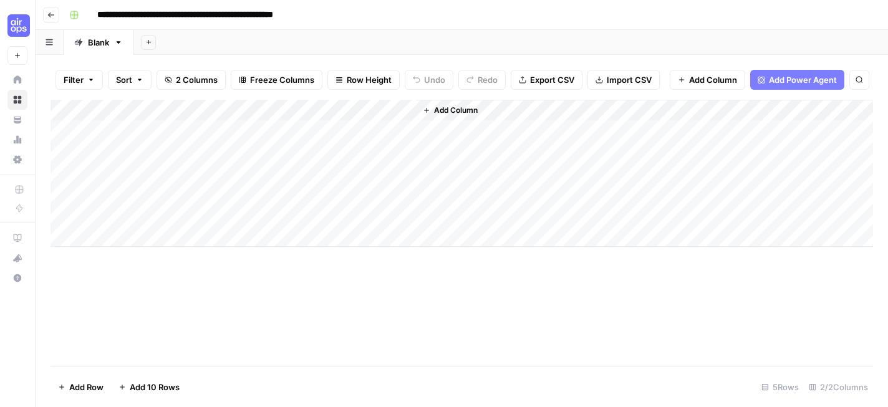
click at [181, 18] on input "**********" at bounding box center [220, 15] width 256 height 20
click at [182, 111] on div "Add Column" at bounding box center [462, 173] width 823 height 147
click at [176, 144] on input "Title" at bounding box center [168, 140] width 127 height 12
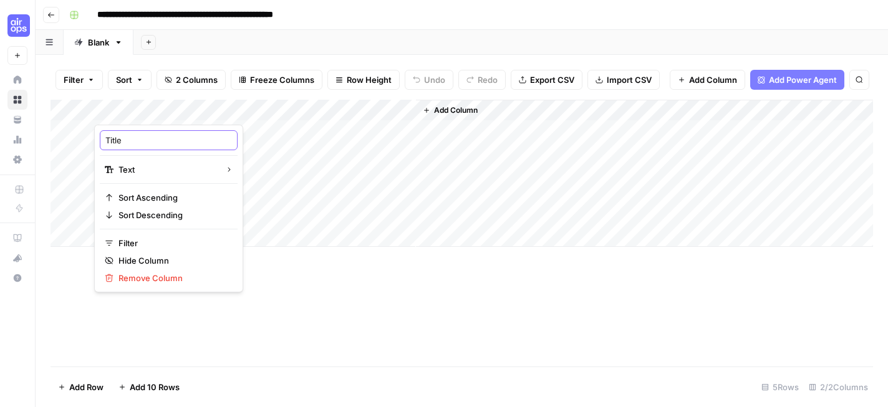
click at [176, 144] on input "Title" at bounding box center [168, 140] width 127 height 12
type input "G2, Trustpilot, Reddit"
click at [231, 303] on div "Add Column" at bounding box center [462, 233] width 823 height 267
click at [450, 110] on span "Add Column" at bounding box center [456, 110] width 44 height 11
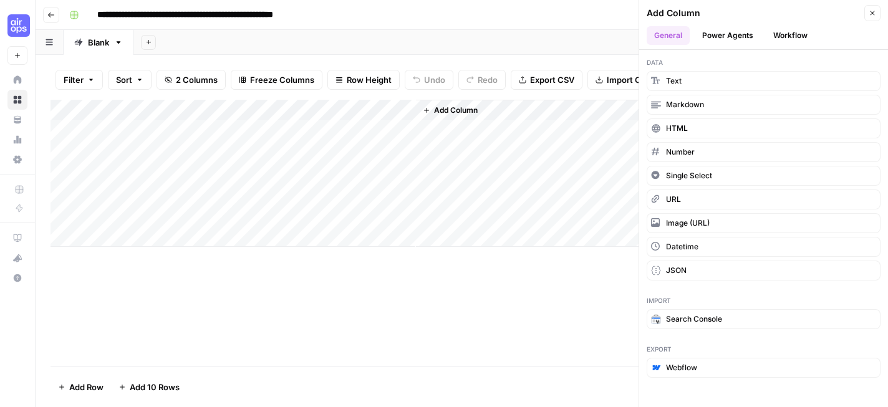
click at [771, 31] on button "Workflow" at bounding box center [790, 35] width 49 height 19
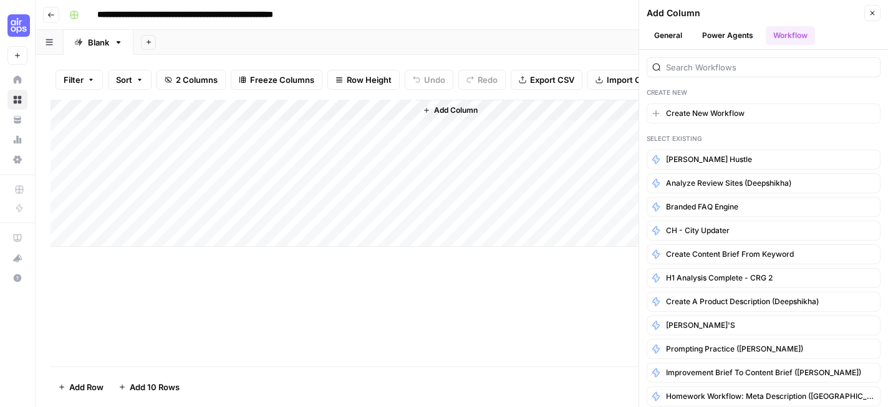
click at [529, 312] on div "Add Column" at bounding box center [462, 233] width 823 height 267
